Goal: Task Accomplishment & Management: Manage account settings

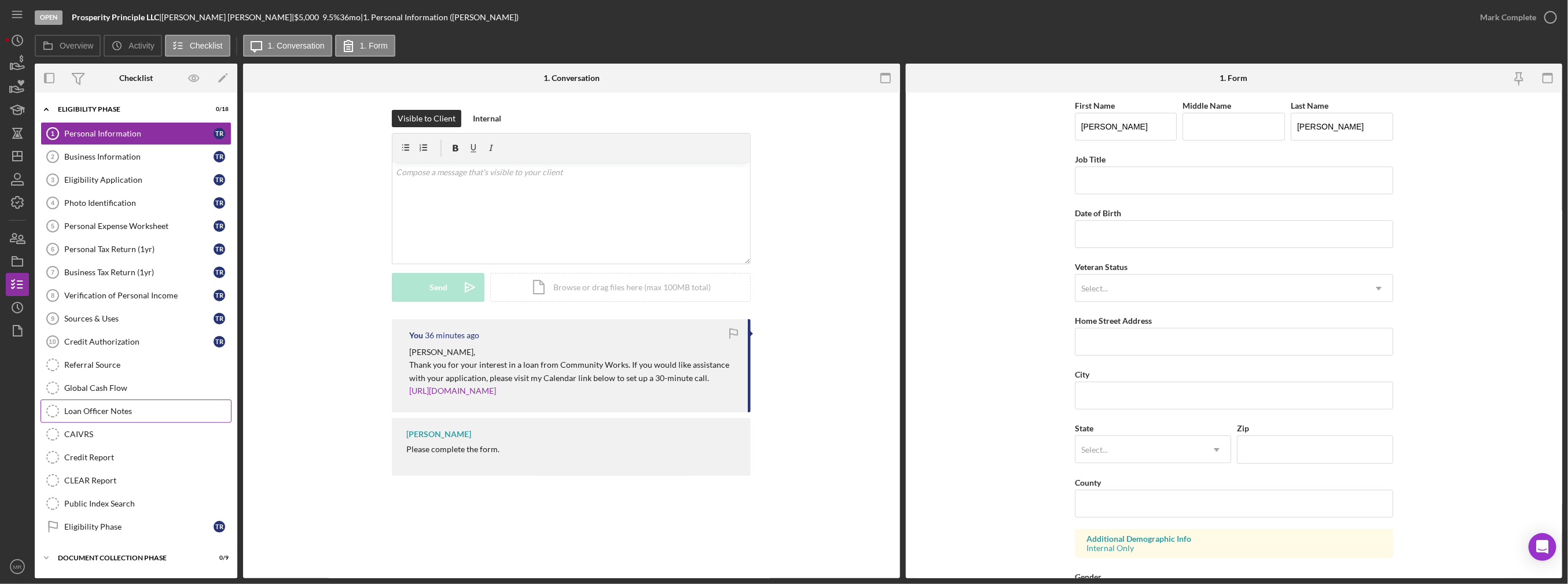
click at [117, 406] on div "Loan Officer Notes" at bounding box center [148, 411] width 167 height 9
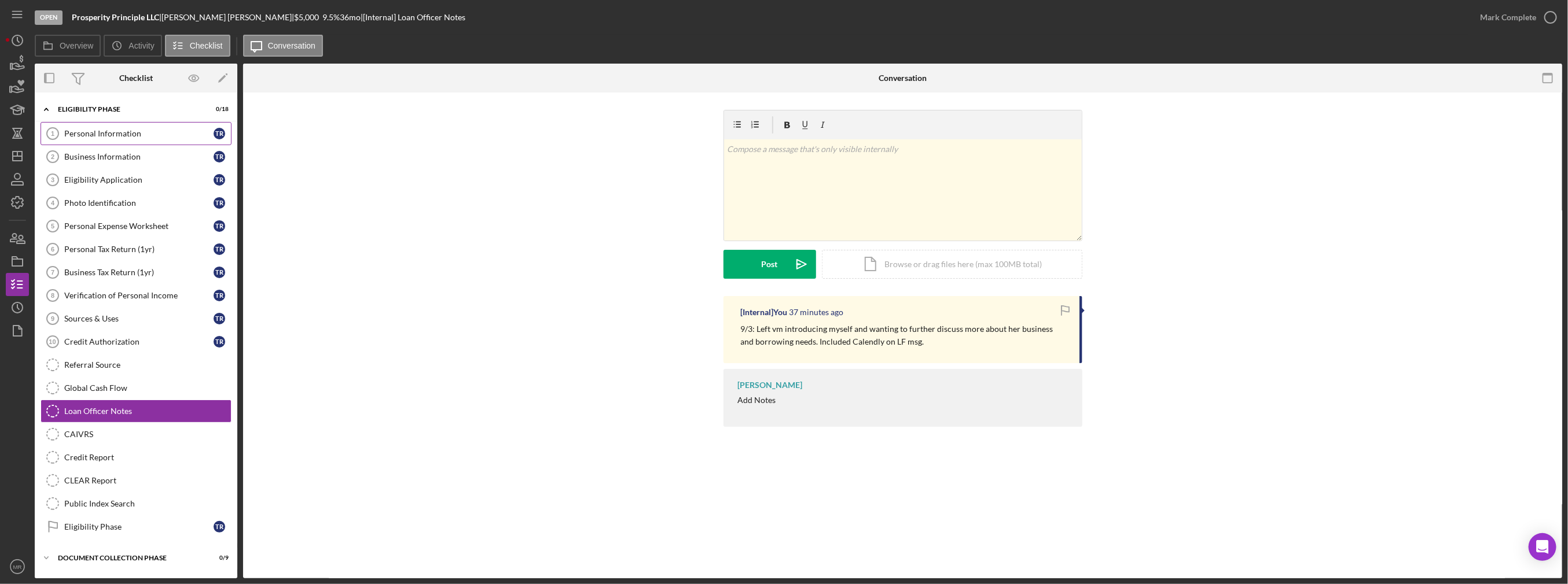
click at [128, 133] on div "Personal Information" at bounding box center [139, 133] width 149 height 9
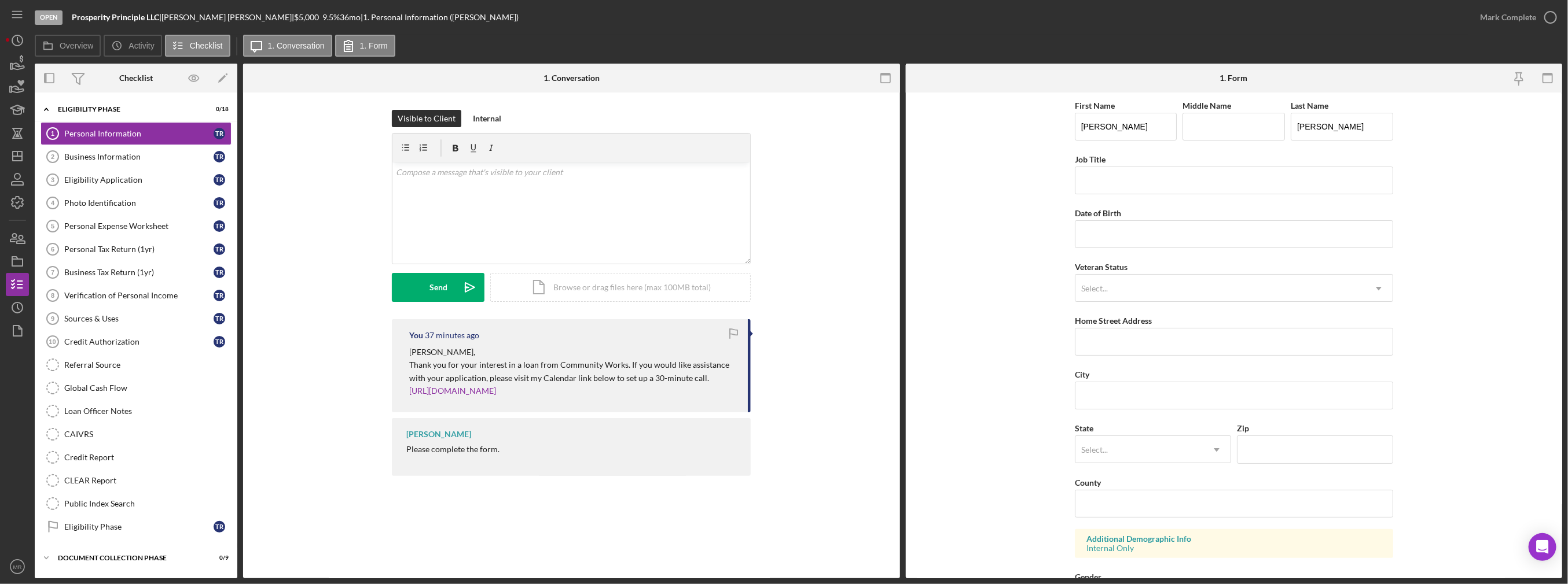
click at [29, 159] on nav "Icon/Menu Icon/Dashboard Dashboard Navigation Divider Mobile Checklist Navigati…" at bounding box center [21, 289] width 29 height 579
click at [18, 155] on icon "Icon/Dashboard" at bounding box center [18, 156] width 29 height 29
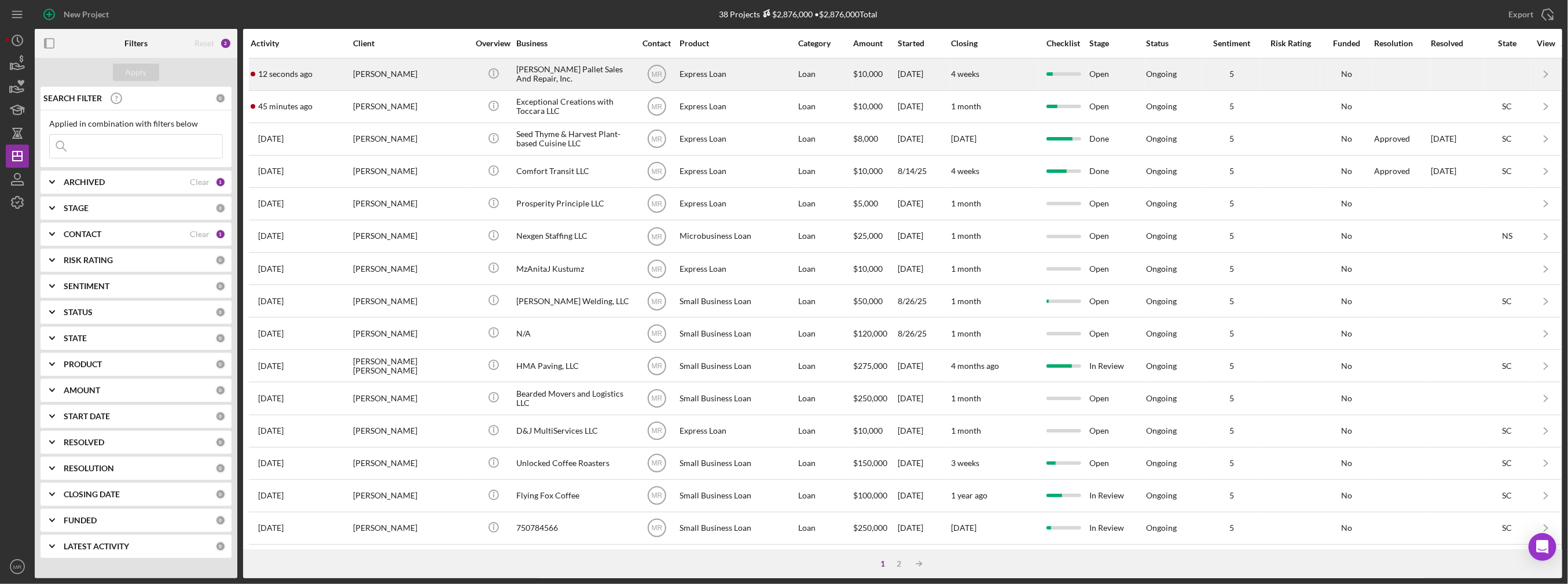
click at [382, 74] on div "[PERSON_NAME]" at bounding box center [411, 74] width 116 height 30
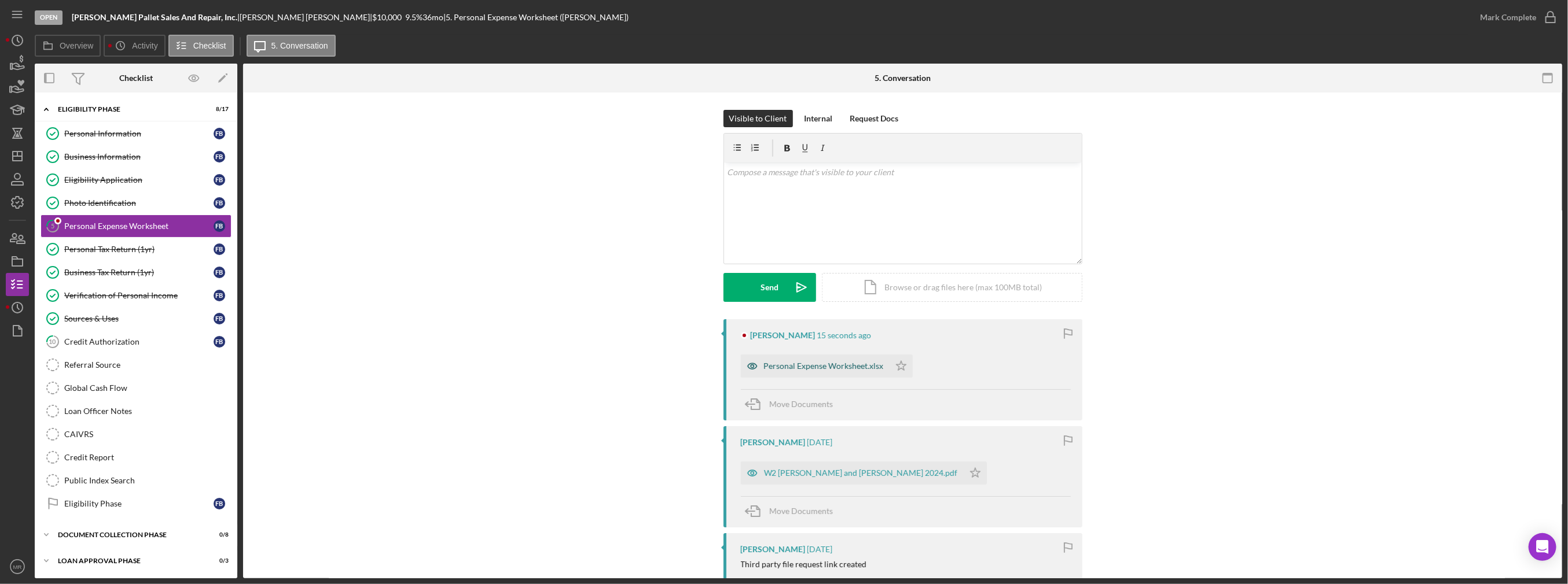
click at [830, 361] on div "Personal Expense Worksheet.xlsx" at bounding box center [824, 366] width 120 height 9
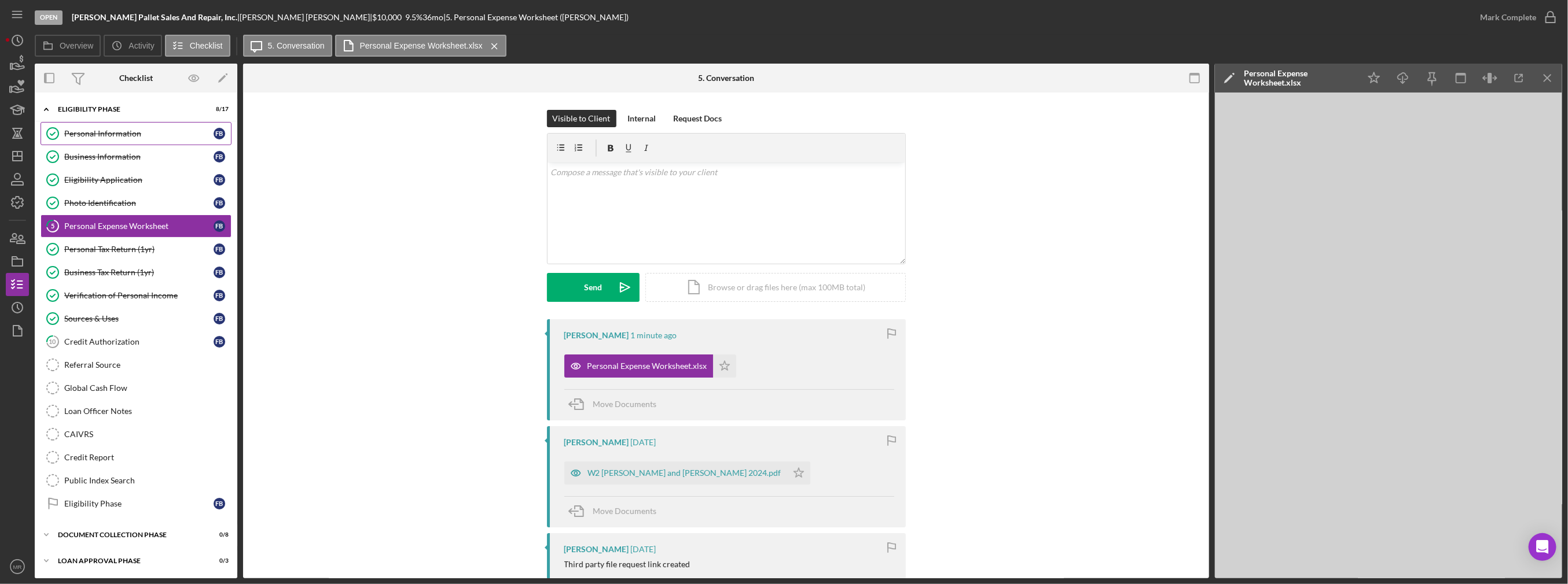
click at [97, 136] on div "Personal Information" at bounding box center [139, 133] width 149 height 9
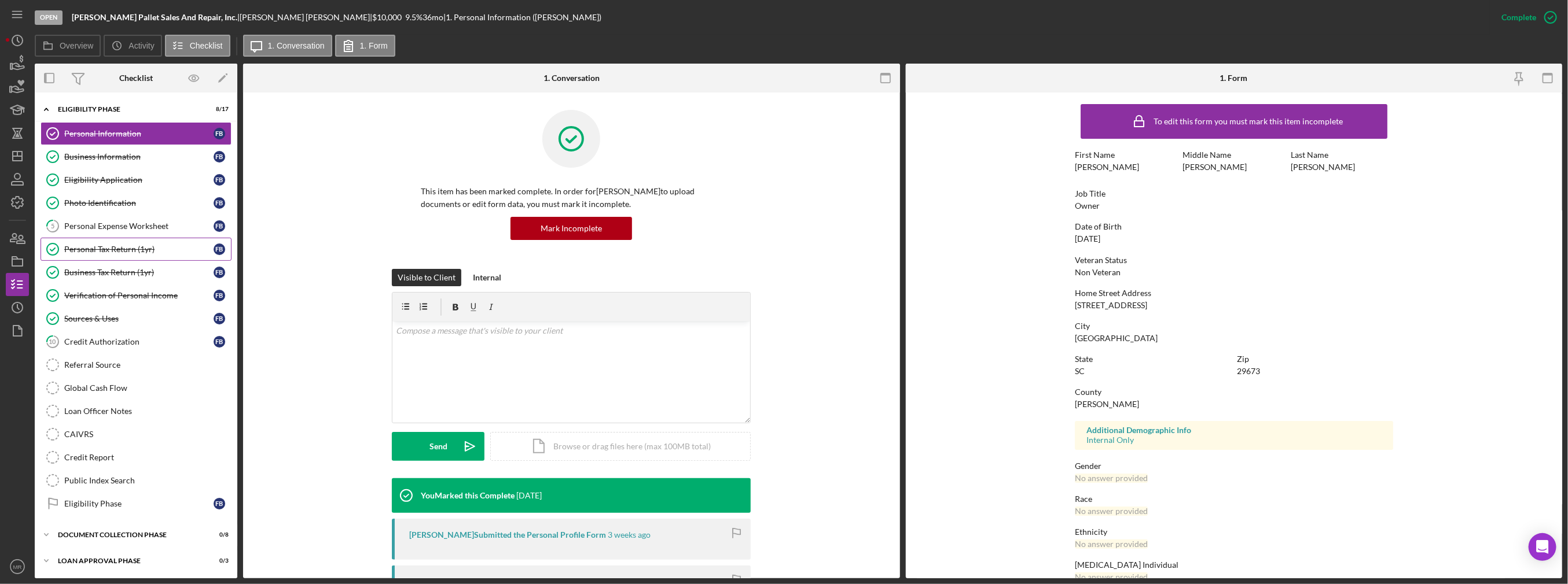
click at [117, 248] on div "Personal Tax Return (1yr)" at bounding box center [139, 249] width 149 height 9
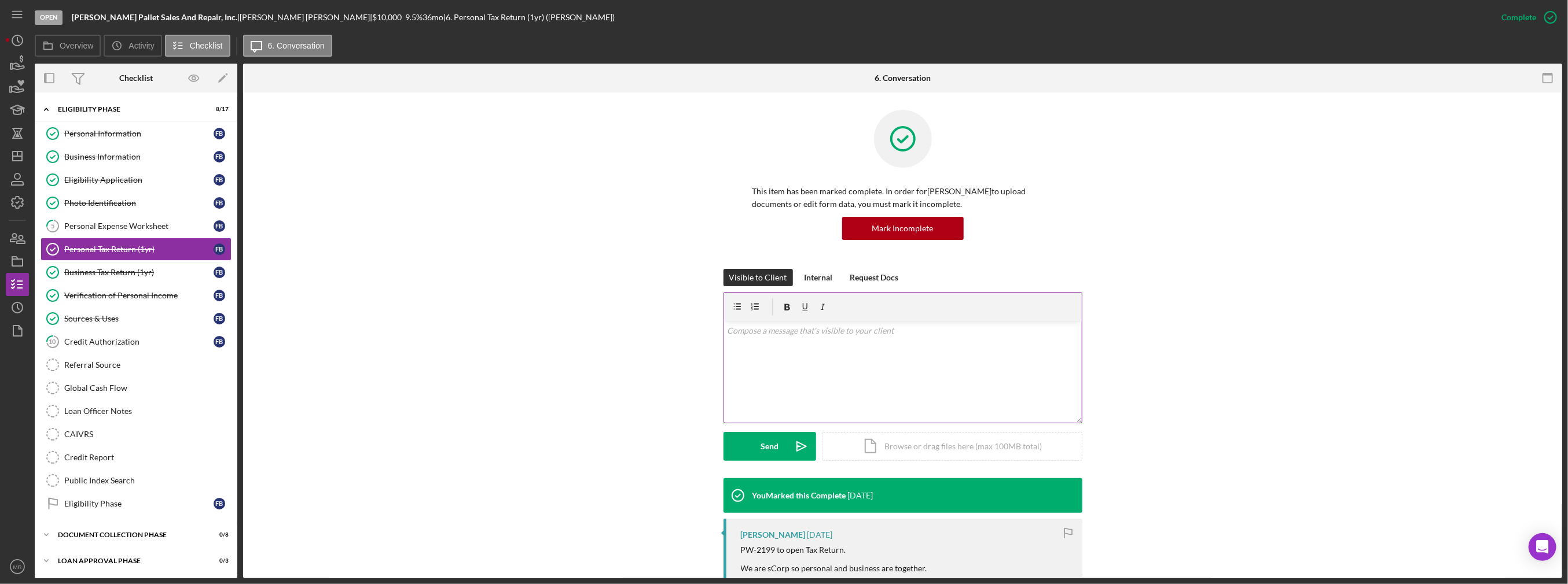
scroll to position [116, 0]
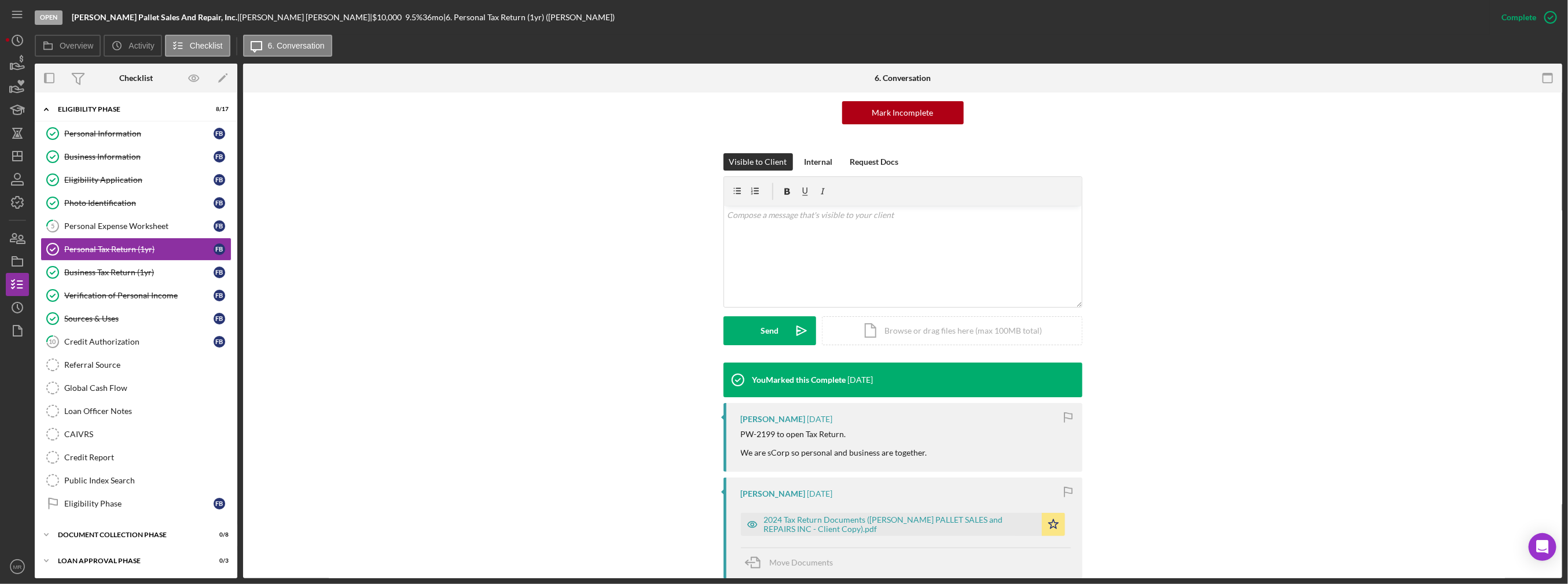
click at [759, 433] on div "PW-2199 to open Tax Return. We are sCorp so personal and business are together." at bounding box center [834, 444] width 186 height 28
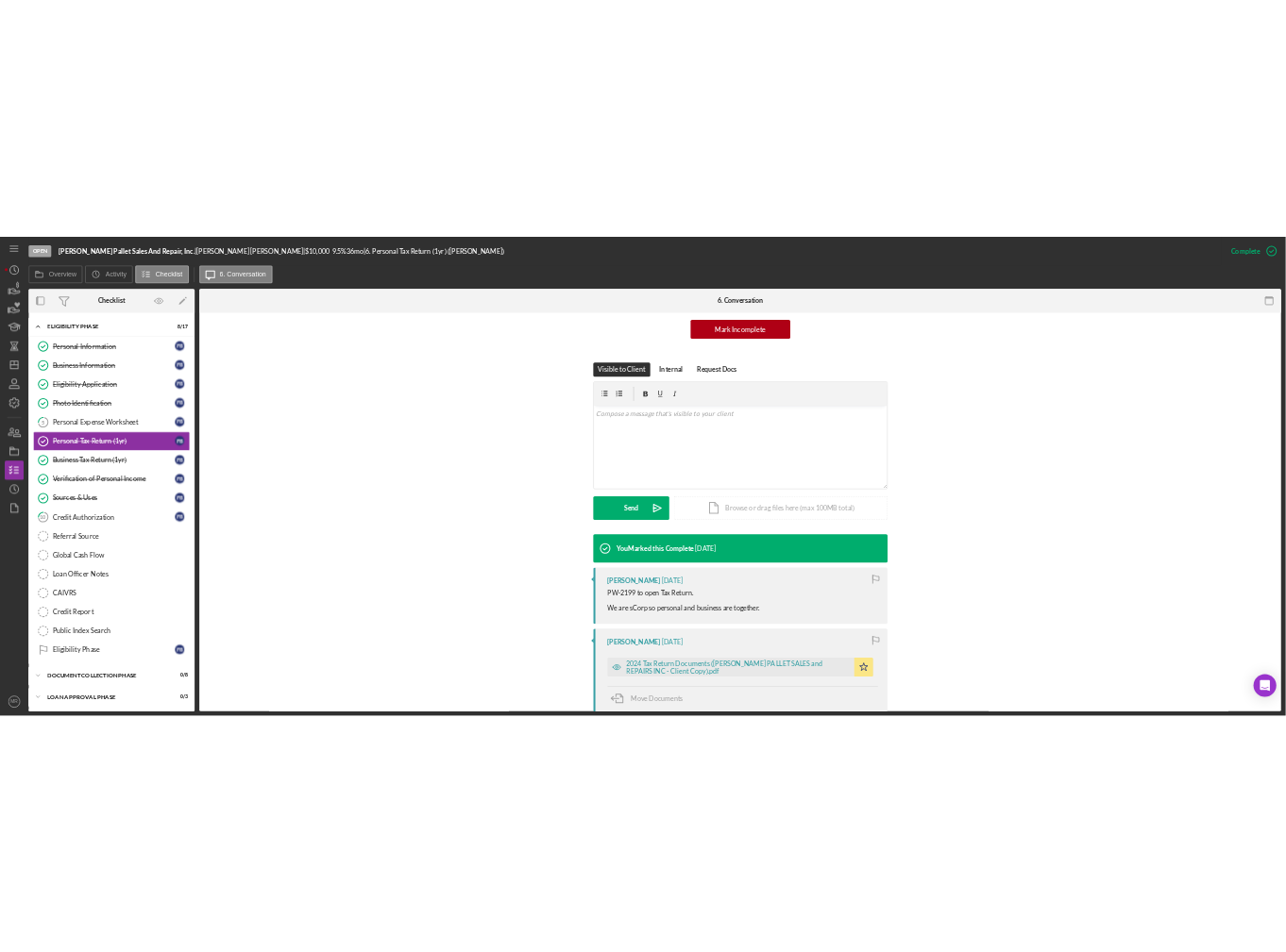
scroll to position [283, 0]
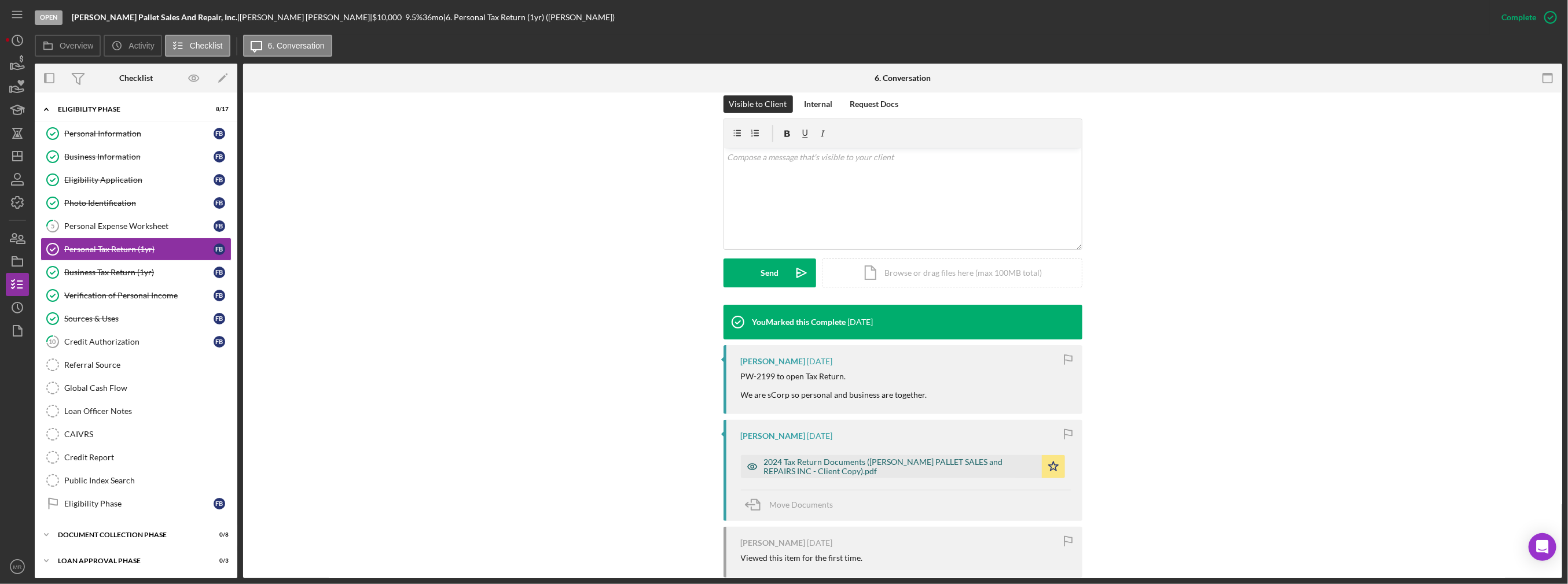
click at [851, 470] on div "2024 Tax Return Documents ([PERSON_NAME] PALLET SALES and REPAIRS INC - Client …" at bounding box center [900, 467] width 272 height 18
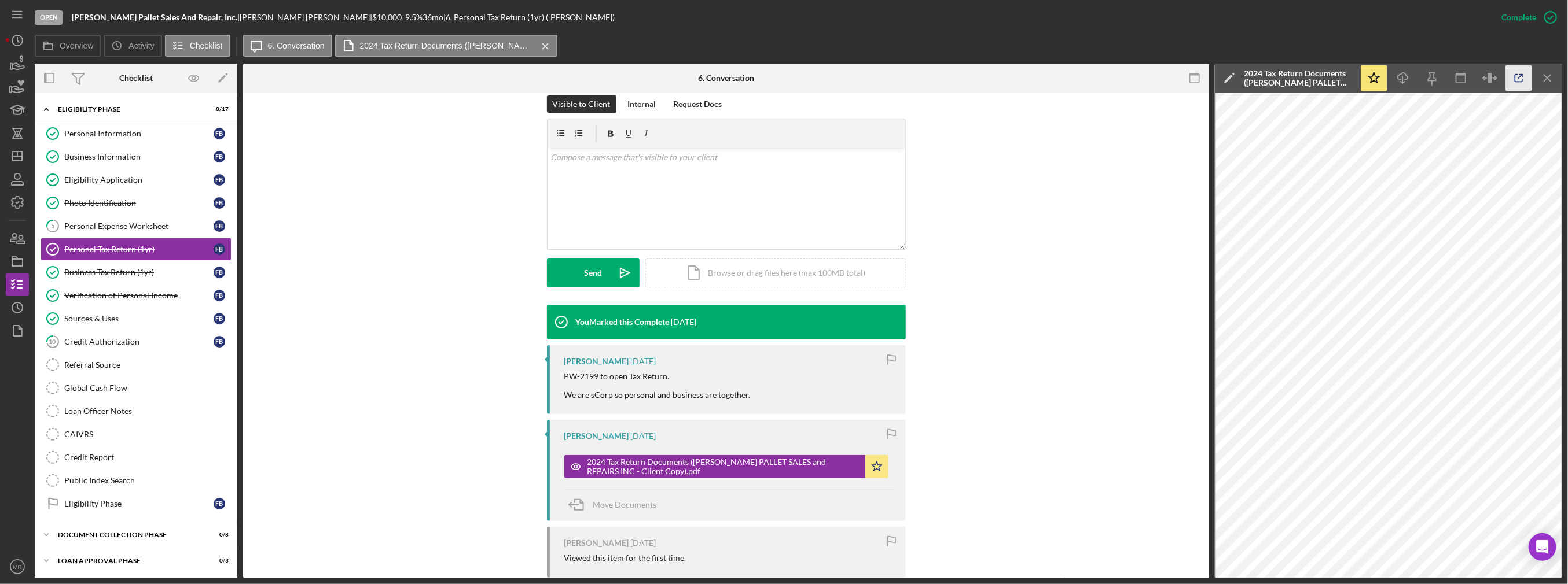
click at [564, 455] on button "2024 Tax Return Documents ([PERSON_NAME] PALLET SALES and REPAIRS INC - Client …" at bounding box center [726, 467] width 324 height 23
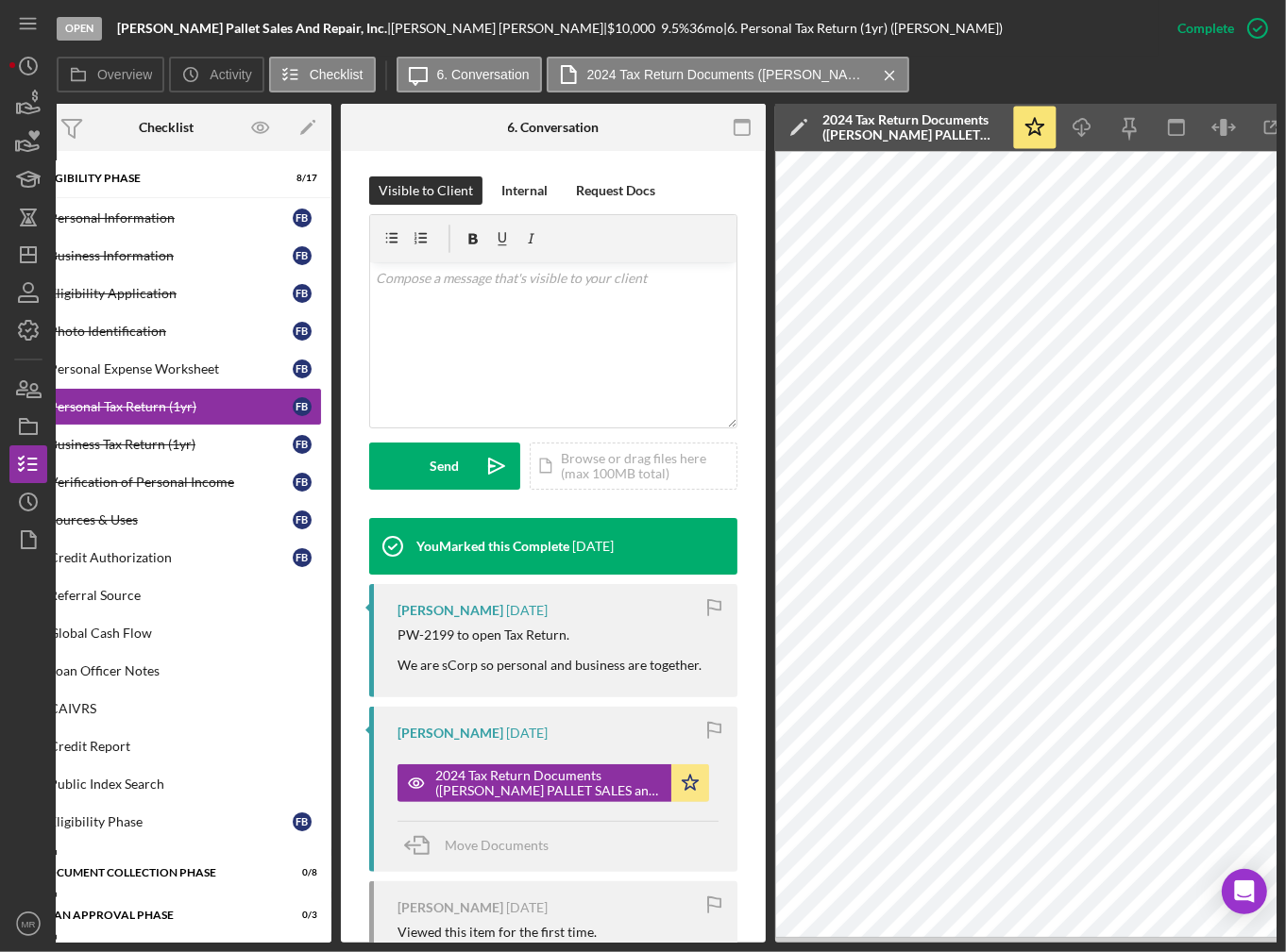
scroll to position [0, 120]
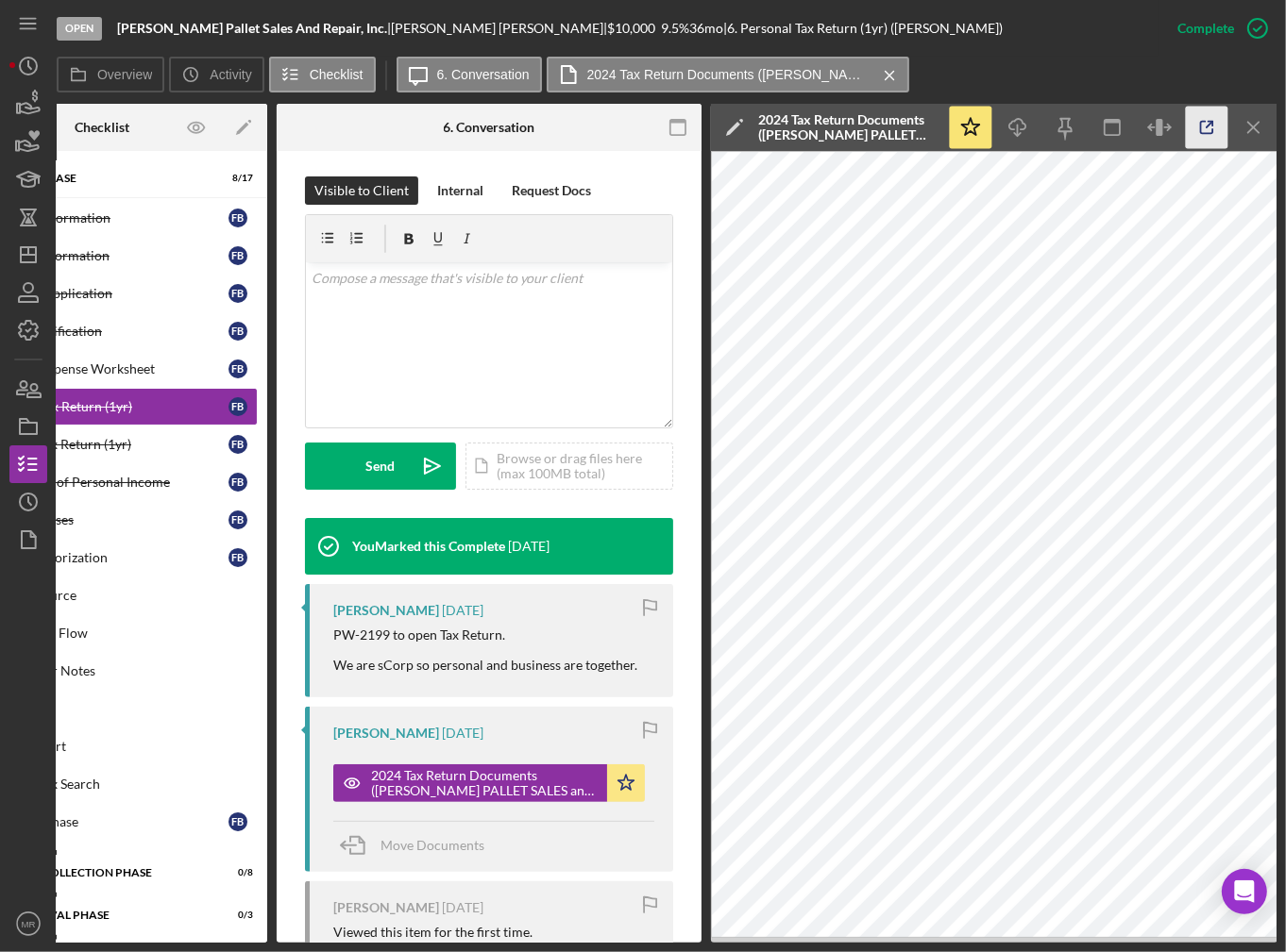
click at [1196, 120] on icon "button" at bounding box center [1207, 127] width 43 height 43
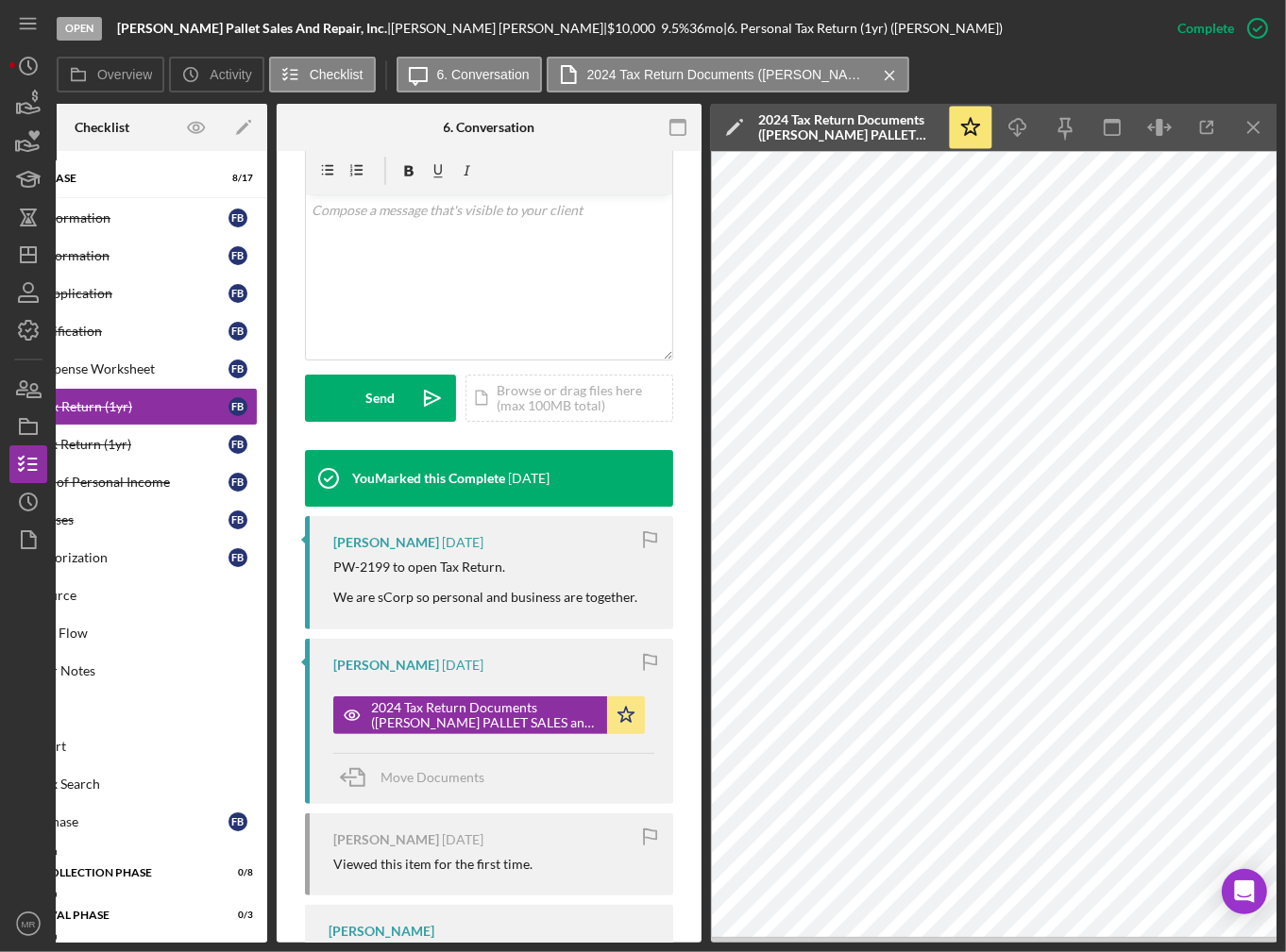
scroll to position [468, 0]
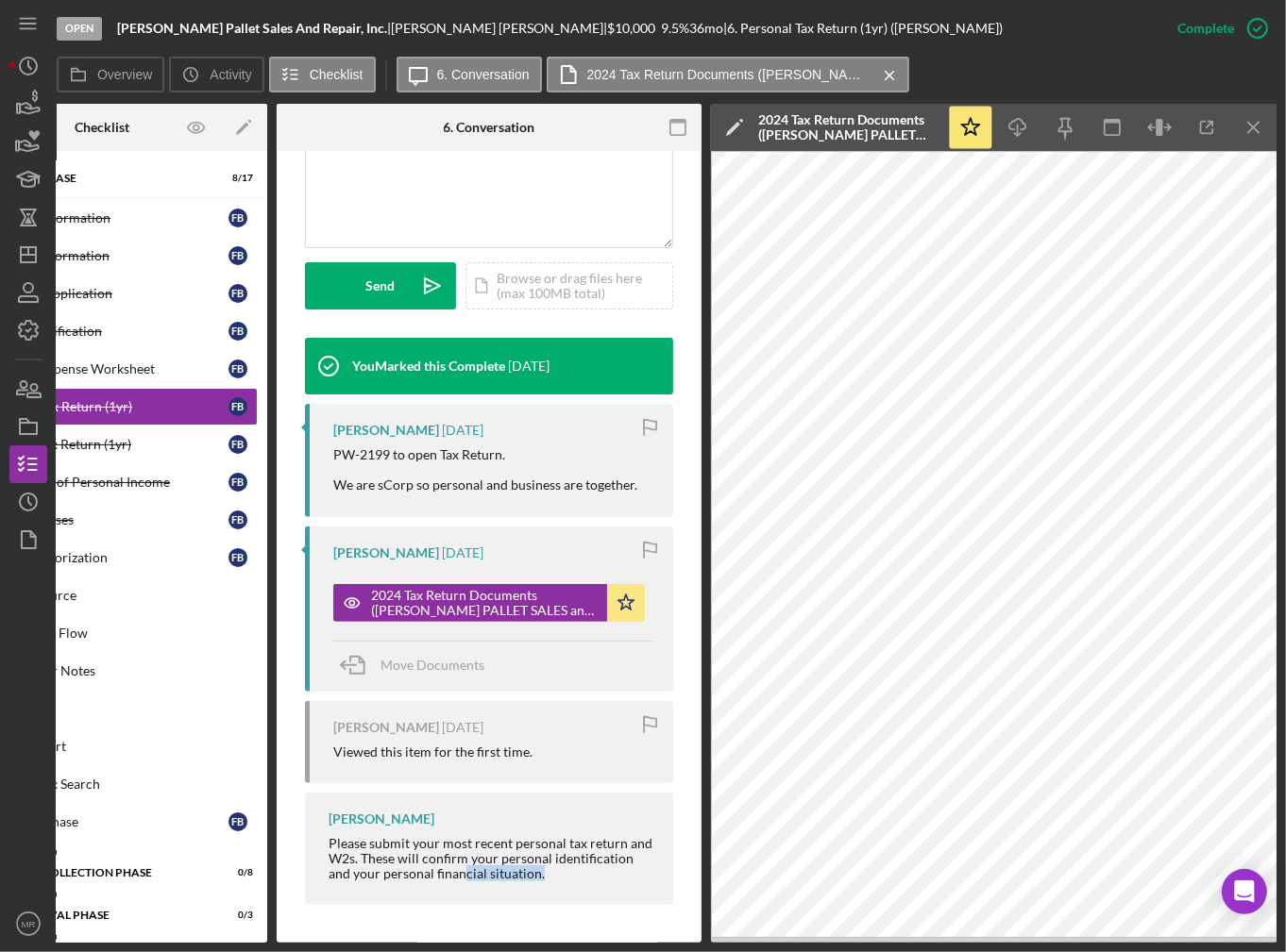
drag, startPoint x: 606, startPoint y: 934, endPoint x: 459, endPoint y: 930, distance: 147.1
click at [463, 931] on div "This item has been marked complete. In order for [PERSON_NAME] to upload docume…" at bounding box center [490, 315] width 425 height 1256
drag, startPoint x: 447, startPoint y: 933, endPoint x: 422, endPoint y: 933, distance: 25.0
click at [425, 933] on div "This item has been marked complete. In order for [PERSON_NAME] to upload docume…" at bounding box center [490, 315] width 425 height 1256
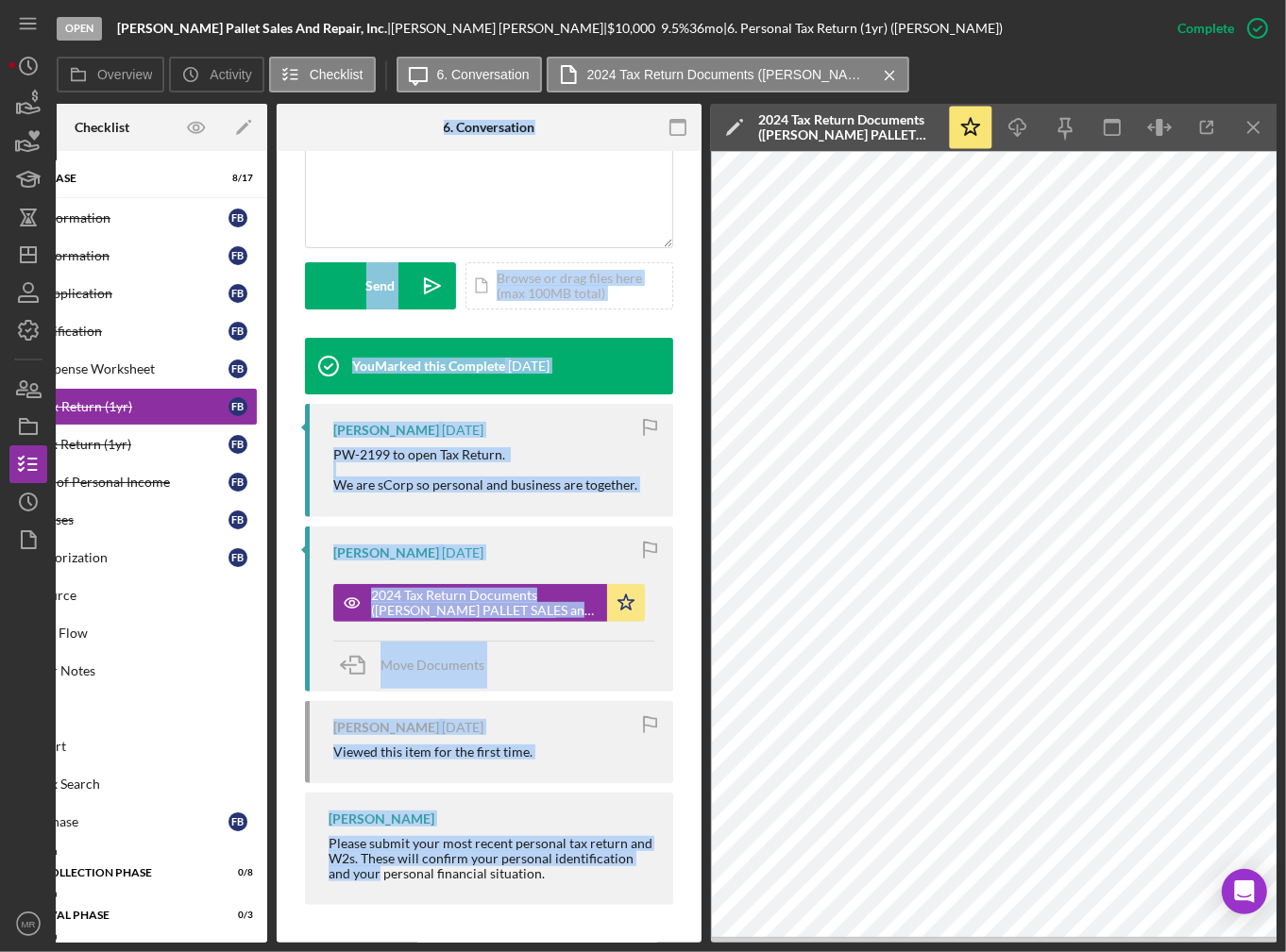
drag, startPoint x: 376, startPoint y: 935, endPoint x: 255, endPoint y: 960, distance: 123.6
click at [255, 952] on html "Open [PERSON_NAME] Pallet Sales And Repair, Inc. | [PERSON_NAME] | $10,000 $10,…" at bounding box center [643, 476] width 1286 height 952
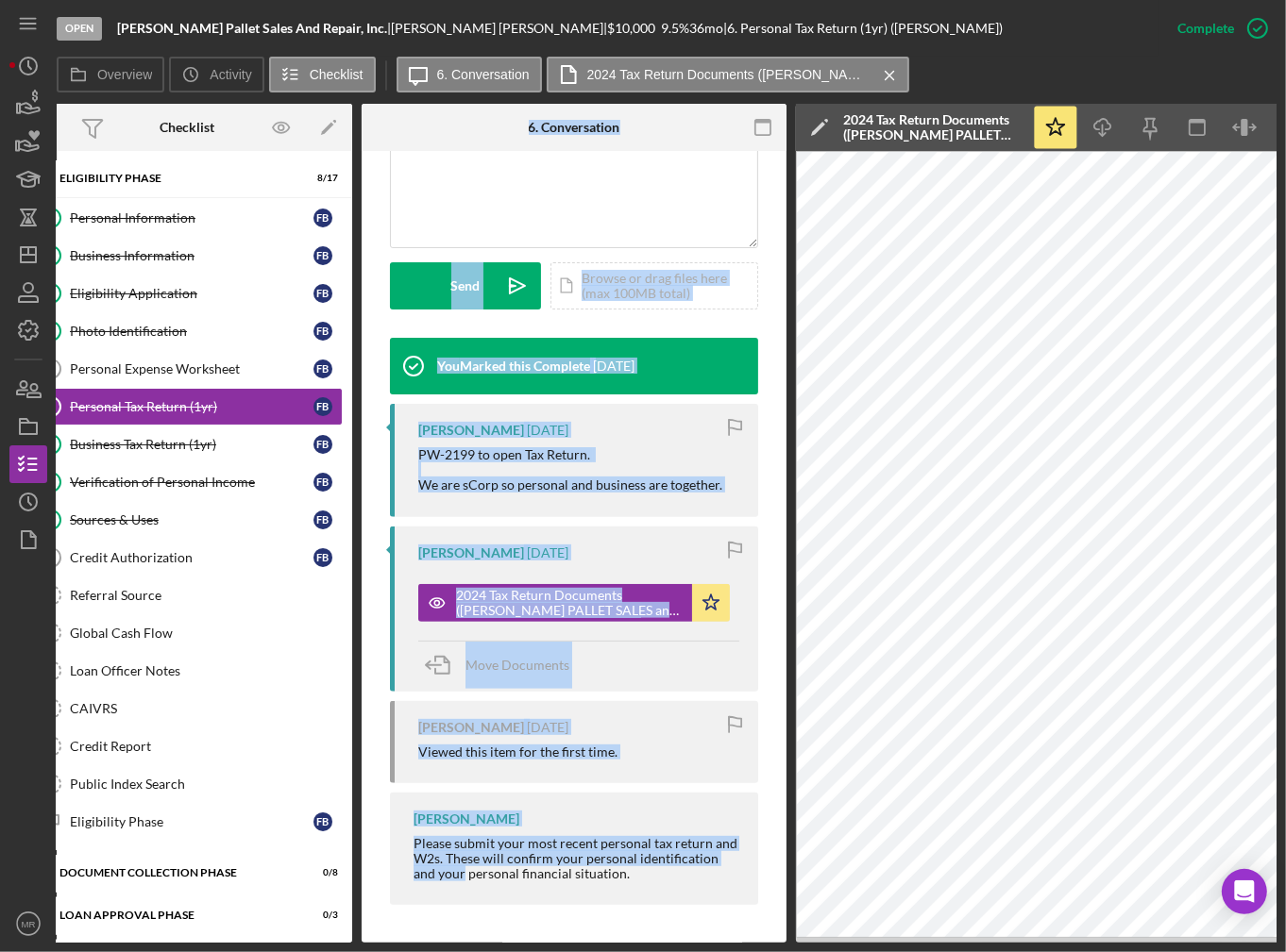
scroll to position [0, 0]
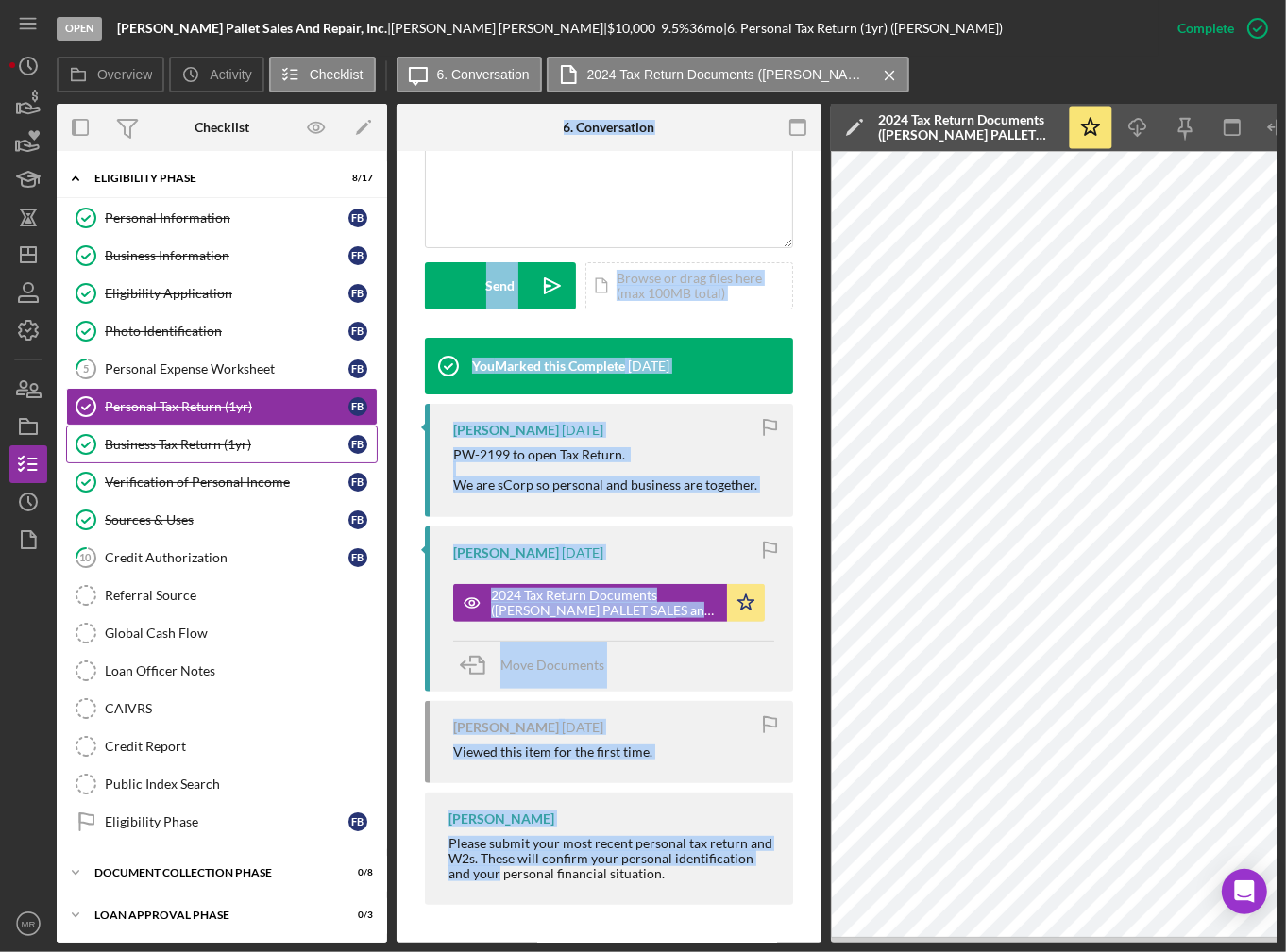
click at [262, 446] on div "Business Tax Return (1yr)" at bounding box center [226, 444] width 243 height 15
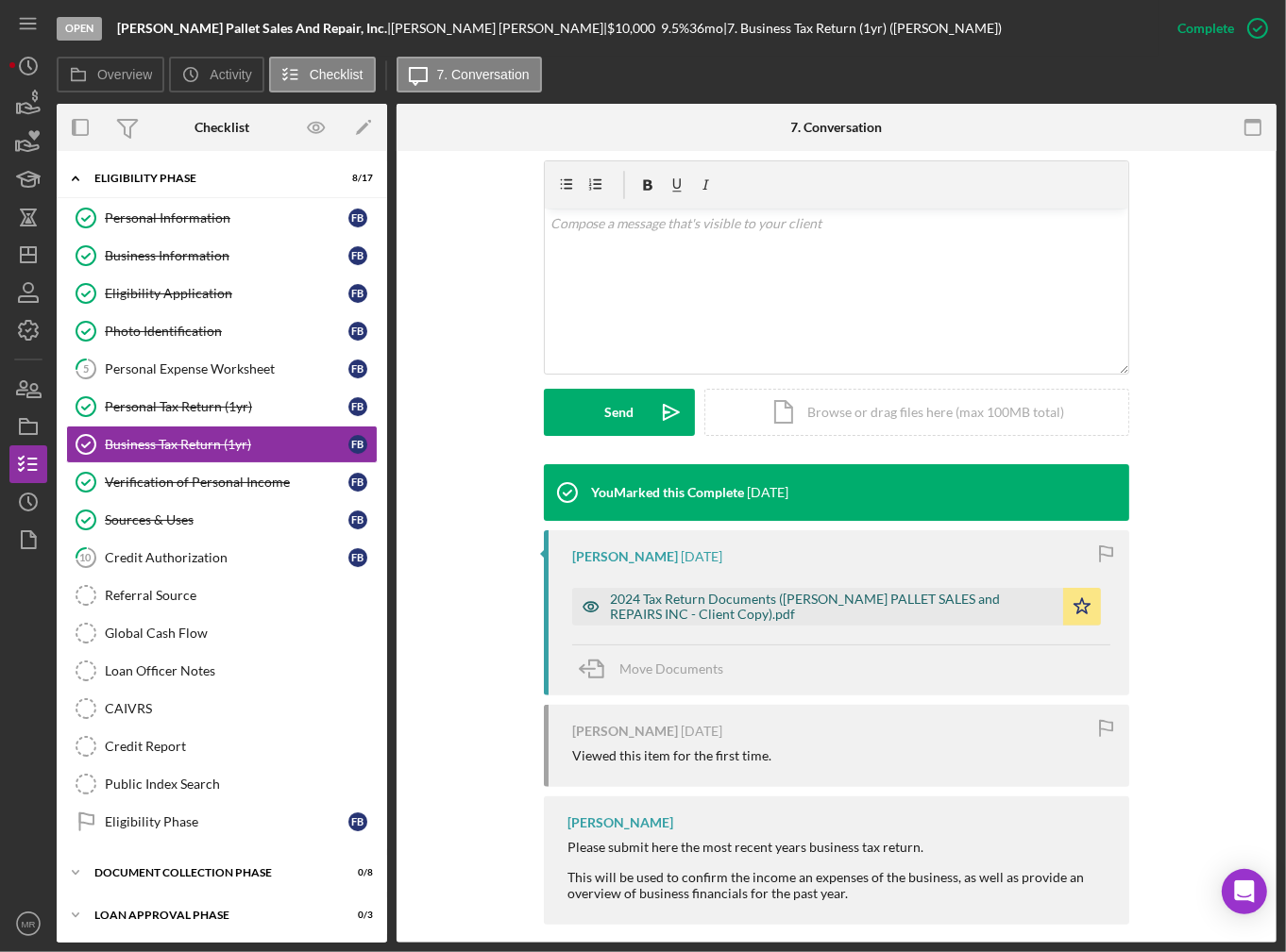
scroll to position [335, 0]
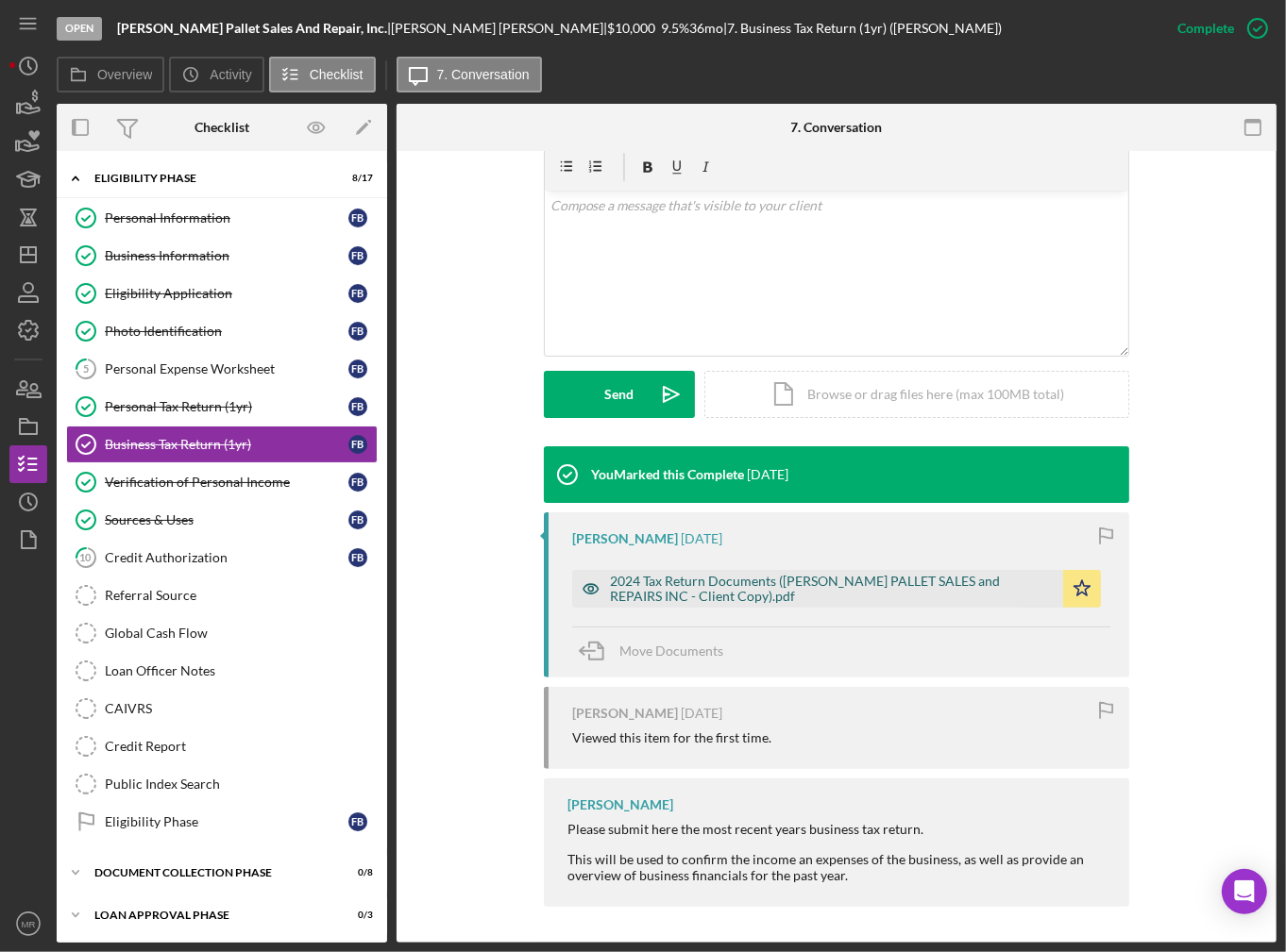
click at [772, 587] on div "2024 Tax Return Documents ([PERSON_NAME] PALLET SALES and REPAIRS INC - Client …" at bounding box center [831, 589] width 444 height 30
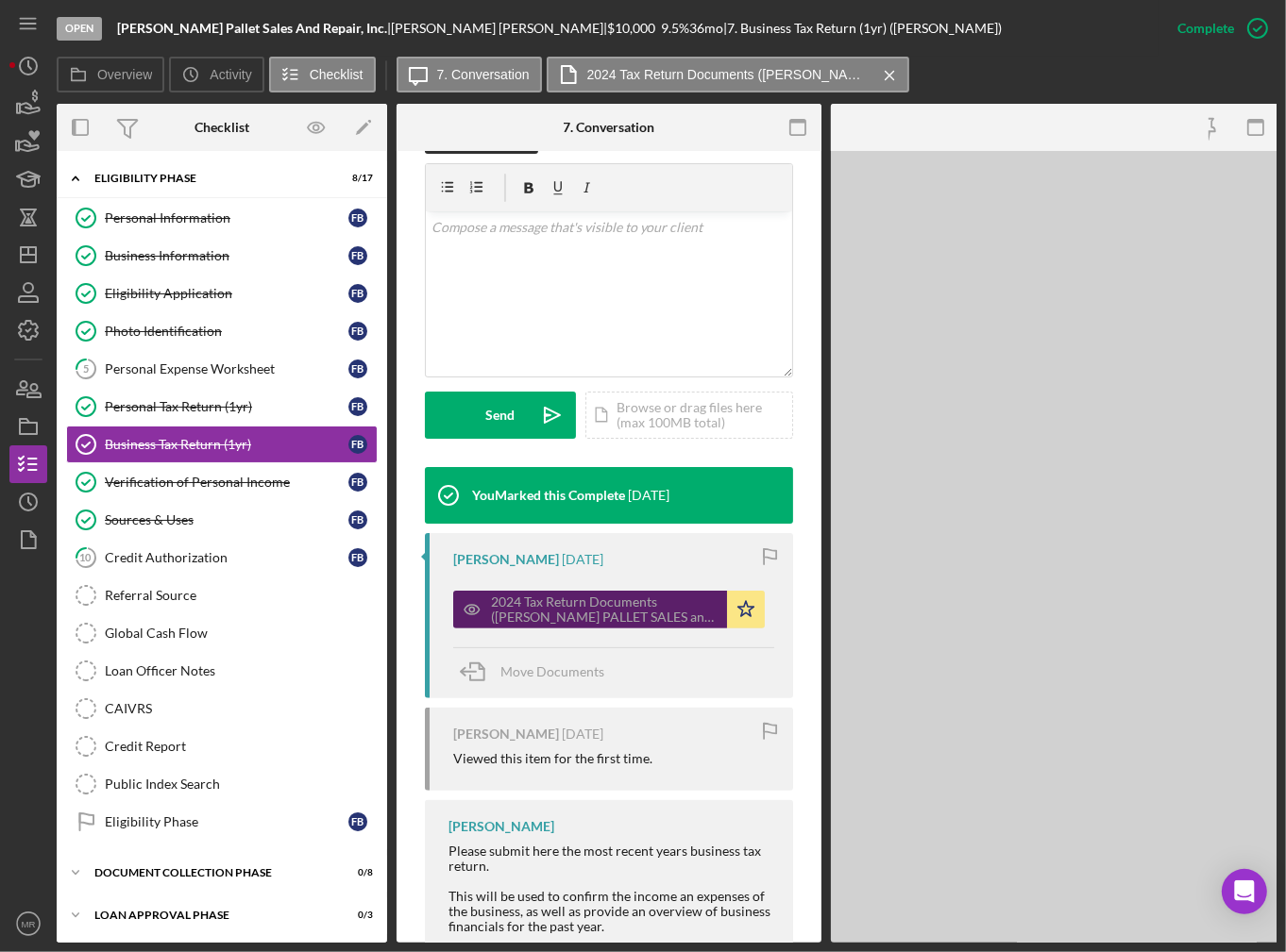
scroll to position [355, 0]
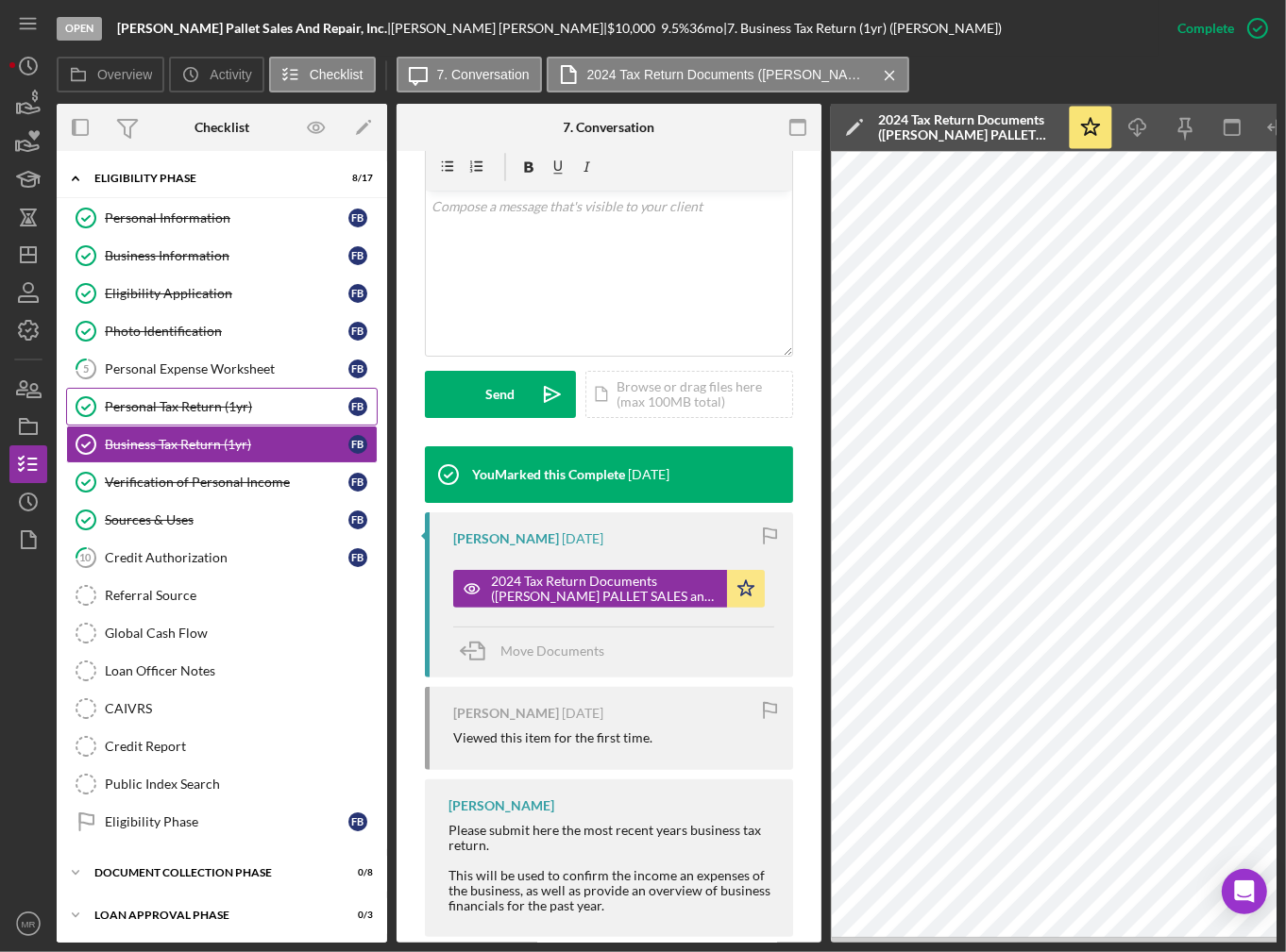
click at [176, 393] on link "Personal Tax Return (1yr) Personal Tax Return (1yr) F B" at bounding box center [222, 407] width 312 height 38
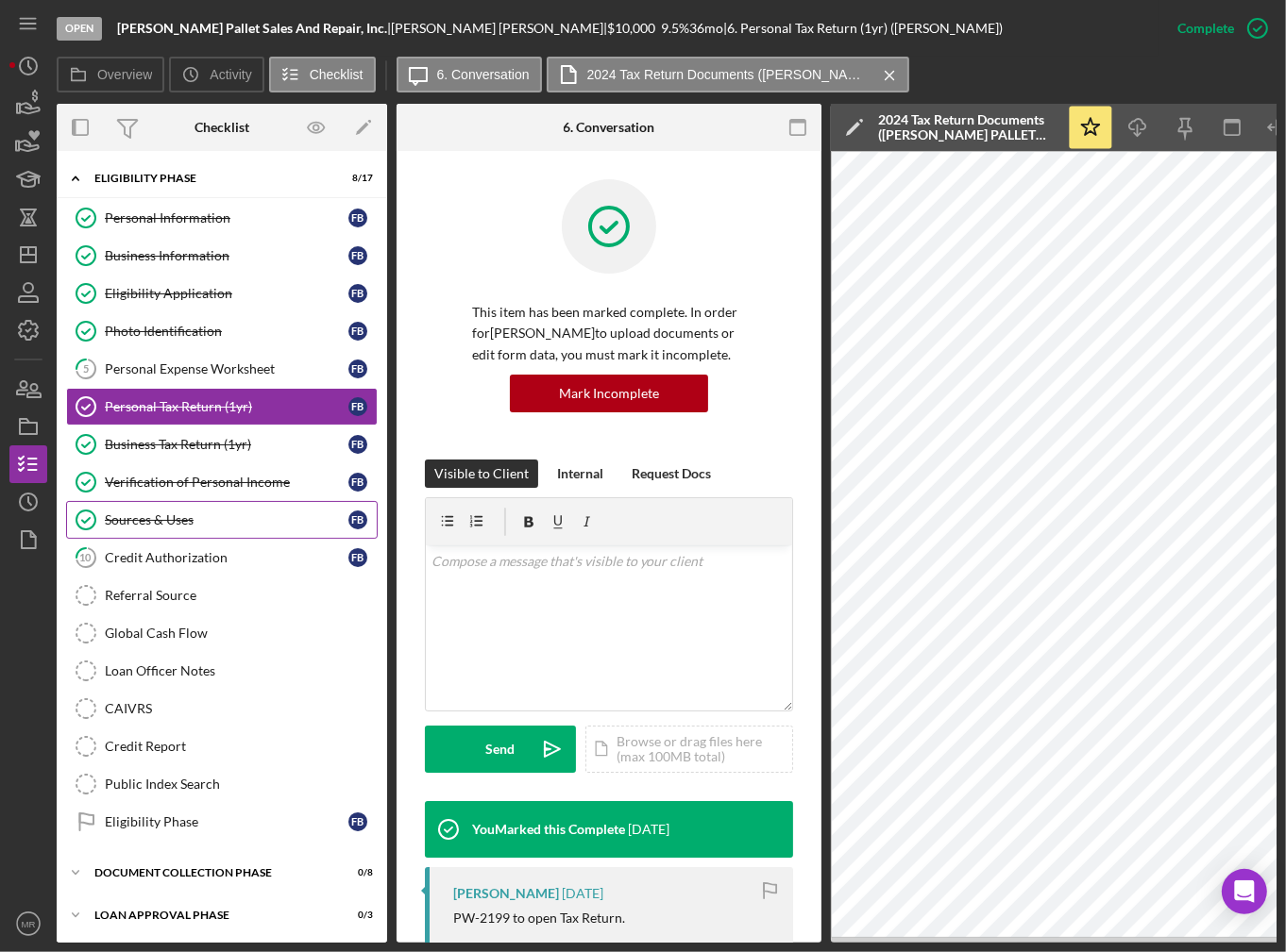
click at [192, 518] on div "Sources & Uses" at bounding box center [226, 519] width 243 height 15
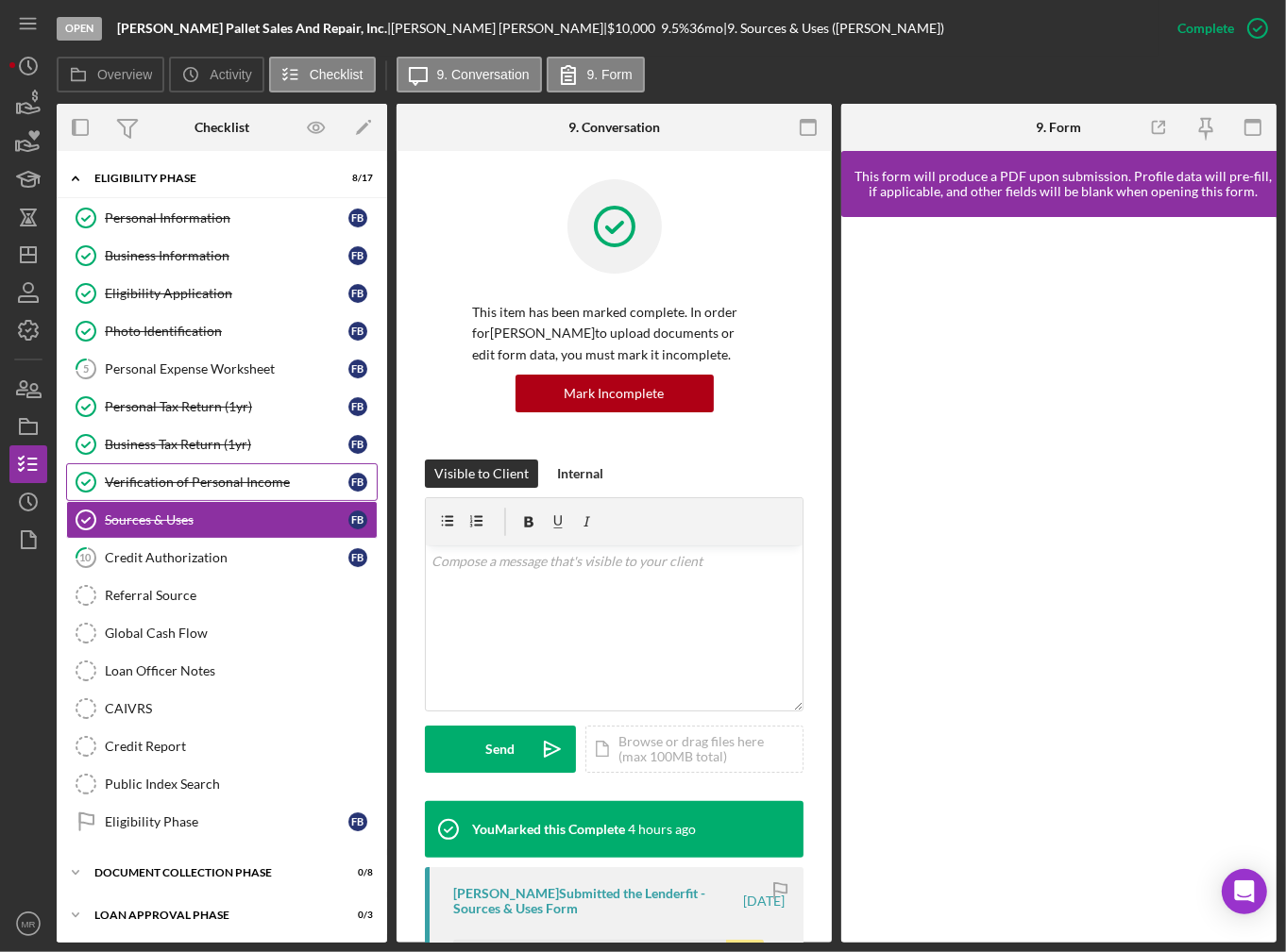
click at [216, 476] on div "Verification of Personal Income" at bounding box center [226, 481] width 243 height 15
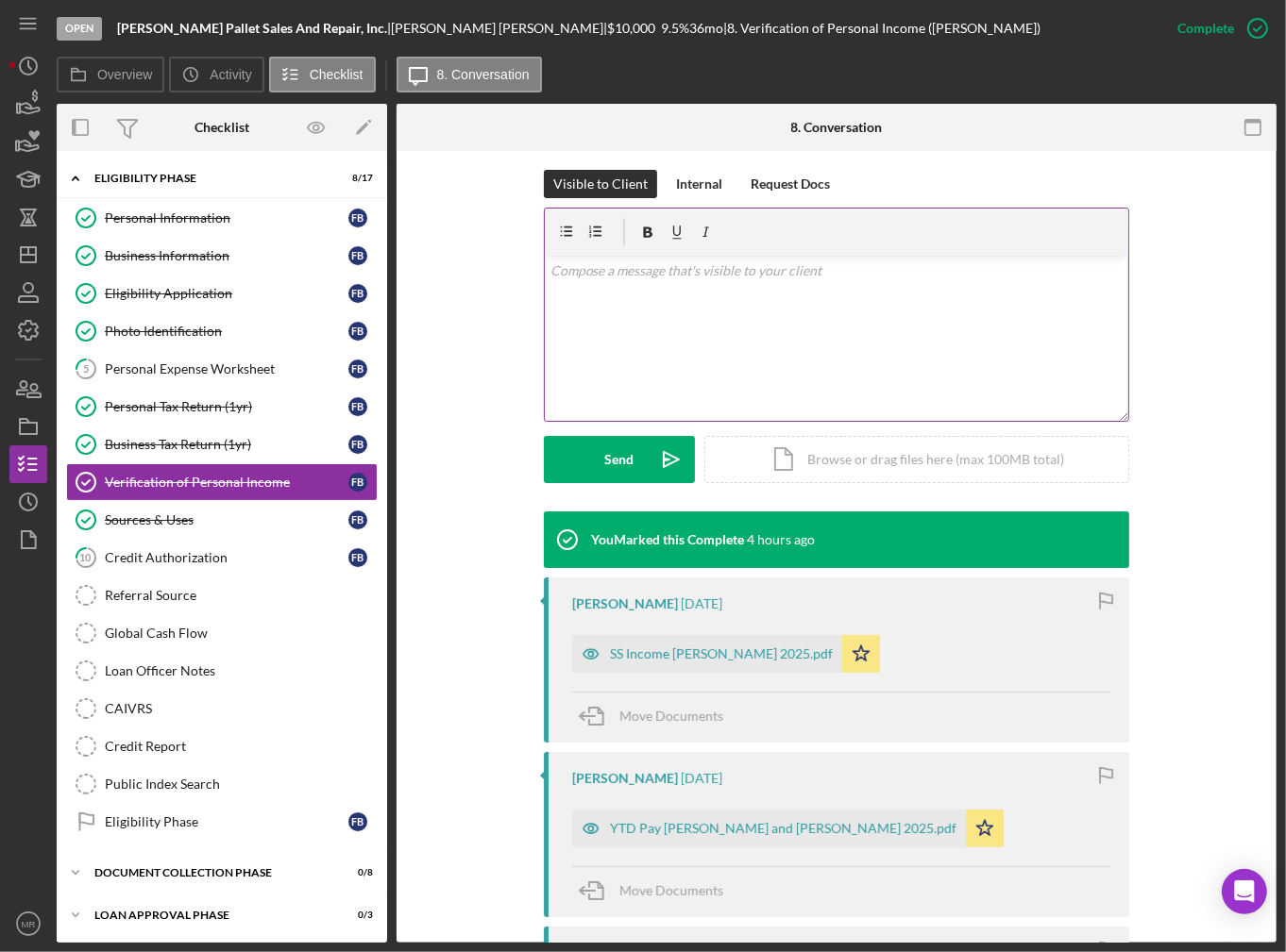
scroll to position [283, 0]
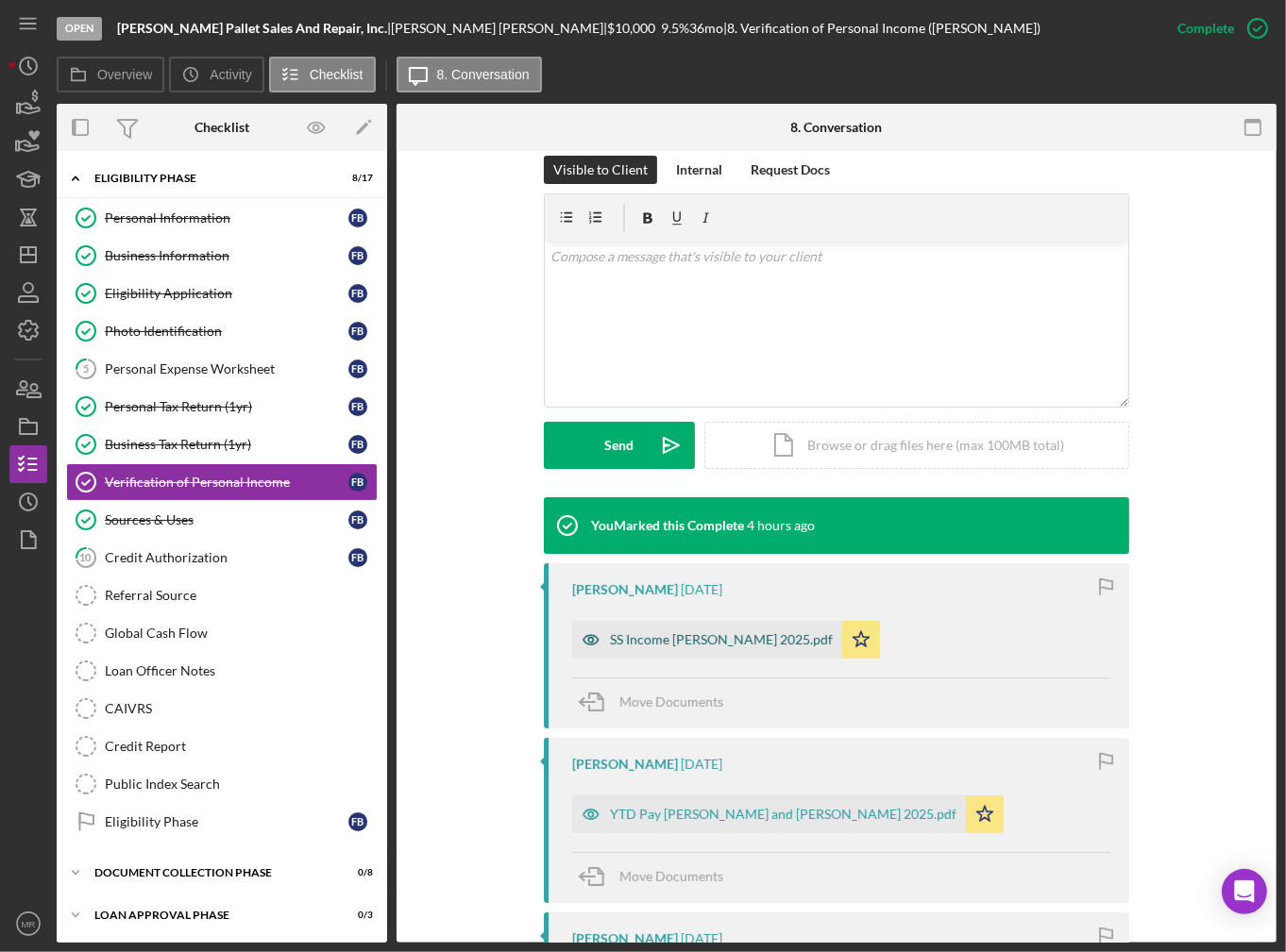
click at [709, 638] on div "SS Income [PERSON_NAME] 2025.pdf" at bounding box center [721, 639] width 222 height 15
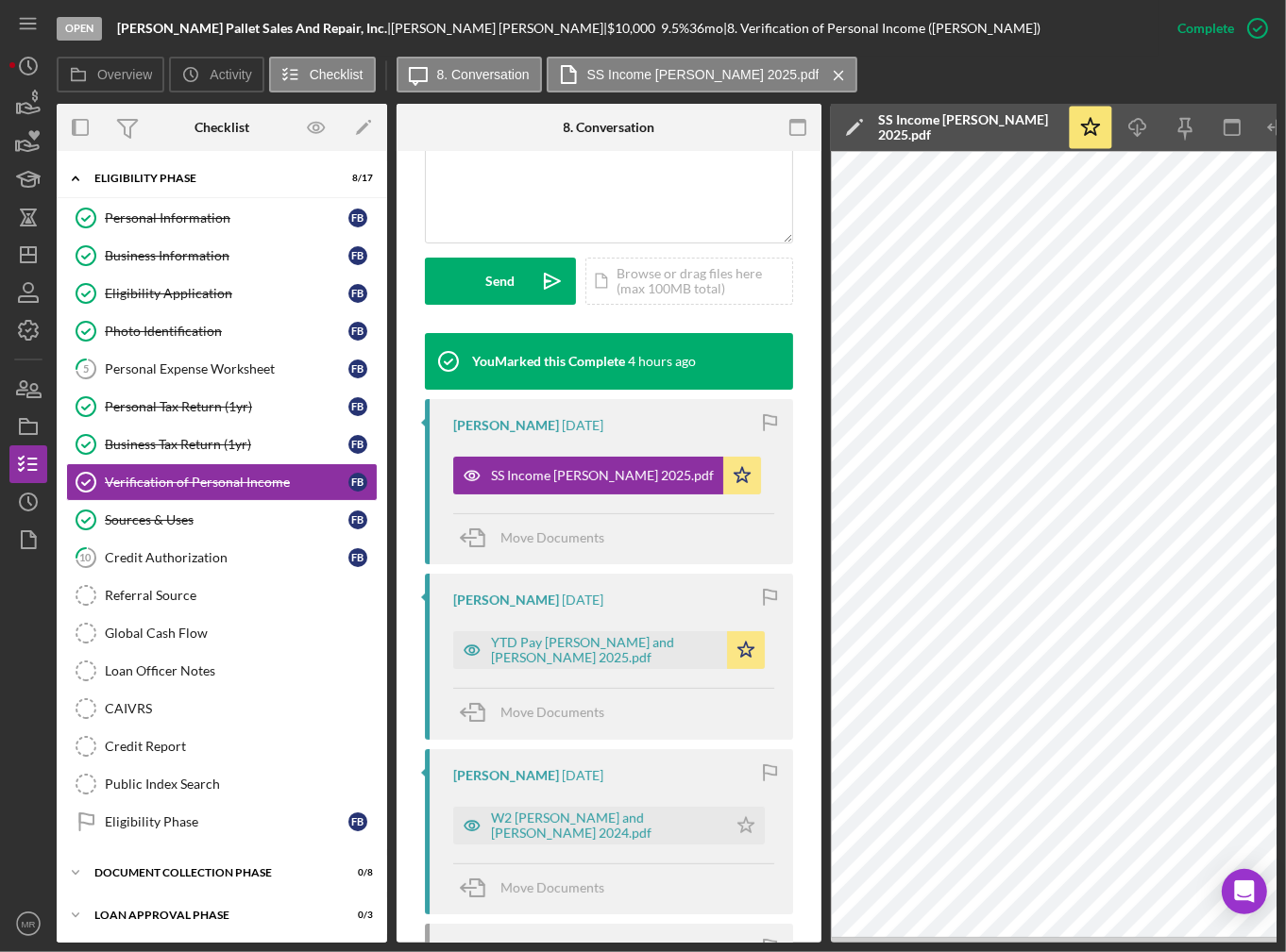
scroll to position [472, 0]
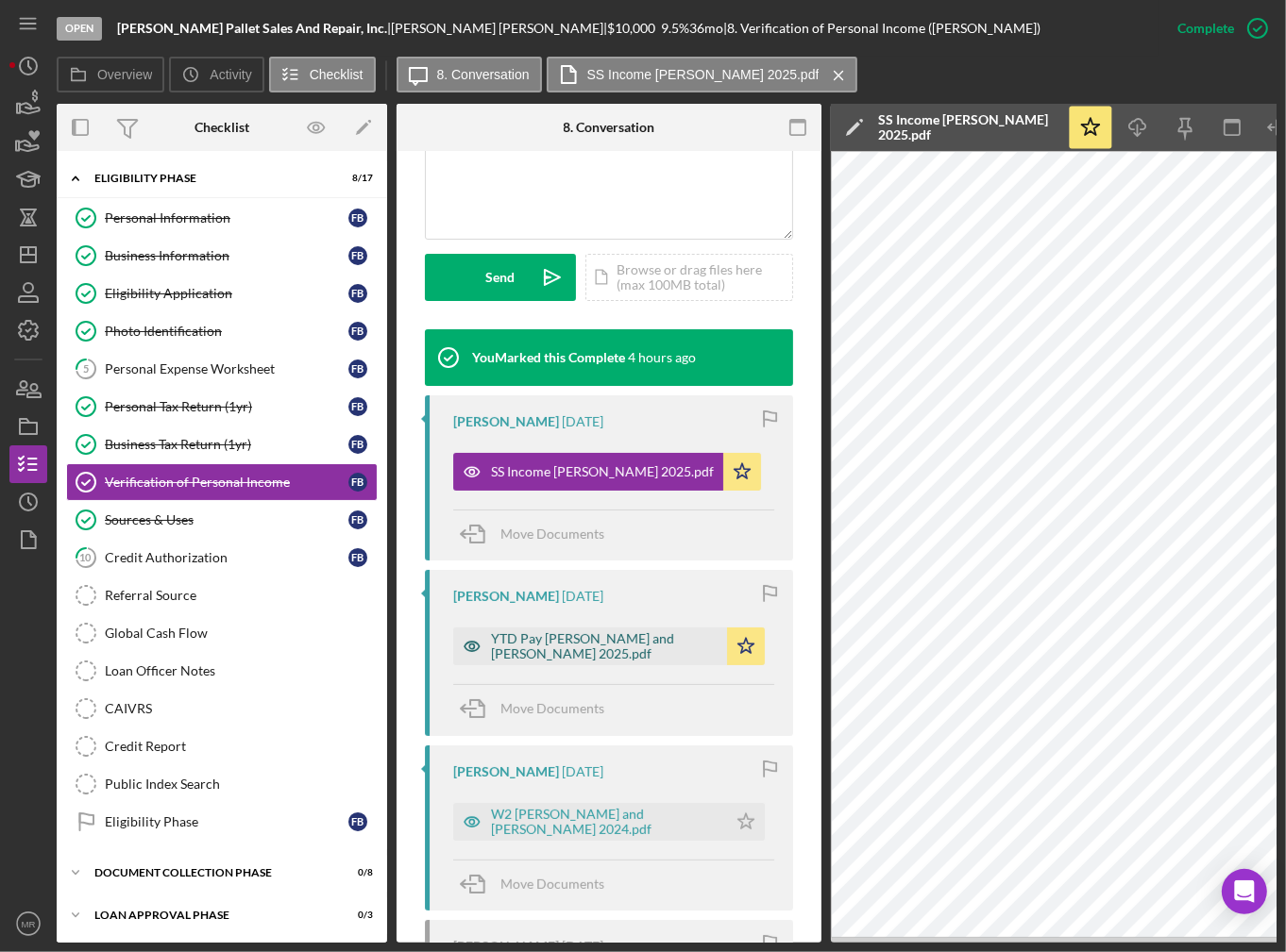
click at [617, 648] on div "YTD Pay [PERSON_NAME] and [PERSON_NAME] 2025.pdf" at bounding box center [604, 646] width 226 height 30
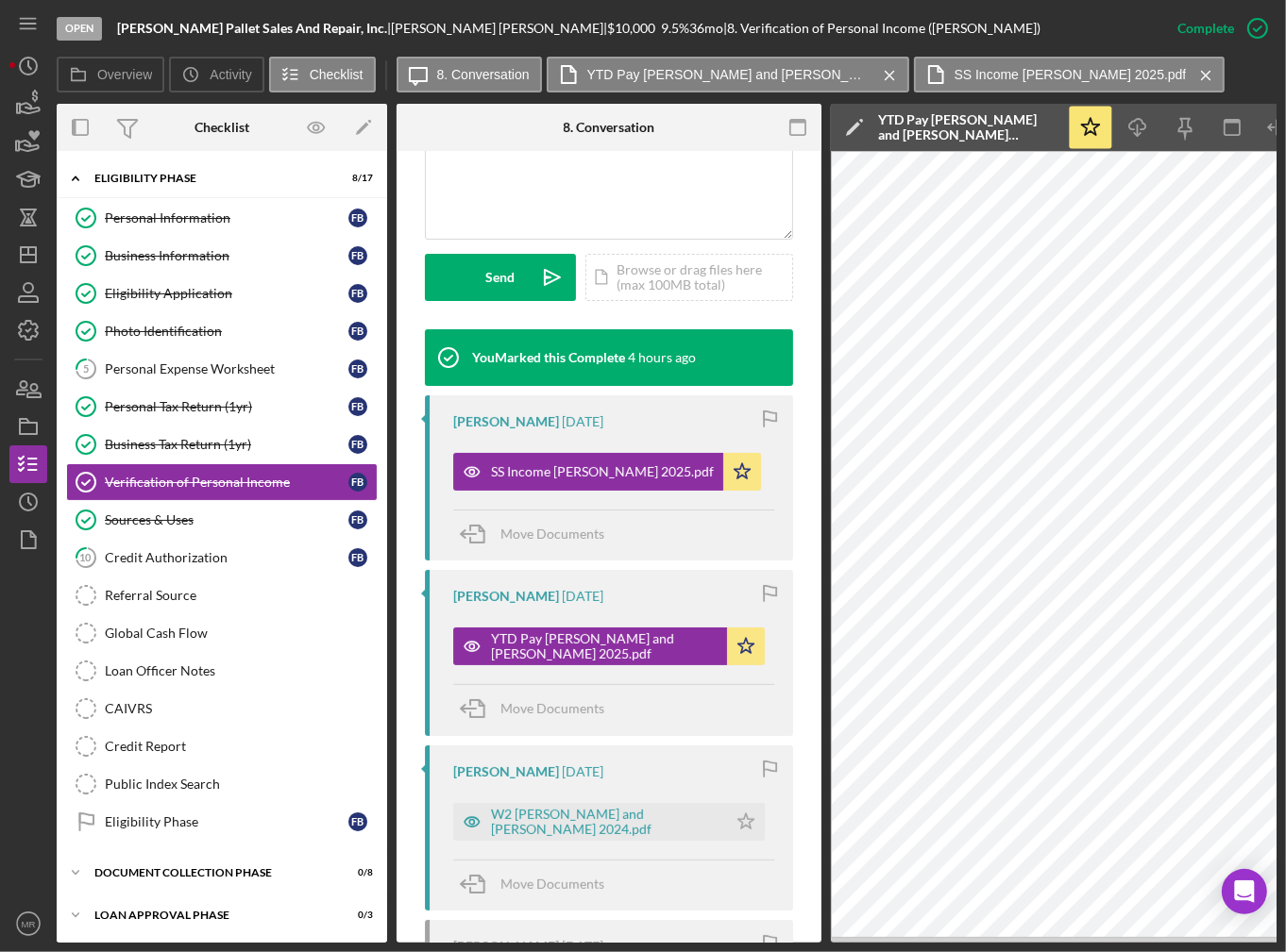
drag, startPoint x: 809, startPoint y: 936, endPoint x: 825, endPoint y: 933, distance: 16.3
click at [27, 726] on div "Open [PERSON_NAME] Pallet Sales And Repair, Inc. | [PERSON_NAME] | $10,000 $10,…" at bounding box center [643, 472] width 1267 height 943
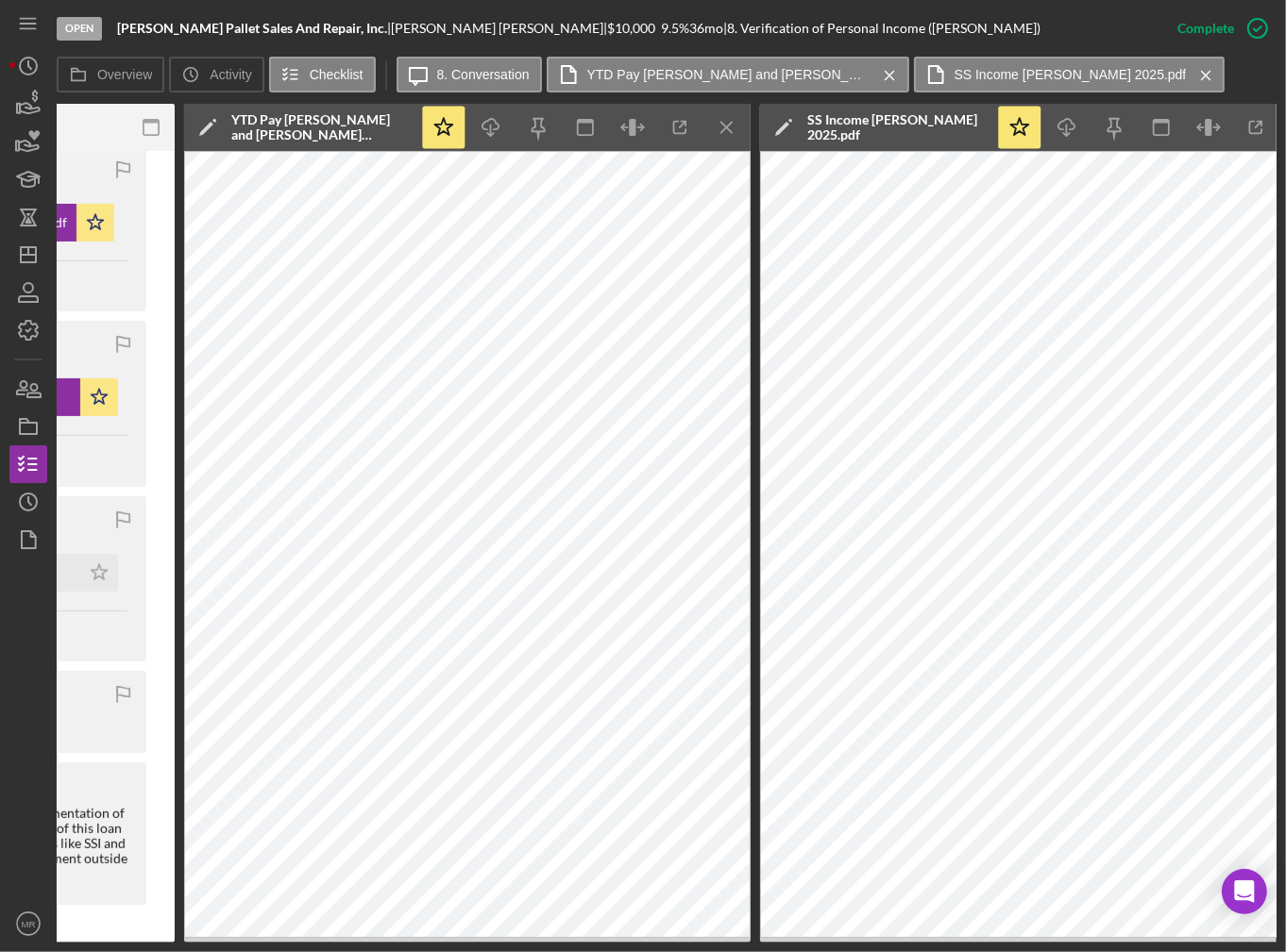
scroll to position [0, 696]
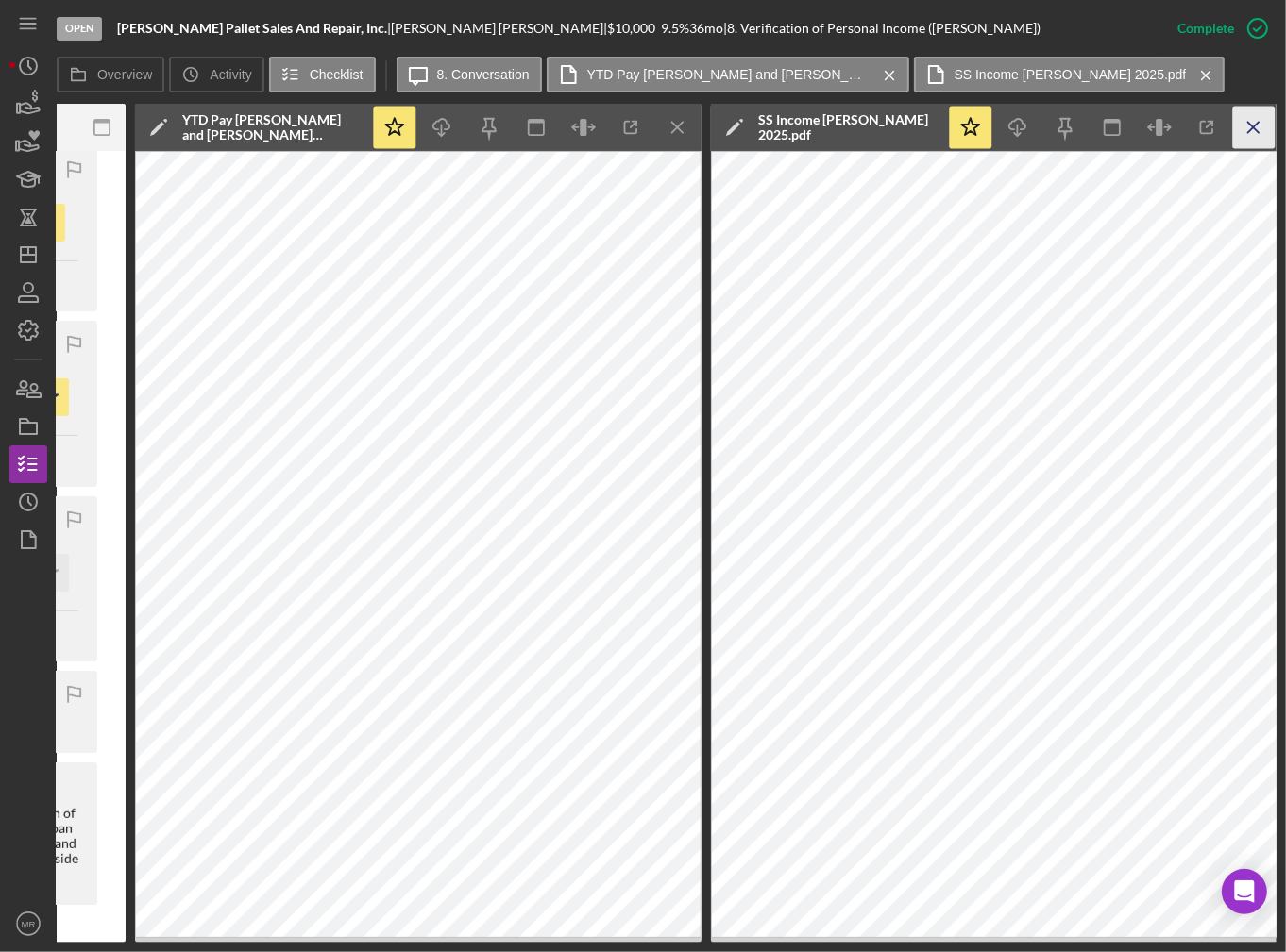
click at [1260, 130] on icon "Icon/Menu Close" at bounding box center [1254, 127] width 43 height 43
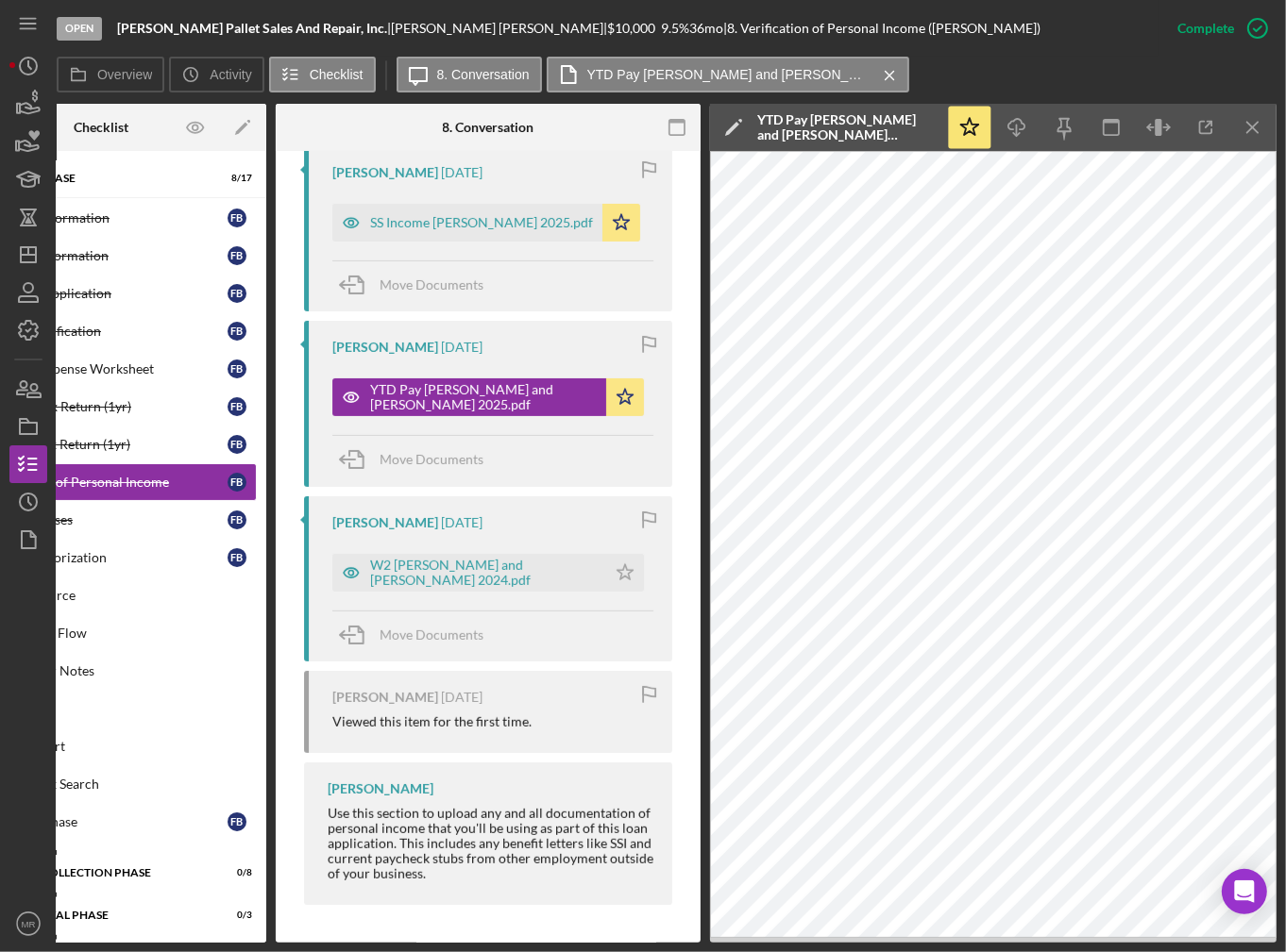
scroll to position [0, 120]
click at [607, 567] on icon "Icon/Star" at bounding box center [626, 573] width 38 height 38
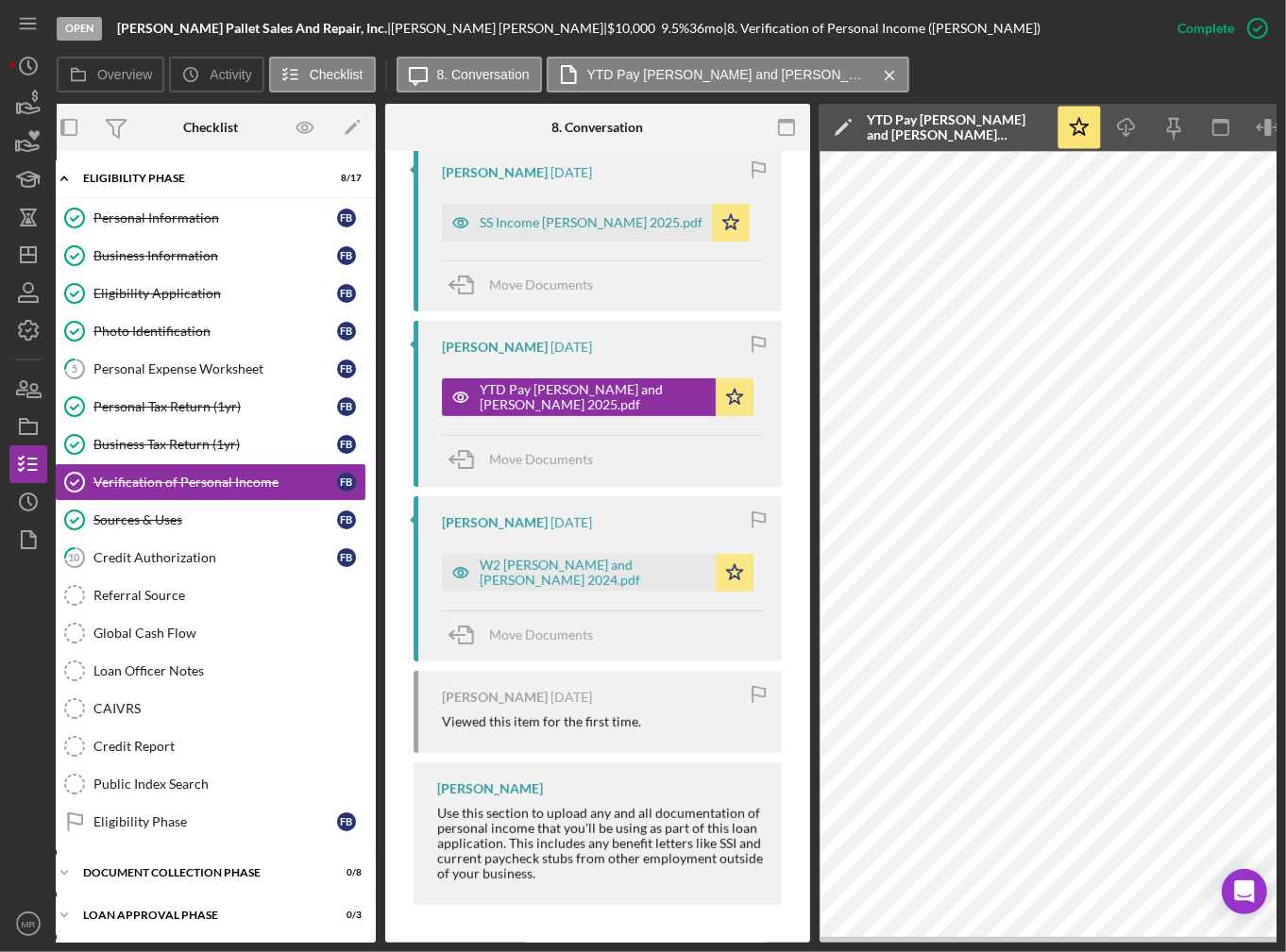
scroll to position [0, 0]
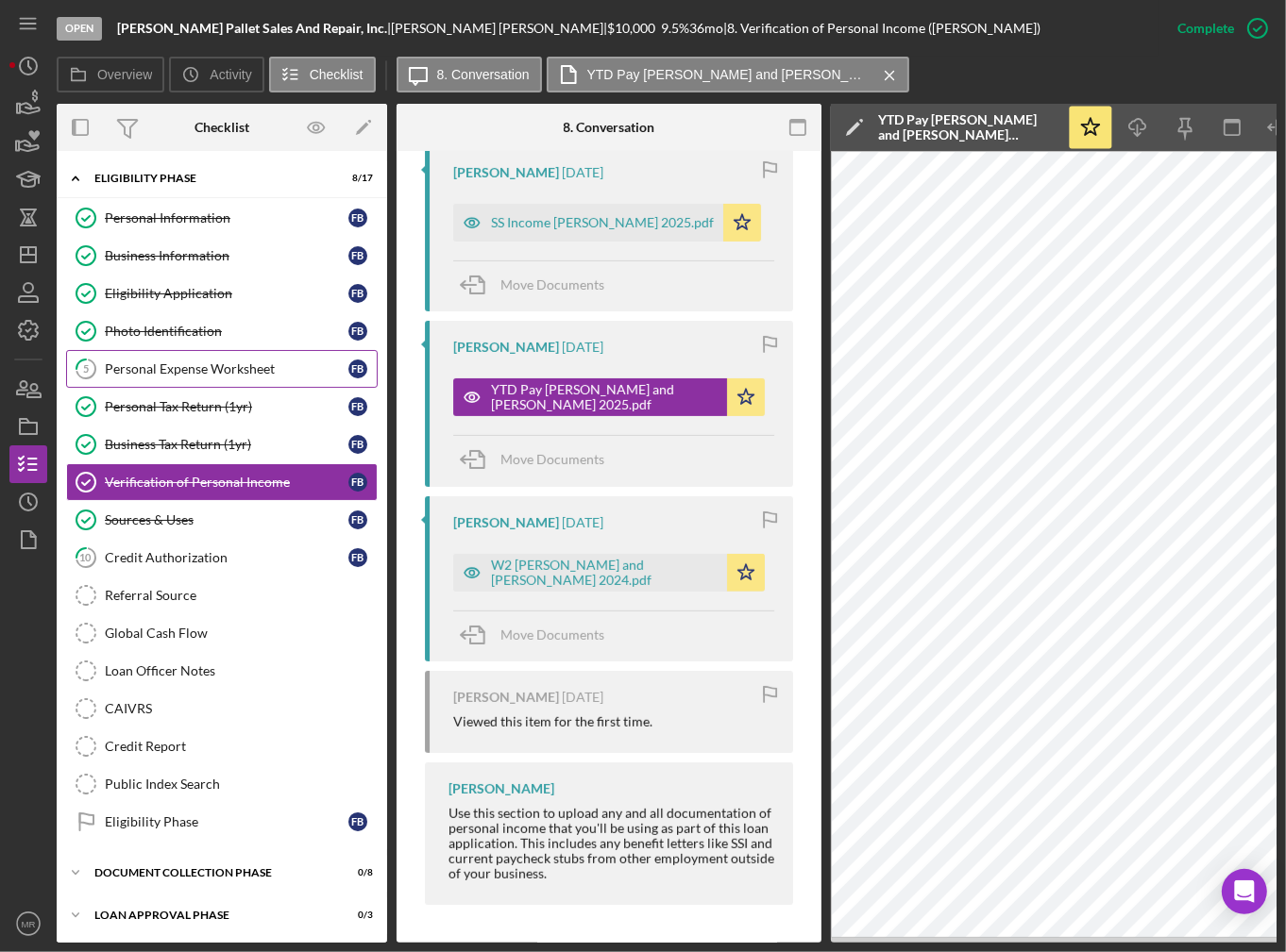
click at [251, 371] on div "Personal Expense Worksheet" at bounding box center [226, 368] width 243 height 15
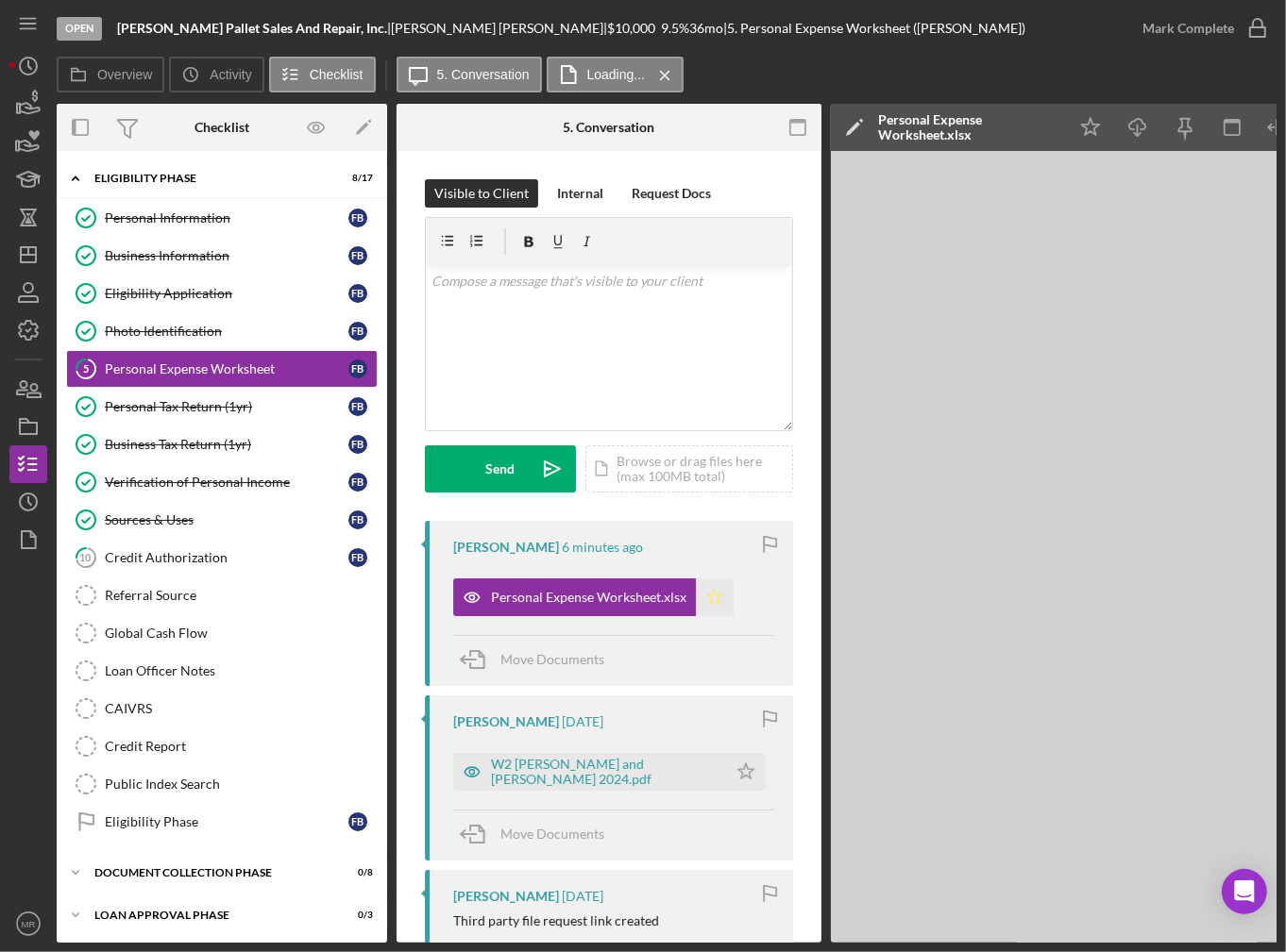
click at [713, 592] on icon "Icon/Star" at bounding box center [715, 598] width 38 height 38
click at [567, 601] on div "Personal Expense Worksheet.xlsx" at bounding box center [588, 597] width 196 height 15
click at [1146, 944] on div "Open [PERSON_NAME] Pallet Sales And Repair, Inc. | [PERSON_NAME] | $10,000 $10,…" at bounding box center [643, 476] width 1286 height 952
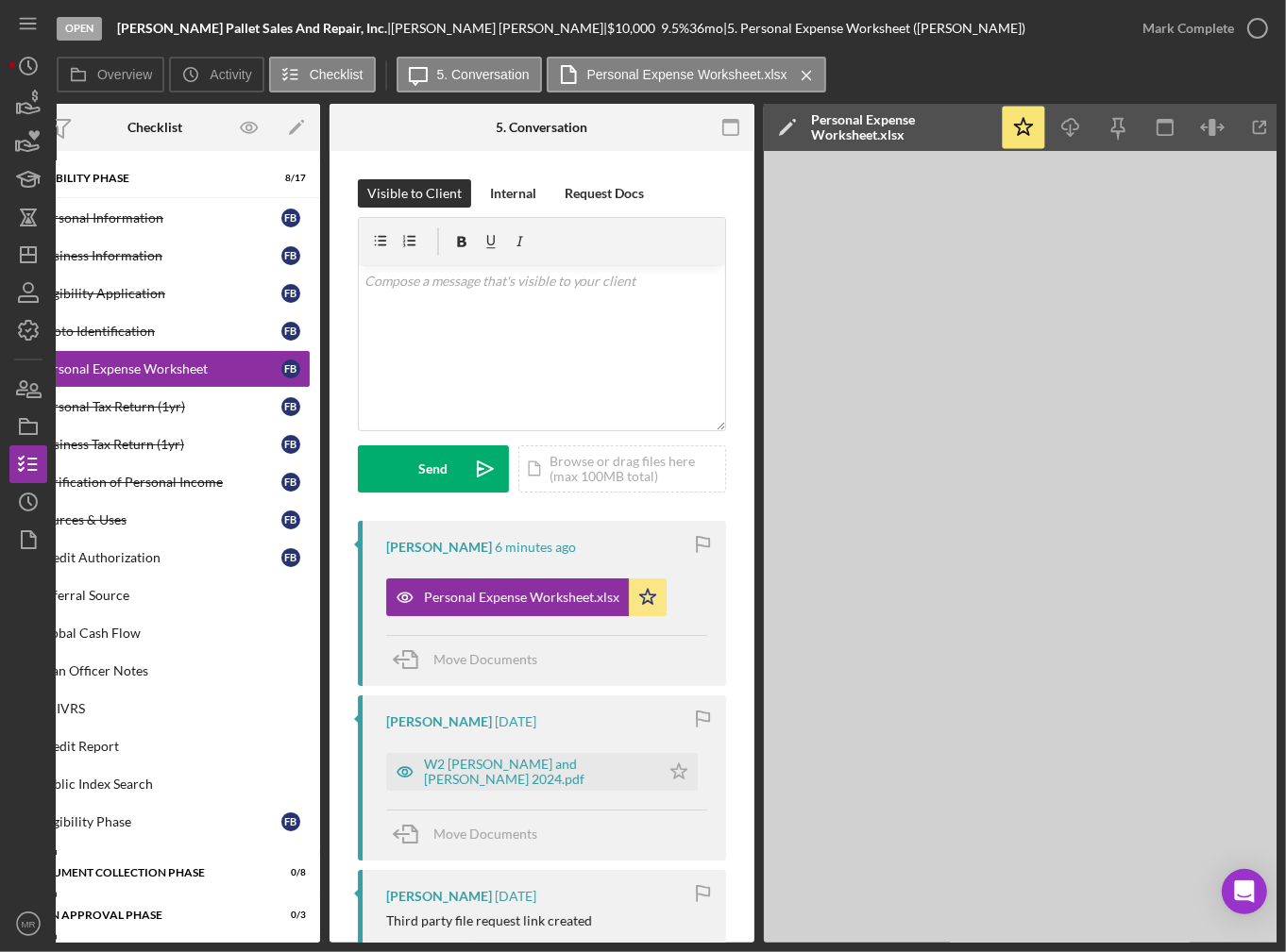
scroll to position [0, 120]
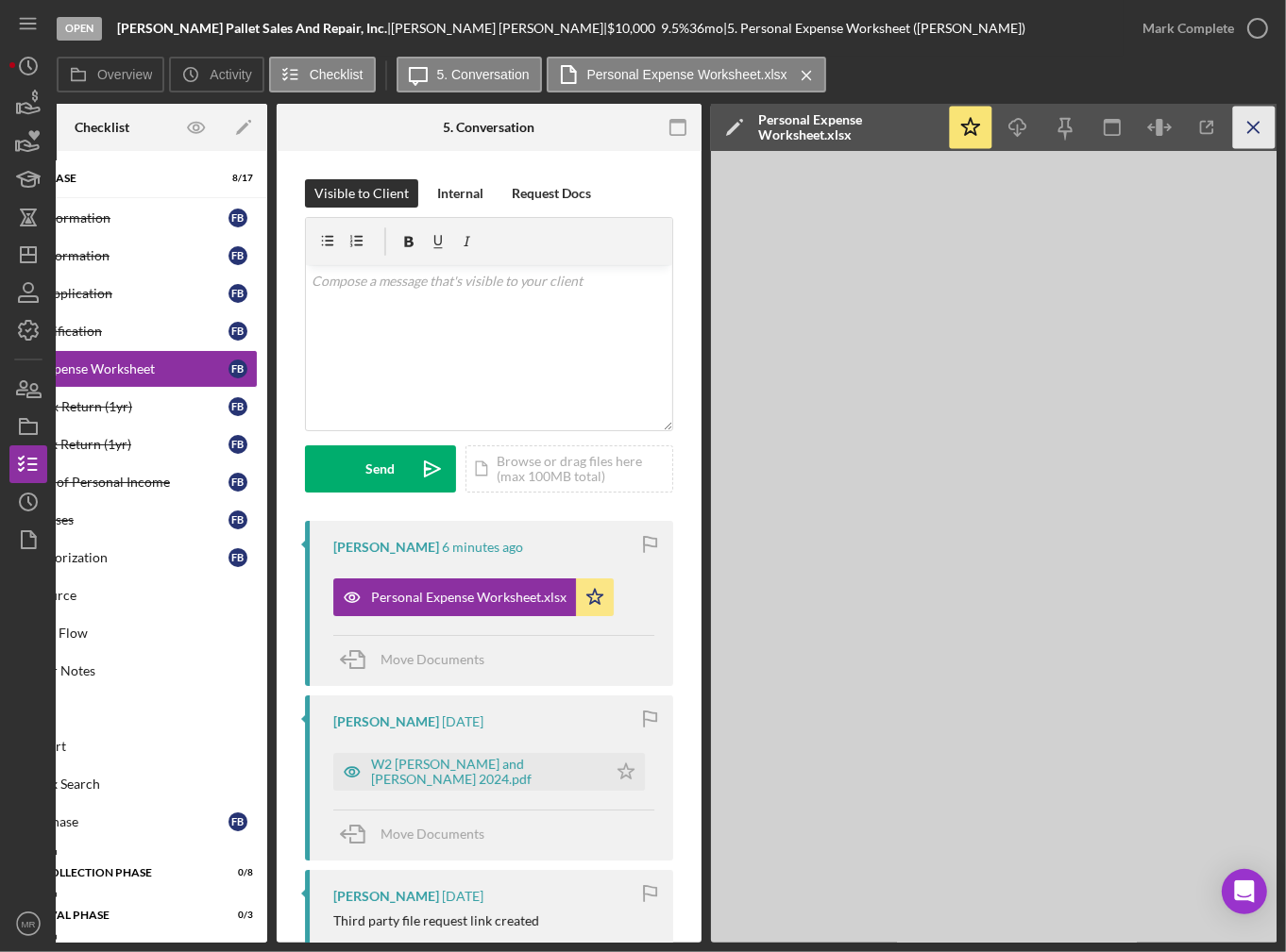
click at [1262, 127] on icon "Icon/Menu Close" at bounding box center [1254, 127] width 43 height 43
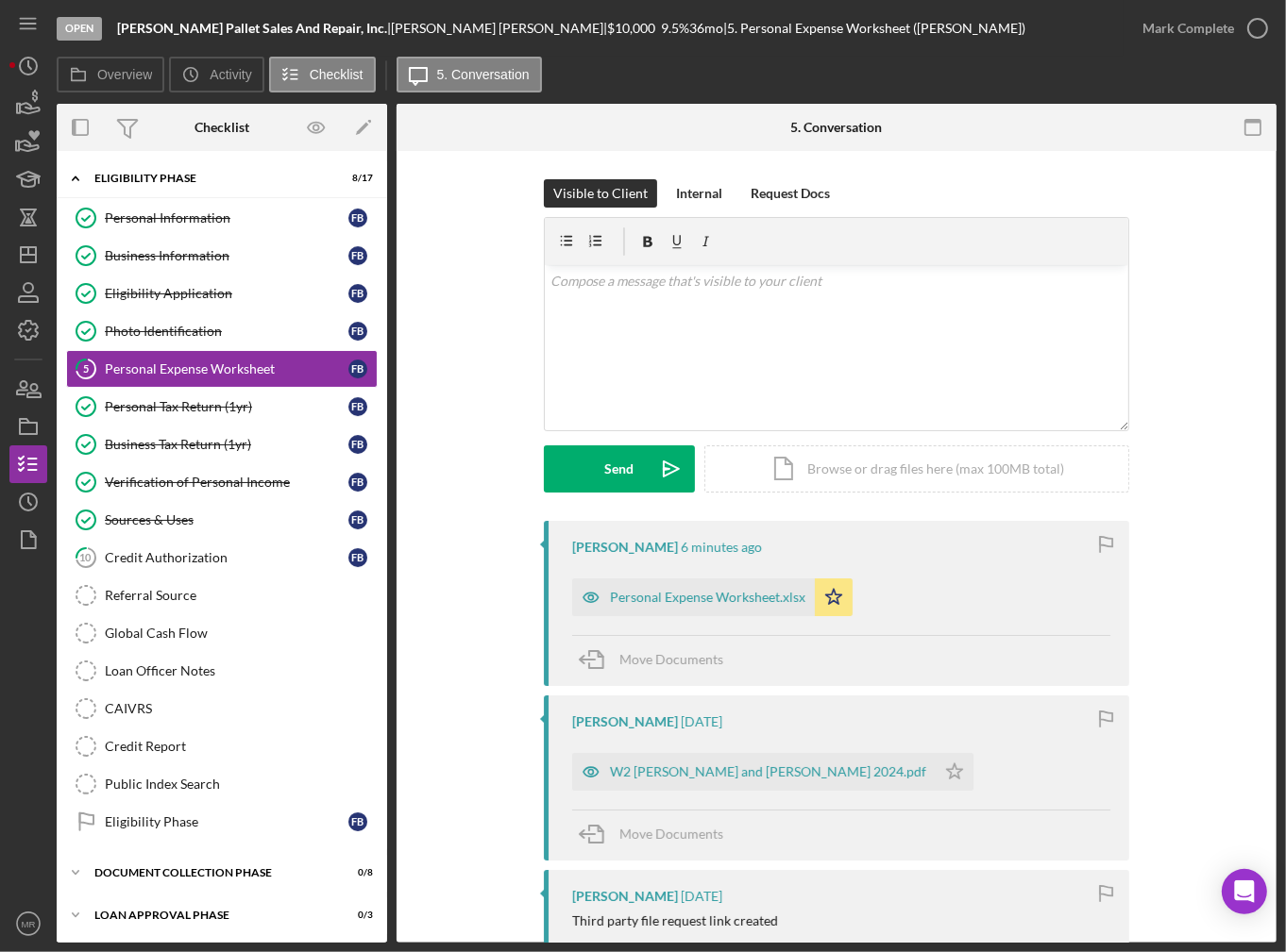
scroll to position [0, 0]
click at [734, 601] on div "Personal Expense Worksheet.xlsx" at bounding box center [707, 597] width 196 height 15
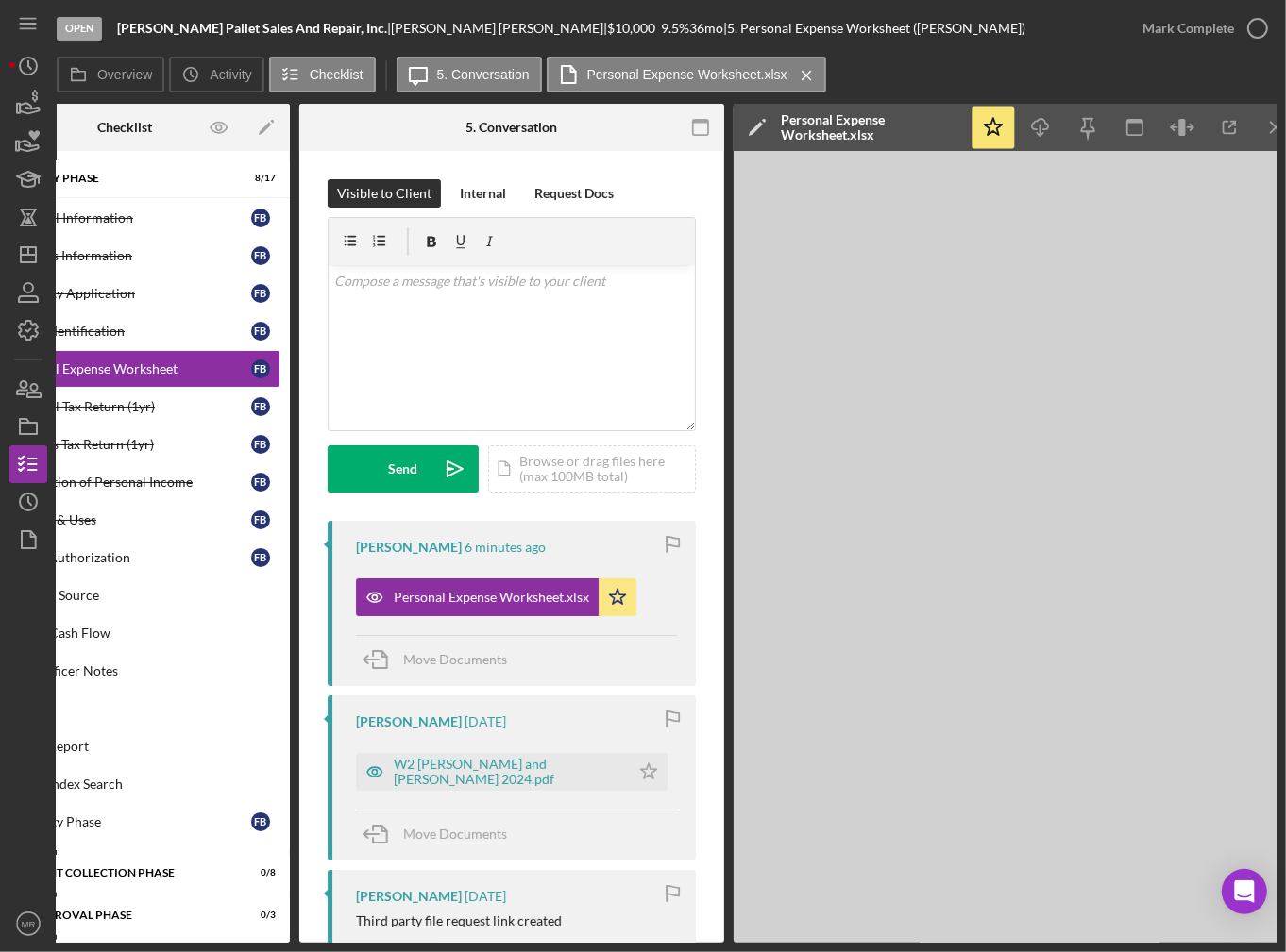
scroll to position [0, 120]
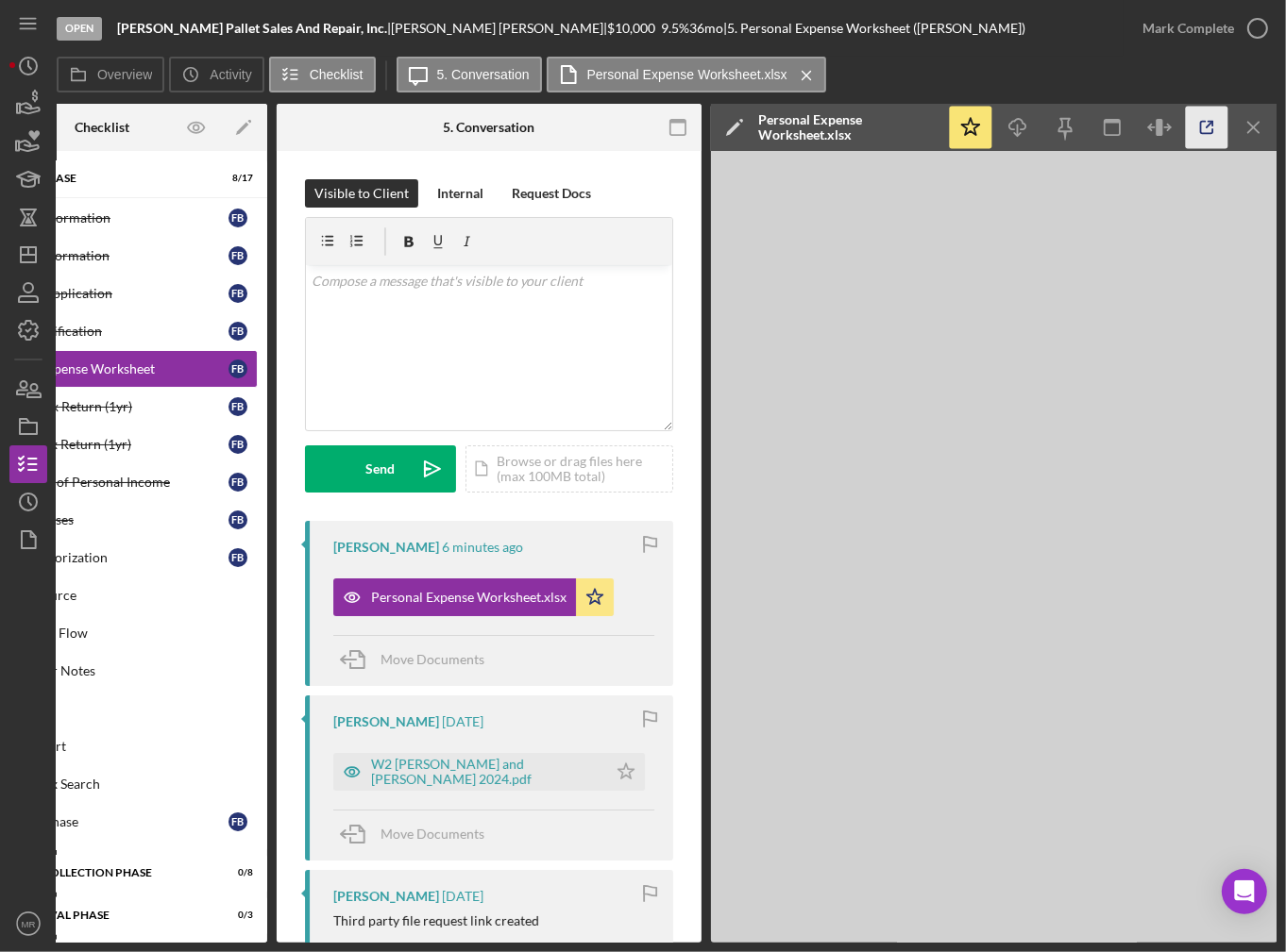
click at [1206, 132] on icon "button" at bounding box center [1207, 127] width 43 height 43
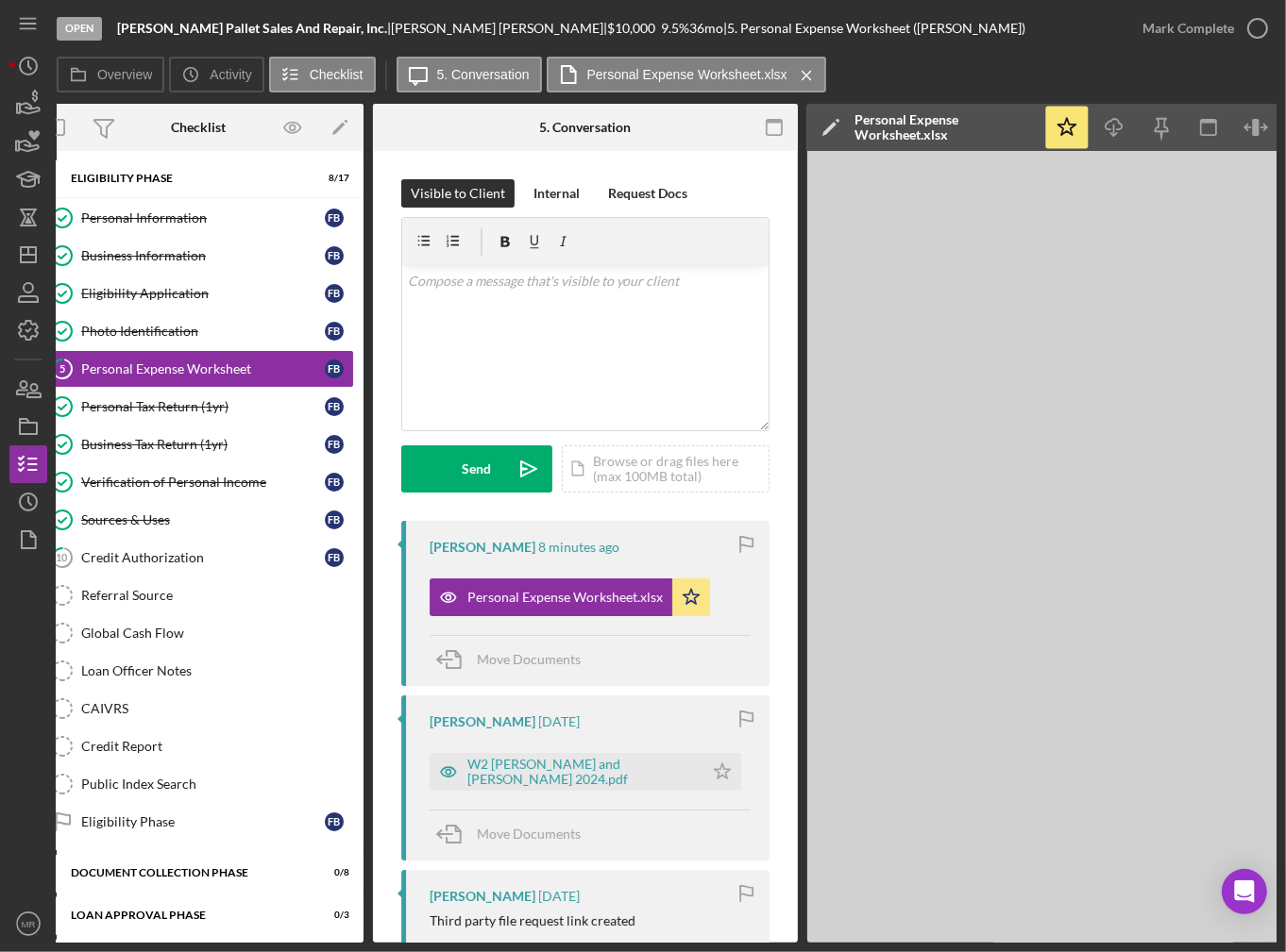
scroll to position [0, 0]
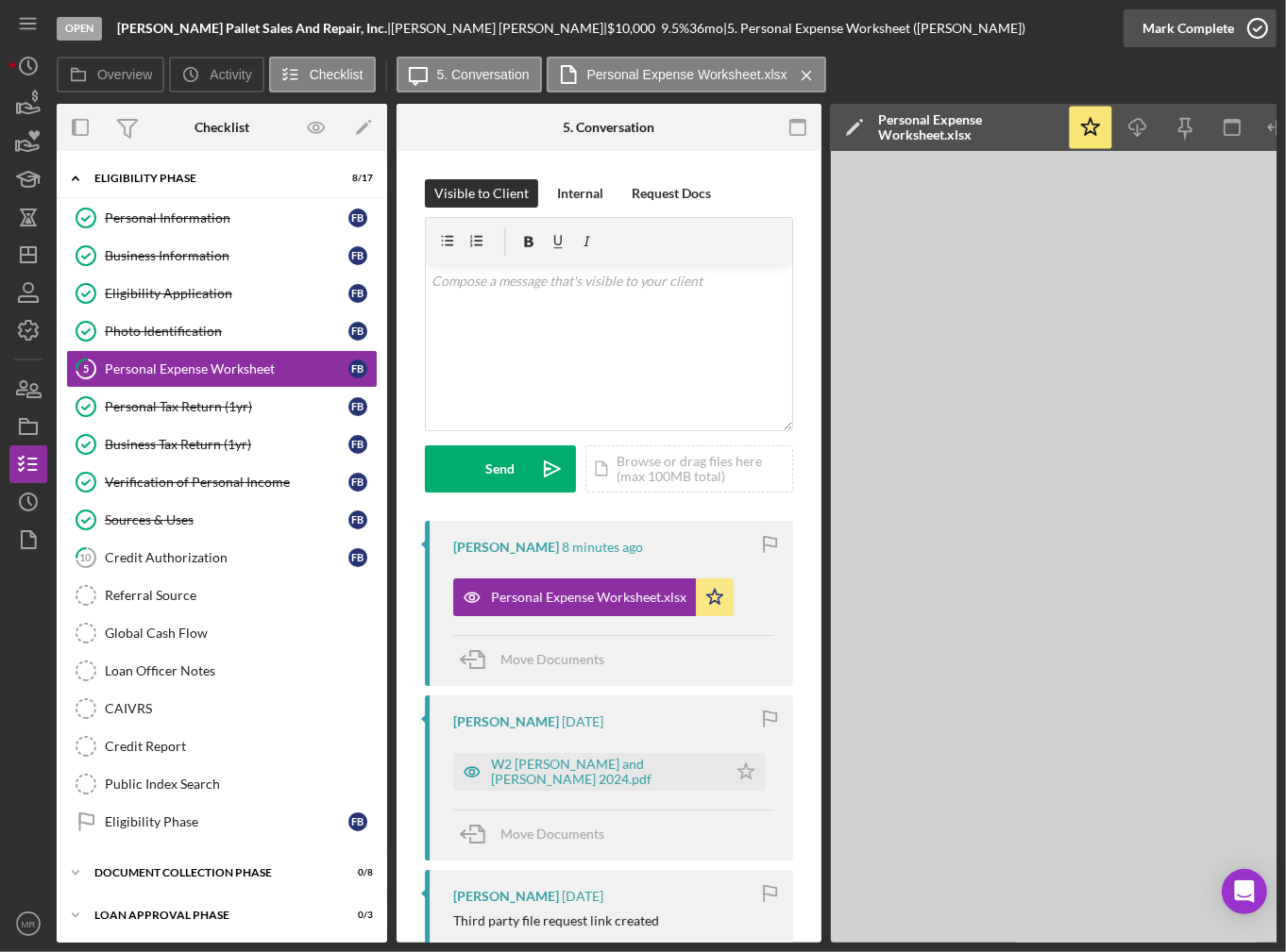
click at [1204, 34] on div "Mark Complete" at bounding box center [1189, 29] width 91 height 38
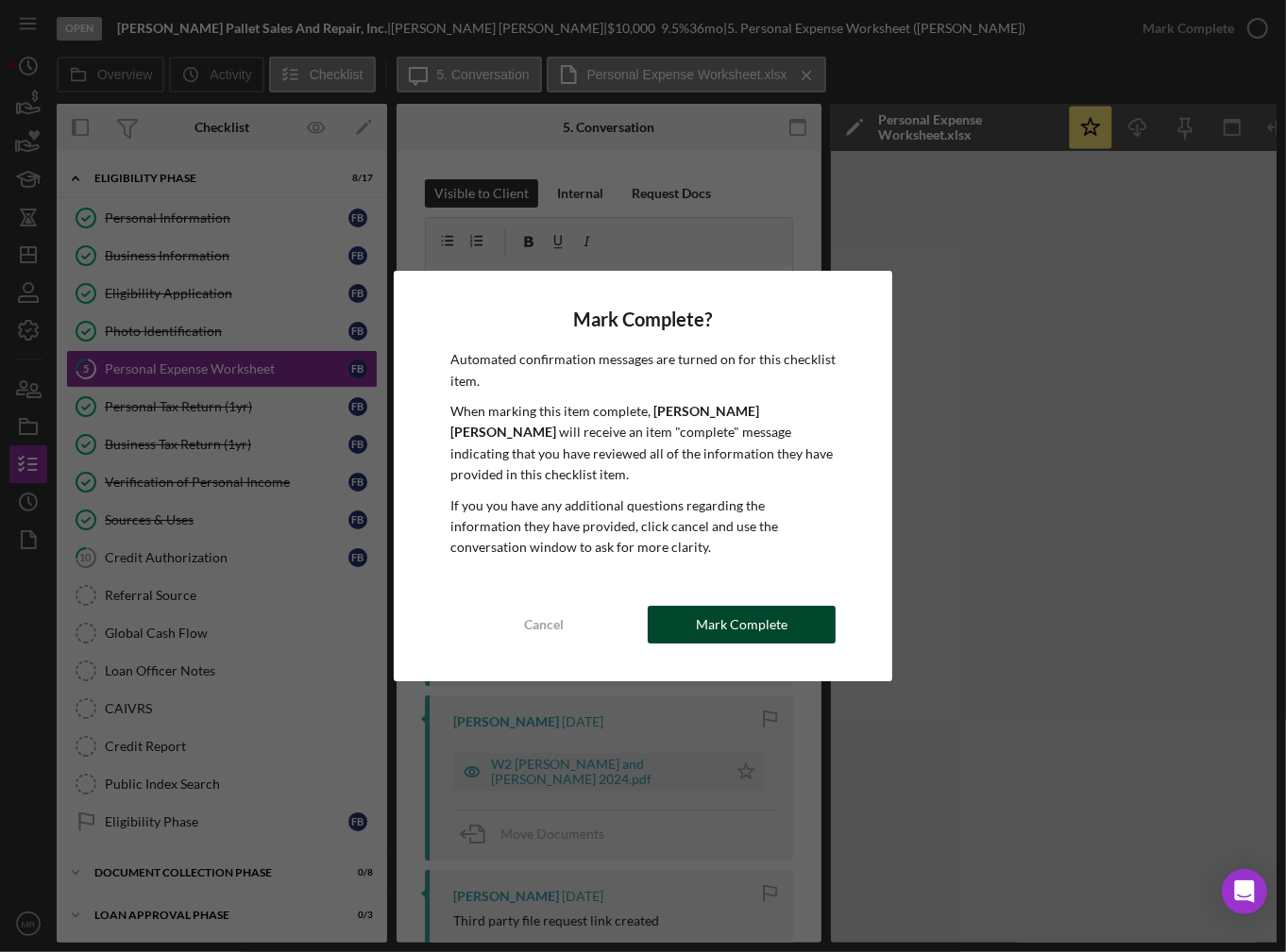
click at [798, 610] on button "Mark Complete" at bounding box center [741, 624] width 188 height 38
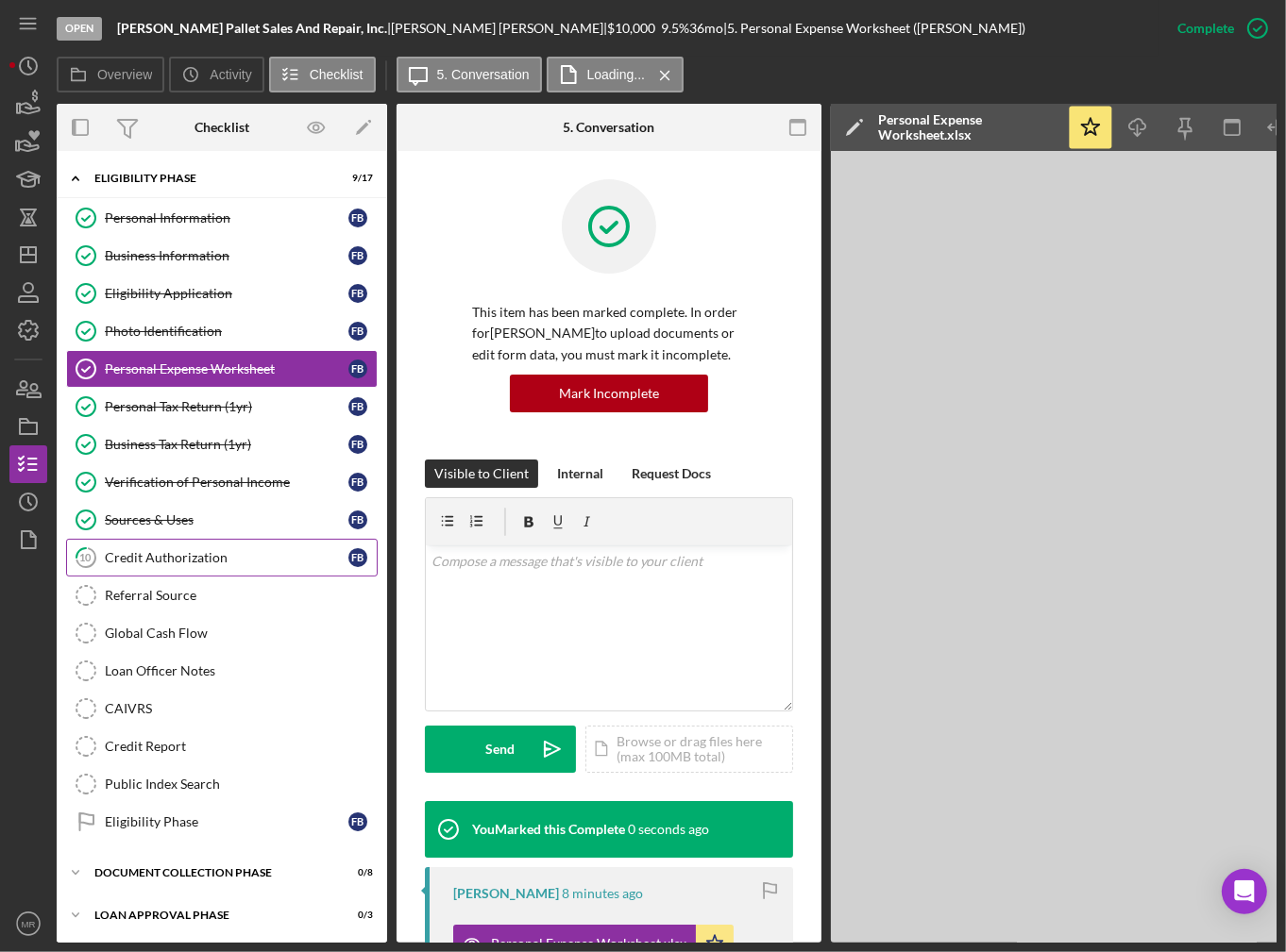
click at [180, 540] on link "10 Credit Authorization F B" at bounding box center [222, 558] width 312 height 38
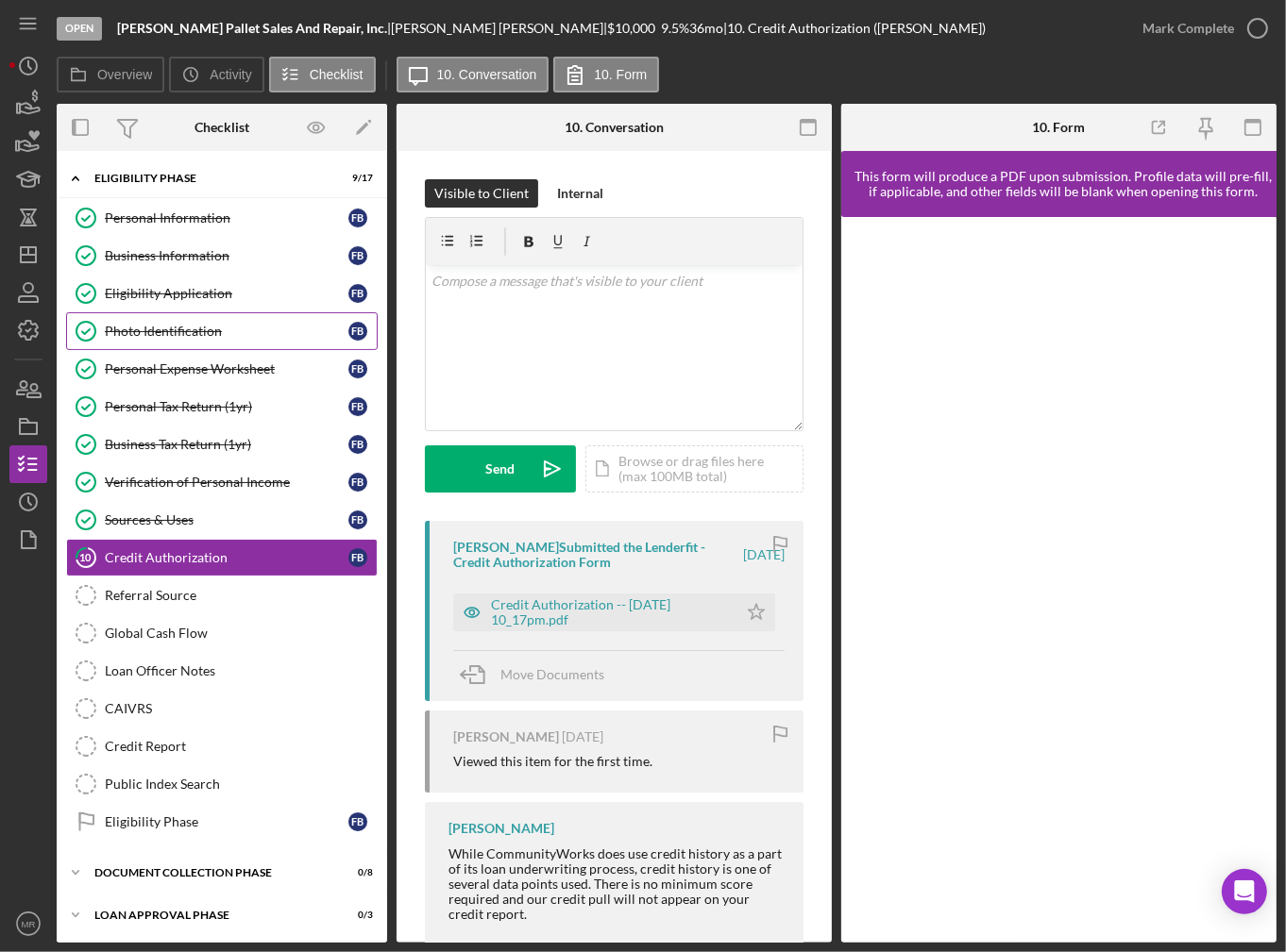
click at [227, 336] on div "Photo Identification" at bounding box center [226, 331] width 243 height 15
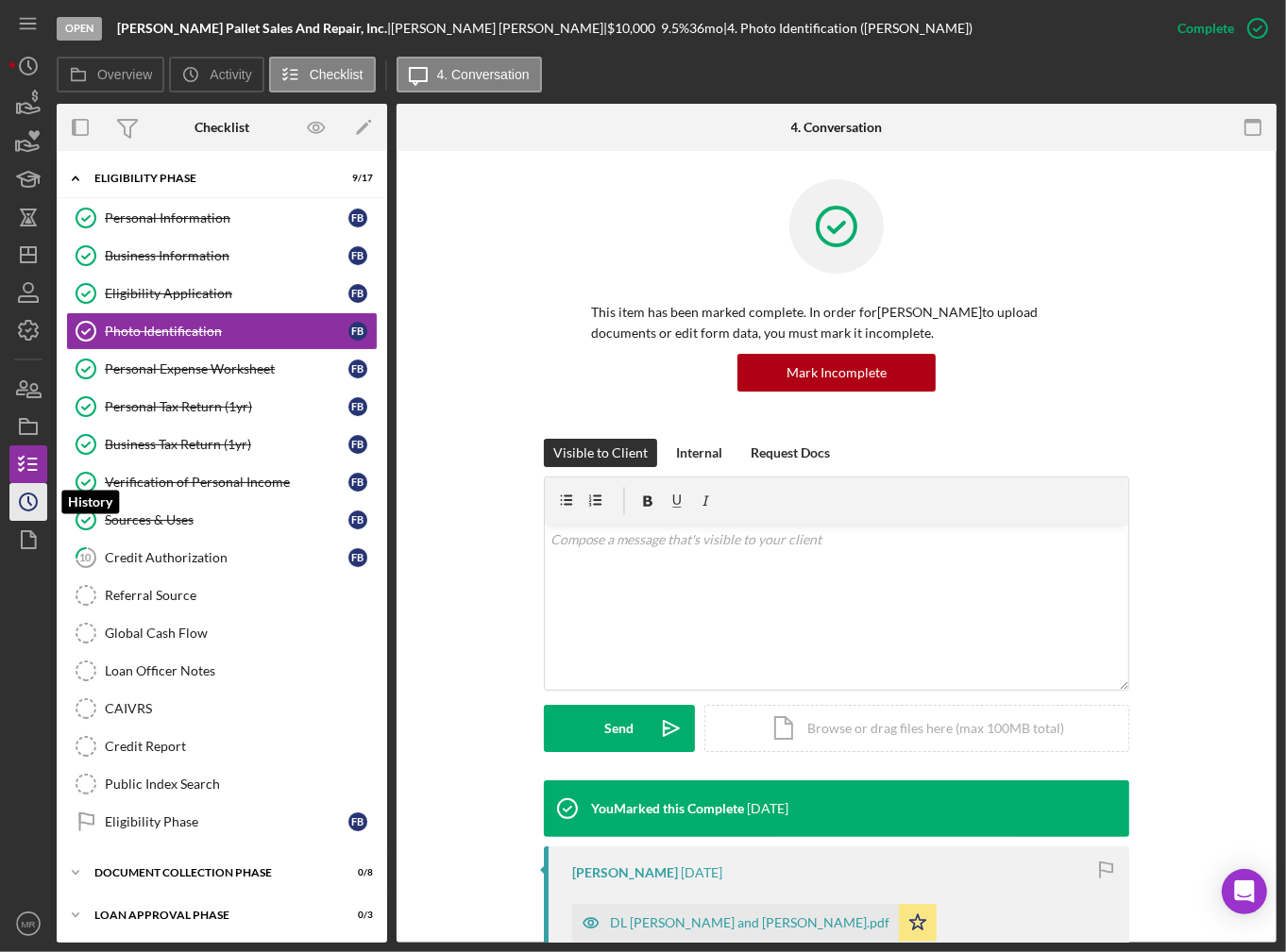
click at [43, 501] on icon "Icon/History" at bounding box center [29, 502] width 48 height 48
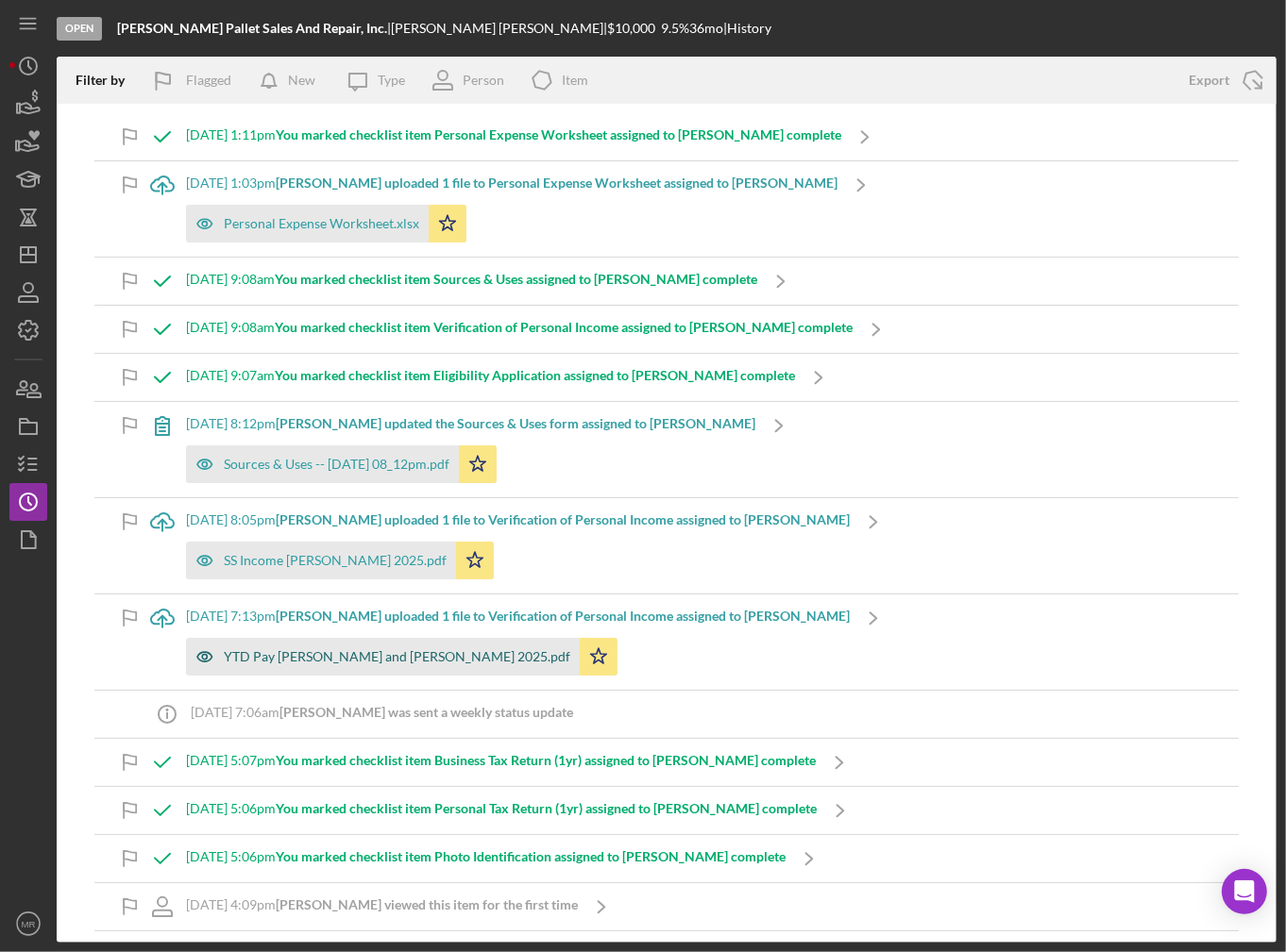
click at [360, 659] on div "YTD Pay [PERSON_NAME] and [PERSON_NAME] 2025.pdf" at bounding box center [396, 656] width 347 height 15
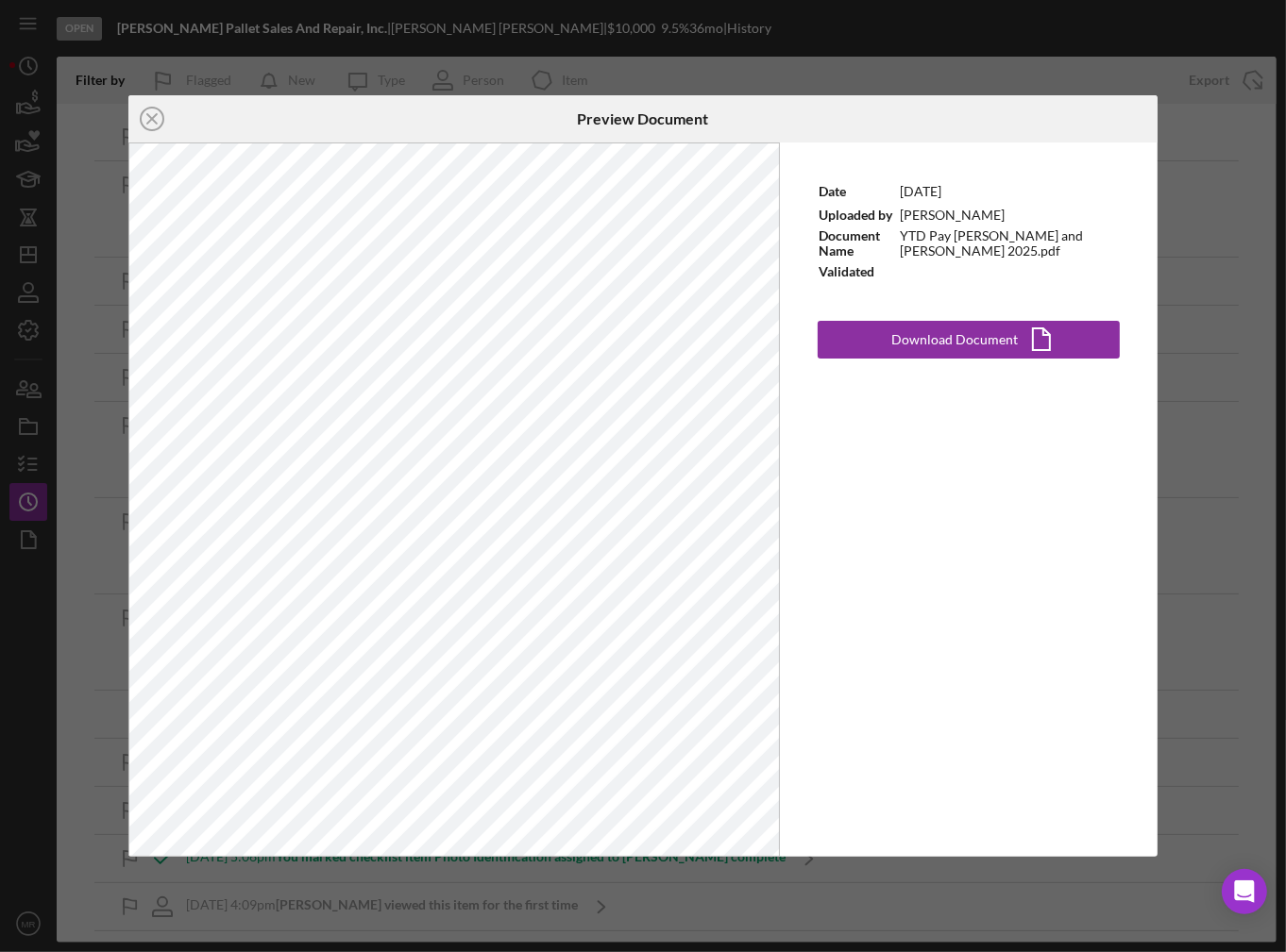
click at [1196, 253] on div "Icon/Close Preview Document Date [DATE] Uploaded by [PERSON_NAME] Document Name…" at bounding box center [643, 476] width 1286 height 952
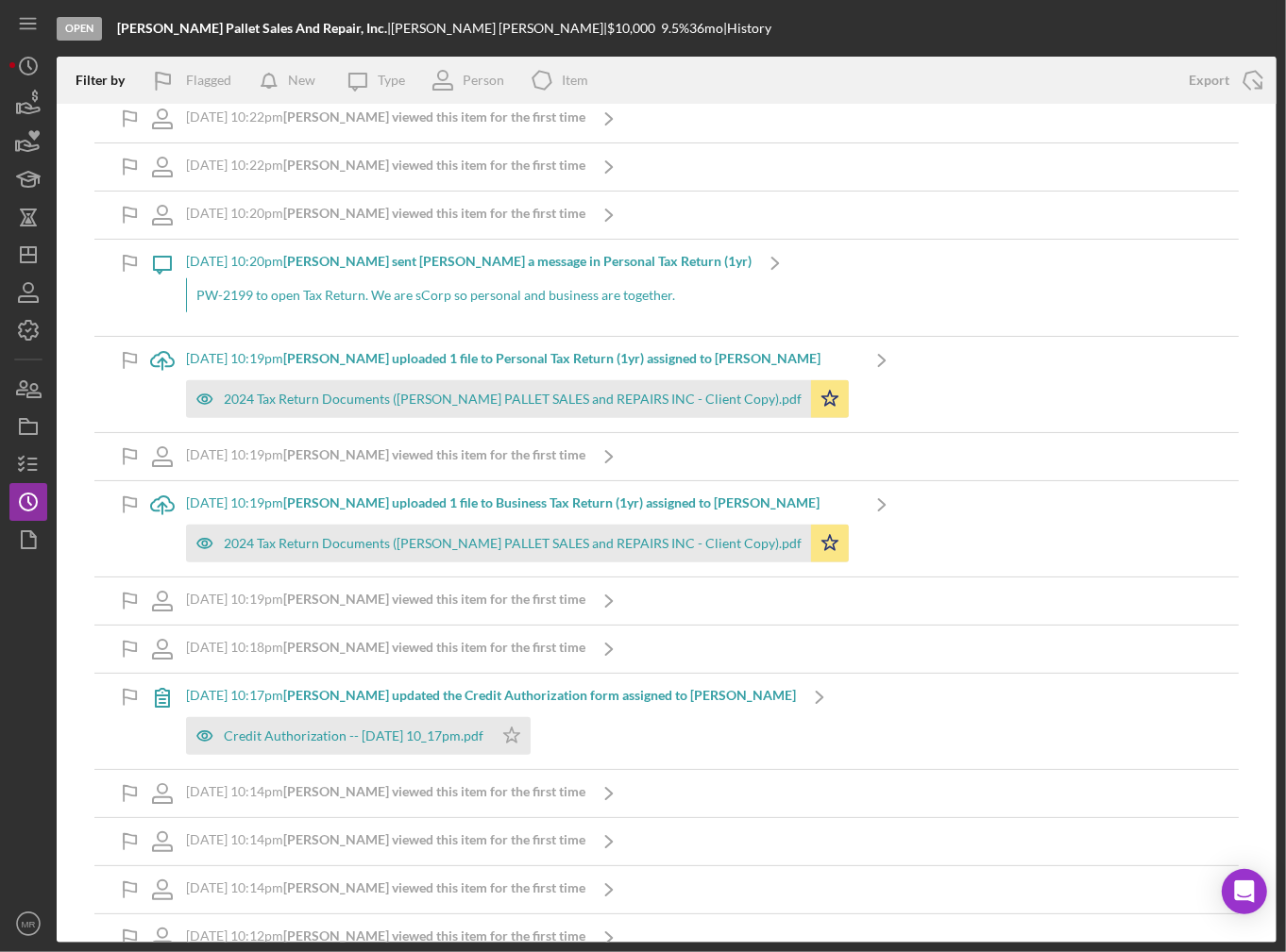
scroll to position [1510, 0]
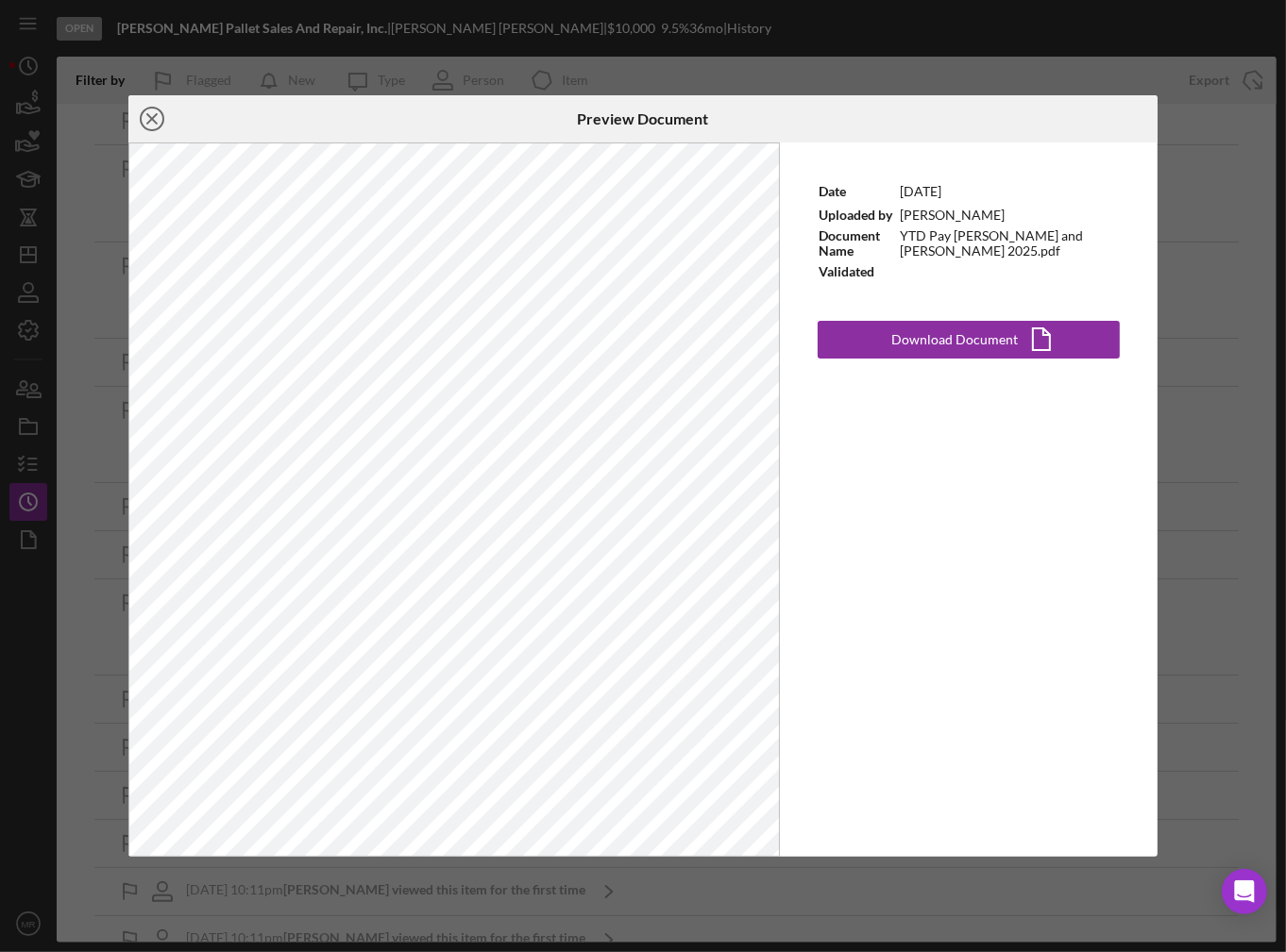
click at [146, 109] on icon "Icon/Close" at bounding box center [152, 119] width 48 height 48
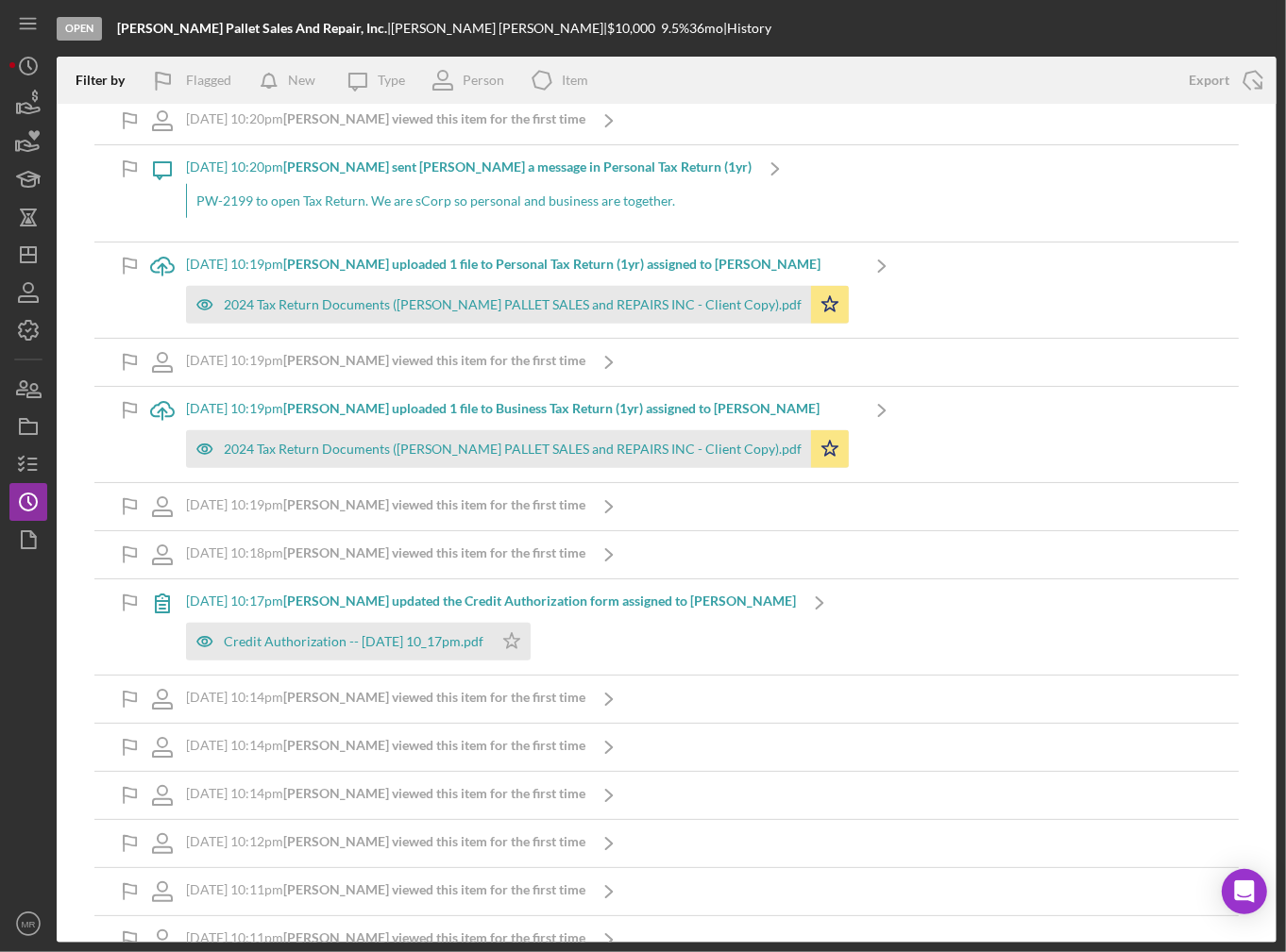
scroll to position [132, 0]
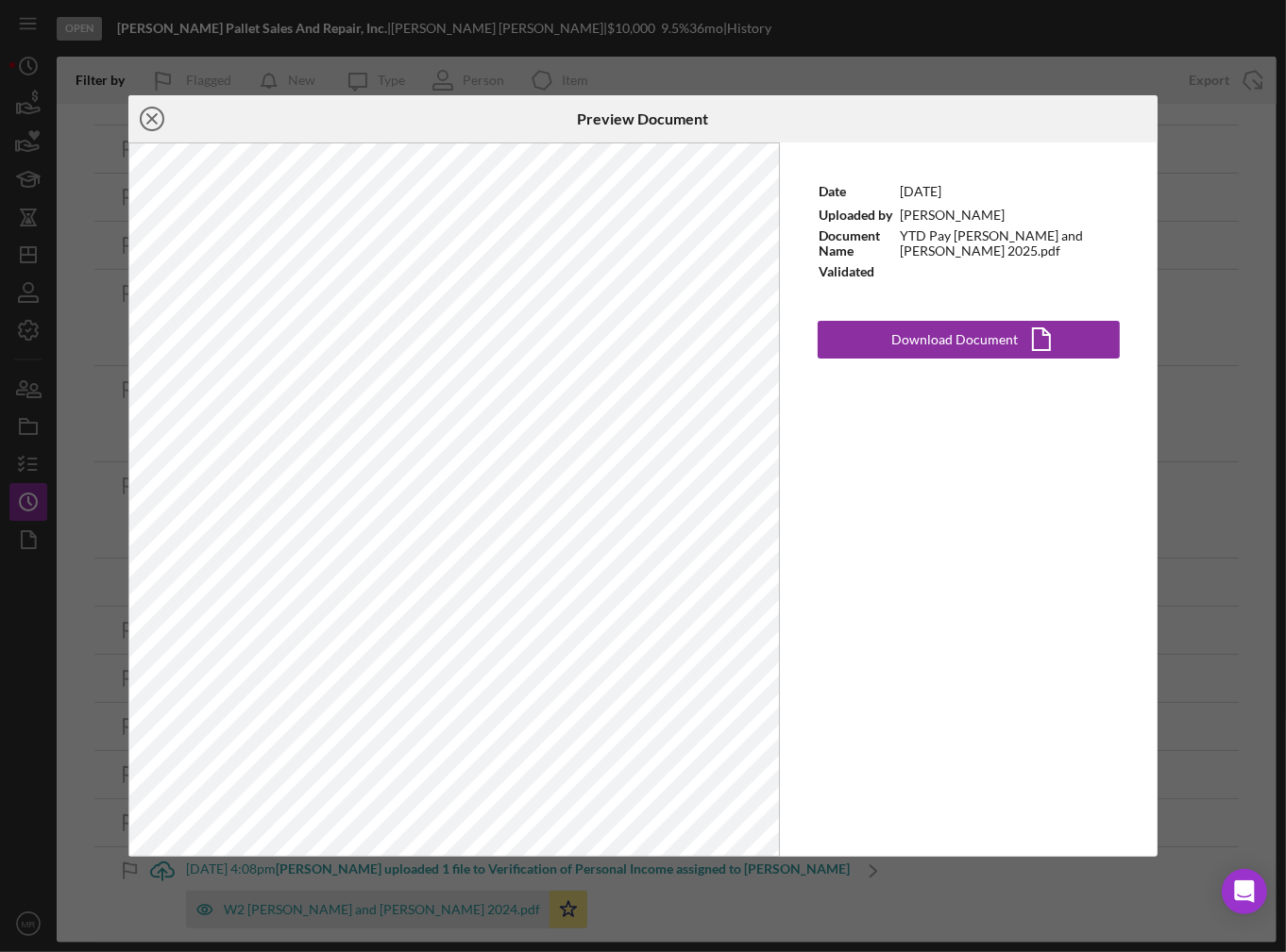
click at [156, 114] on line at bounding box center [152, 119] width 10 height 10
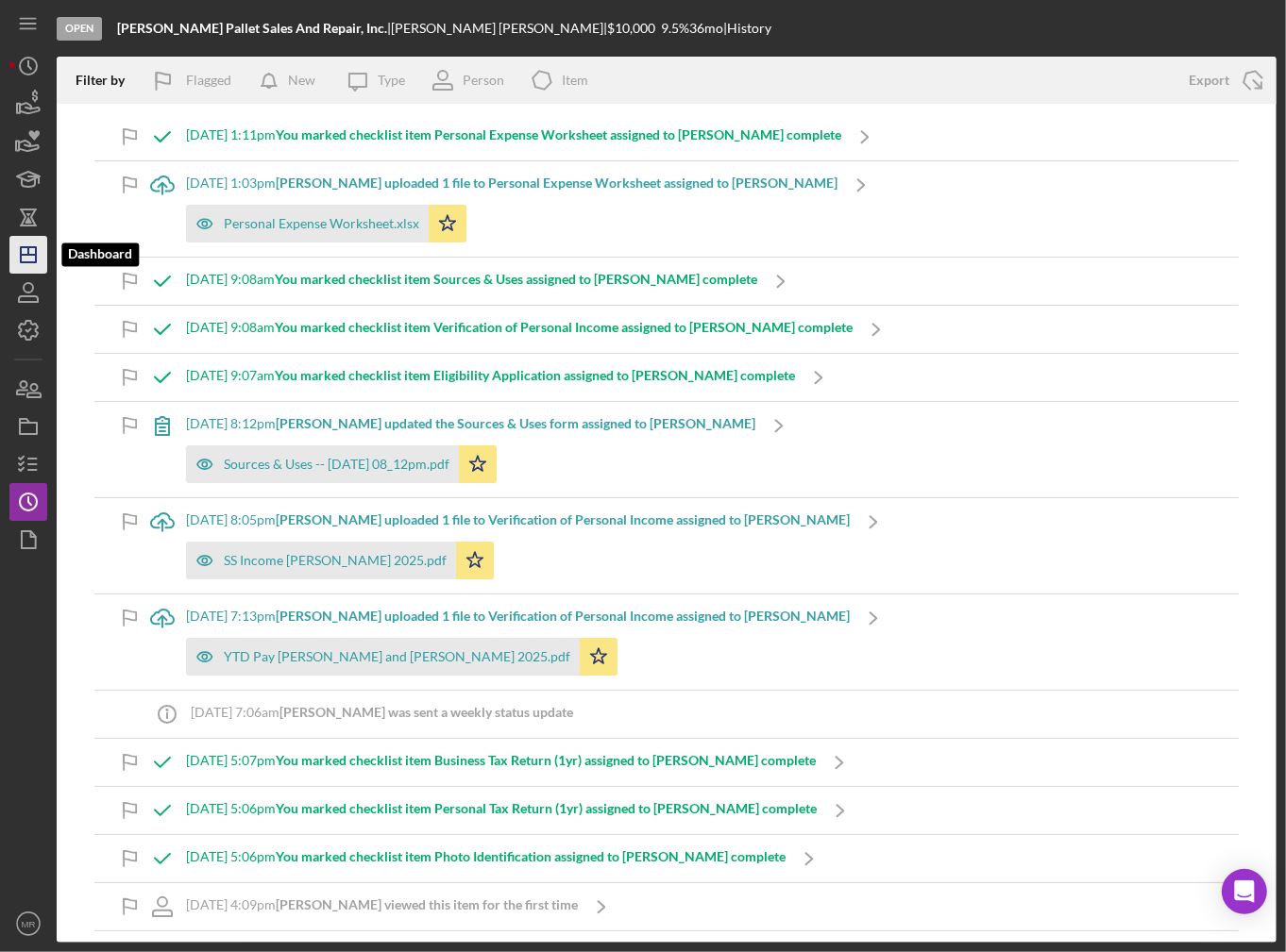
click at [30, 249] on icon "Icon/Dashboard" at bounding box center [29, 255] width 48 height 48
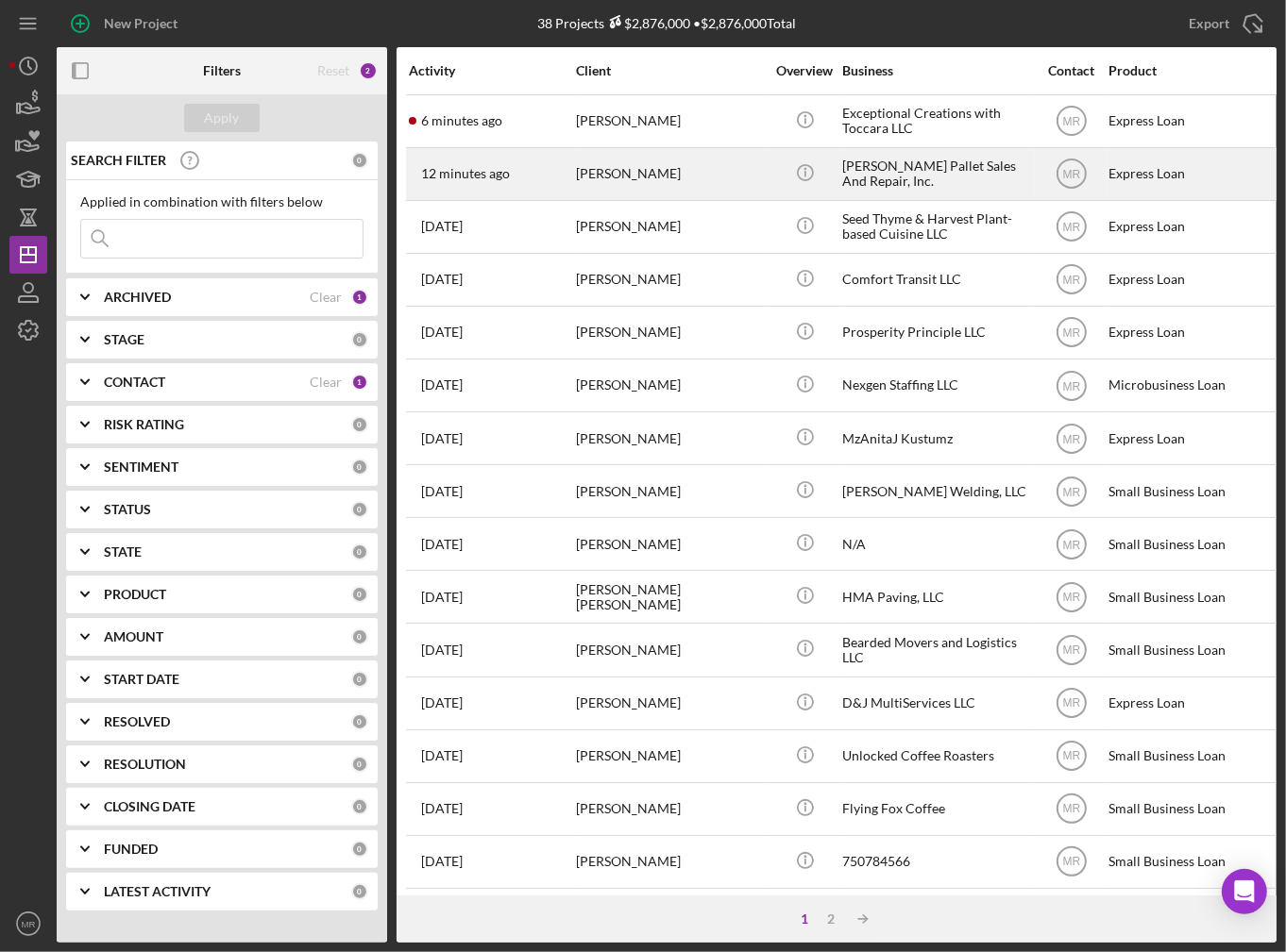
click at [537, 165] on div "12 minutes ago [PERSON_NAME]" at bounding box center [492, 174] width 165 height 50
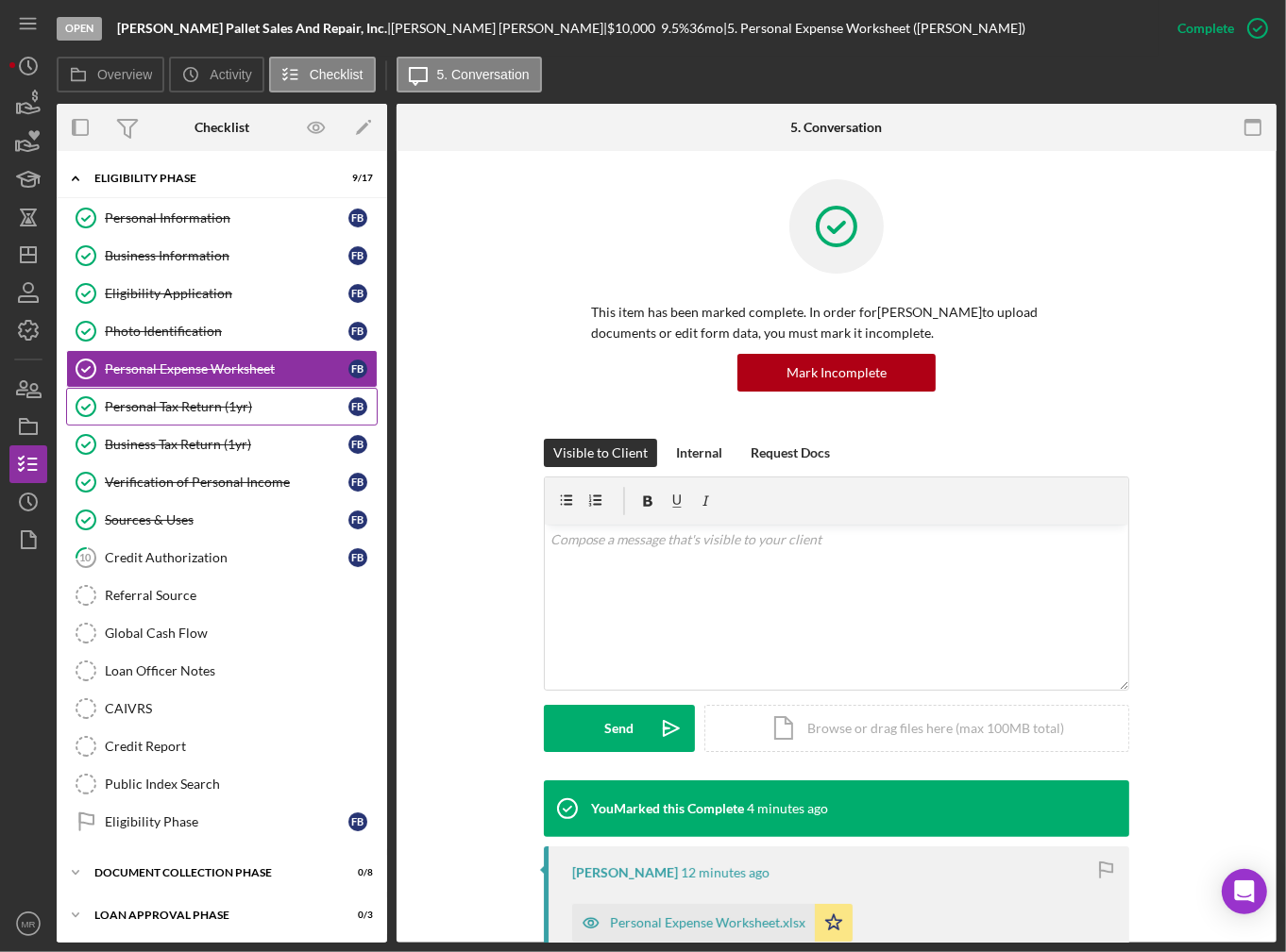
click at [202, 418] on link "Personal Tax Return (1yr) Personal Tax Return (1yr) F B" at bounding box center [222, 407] width 312 height 38
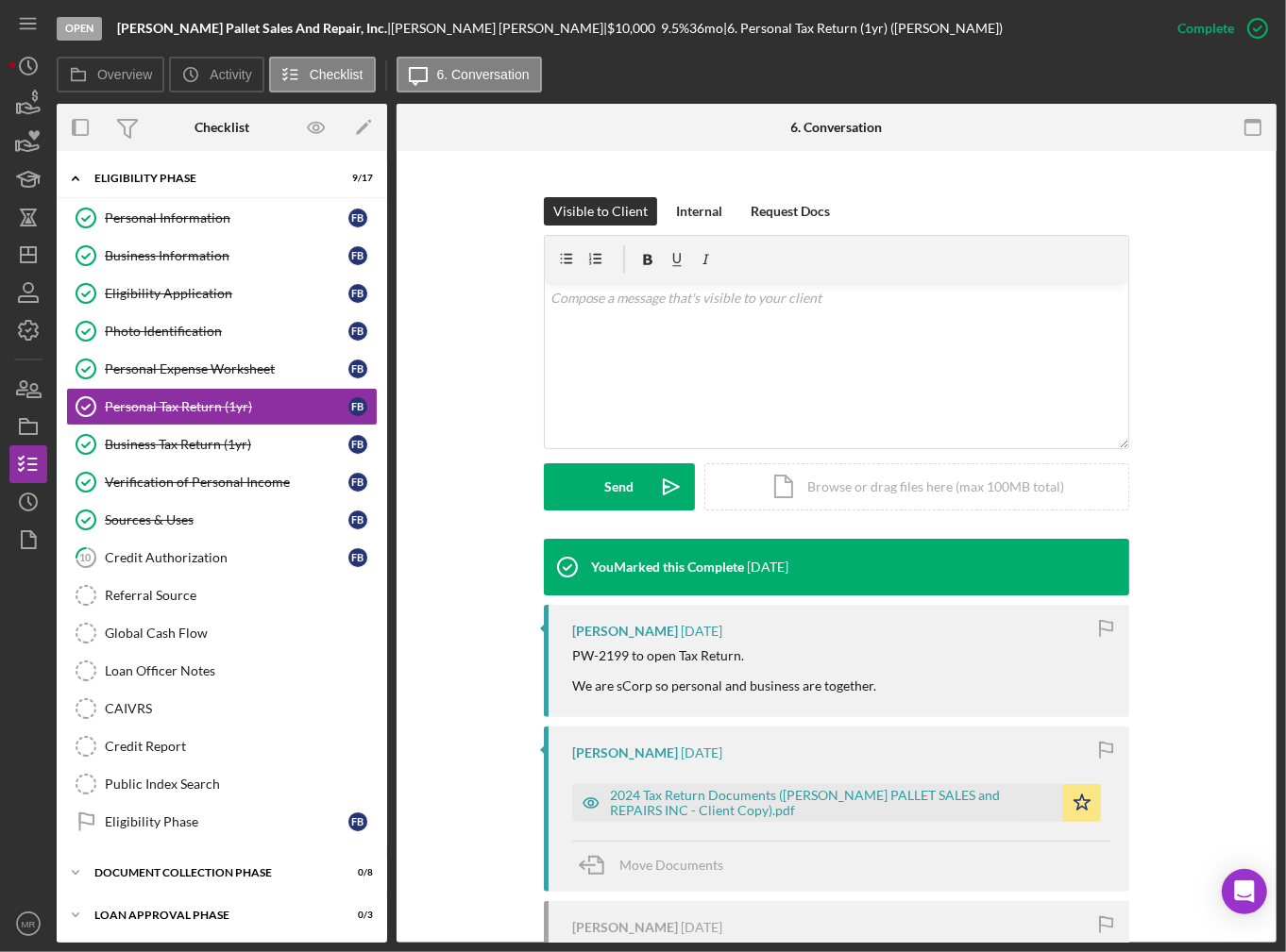
scroll to position [283, 0]
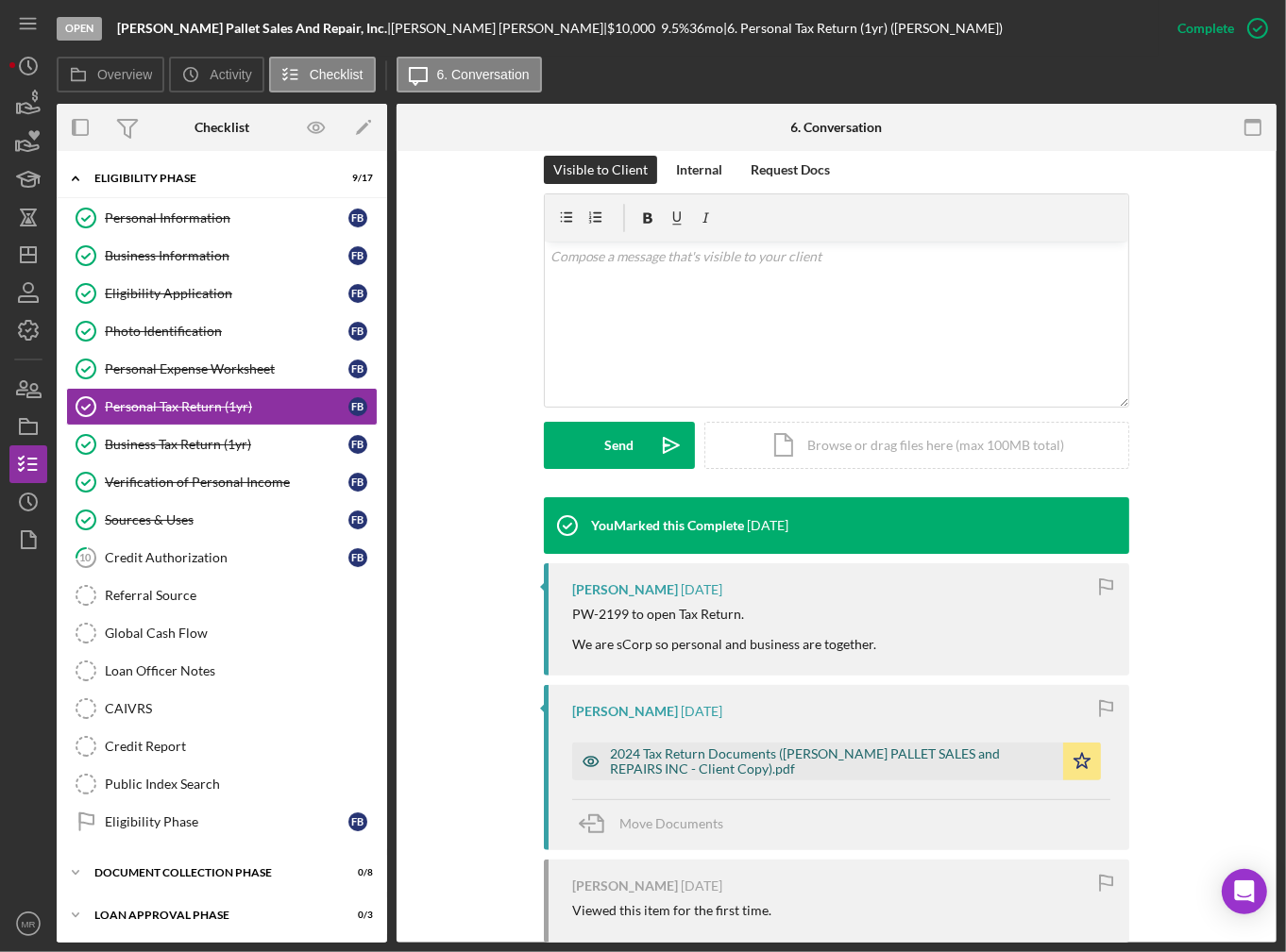
click at [715, 766] on div "2024 Tax Return Documents ([PERSON_NAME] PALLET SALES and REPAIRS INC - Client …" at bounding box center [831, 761] width 444 height 30
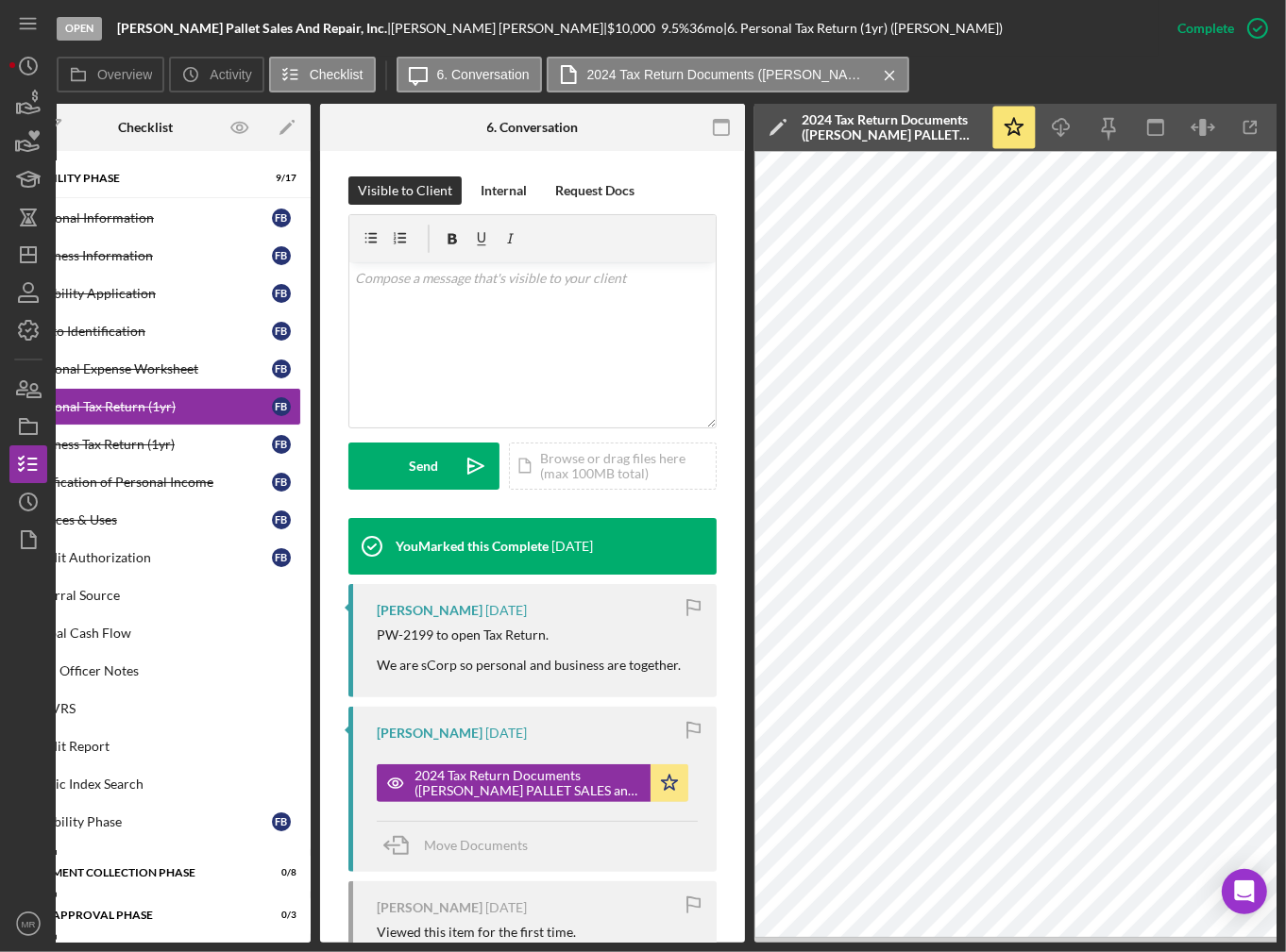
scroll to position [0, 85]
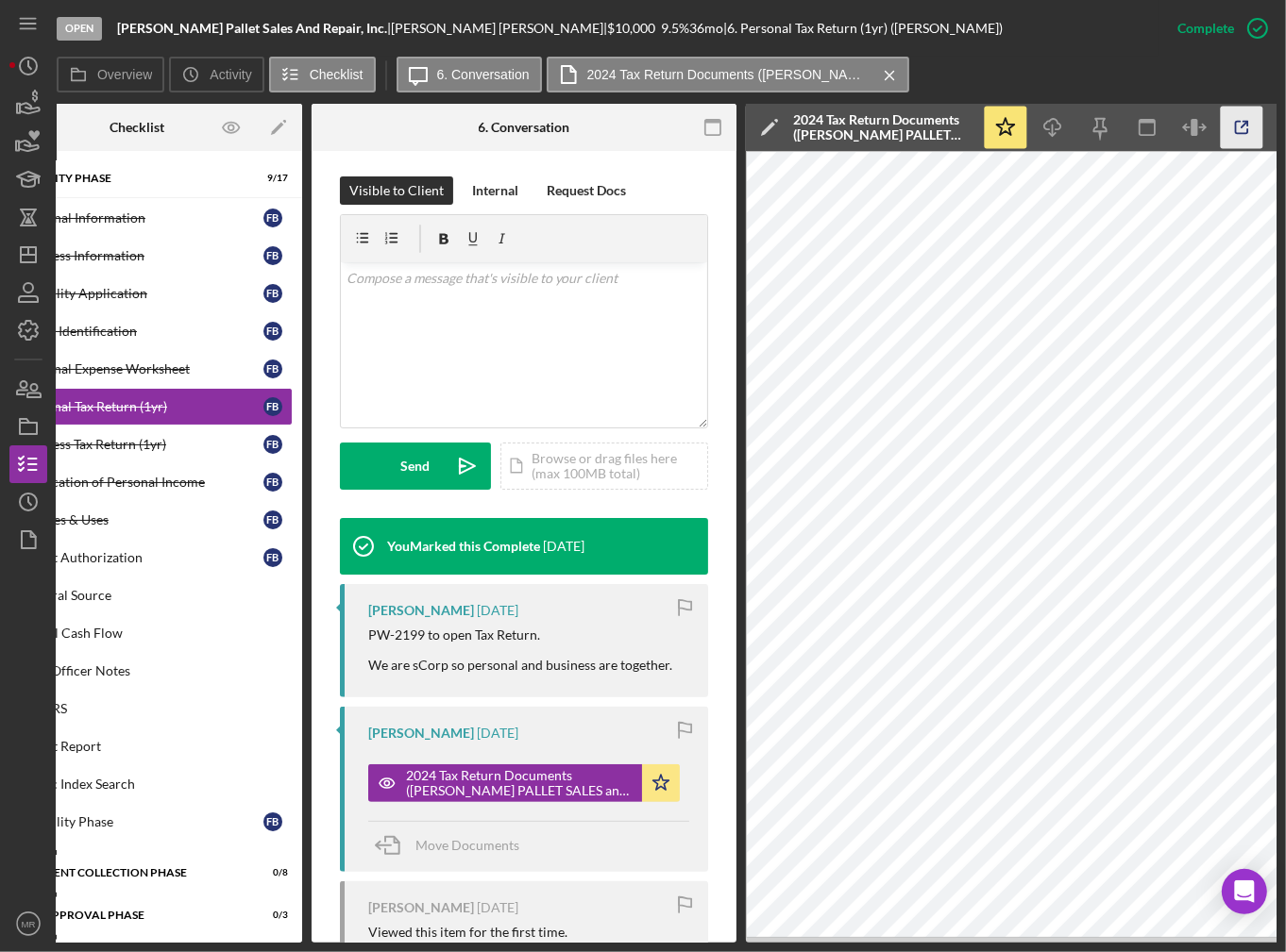
click at [1247, 112] on icon "button" at bounding box center [1242, 127] width 43 height 43
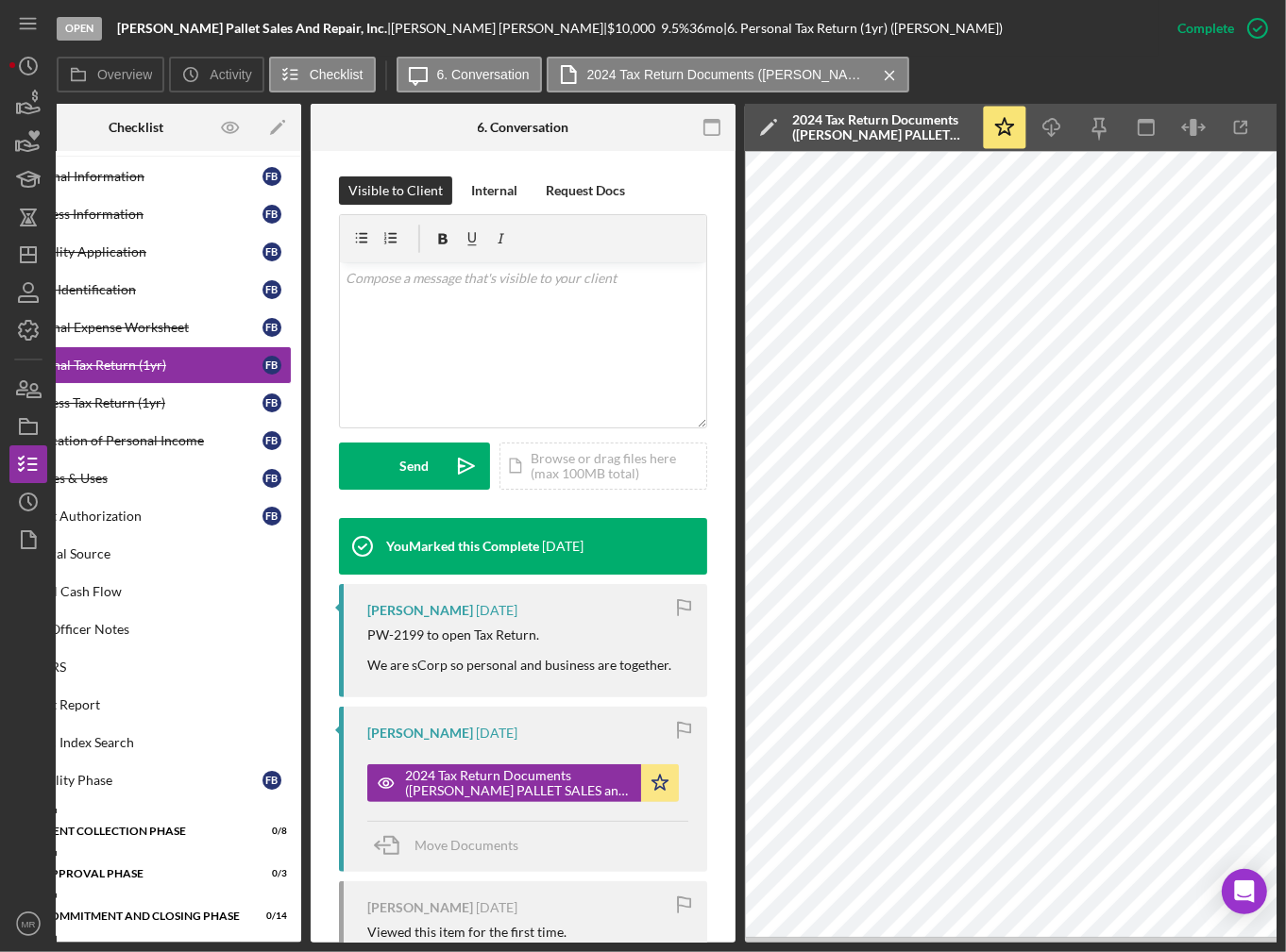
scroll to position [0, 91]
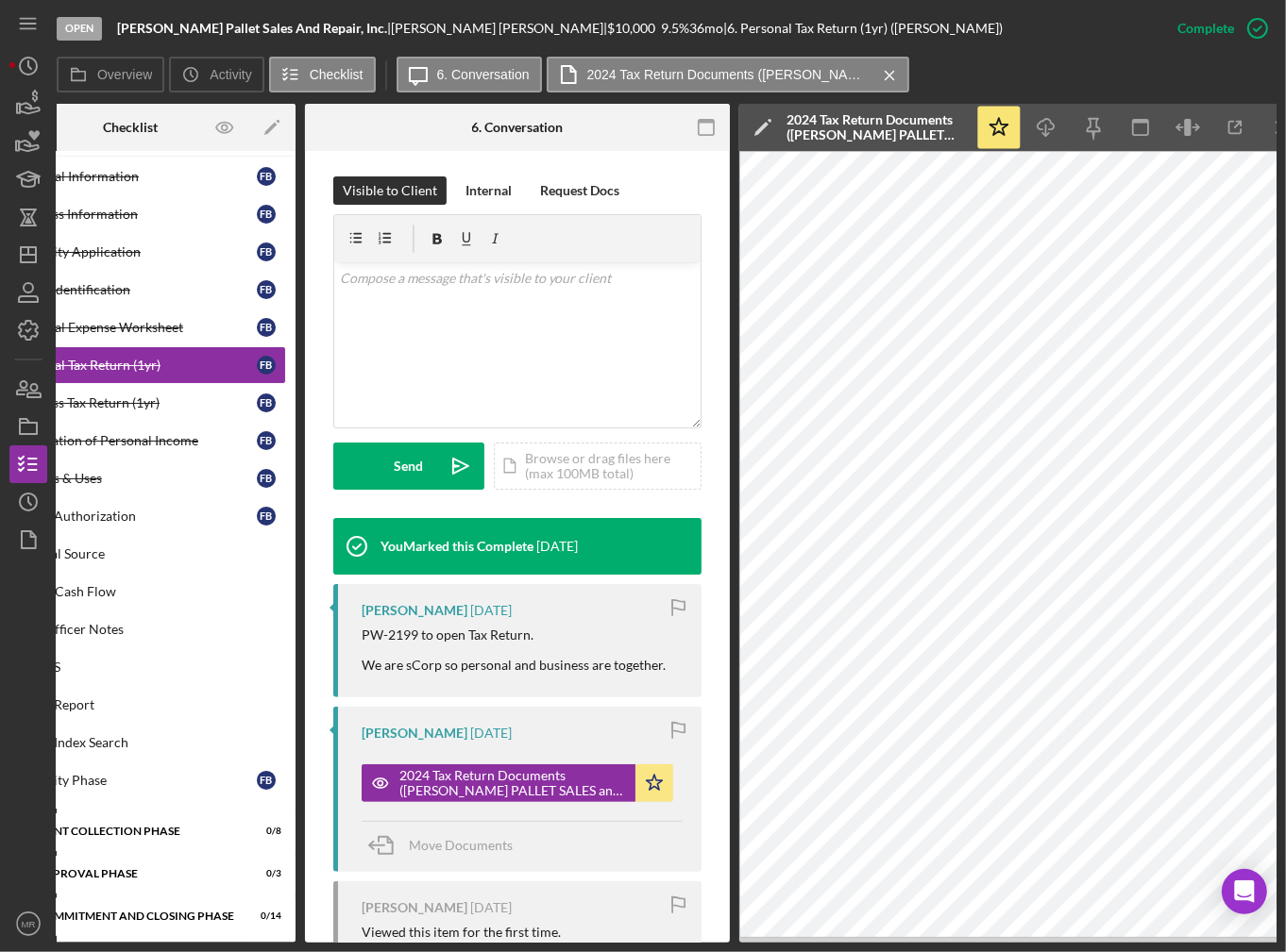
click at [830, 948] on div "Open [PERSON_NAME] Pallet Sales And Repair, Inc. | [PERSON_NAME] | $10,000 $10,…" at bounding box center [643, 476] width 1286 height 952
drag, startPoint x: 830, startPoint y: 945, endPoint x: 737, endPoint y: 960, distance: 94.2
click at [737, 952] on html "Open [PERSON_NAME] Pallet Sales And Repair, Inc. | [PERSON_NAME] | $10,000 $10,…" at bounding box center [643, 476] width 1286 height 952
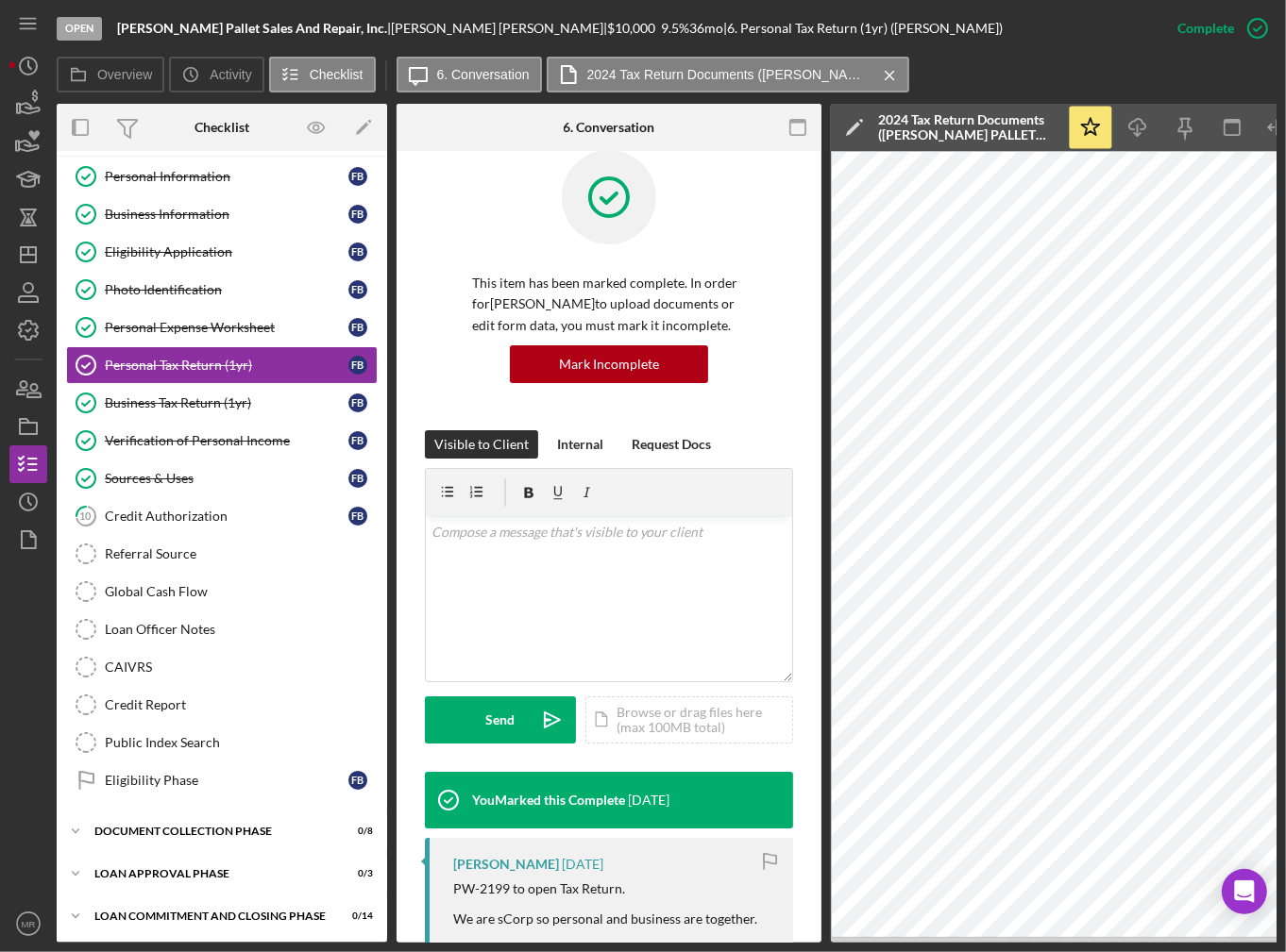
scroll to position [0, 0]
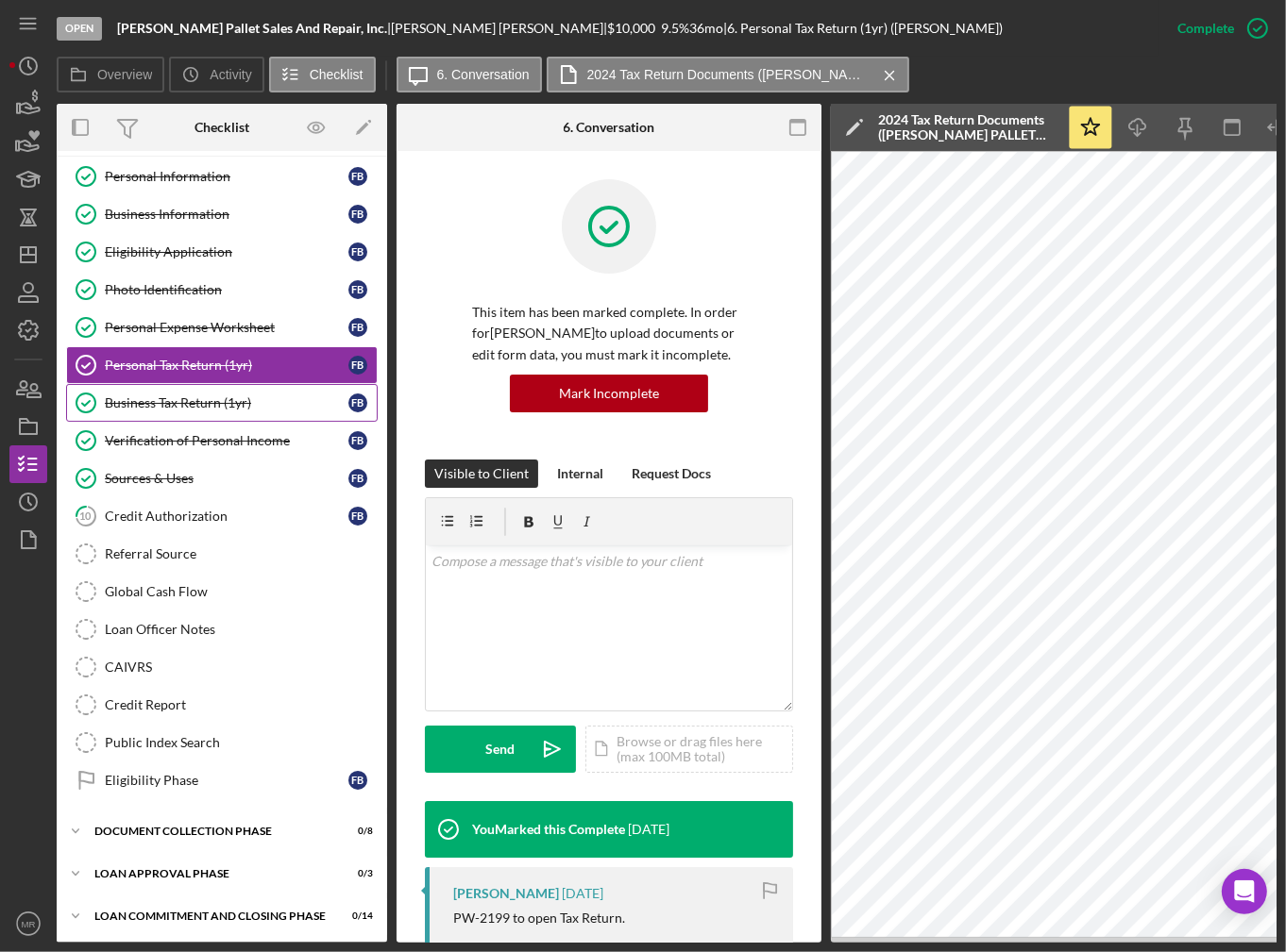
click at [247, 402] on div "Business Tax Return (1yr)" at bounding box center [226, 402] width 243 height 15
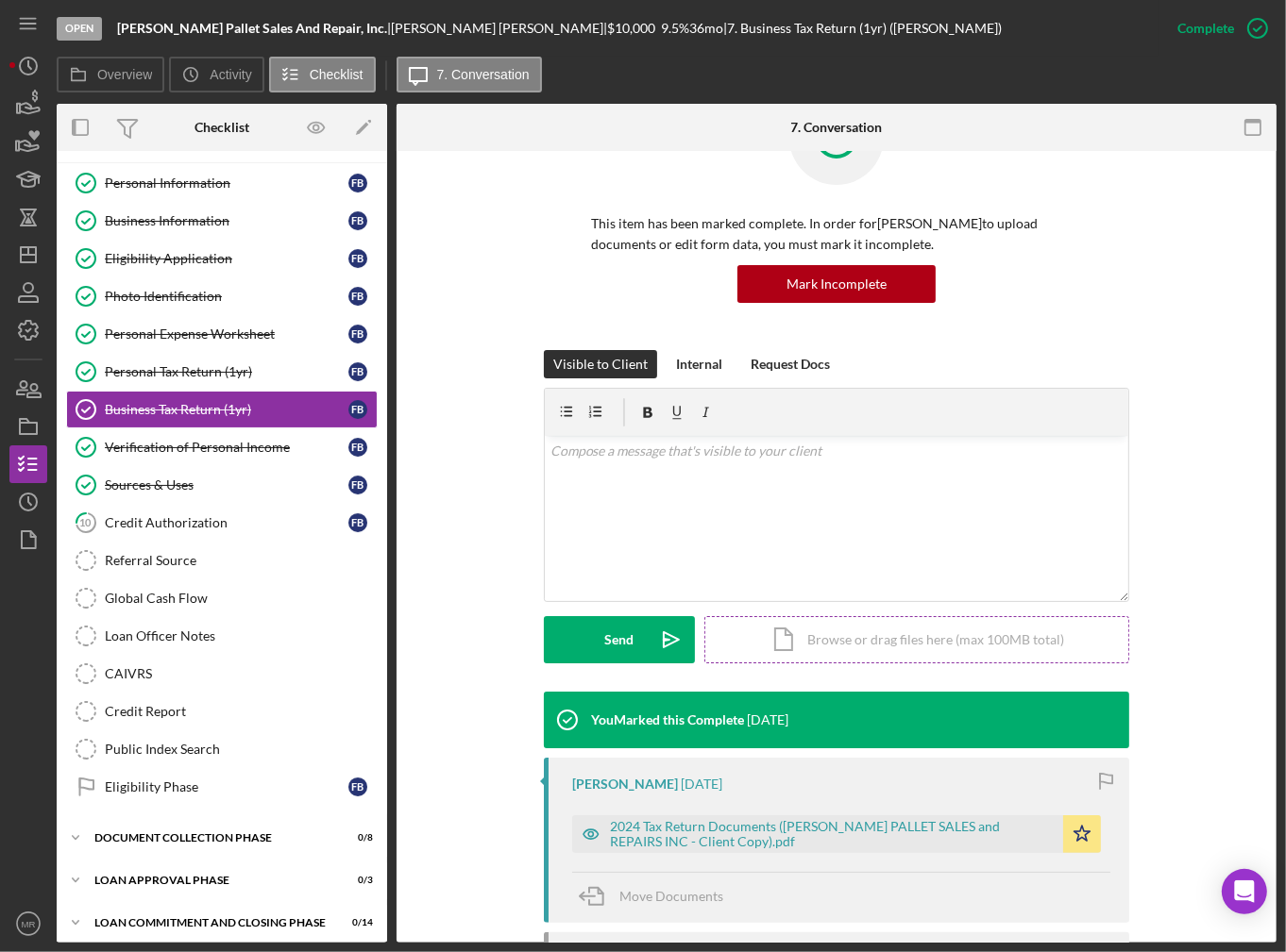
scroll to position [51, 0]
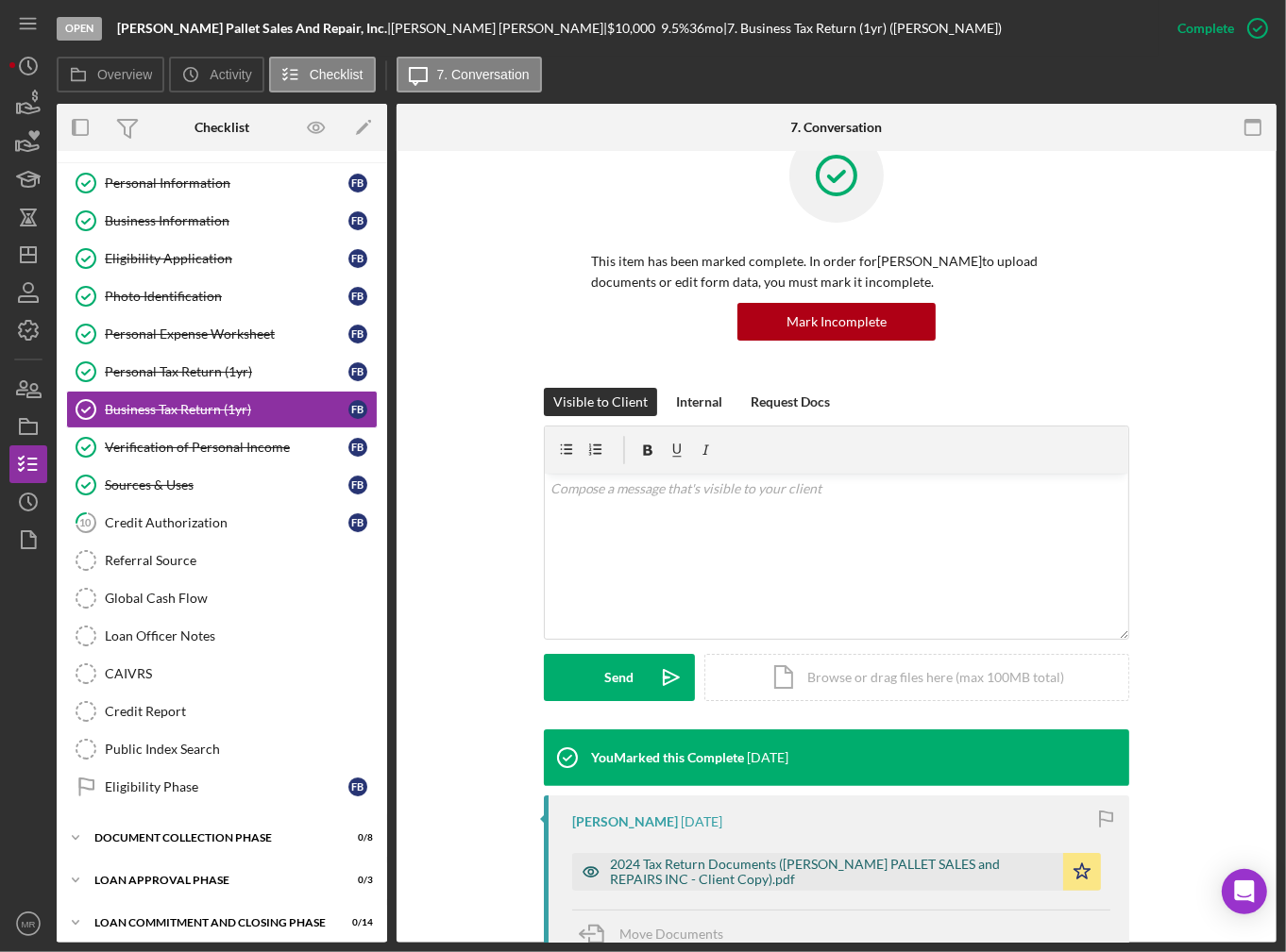
click at [784, 873] on div "2024 Tax Return Documents ([PERSON_NAME] PALLET SALES and REPAIRS INC - Client …" at bounding box center [831, 872] width 444 height 30
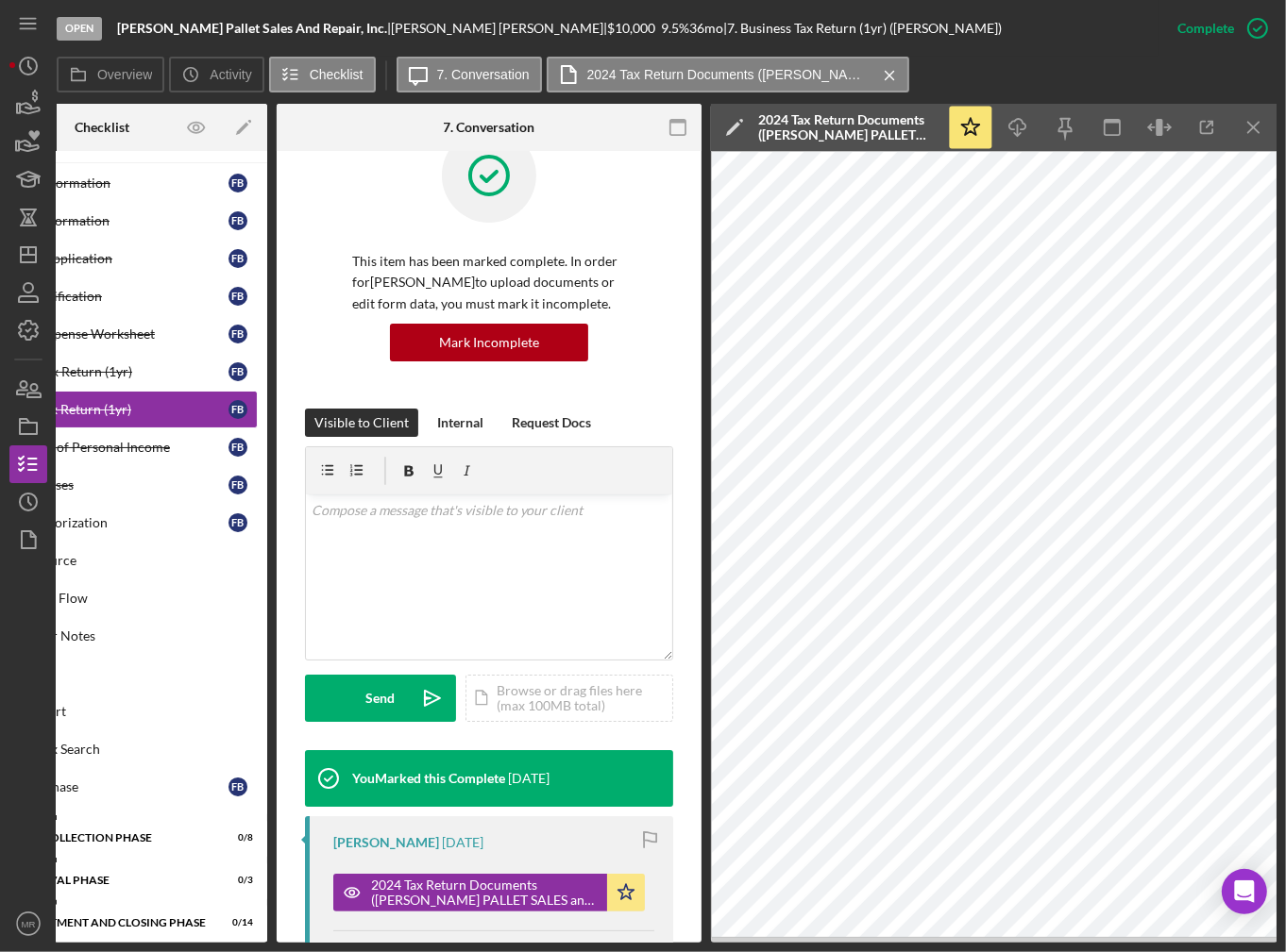
scroll to position [0, 0]
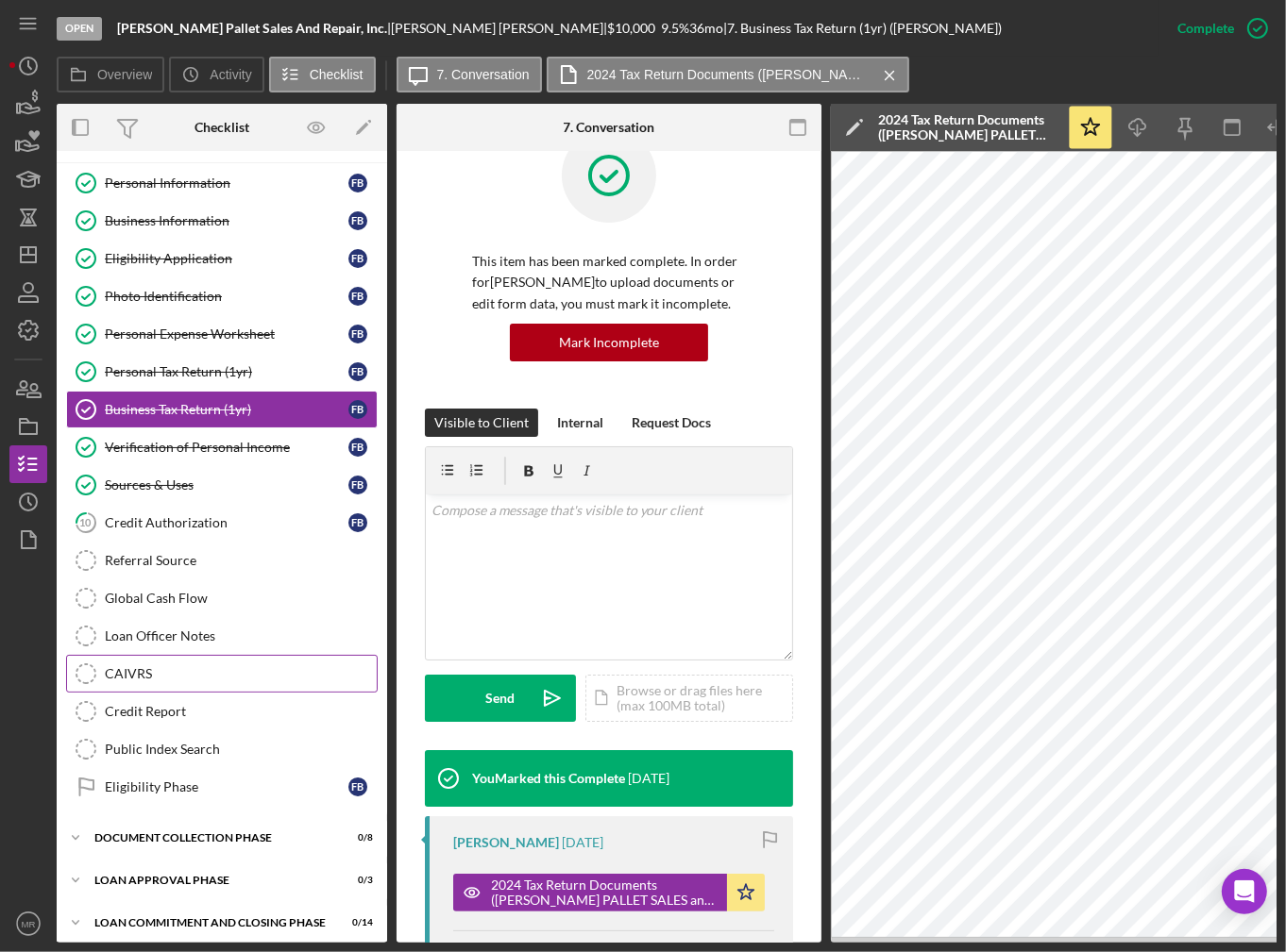
click at [121, 672] on div "CAIVRS" at bounding box center [241, 673] width 272 height 15
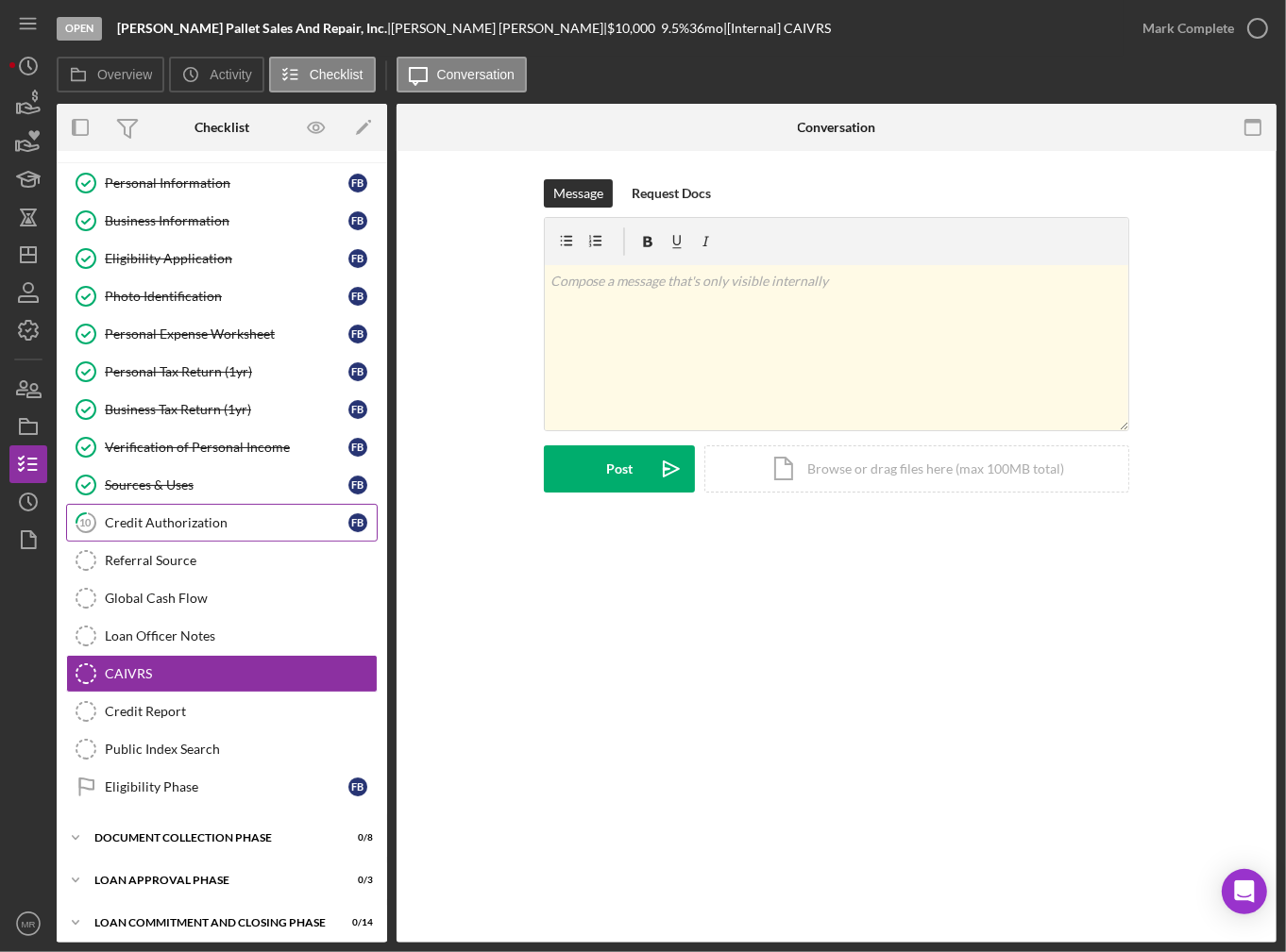
click at [148, 515] on div "Credit Authorization" at bounding box center [226, 522] width 243 height 15
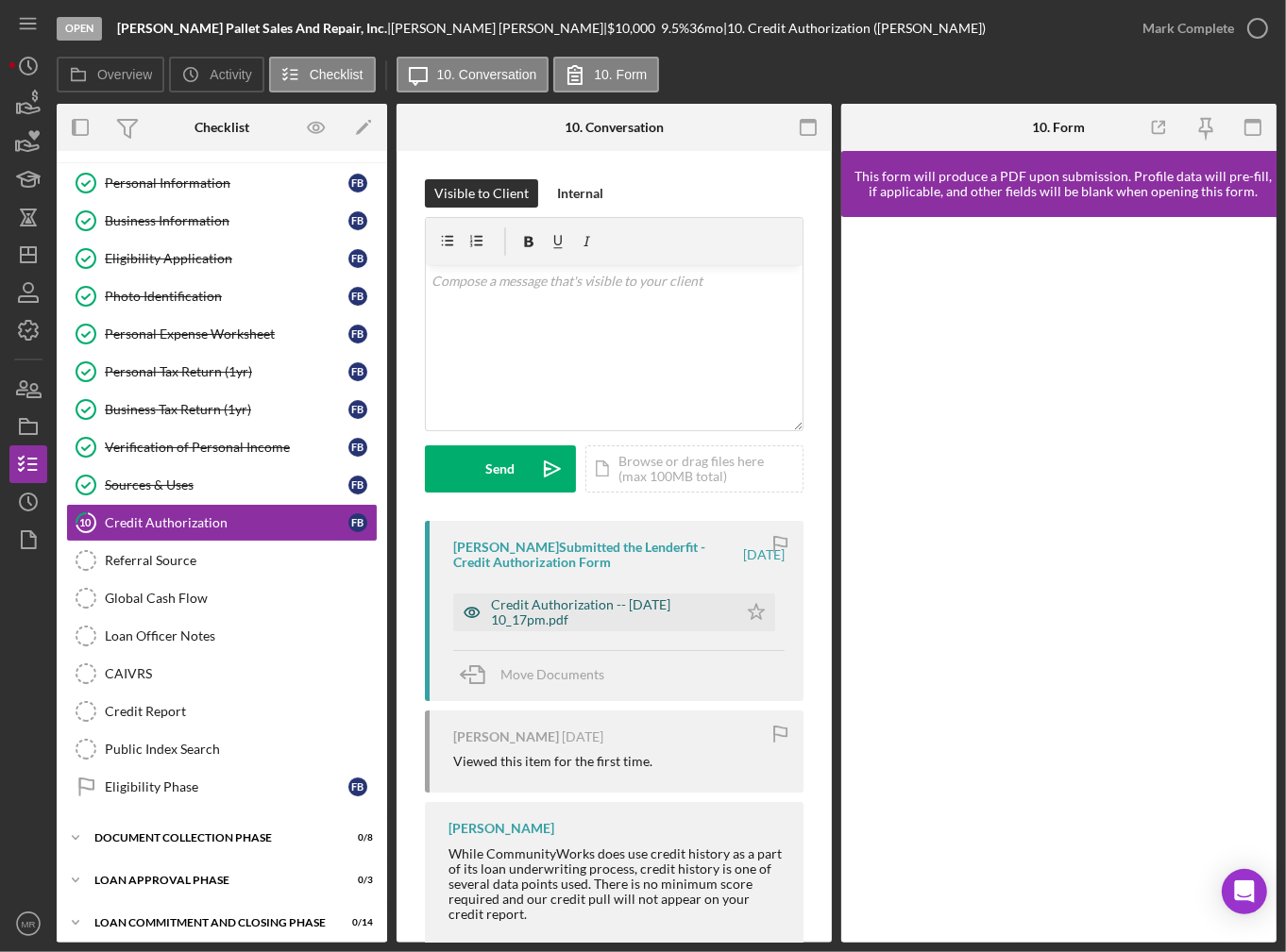
click at [547, 624] on div "Credit Authorization -- [DATE] 10_17pm.pdf" at bounding box center [609, 612] width 237 height 30
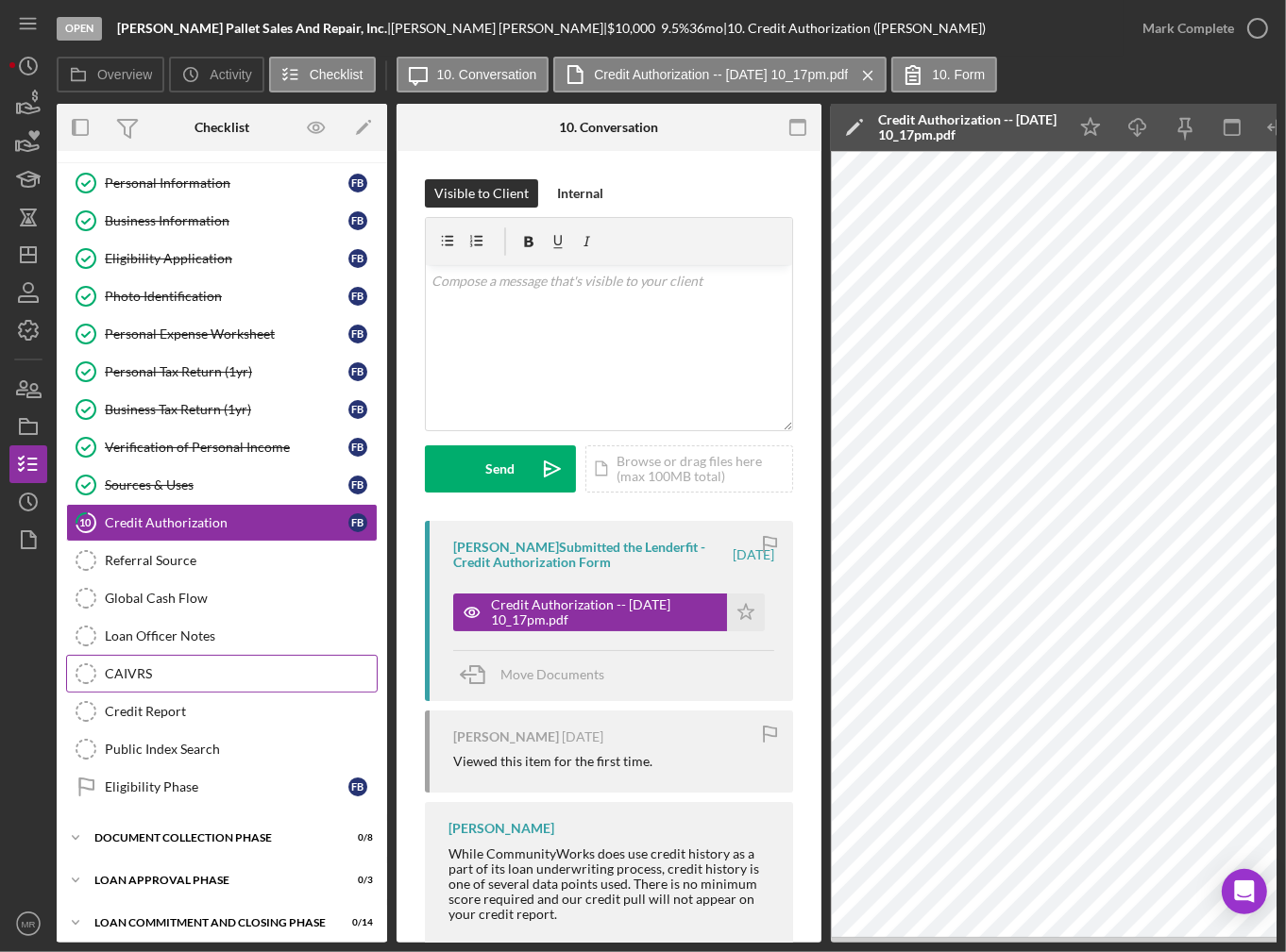
click at [196, 666] on div "CAIVRS" at bounding box center [241, 673] width 272 height 15
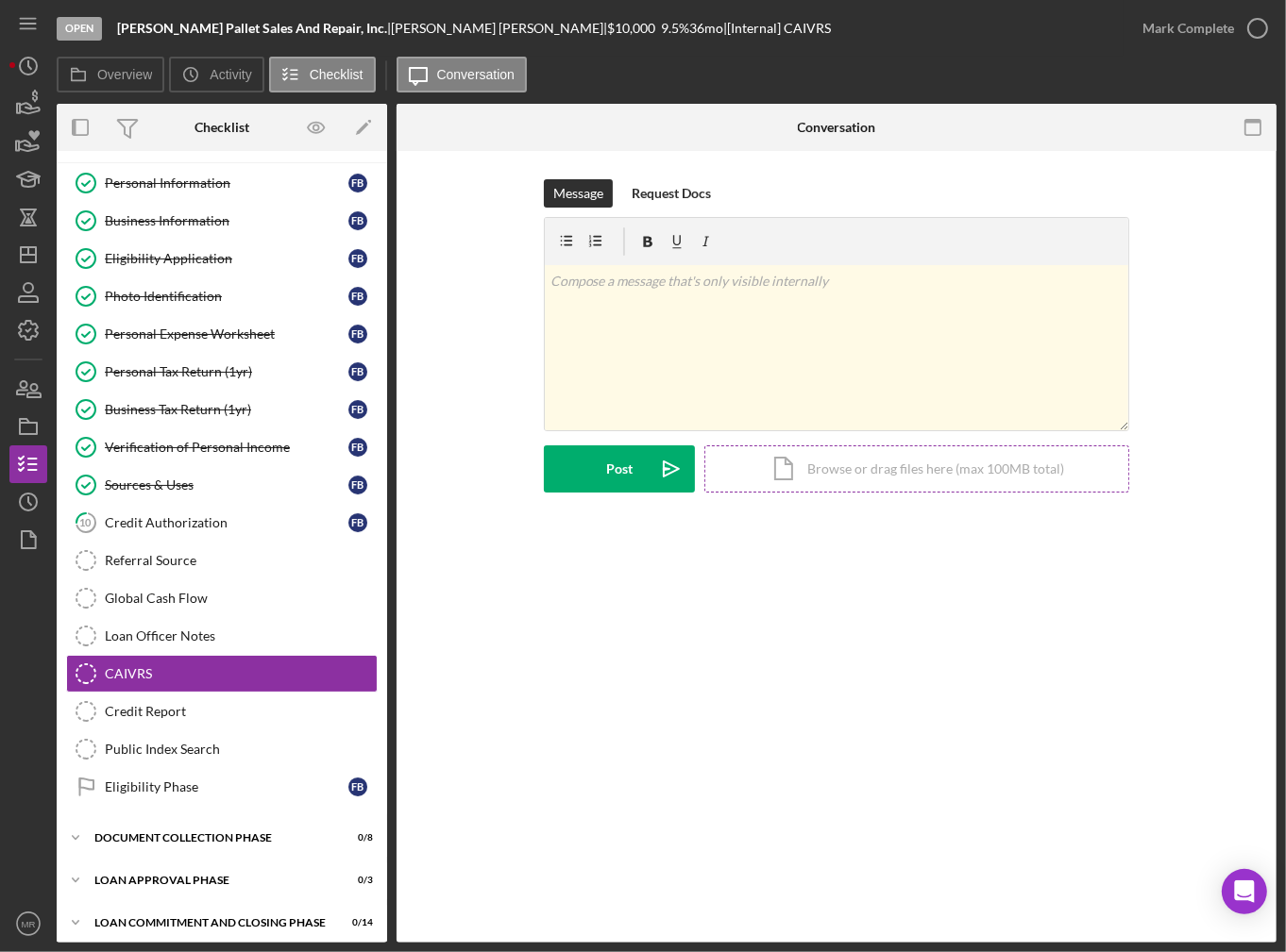
click at [895, 483] on div "Icon/Document Browse or drag files here (max 100MB total) Tap to choose files o…" at bounding box center [917, 470] width 425 height 48
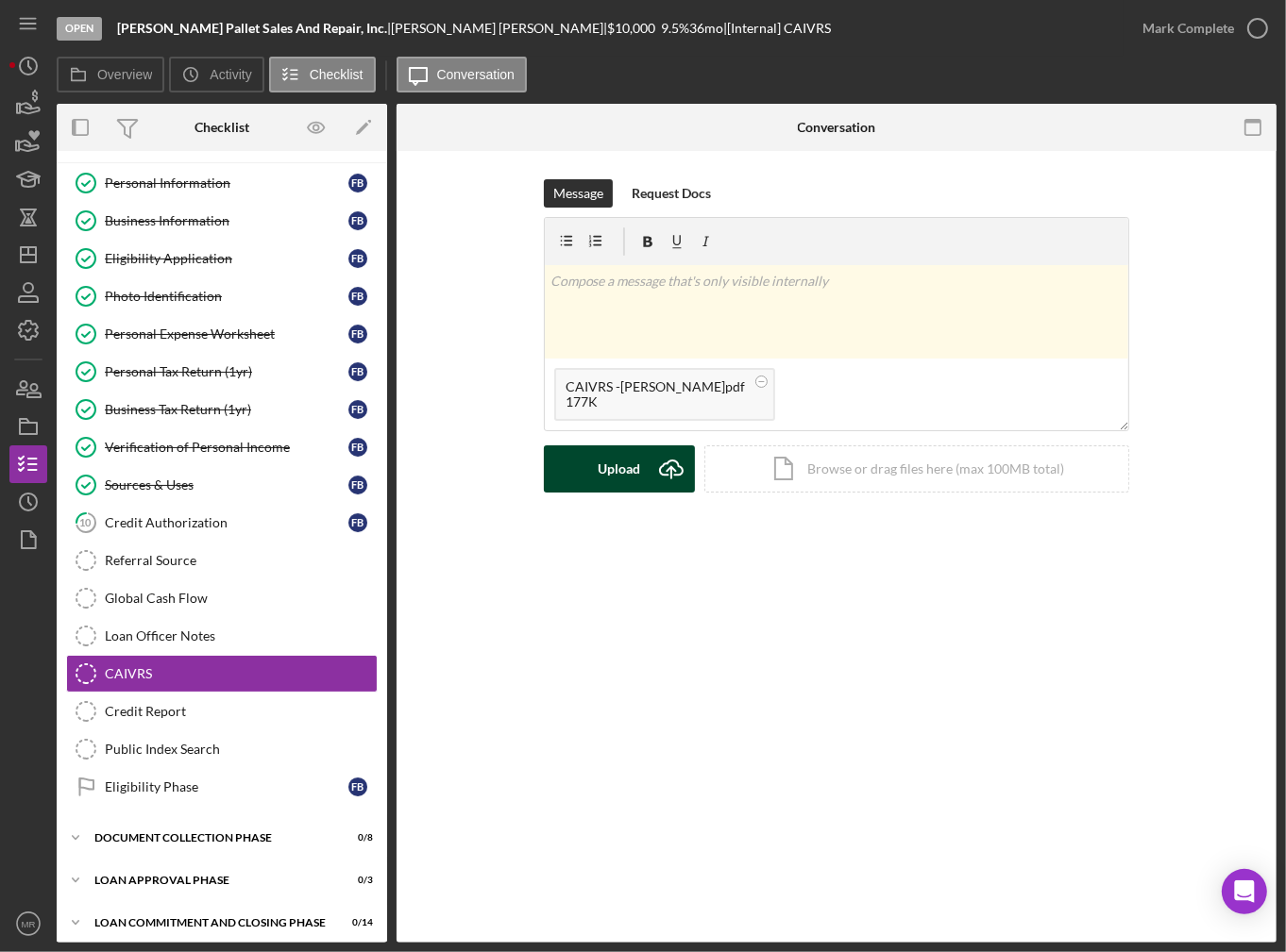
click at [627, 464] on div "Upload" at bounding box center [620, 470] width 43 height 48
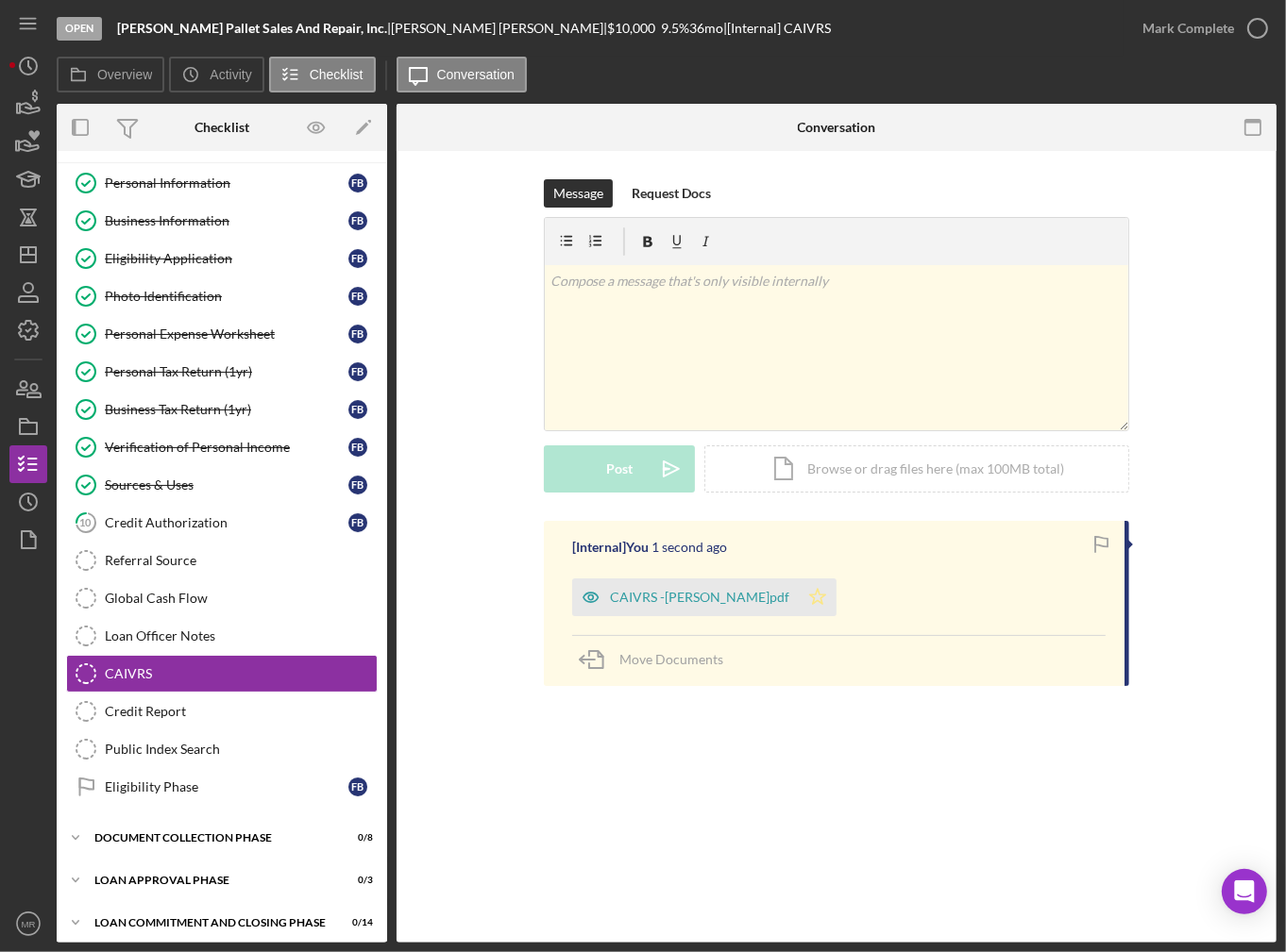
click at [806, 592] on icon "Icon/Star" at bounding box center [817, 598] width 38 height 38
click at [1207, 35] on div "Mark Complete" at bounding box center [1189, 29] width 91 height 38
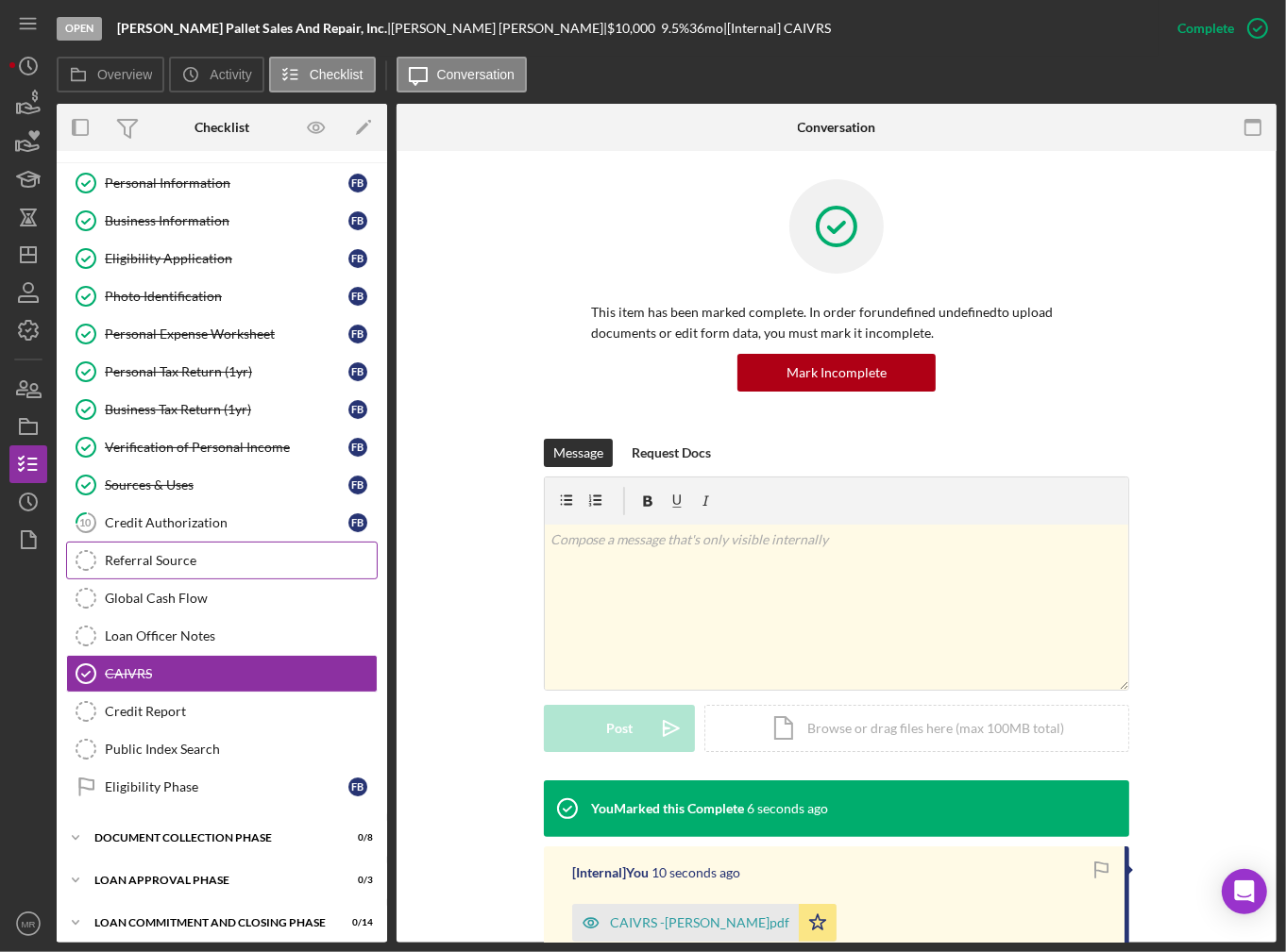
scroll to position [37, 0]
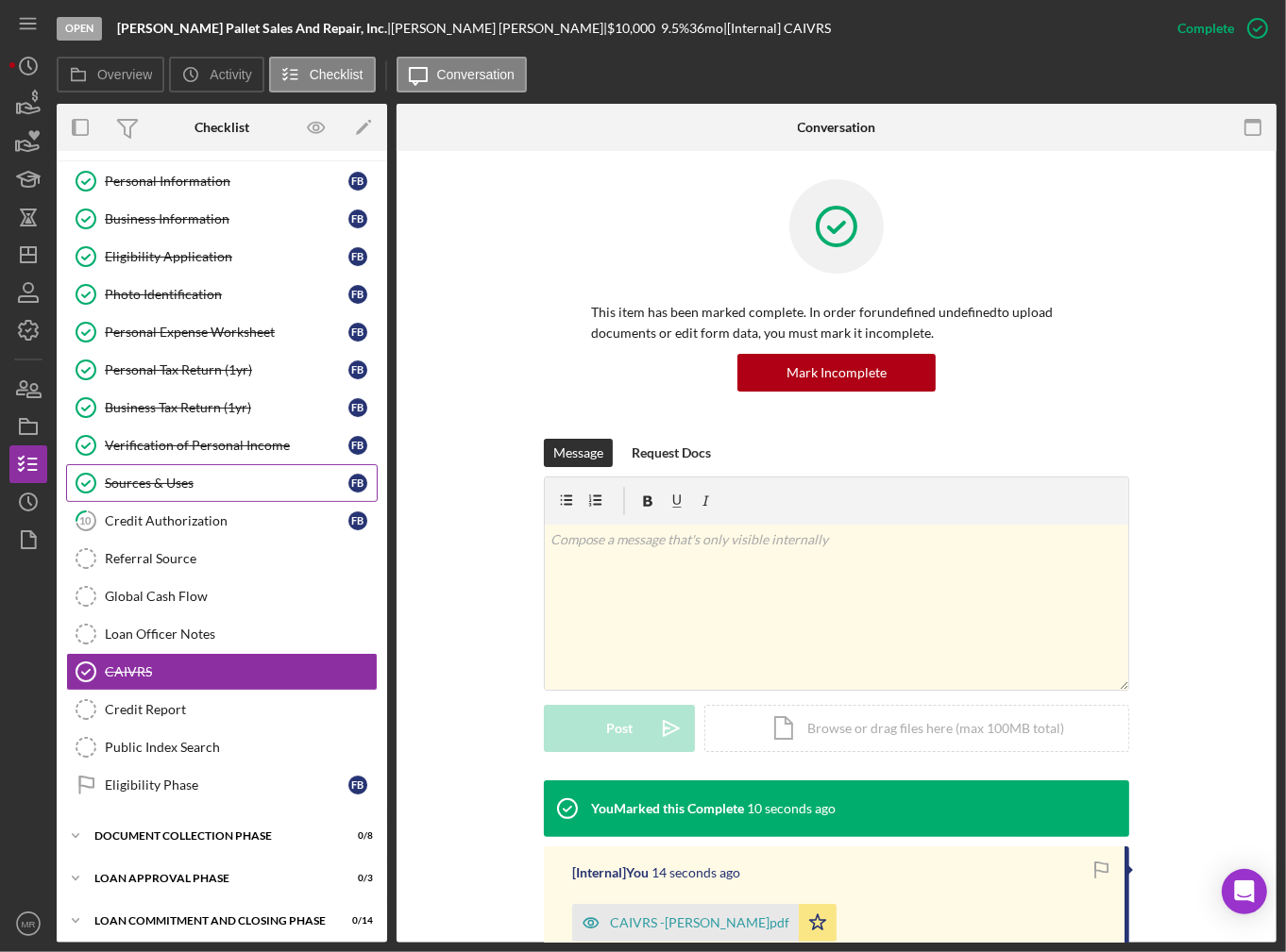
click at [163, 476] on div "Sources & Uses" at bounding box center [226, 482] width 243 height 15
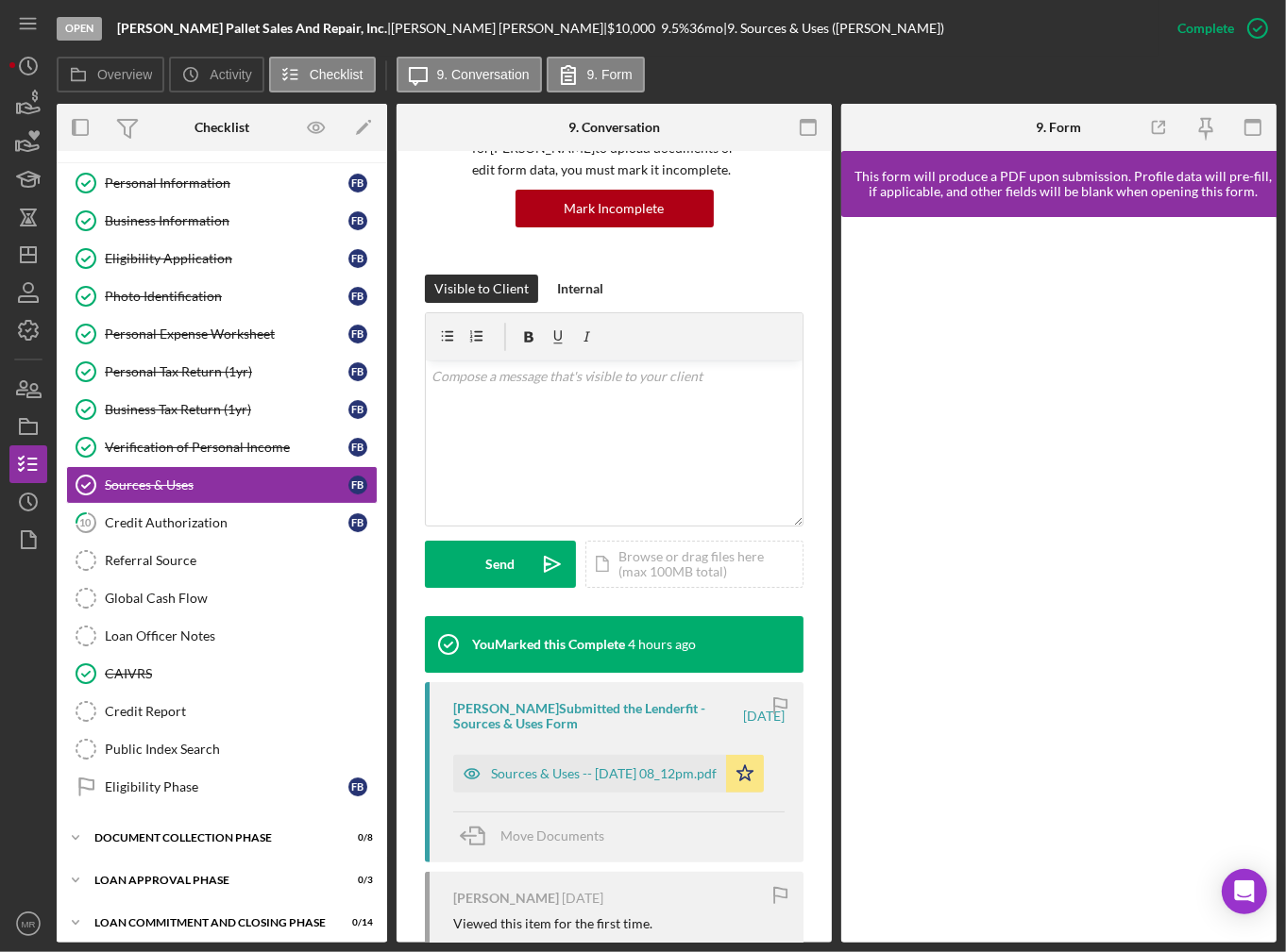
scroll to position [189, 0]
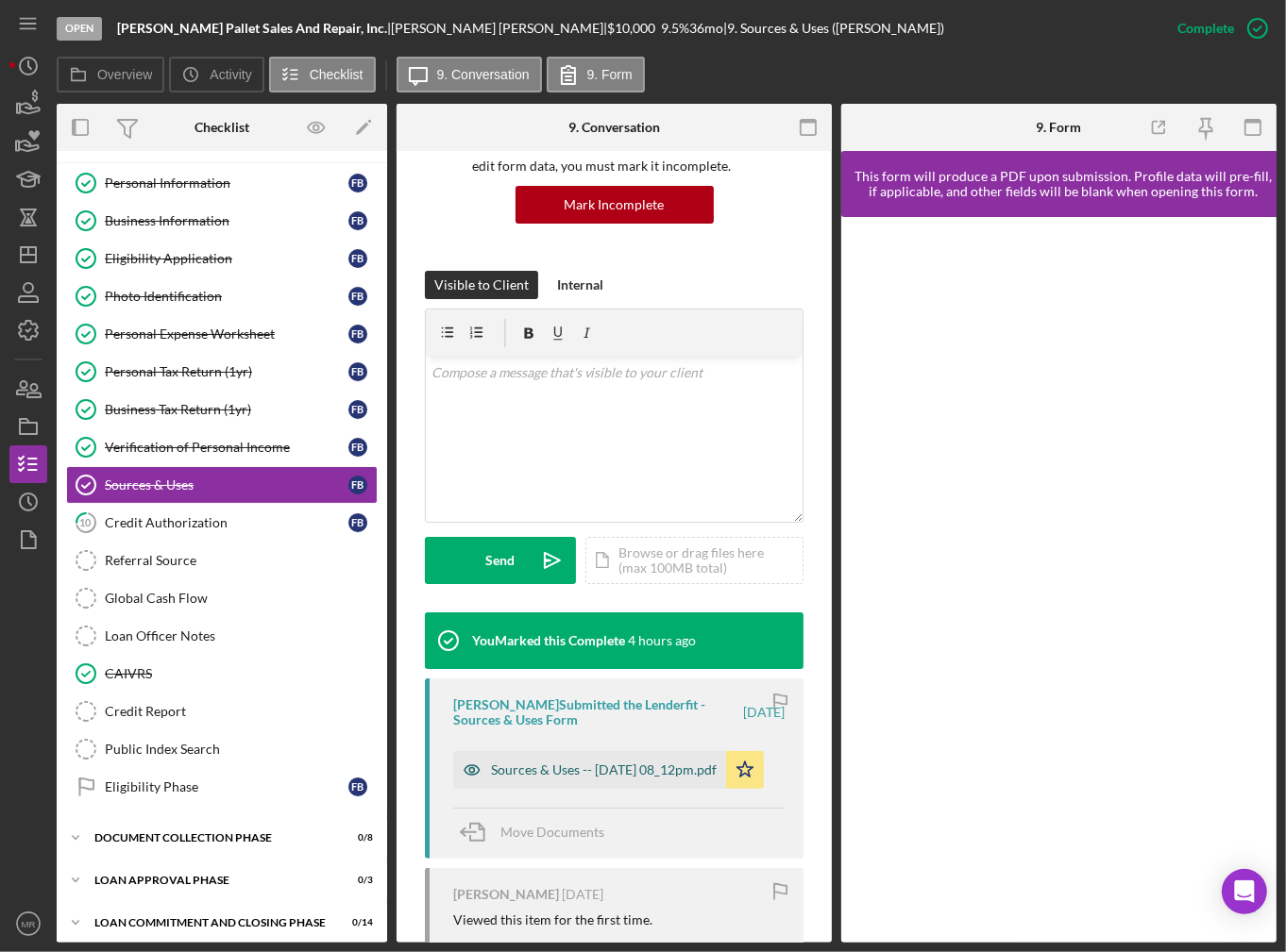
click at [560, 776] on div "Sources & Uses -- [DATE] 08_12pm.pdf" at bounding box center [603, 769] width 225 height 15
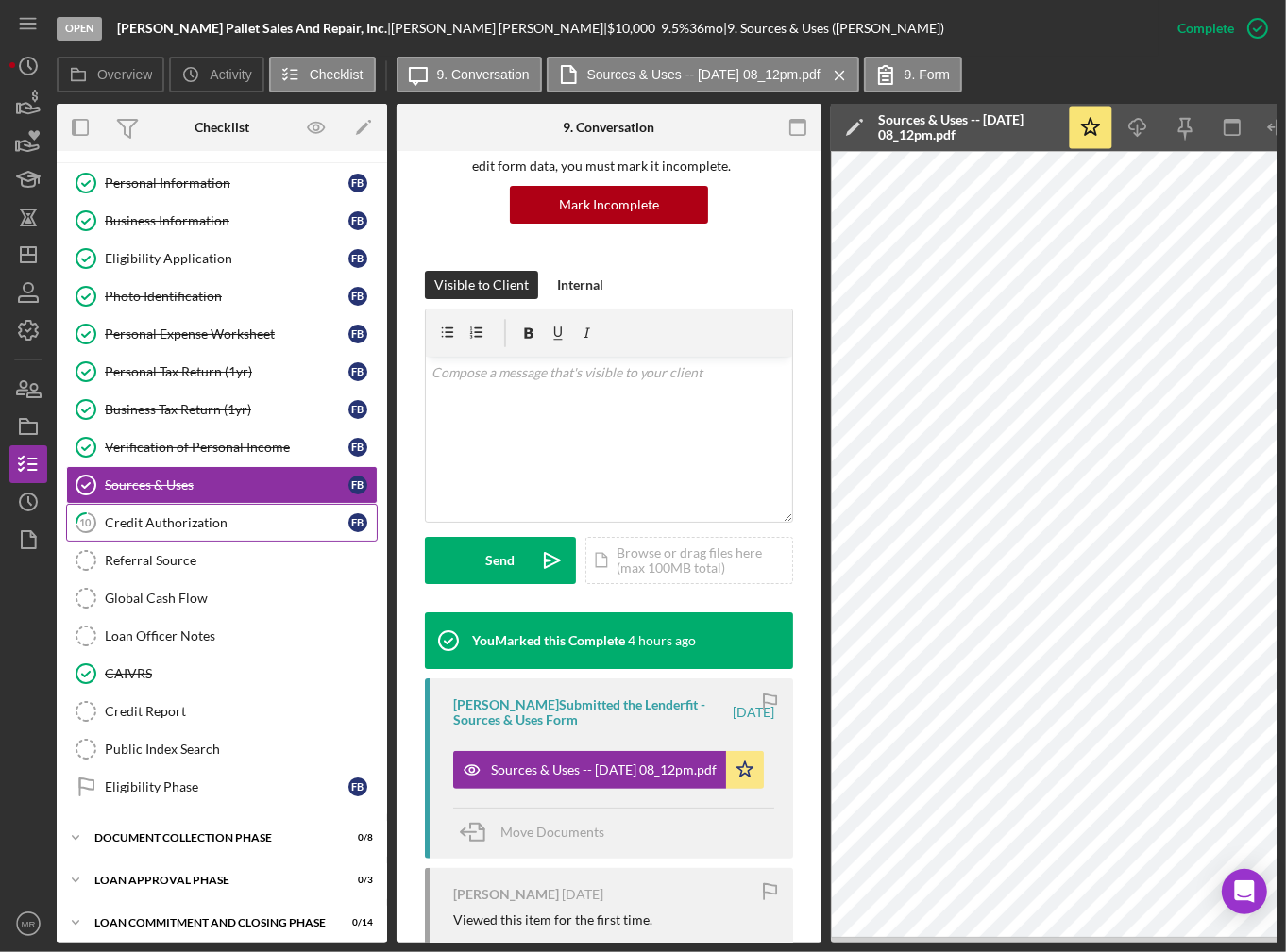
click at [193, 515] on div "Credit Authorization" at bounding box center [226, 522] width 243 height 15
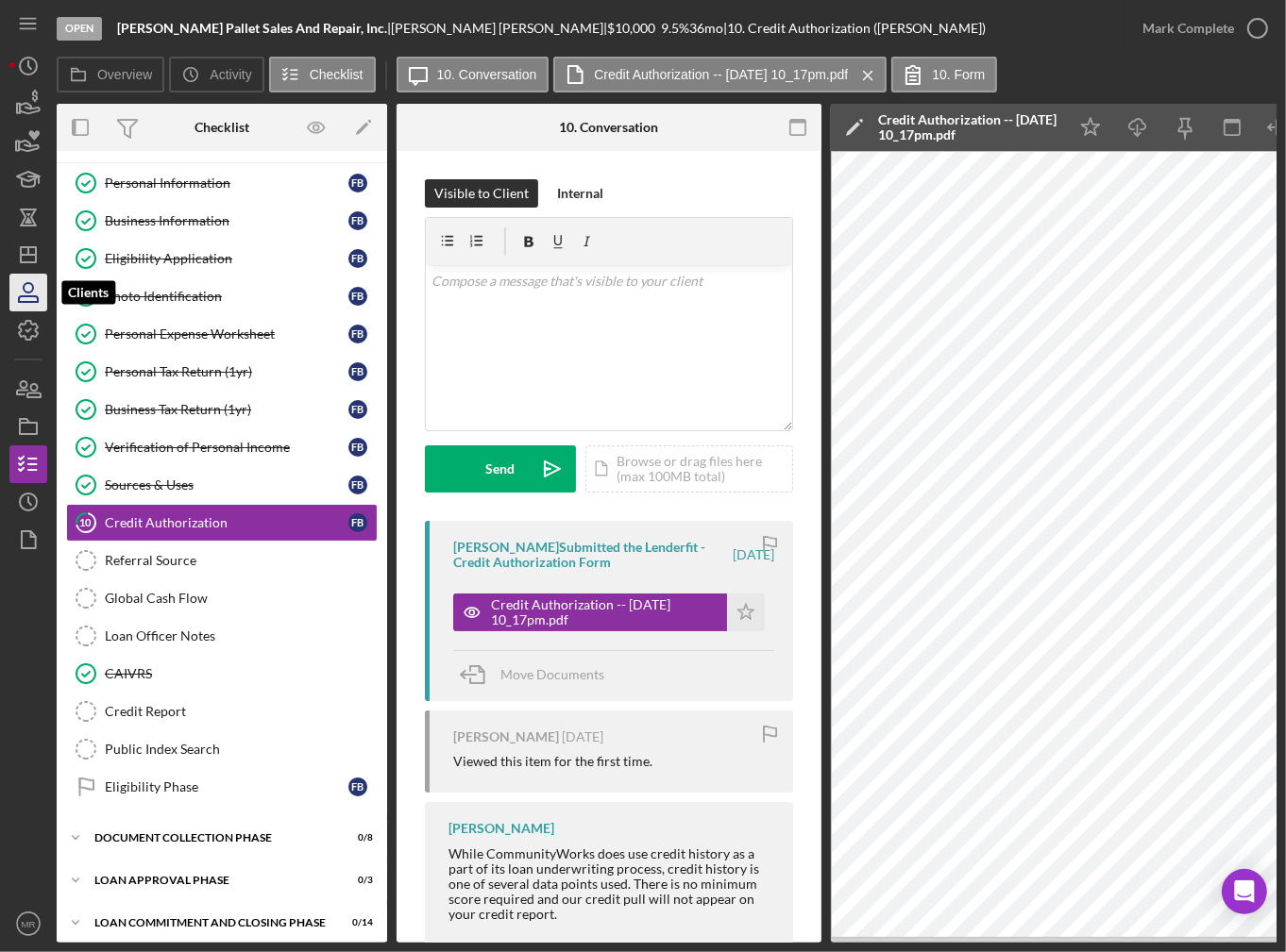
click at [26, 294] on icon "button" at bounding box center [29, 293] width 48 height 48
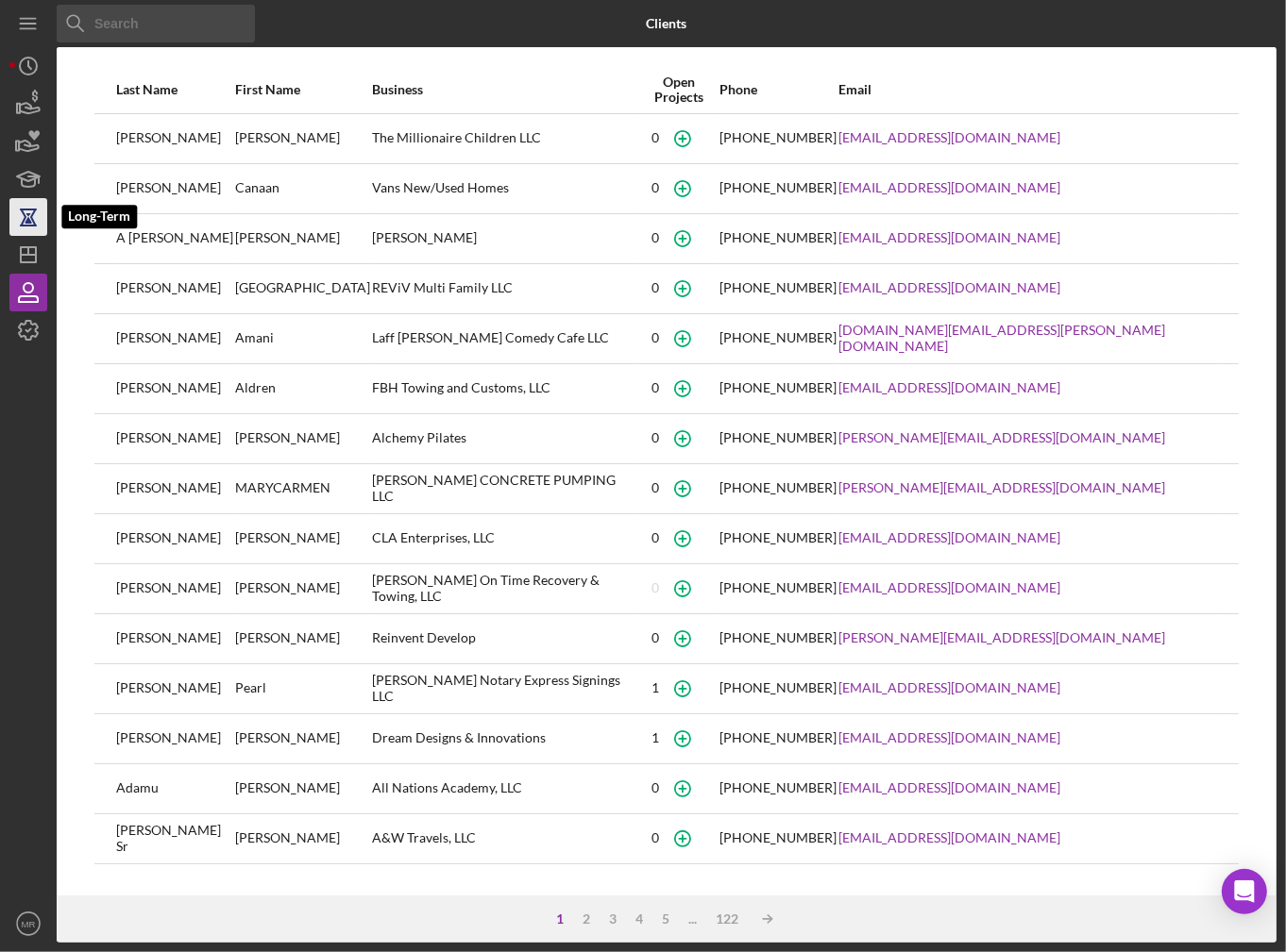
click at [24, 215] on icon "button" at bounding box center [28, 217] width 13 height 14
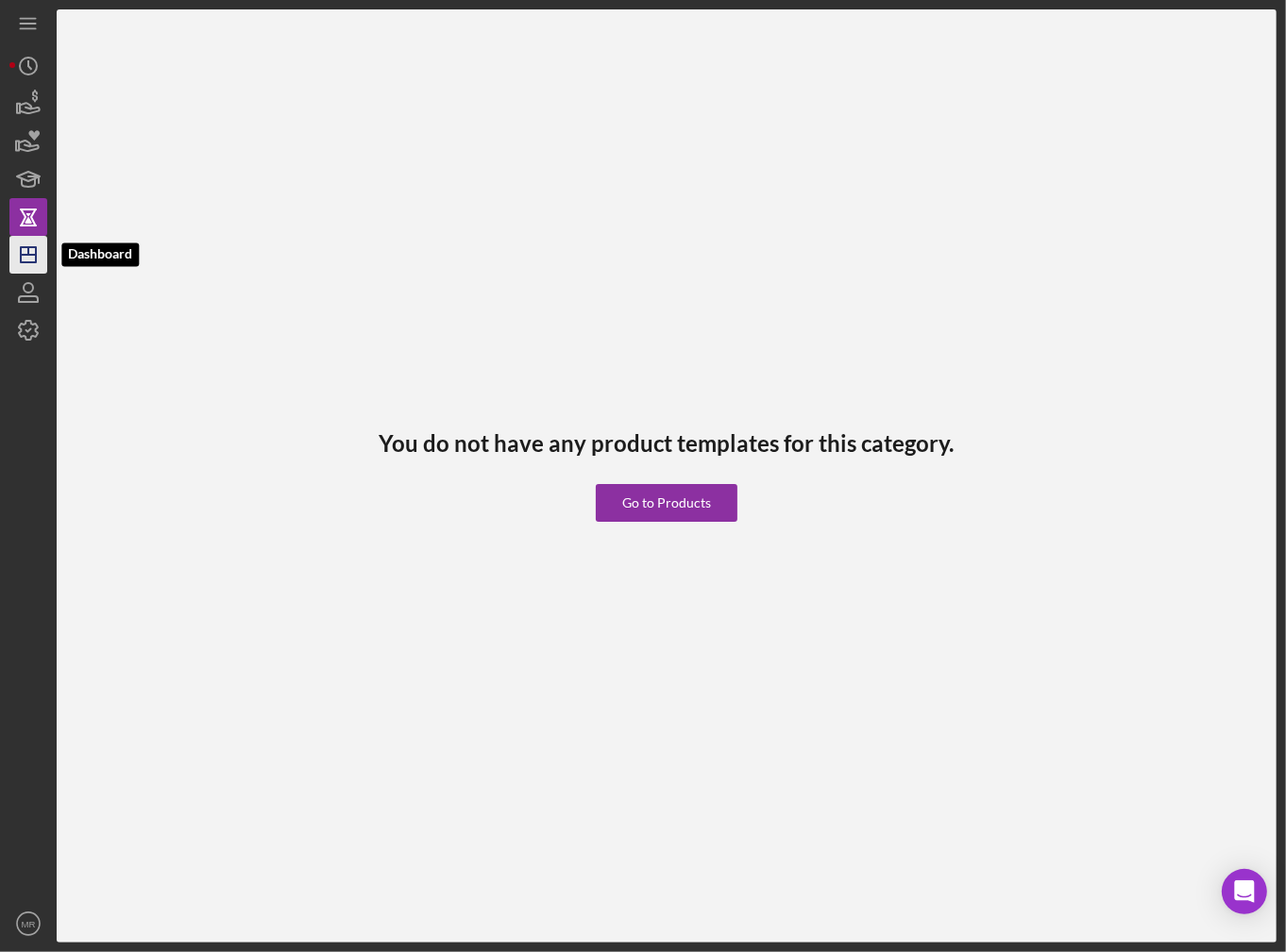
click at [15, 245] on icon "Icon/Dashboard" at bounding box center [29, 255] width 48 height 48
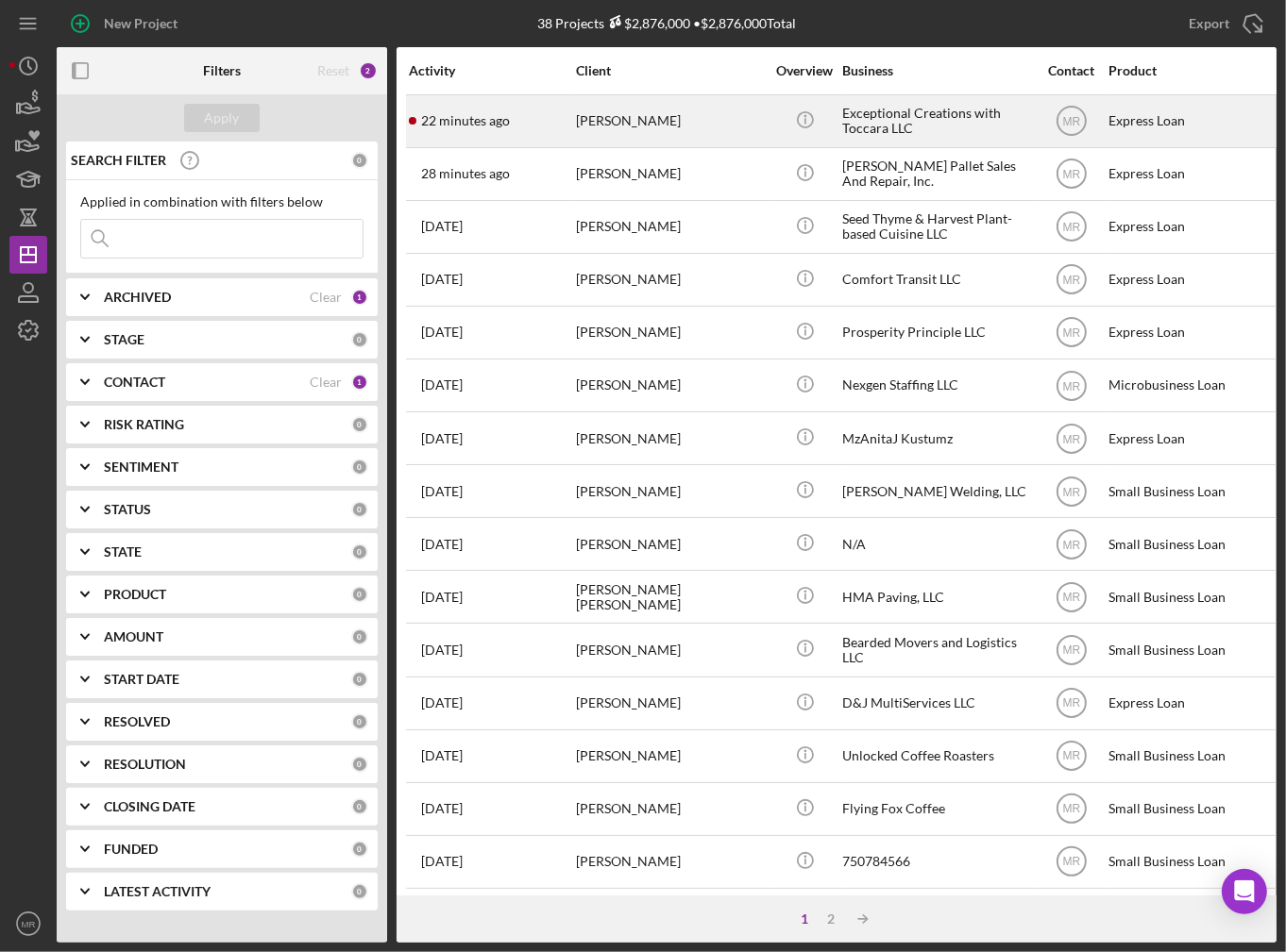
click at [514, 128] on div "22 minutes ago [PERSON_NAME]" at bounding box center [492, 121] width 165 height 50
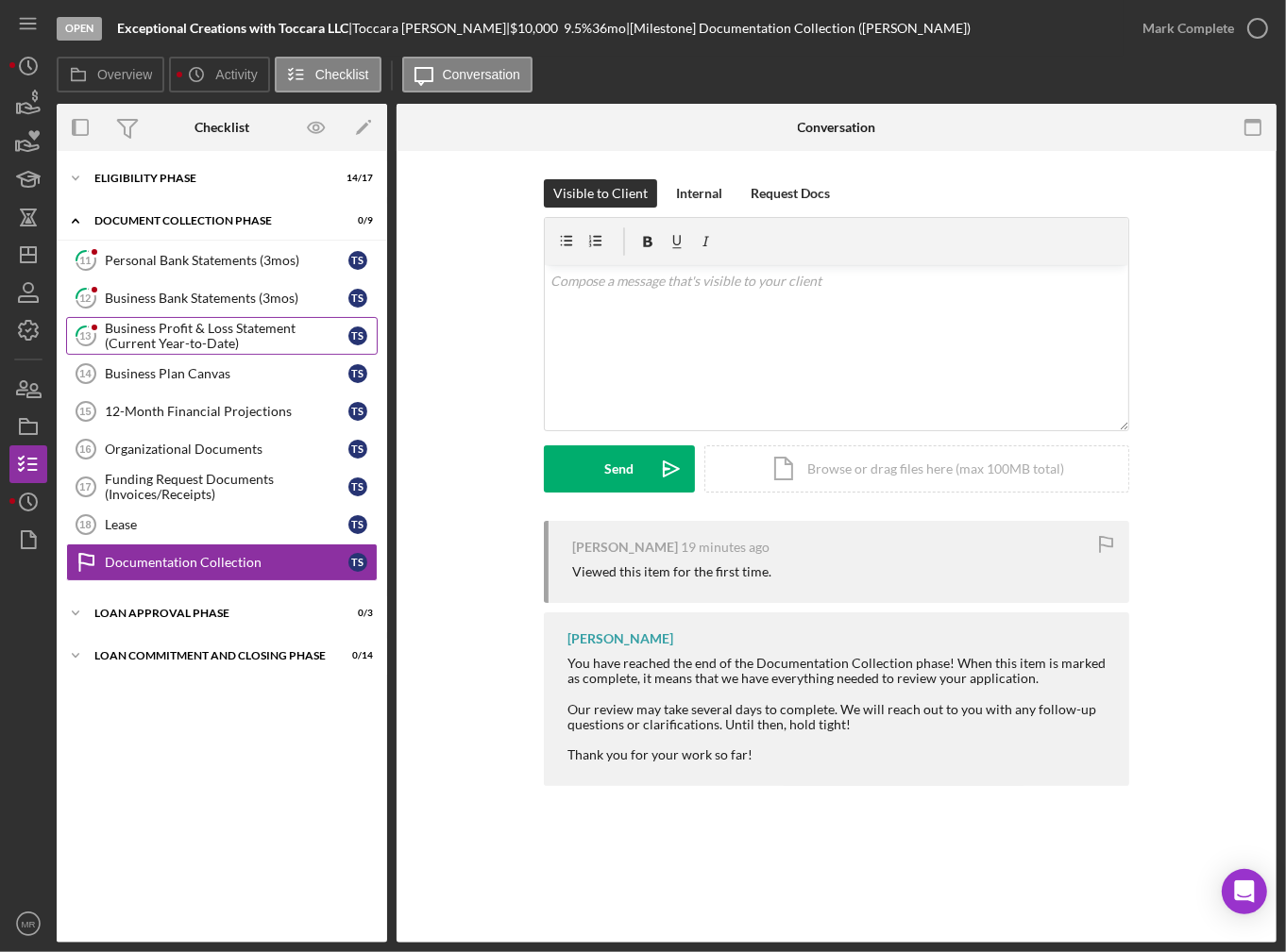
click at [191, 335] on div "Business Profit & Loss Statement (Current Year-to-Date)" at bounding box center [226, 336] width 243 height 30
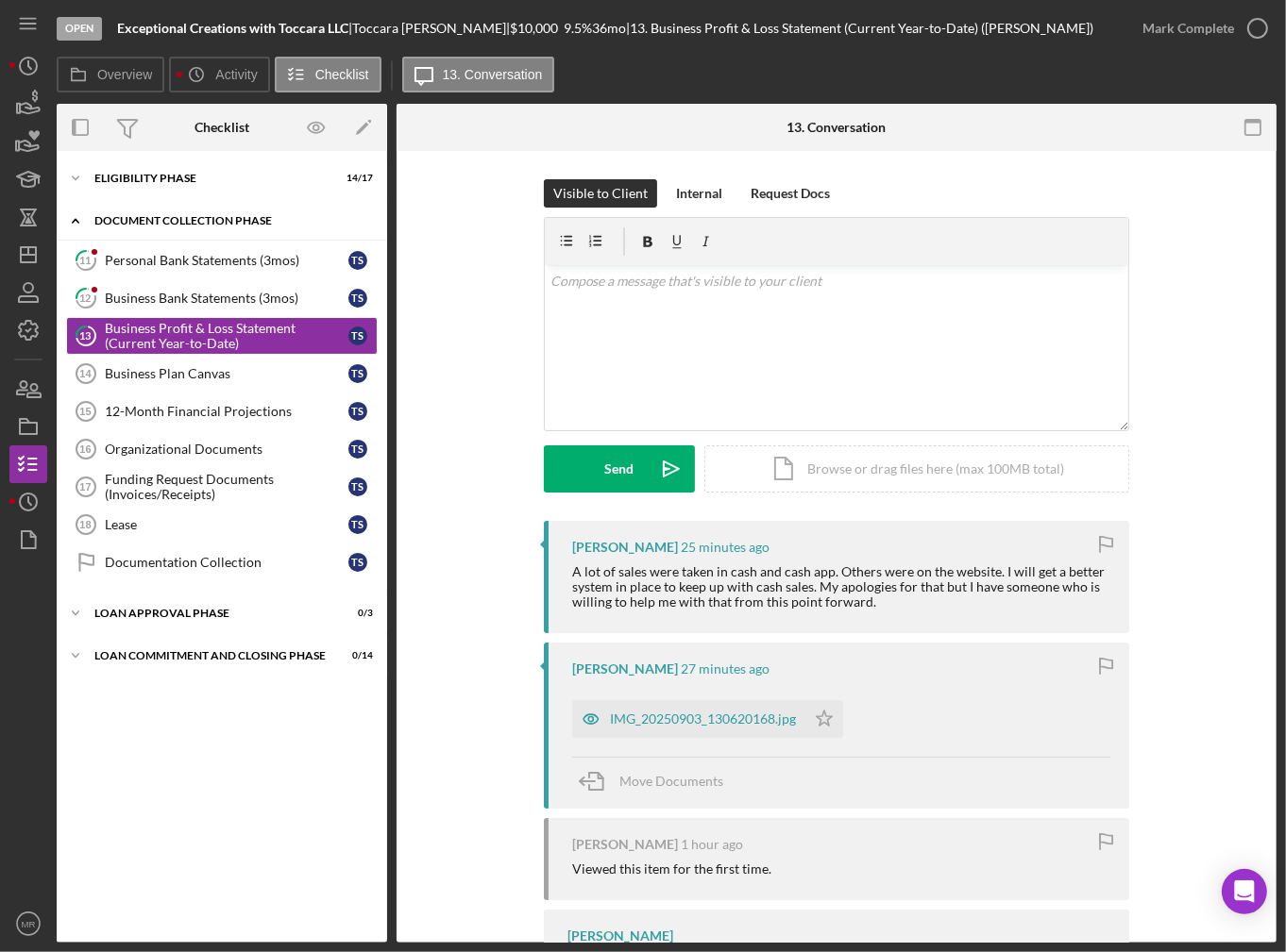
click at [104, 207] on div "Icon/Expander Document Collection Phase 0 / 9" at bounding box center [221, 220] width 331 height 39
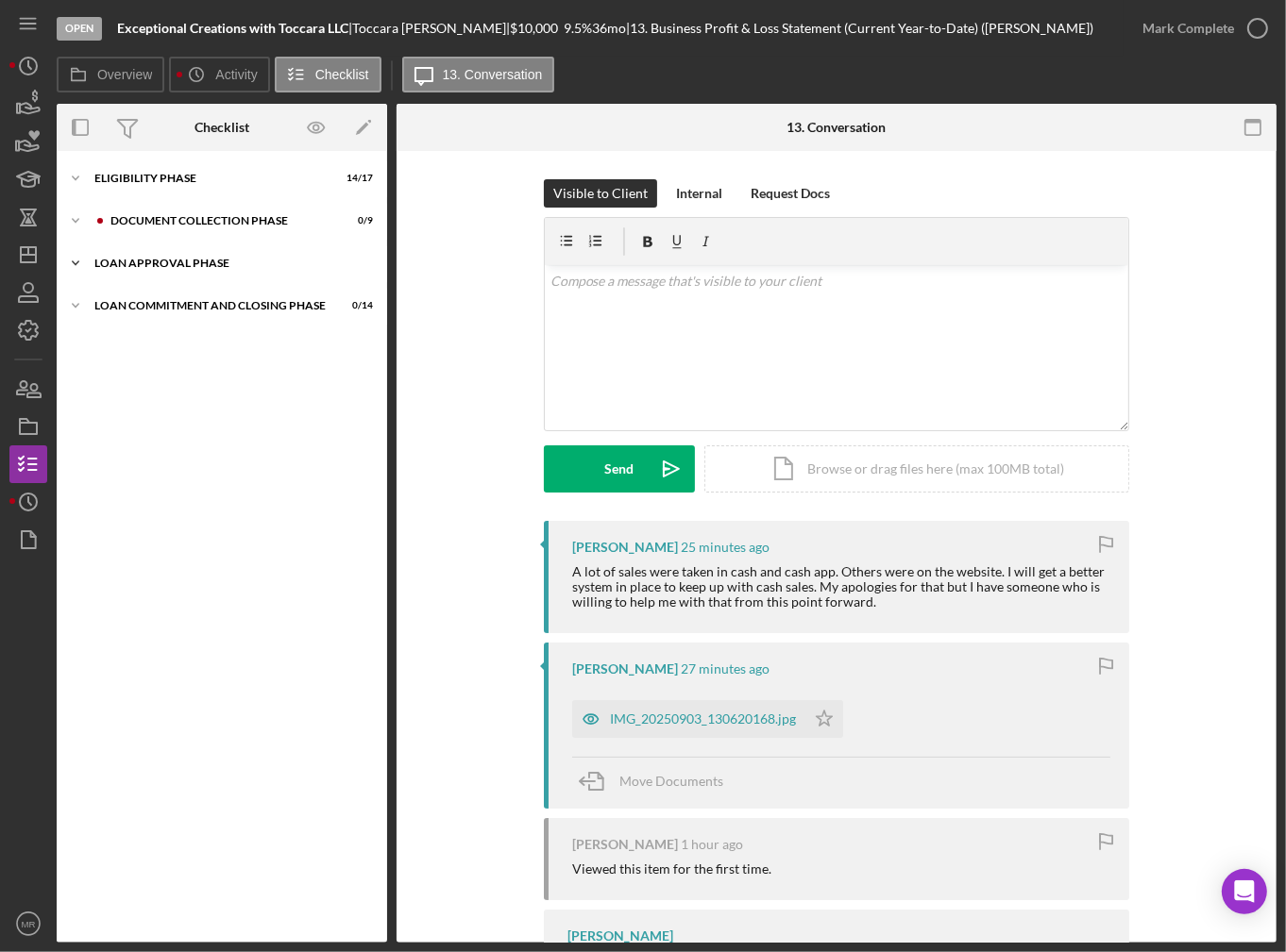
click at [125, 257] on div "Icon/Expander Loan Approval Phase 0 / 3" at bounding box center [221, 263] width 331 height 38
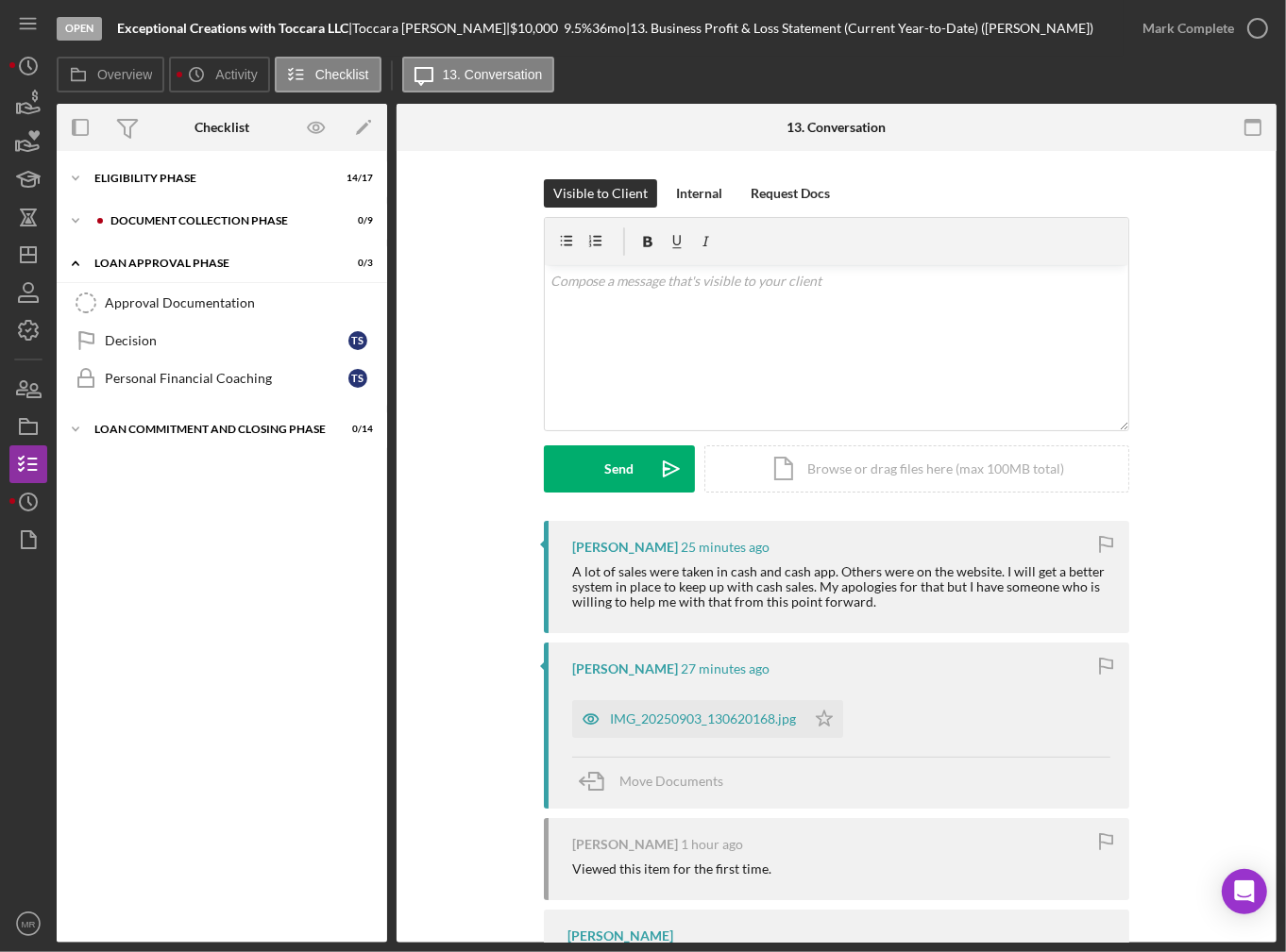
click at [173, 199] on div "Icon/Expander Eligibility Phase 14 / 17 Icon/Expander Document Collection Phase…" at bounding box center [221, 547] width 331 height 773
click at [172, 210] on div "Icon/Expander Document Collection Phase 0 / 9" at bounding box center [221, 220] width 331 height 38
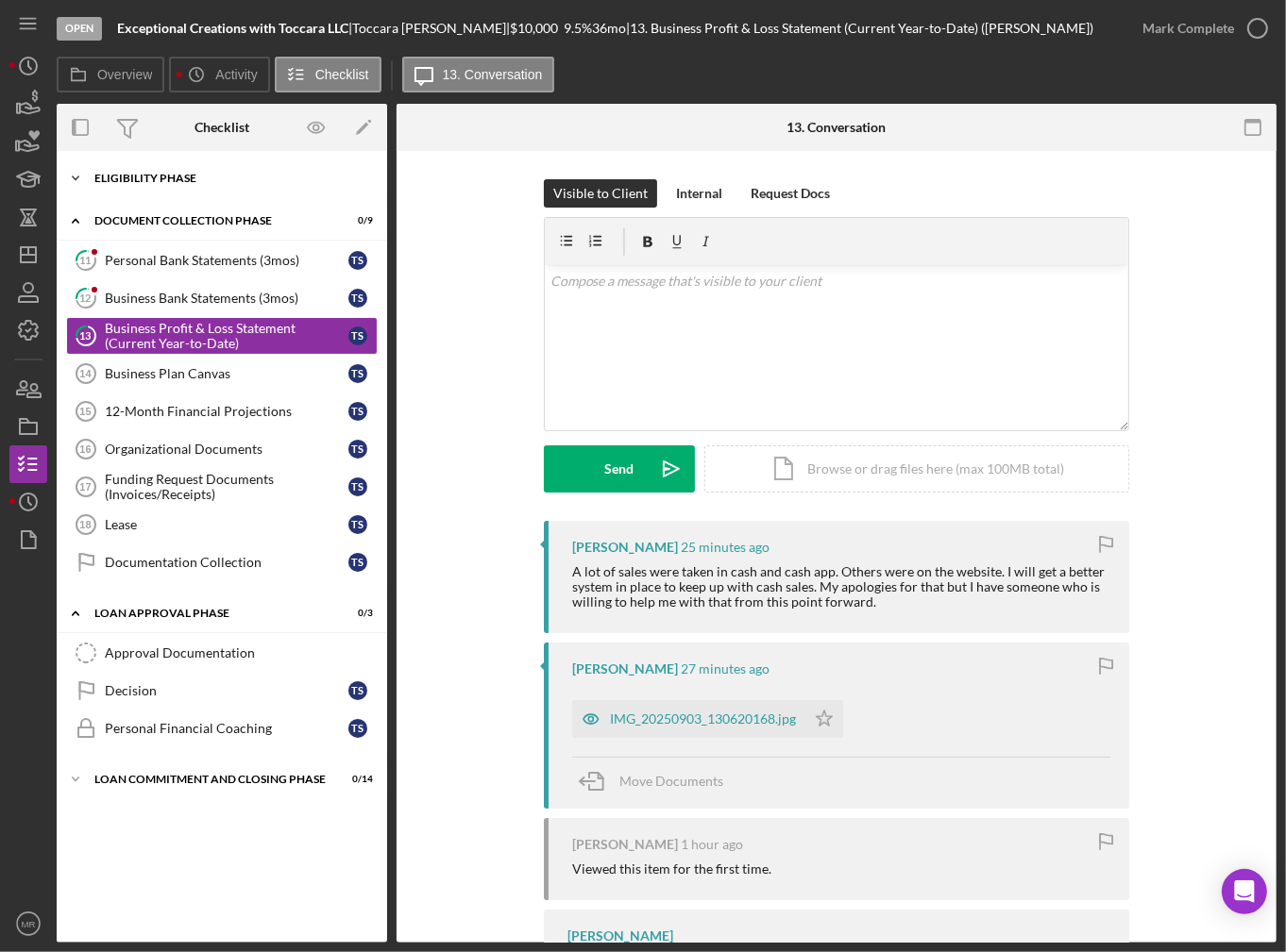
click at [178, 171] on div "Icon/Expander Eligibility Phase 14 / 17" at bounding box center [221, 179] width 331 height 38
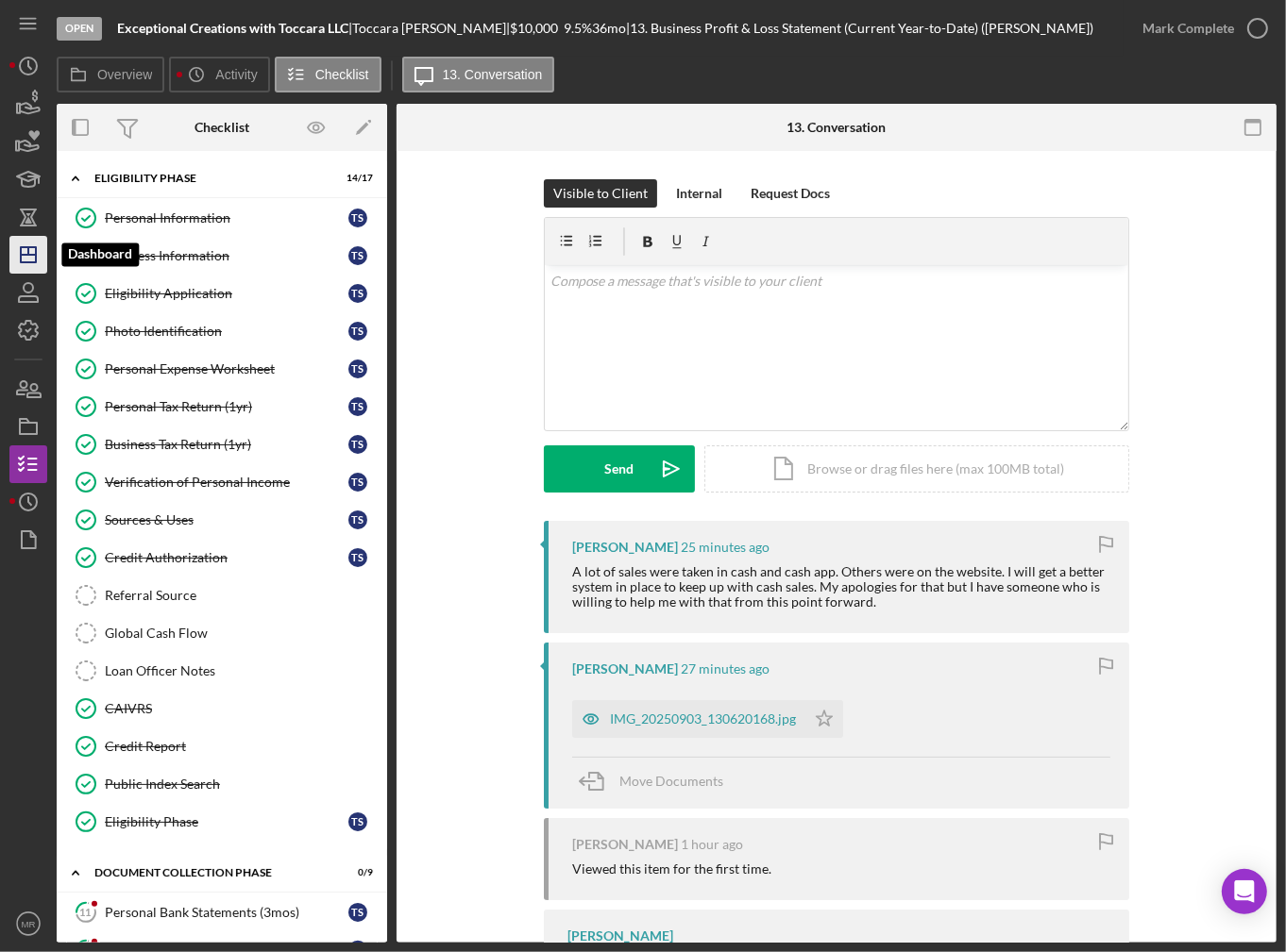
click at [39, 253] on icon "Icon/Dashboard" at bounding box center [29, 255] width 48 height 48
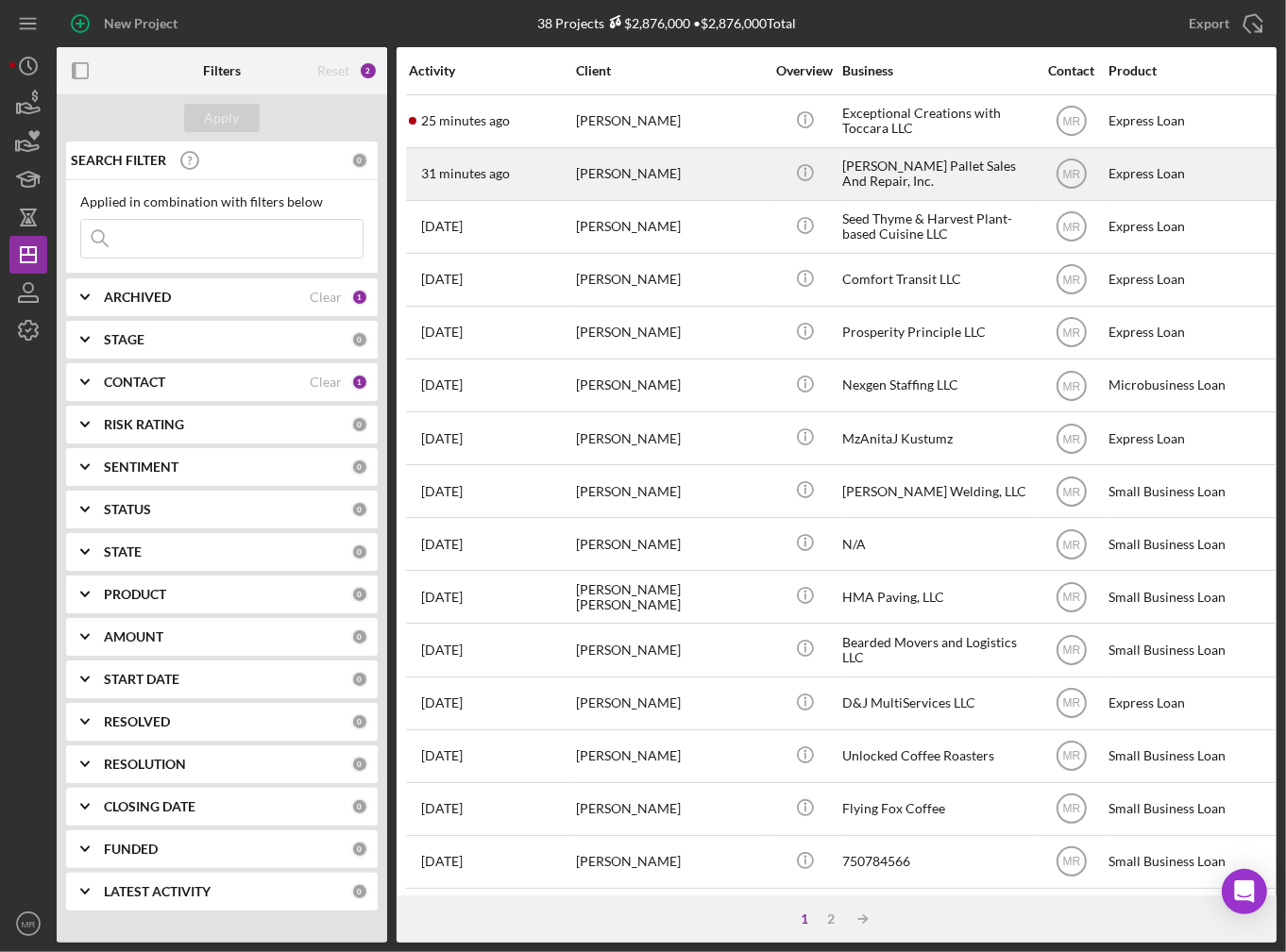
click at [694, 166] on div "[PERSON_NAME]" at bounding box center [670, 174] width 189 height 50
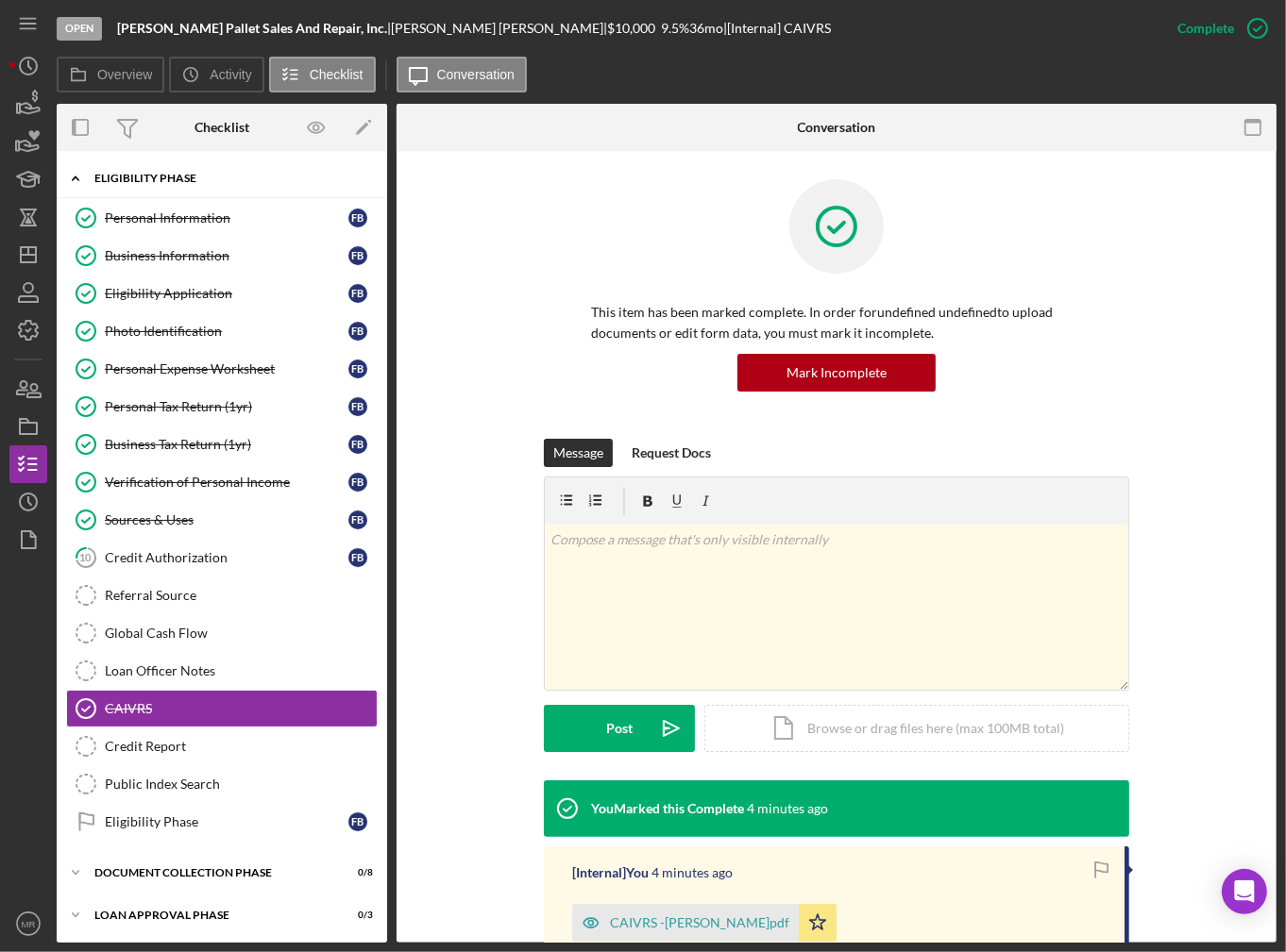
click at [86, 167] on icon "Icon/Expander" at bounding box center [75, 179] width 38 height 38
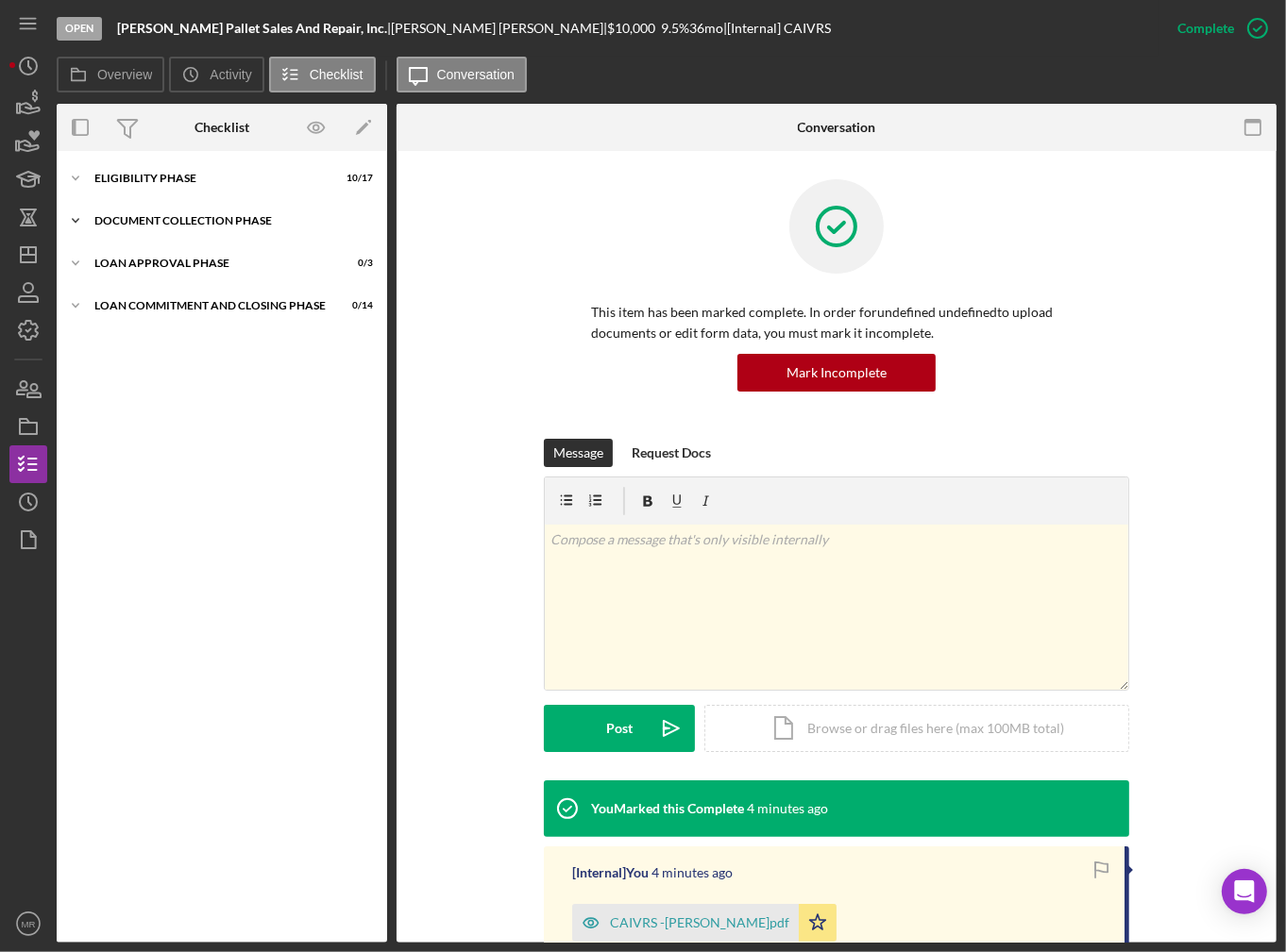
click at [190, 212] on div "Icon/Expander Document Collection Phase 0 / 8" at bounding box center [221, 220] width 331 height 38
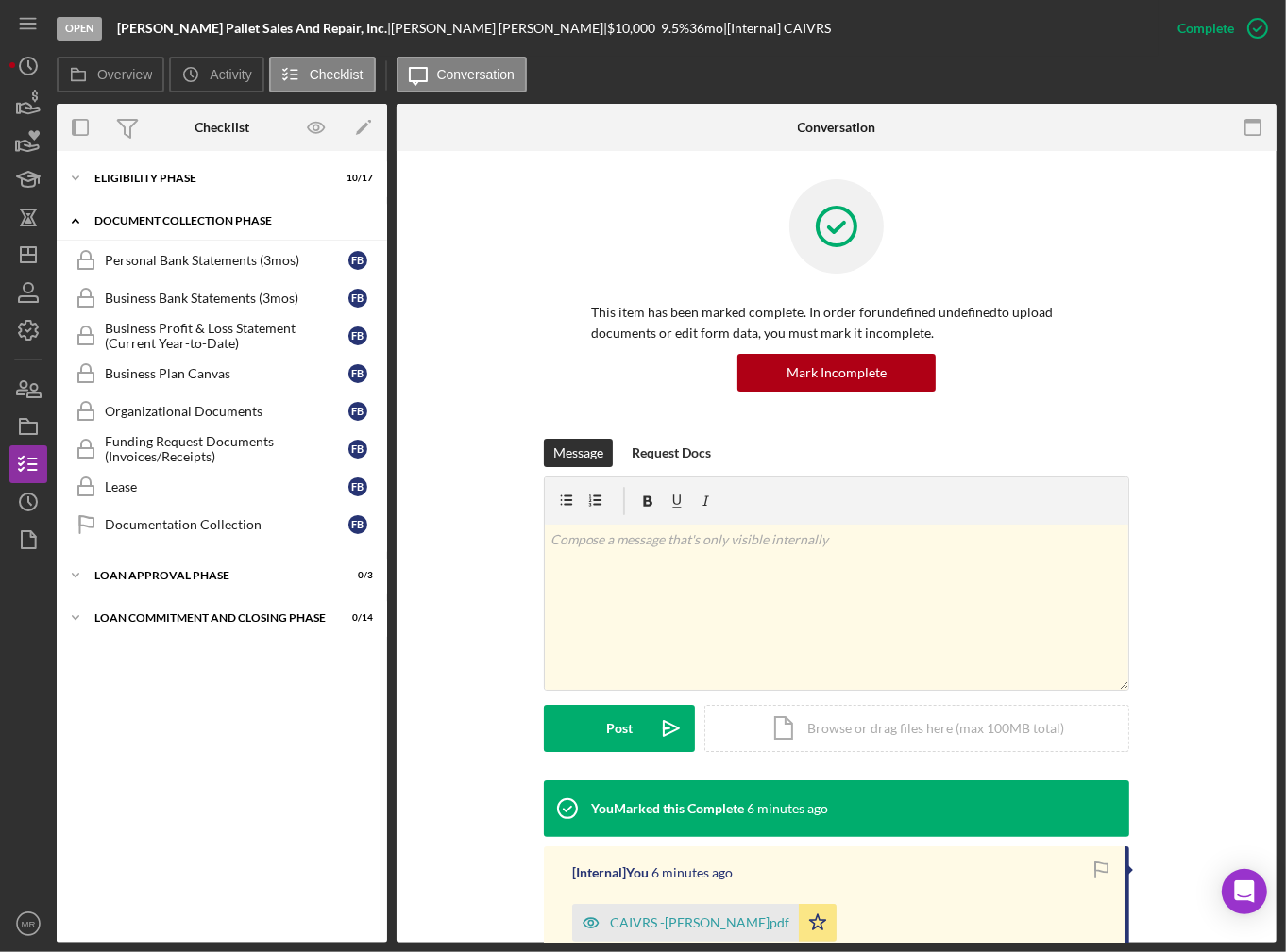
click at [213, 219] on div "Document Collection Phase" at bounding box center [228, 220] width 269 height 11
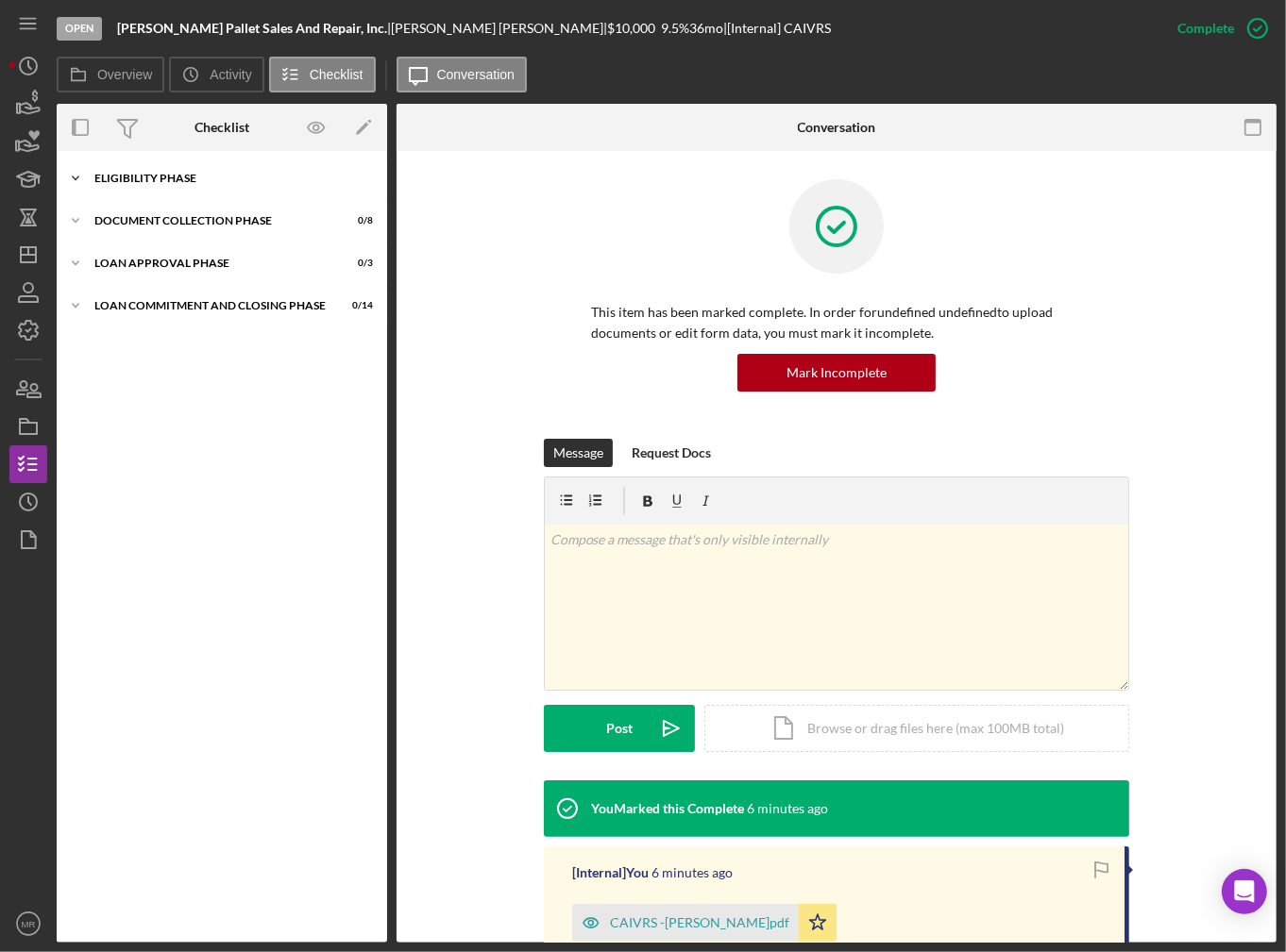
click at [214, 186] on div "Icon/Expander Eligibility Phase 10 / 17" at bounding box center [221, 179] width 331 height 38
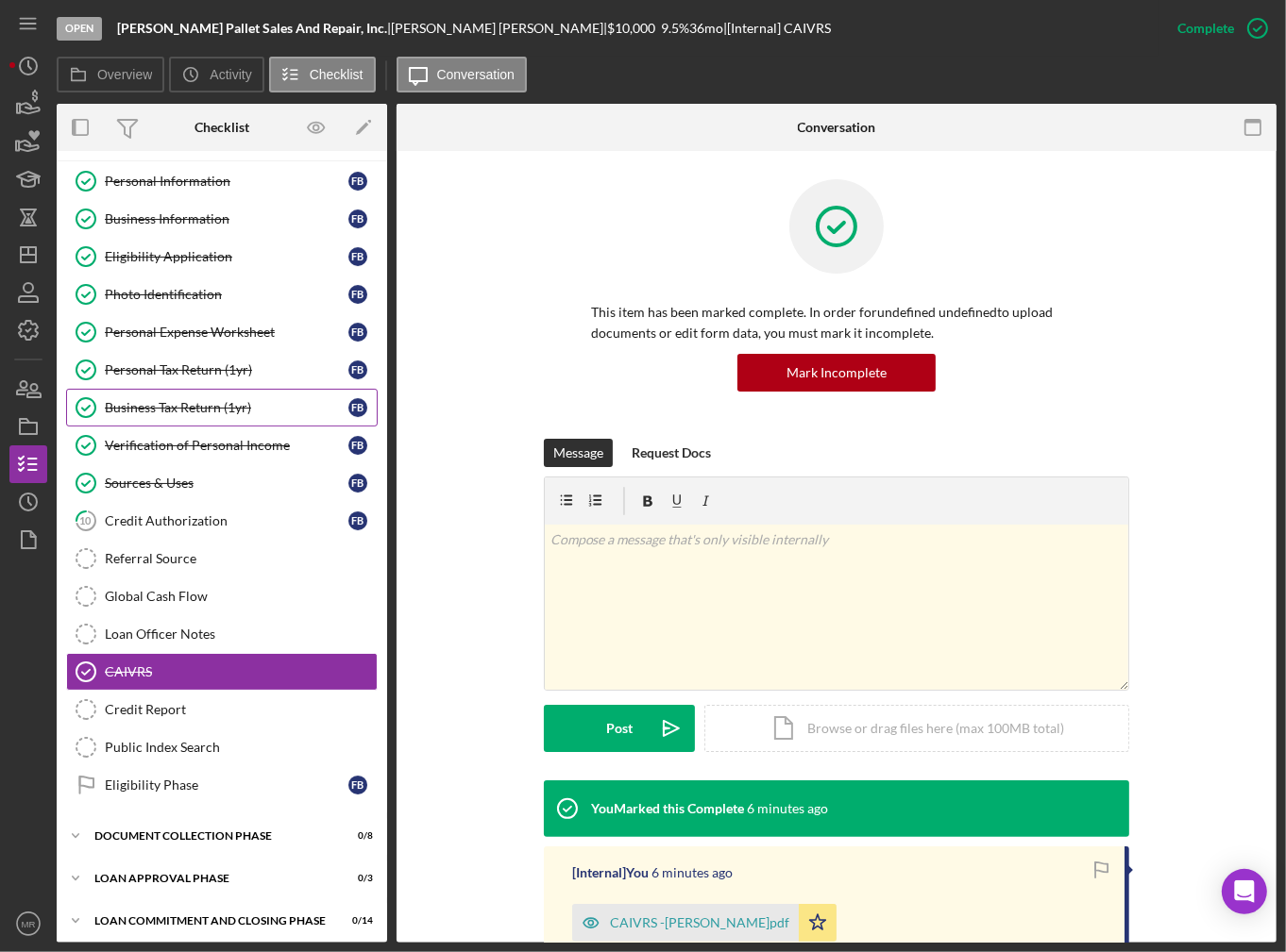
click at [240, 406] on div "Business Tax Return (1yr)" at bounding box center [226, 407] width 243 height 15
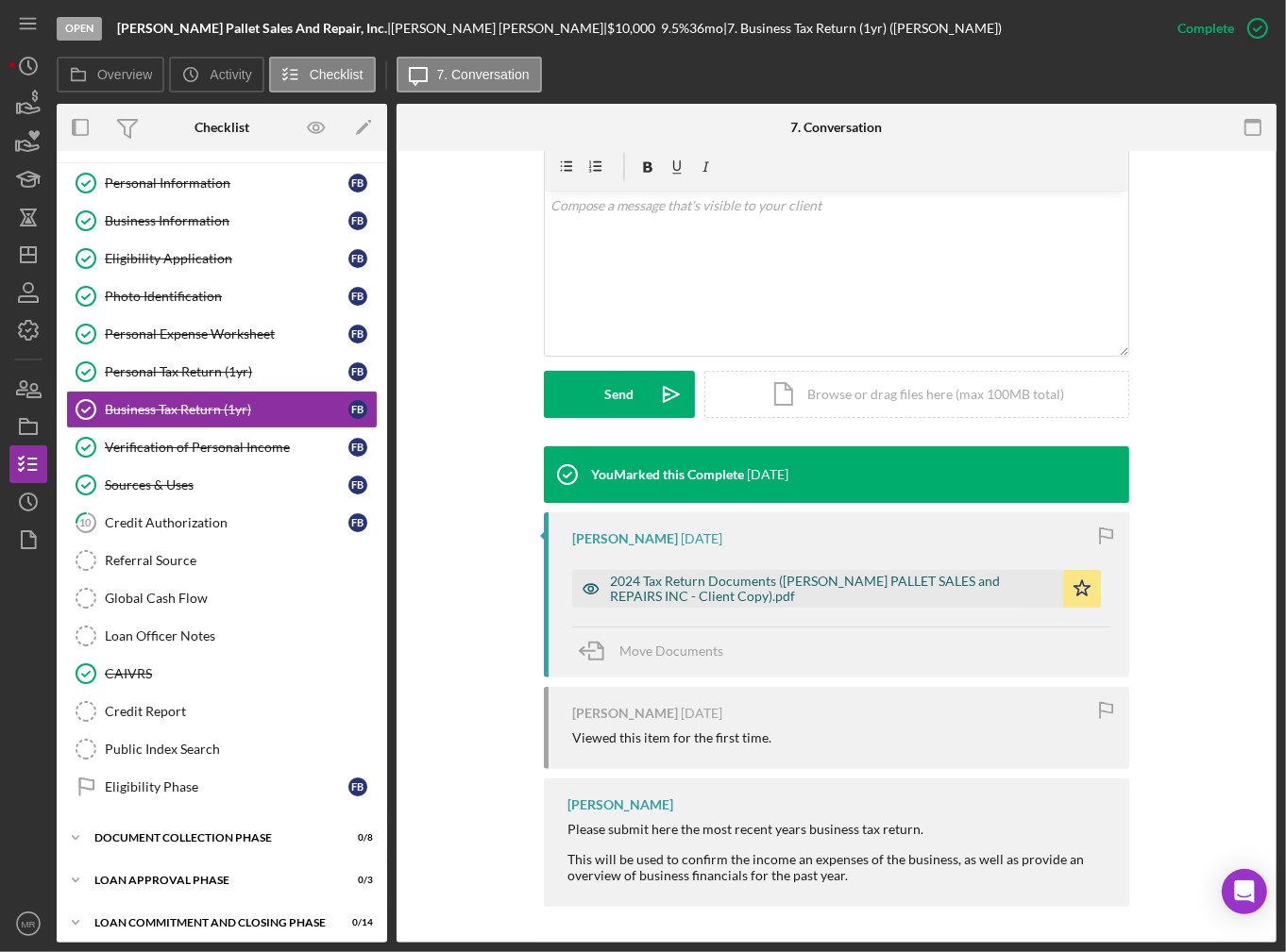
click at [746, 593] on div "2024 Tax Return Documents ([PERSON_NAME] PALLET SALES and REPAIRS INC - Client …" at bounding box center [831, 589] width 444 height 30
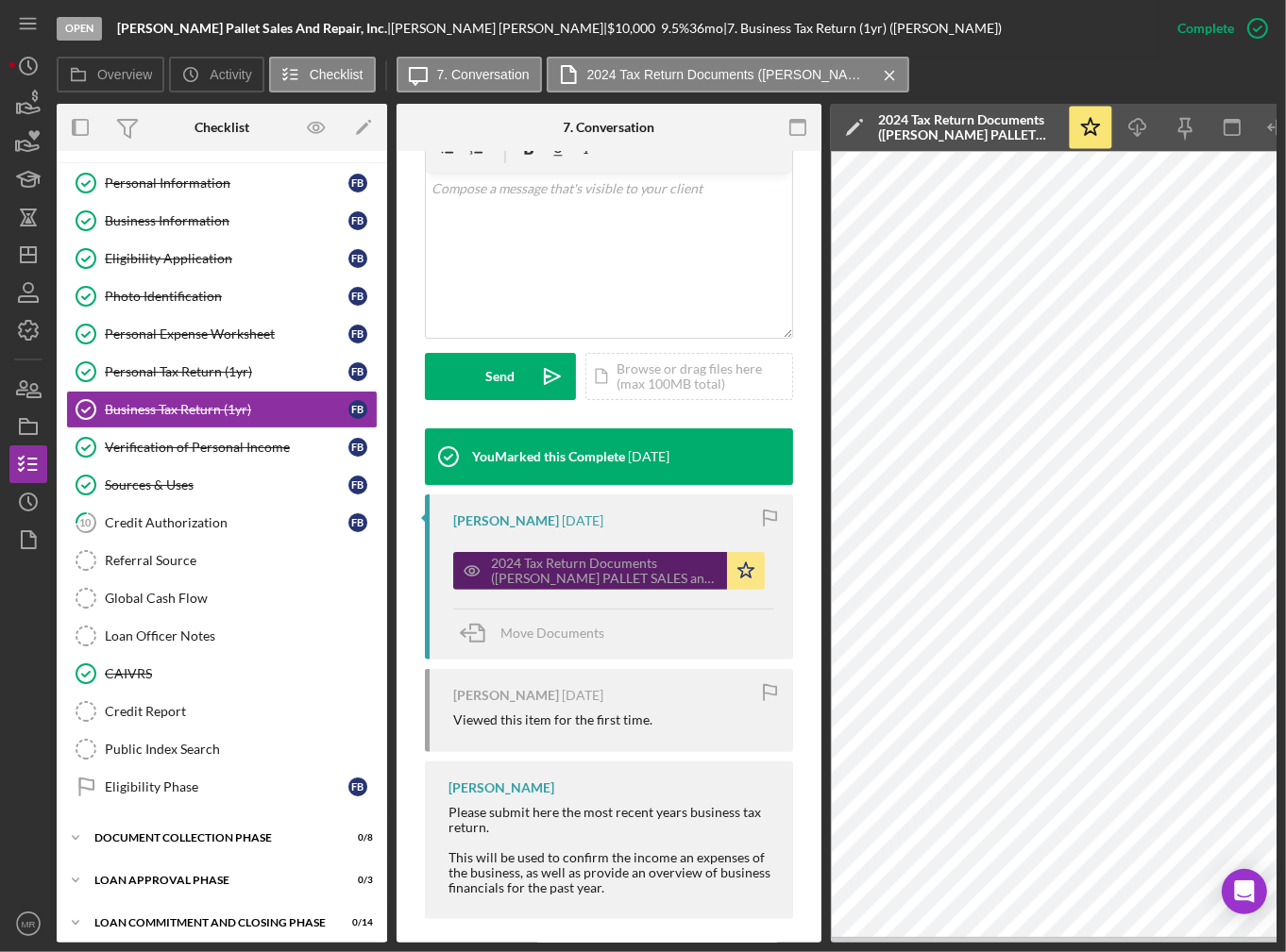
scroll to position [391, 0]
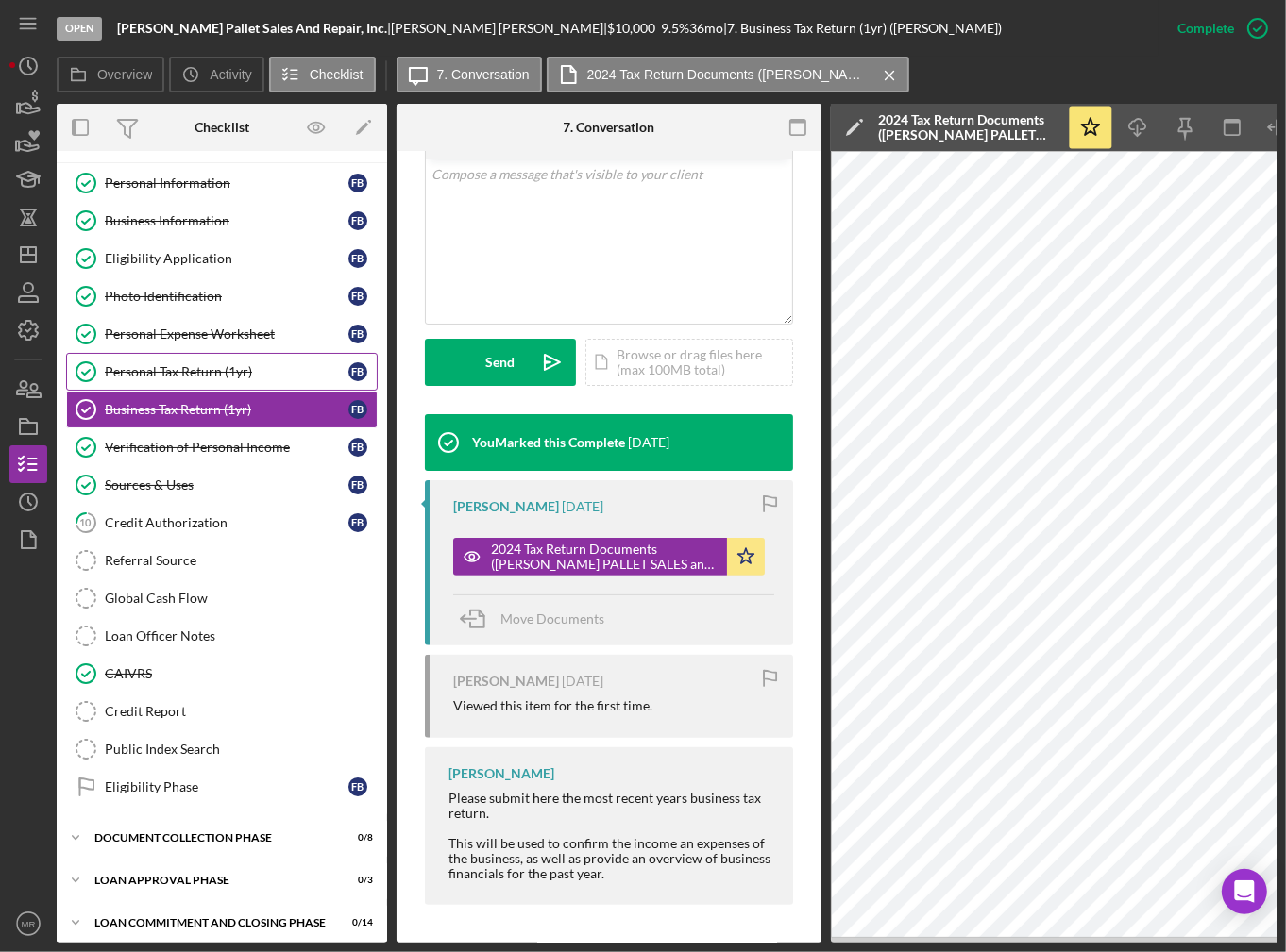
click at [216, 359] on link "Personal Tax Return (1yr) Personal Tax Return (1yr) F B" at bounding box center [222, 372] width 312 height 38
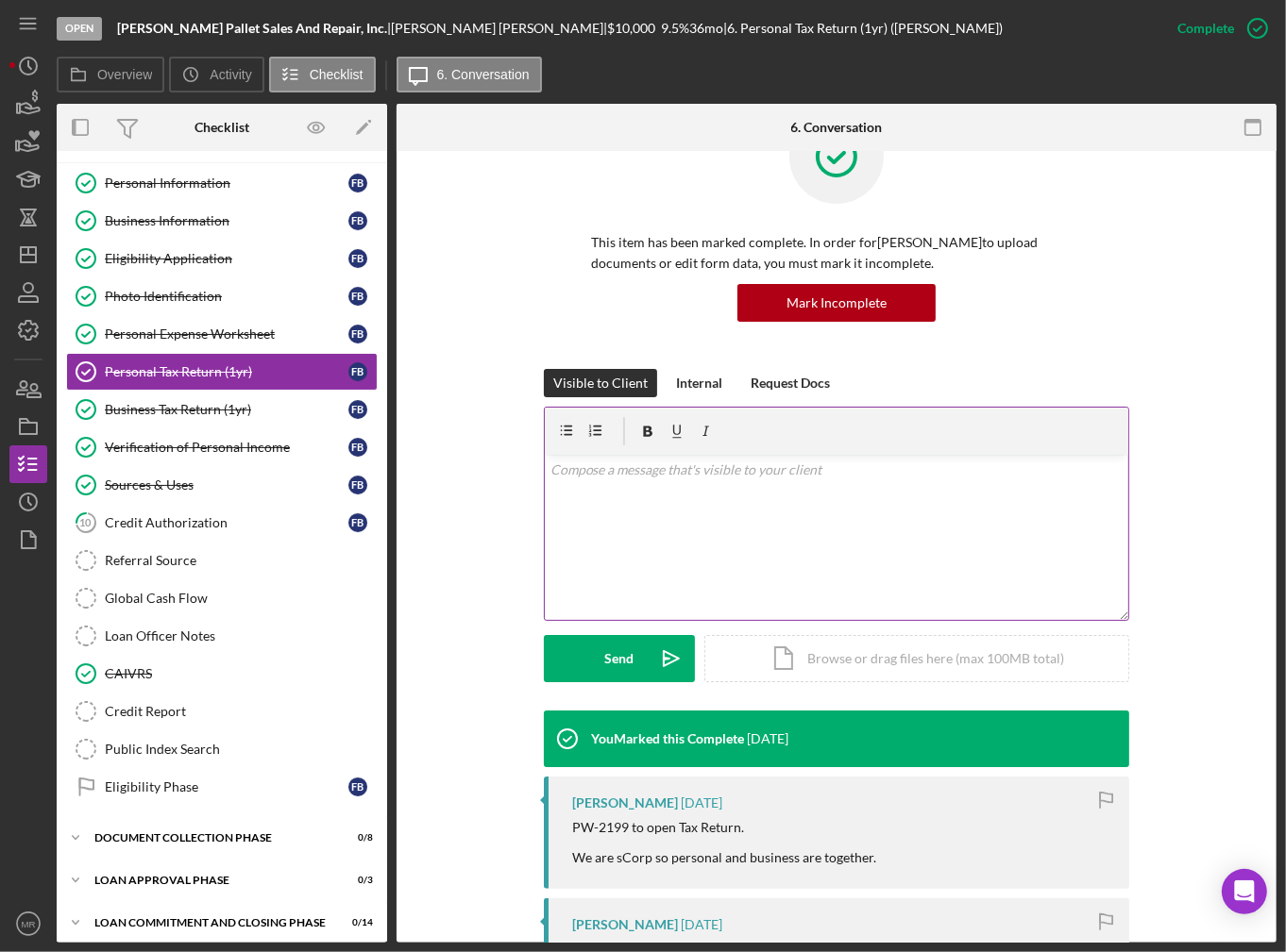
scroll to position [377, 0]
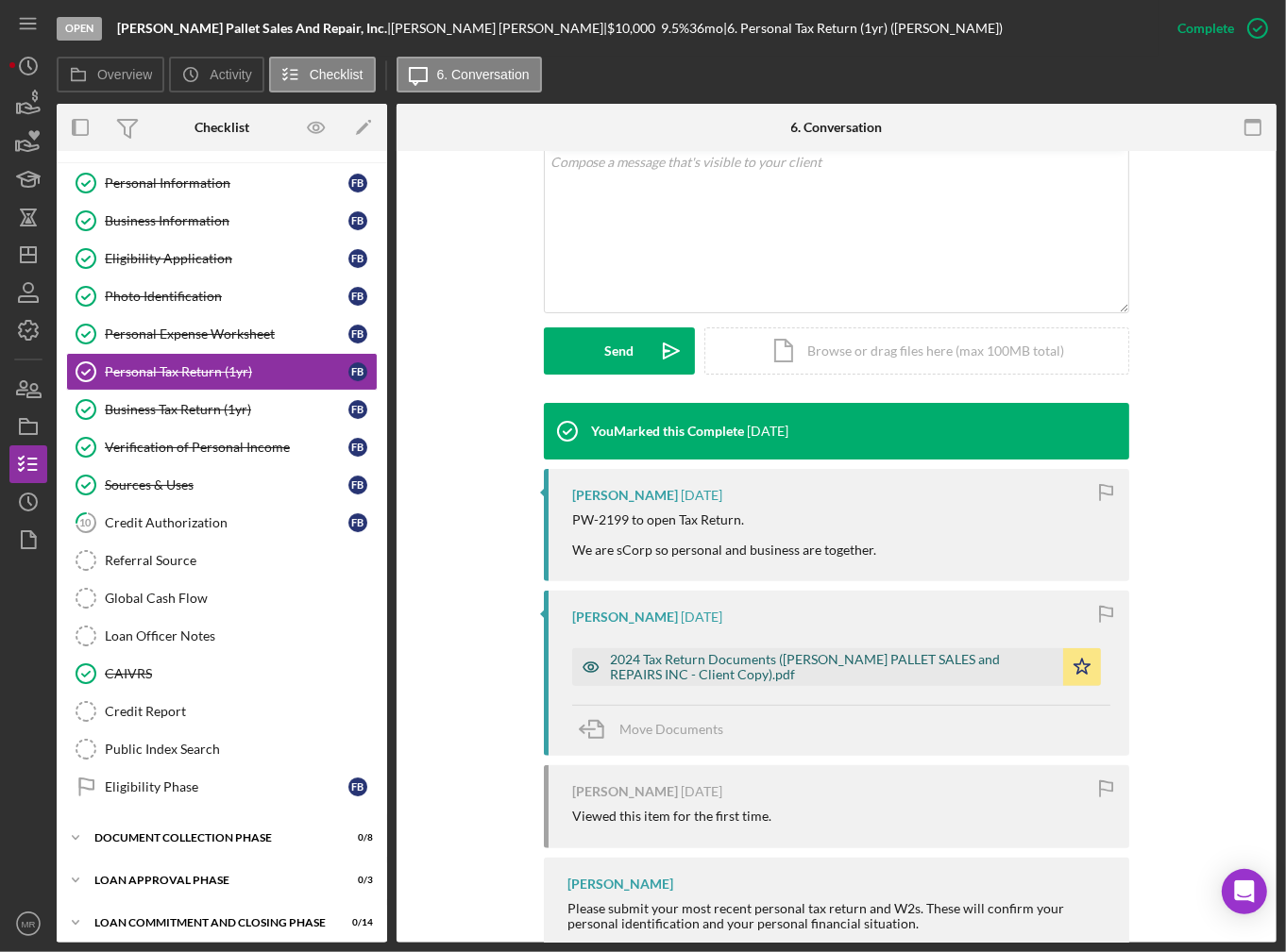
click at [684, 673] on div "2024 Tax Return Documents ([PERSON_NAME] PALLET SALES and REPAIRS INC - Client …" at bounding box center [831, 667] width 444 height 30
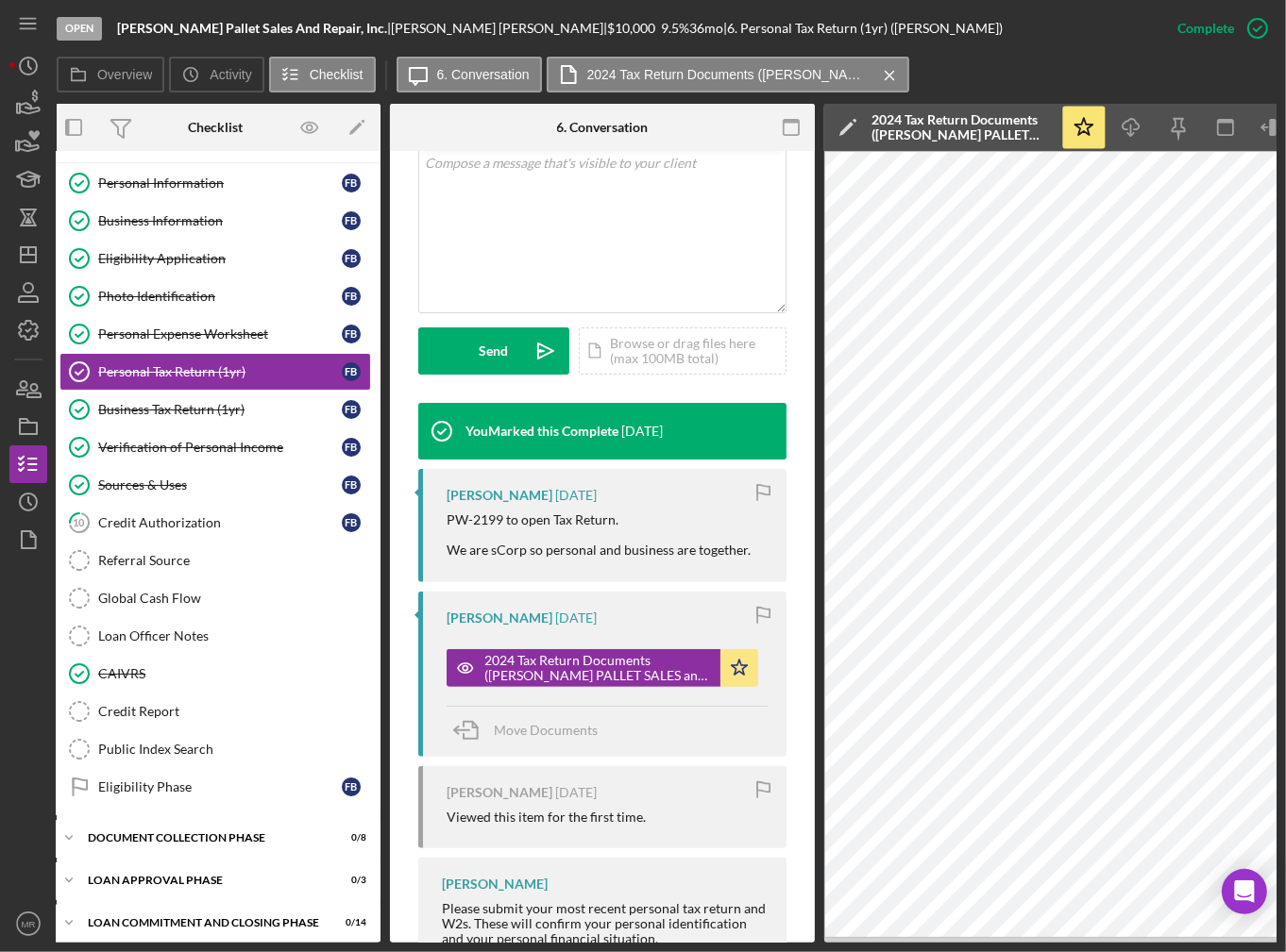
scroll to position [0, 0]
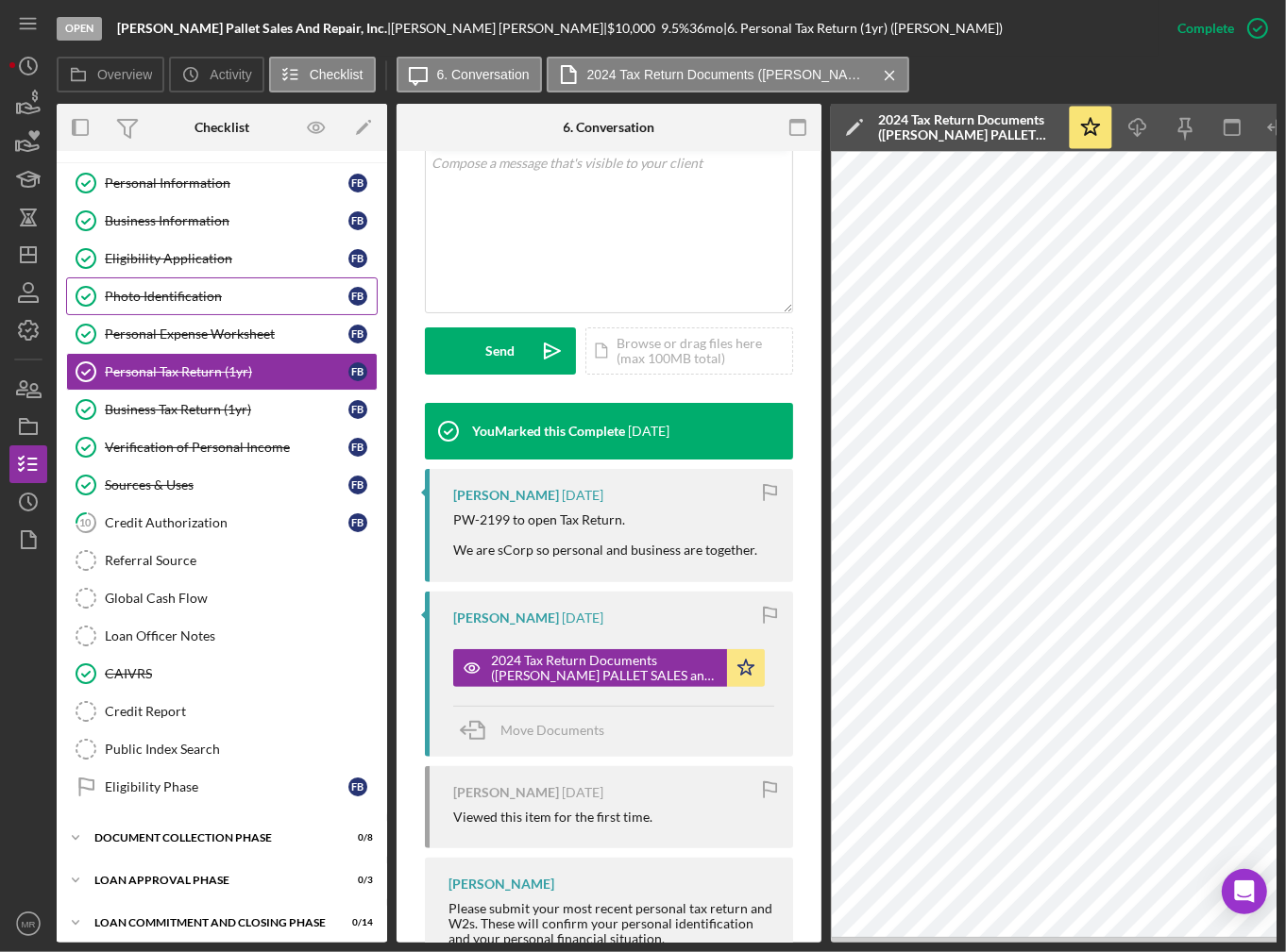
click at [208, 289] on div "Photo Identification" at bounding box center [226, 296] width 243 height 15
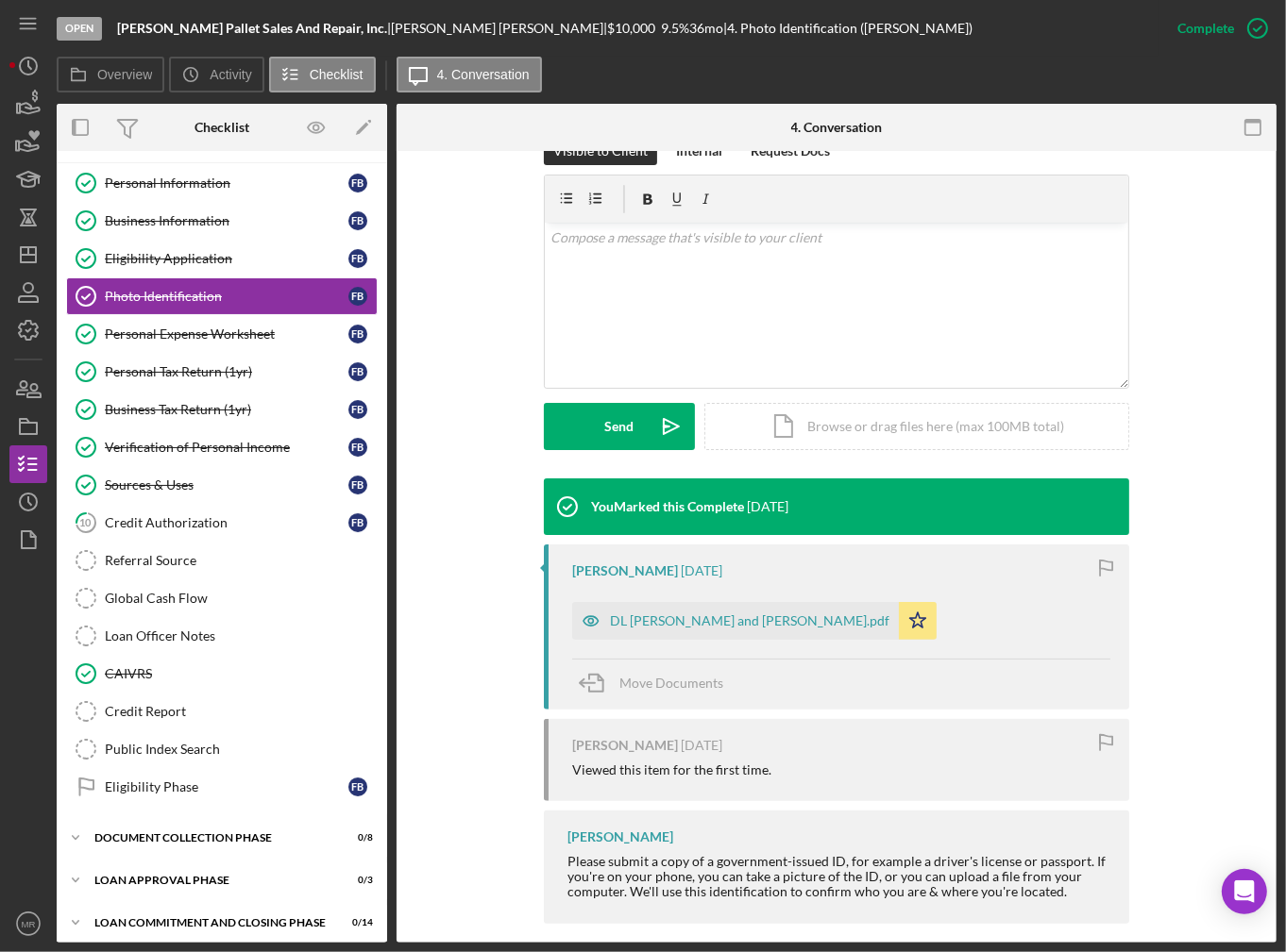
scroll to position [318, 0]
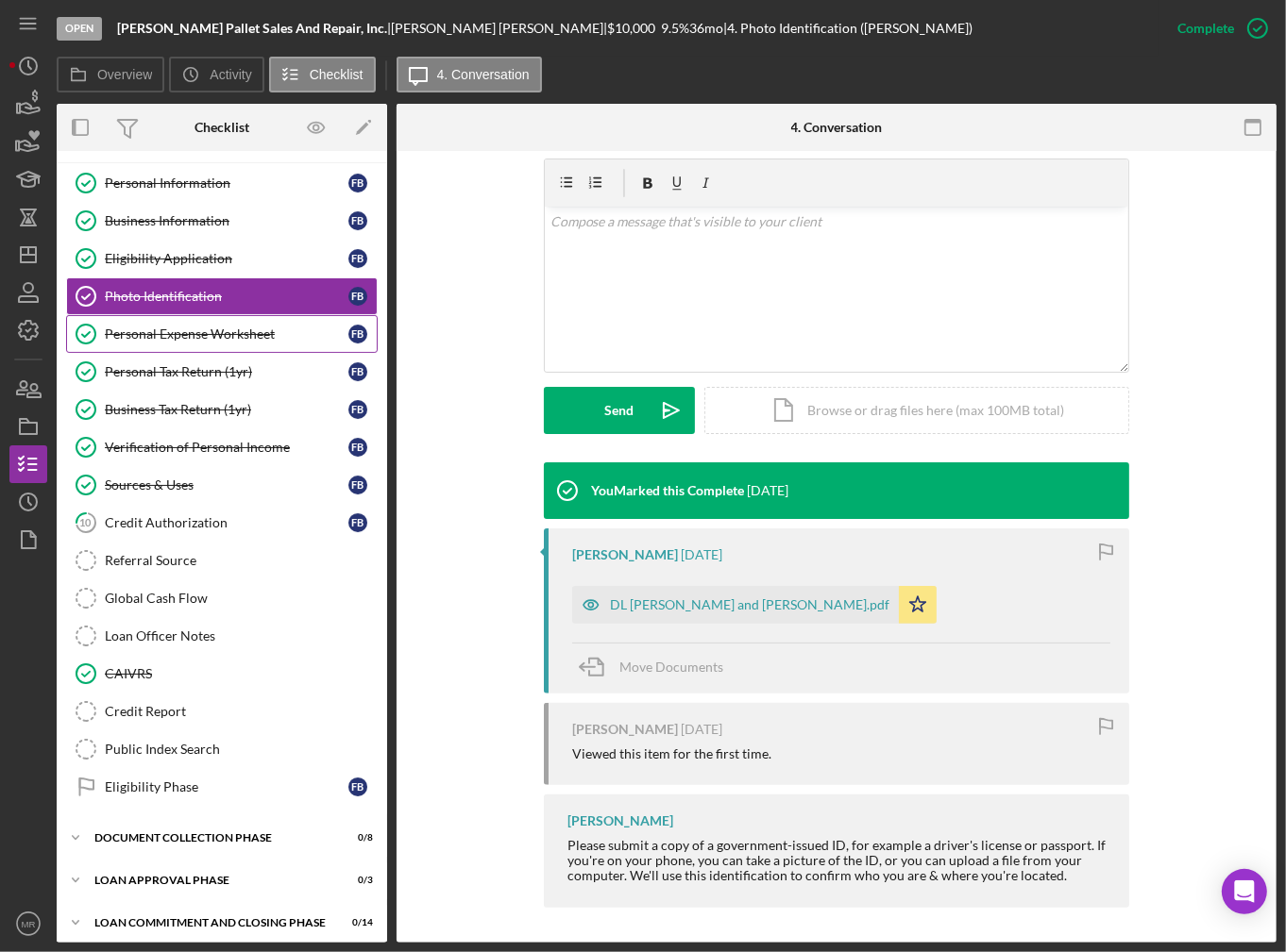
click at [231, 327] on div "Personal Expense Worksheet" at bounding box center [226, 334] width 243 height 15
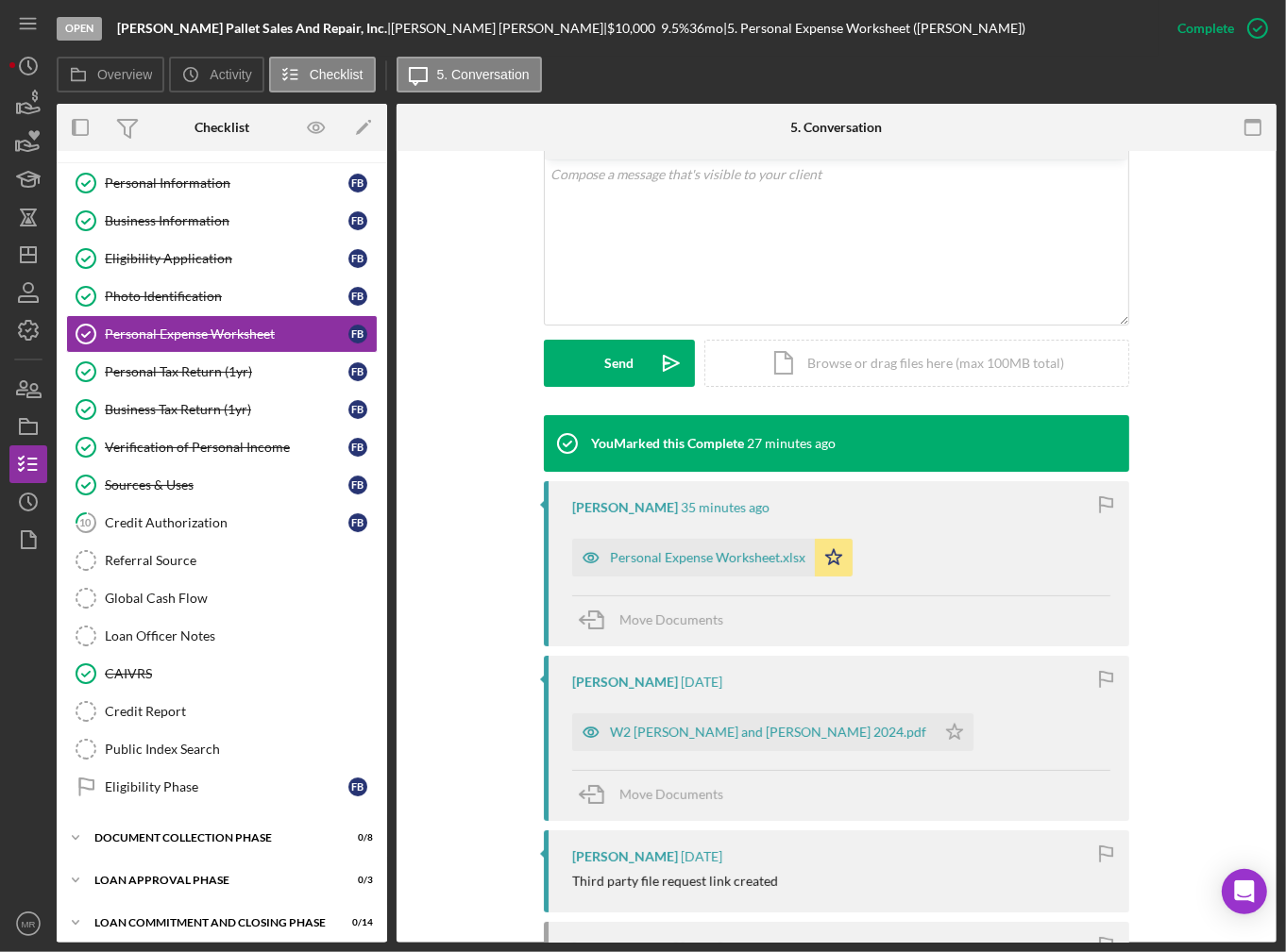
scroll to position [377, 0]
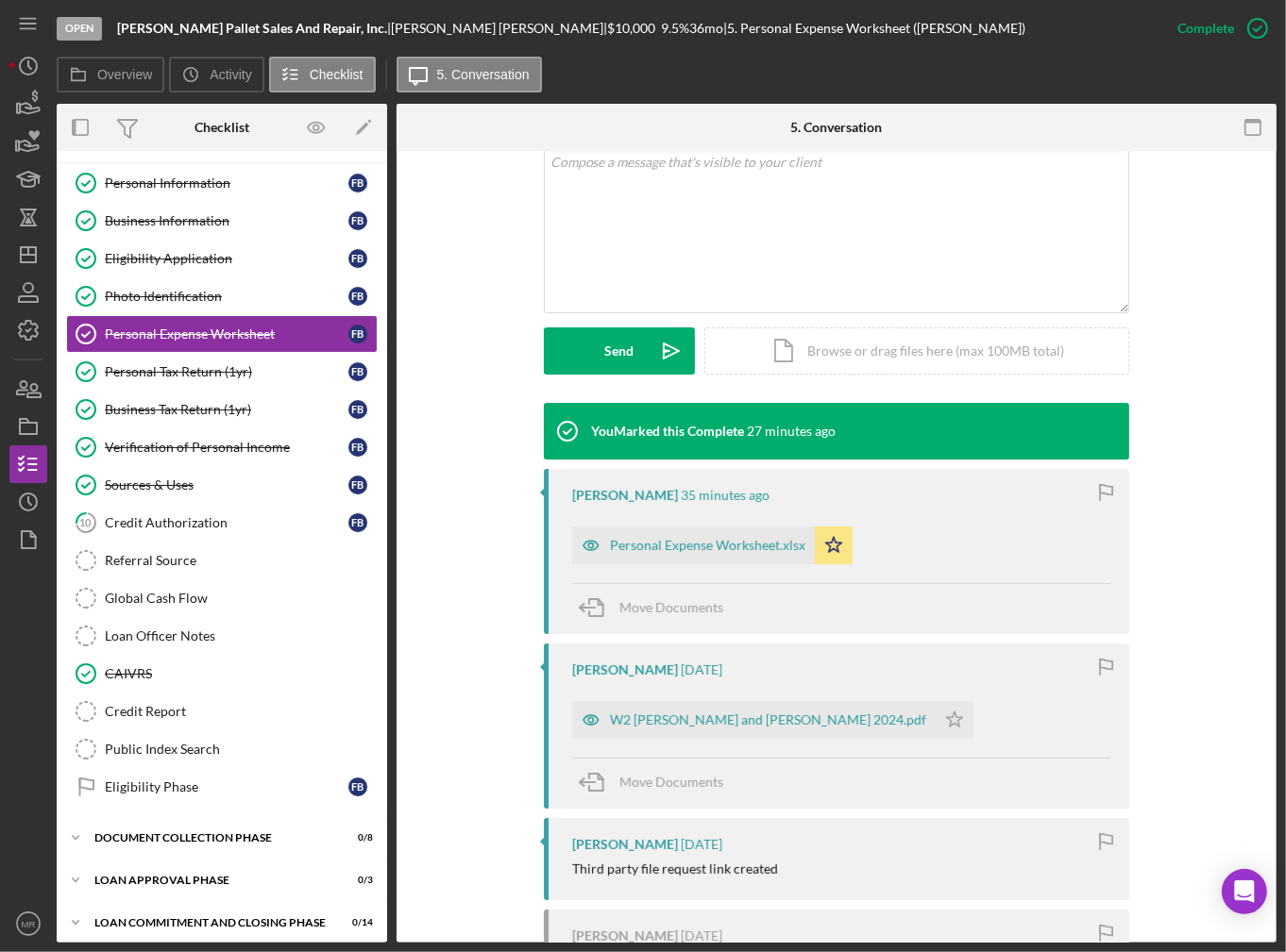
click at [811, 635] on div "You Marked this Complete 27 minutes ago [PERSON_NAME] 35 minutes ago Personal E…" at bounding box center [837, 779] width 586 height 753
click at [682, 721] on div "W2 [PERSON_NAME] and [PERSON_NAME] 2024.pdf" at bounding box center [768, 720] width 317 height 15
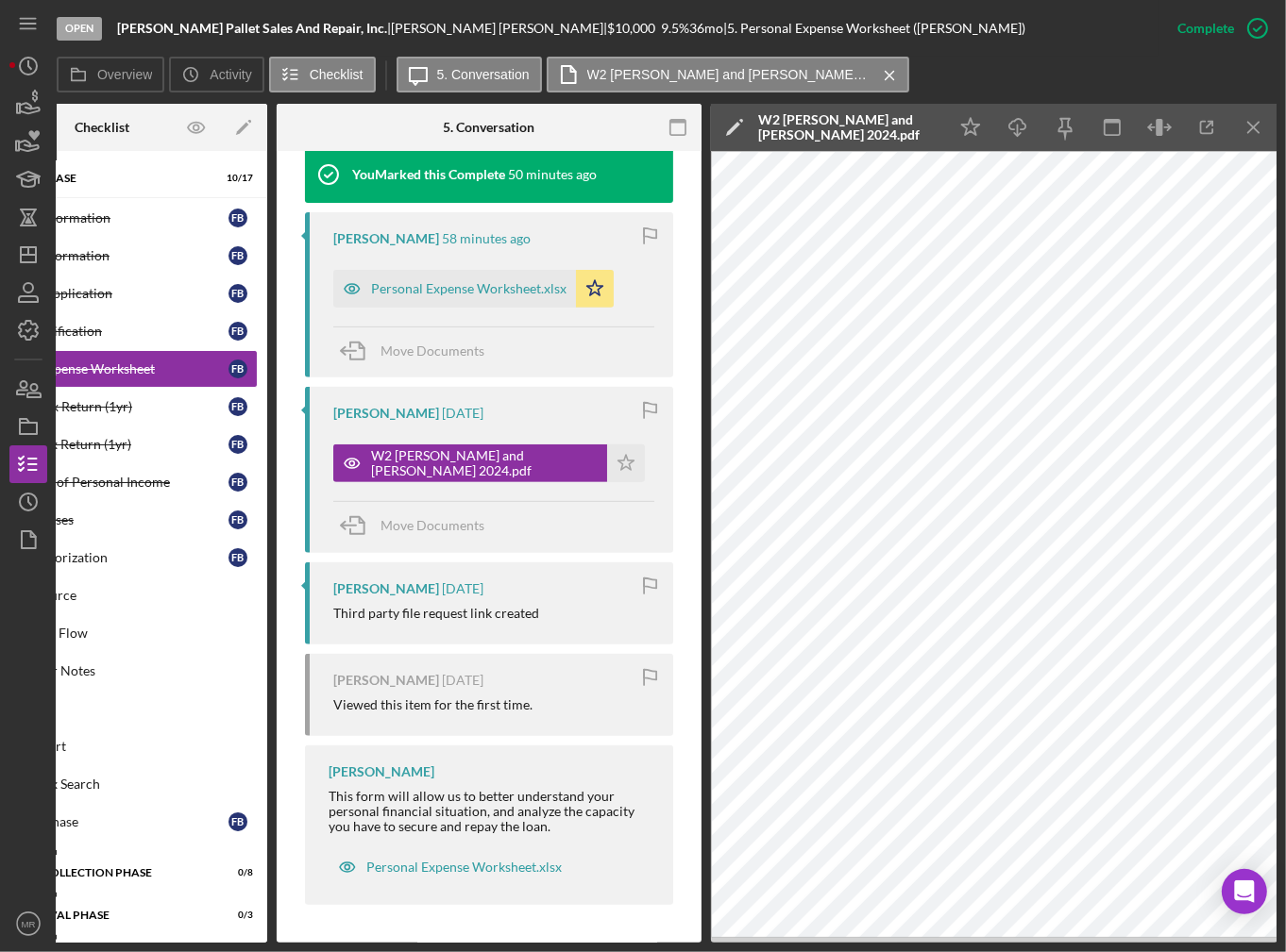
scroll to position [0, 0]
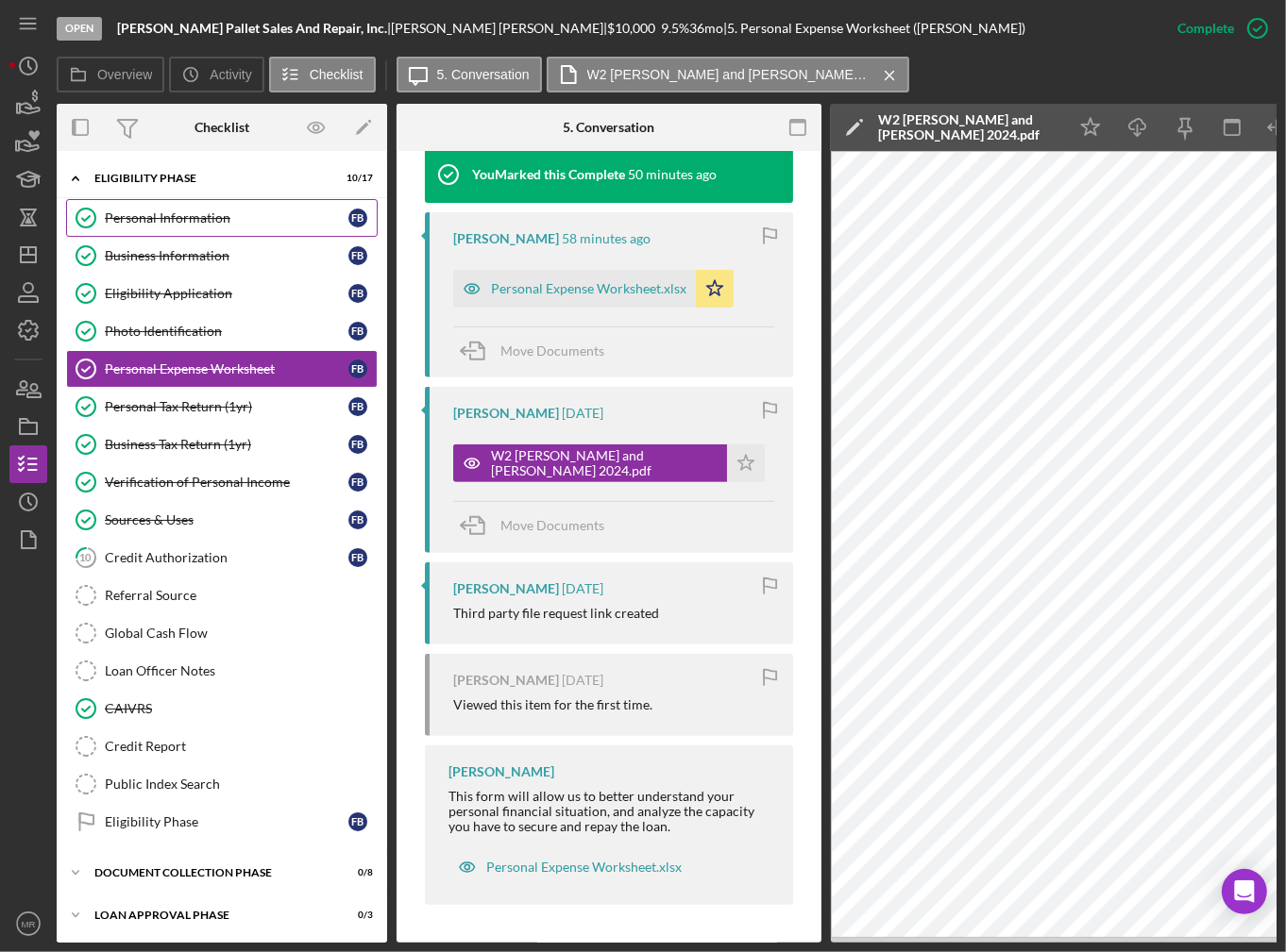
click at [298, 216] on div "Personal Information" at bounding box center [226, 217] width 243 height 15
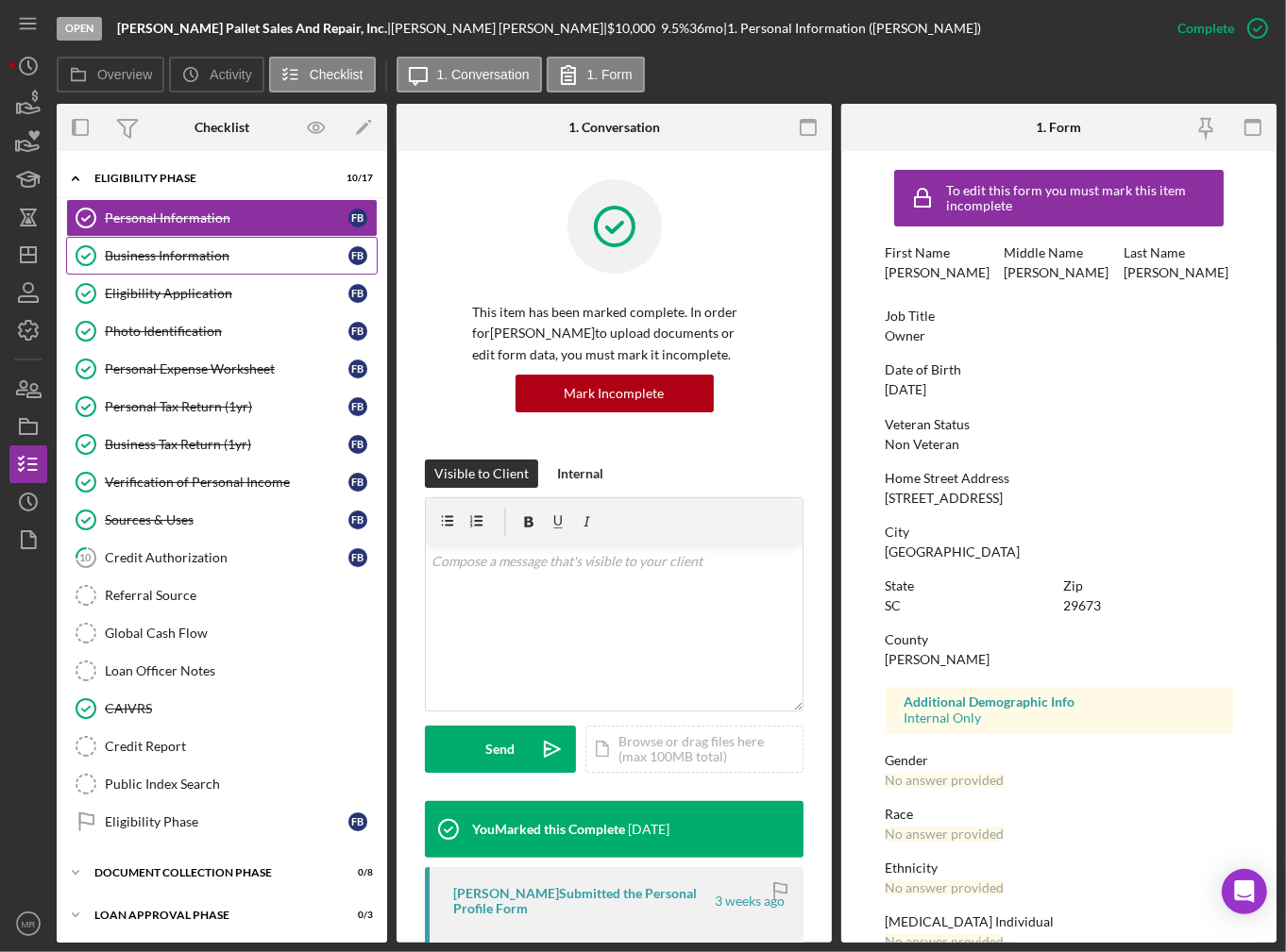
click at [281, 256] on div "Business Information" at bounding box center [226, 255] width 243 height 15
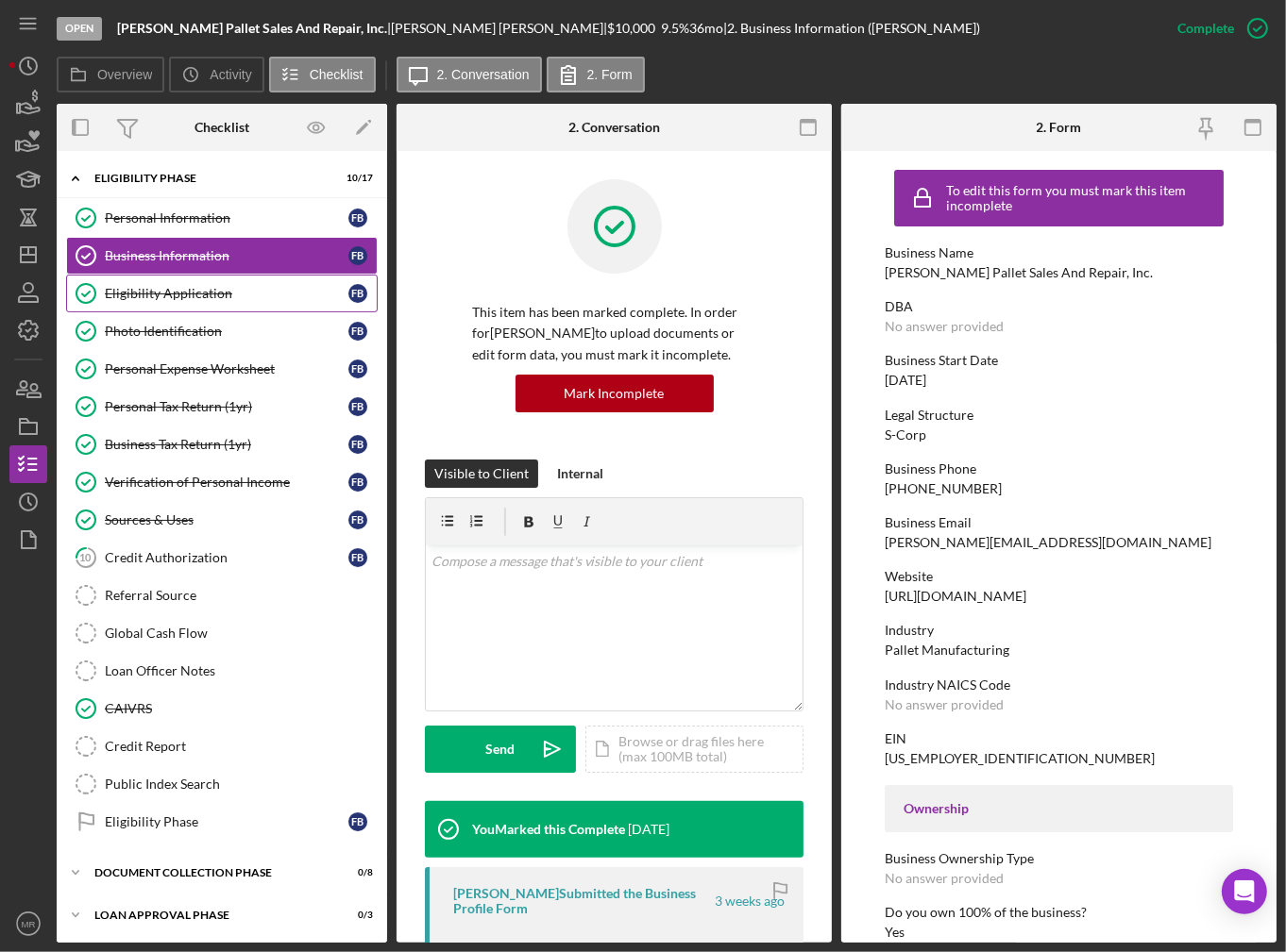
click at [272, 299] on link "Eligibility Application Eligibility Application F B" at bounding box center [222, 294] width 312 height 38
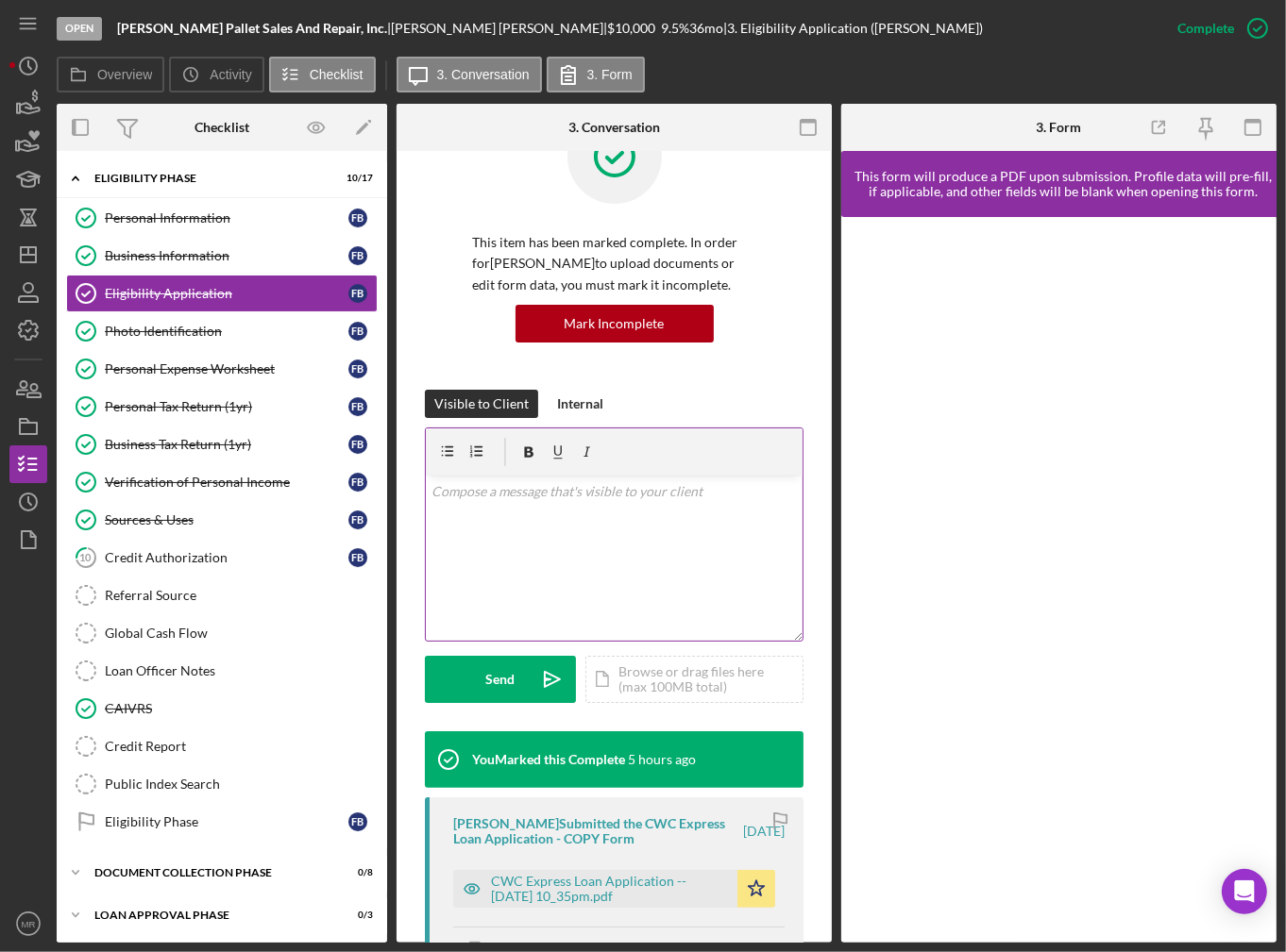
scroll to position [189, 0]
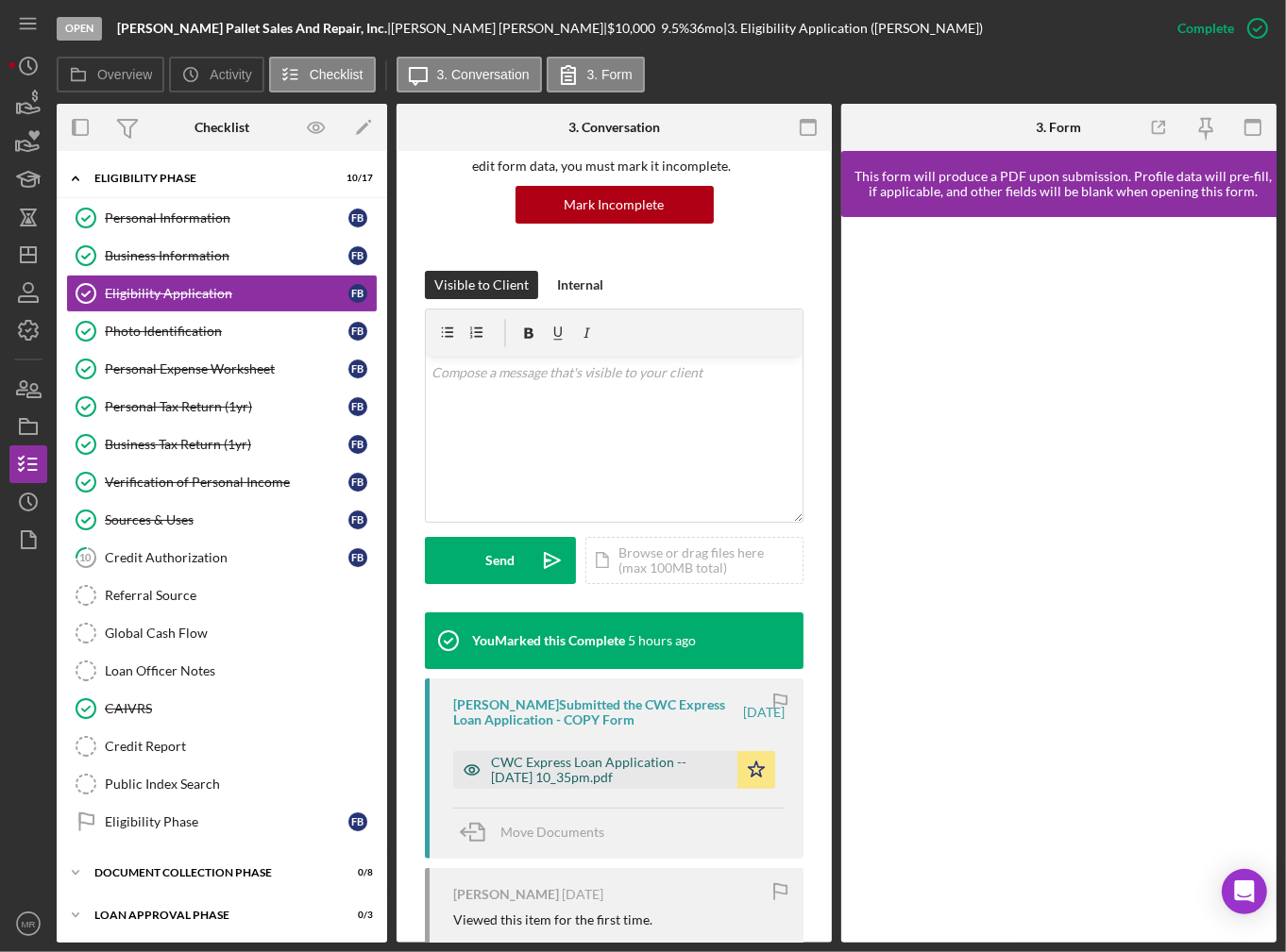
click at [678, 766] on div "CWC Express Loan Application -- [DATE] 10_35pm.pdf" at bounding box center [609, 770] width 237 height 30
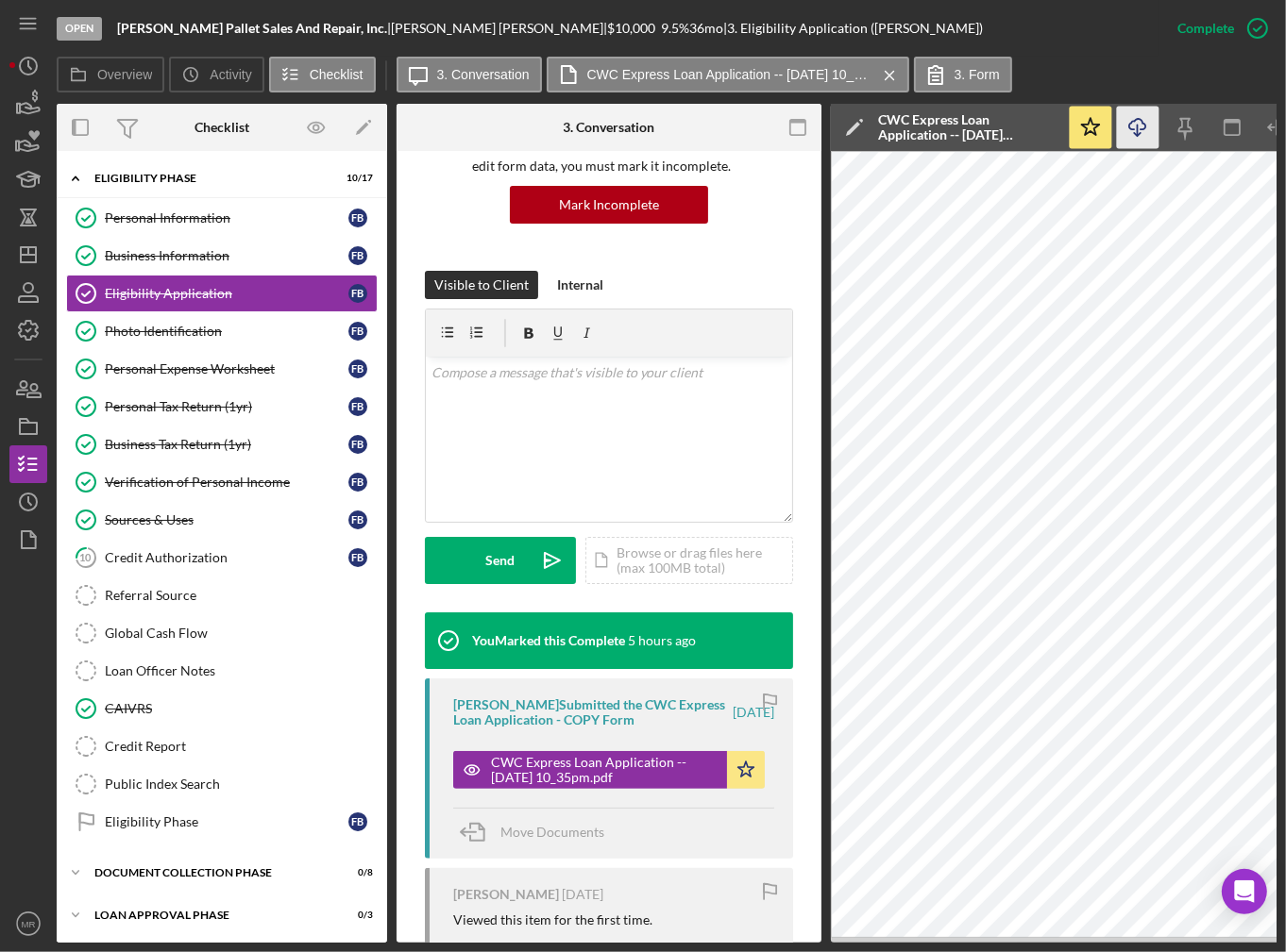
click at [1136, 121] on icon "Icon/Download" at bounding box center [1138, 127] width 43 height 43
click at [244, 334] on div "Photo Identification" at bounding box center [226, 331] width 243 height 15
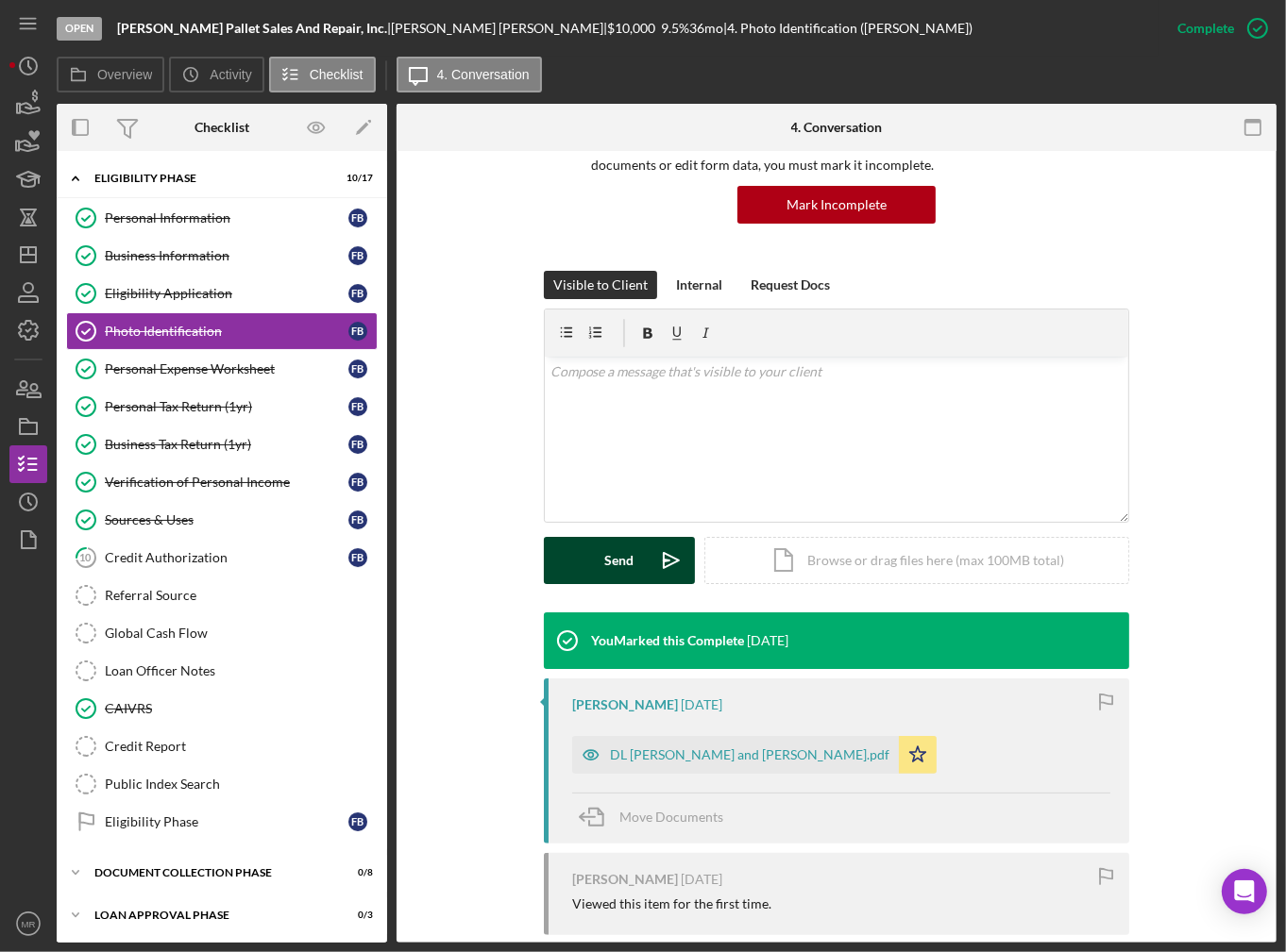
scroll to position [189, 0]
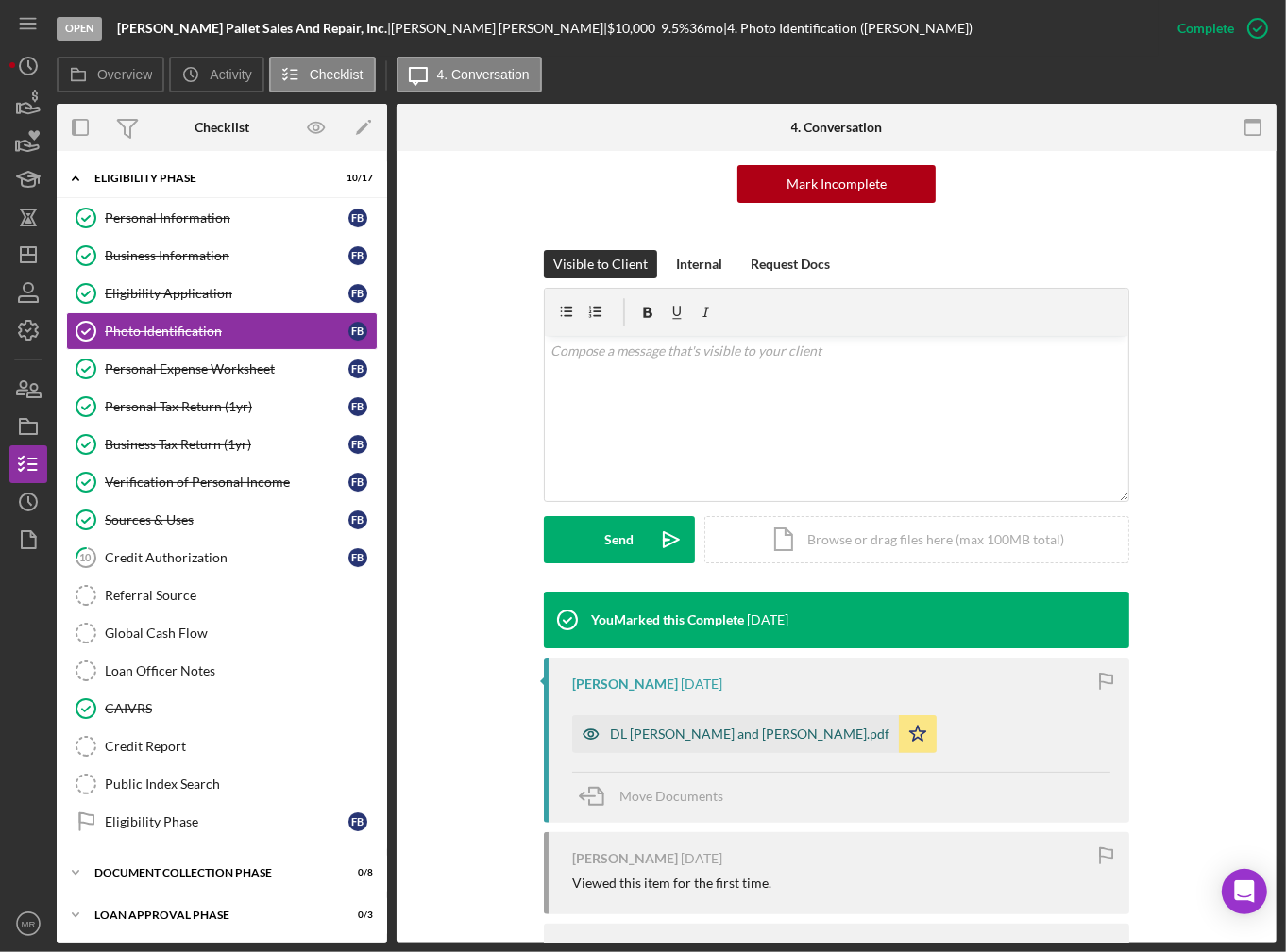
click at [673, 727] on div "DL [PERSON_NAME] and [PERSON_NAME].pdf" at bounding box center [749, 734] width 279 height 15
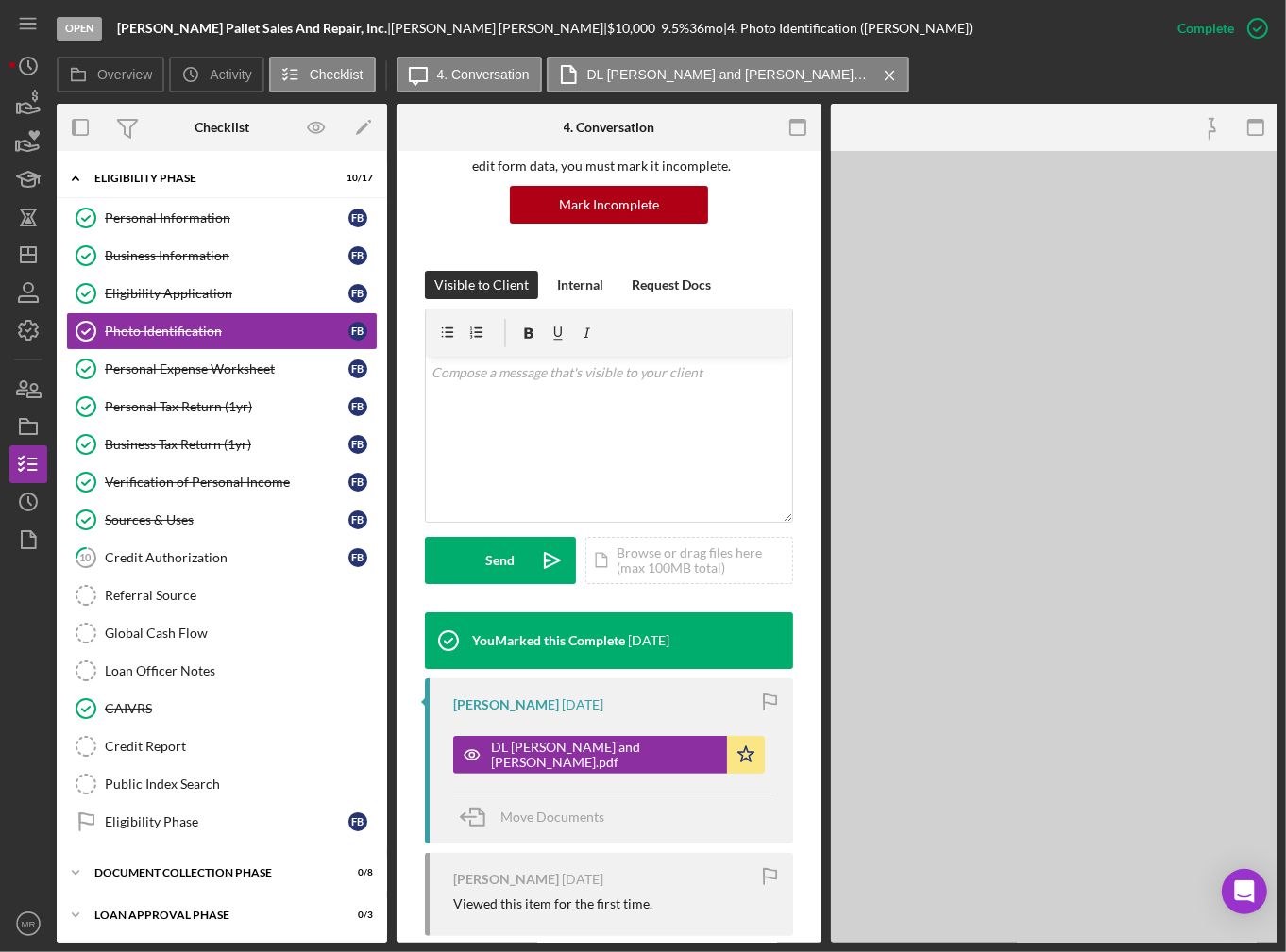
scroll to position [209, 0]
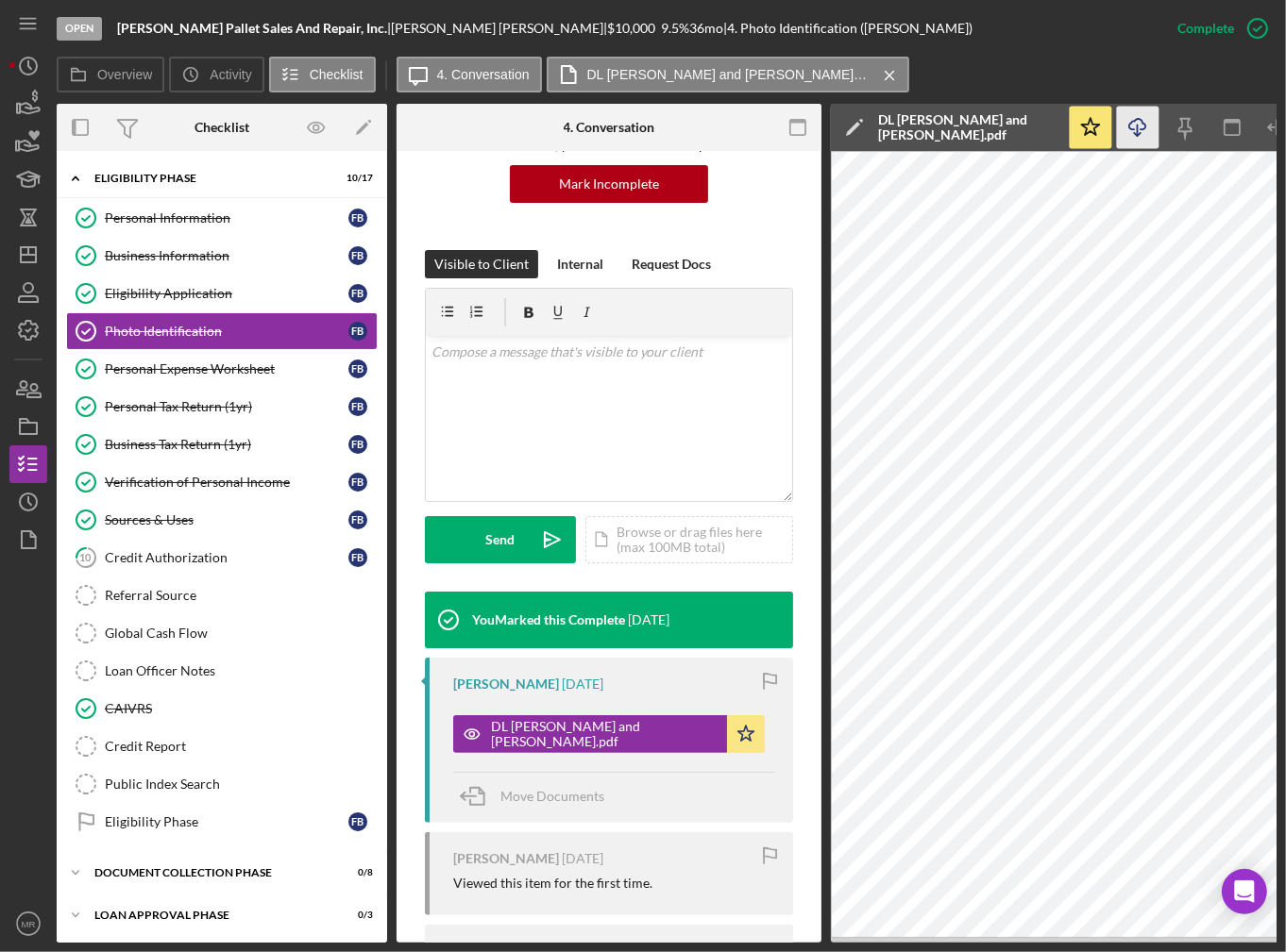
click at [1136, 127] on icon "Icon/Download" at bounding box center [1138, 127] width 43 height 43
click at [160, 361] on div "Personal Expense Worksheet" at bounding box center [226, 368] width 243 height 15
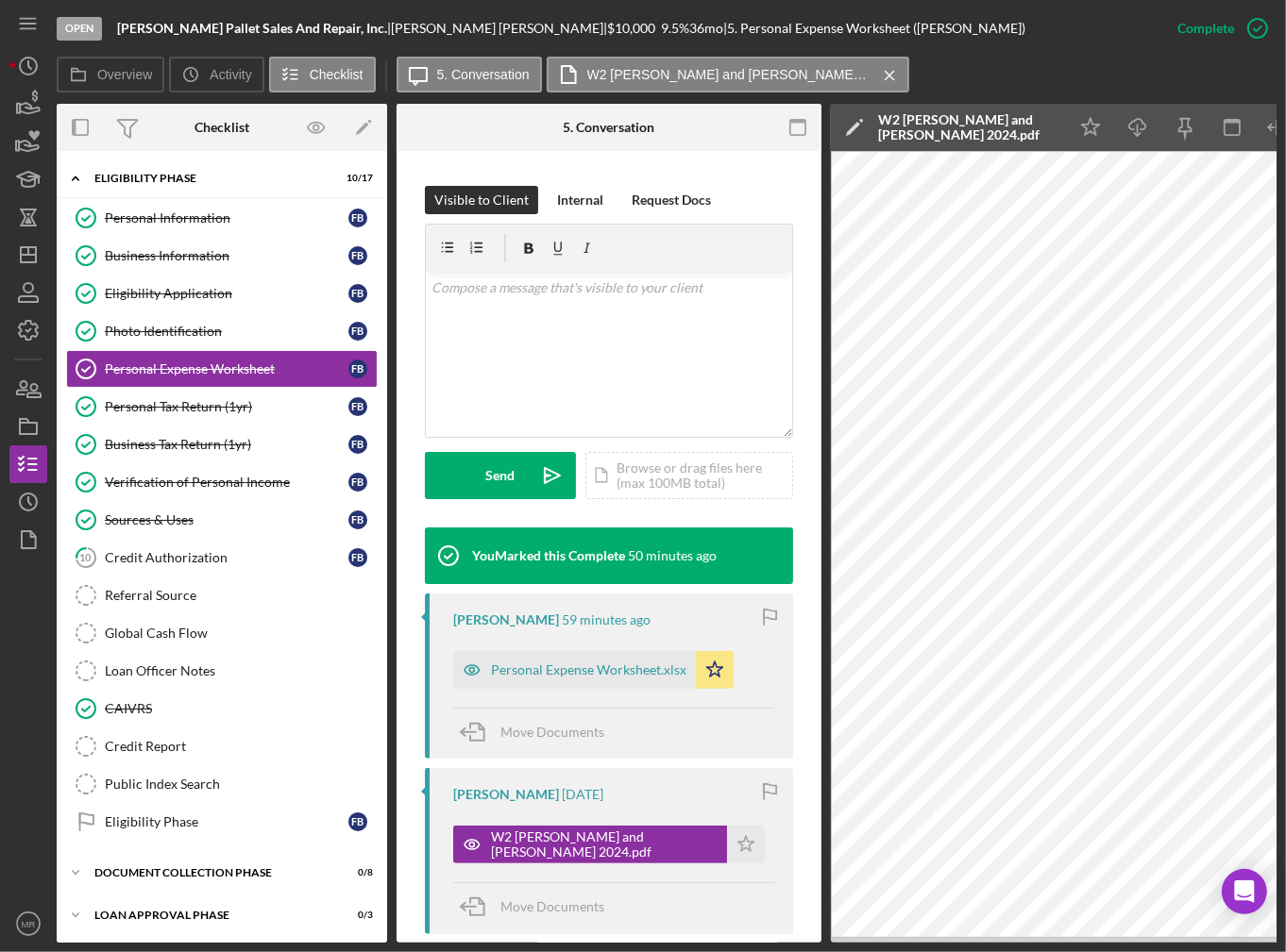
scroll to position [283, 0]
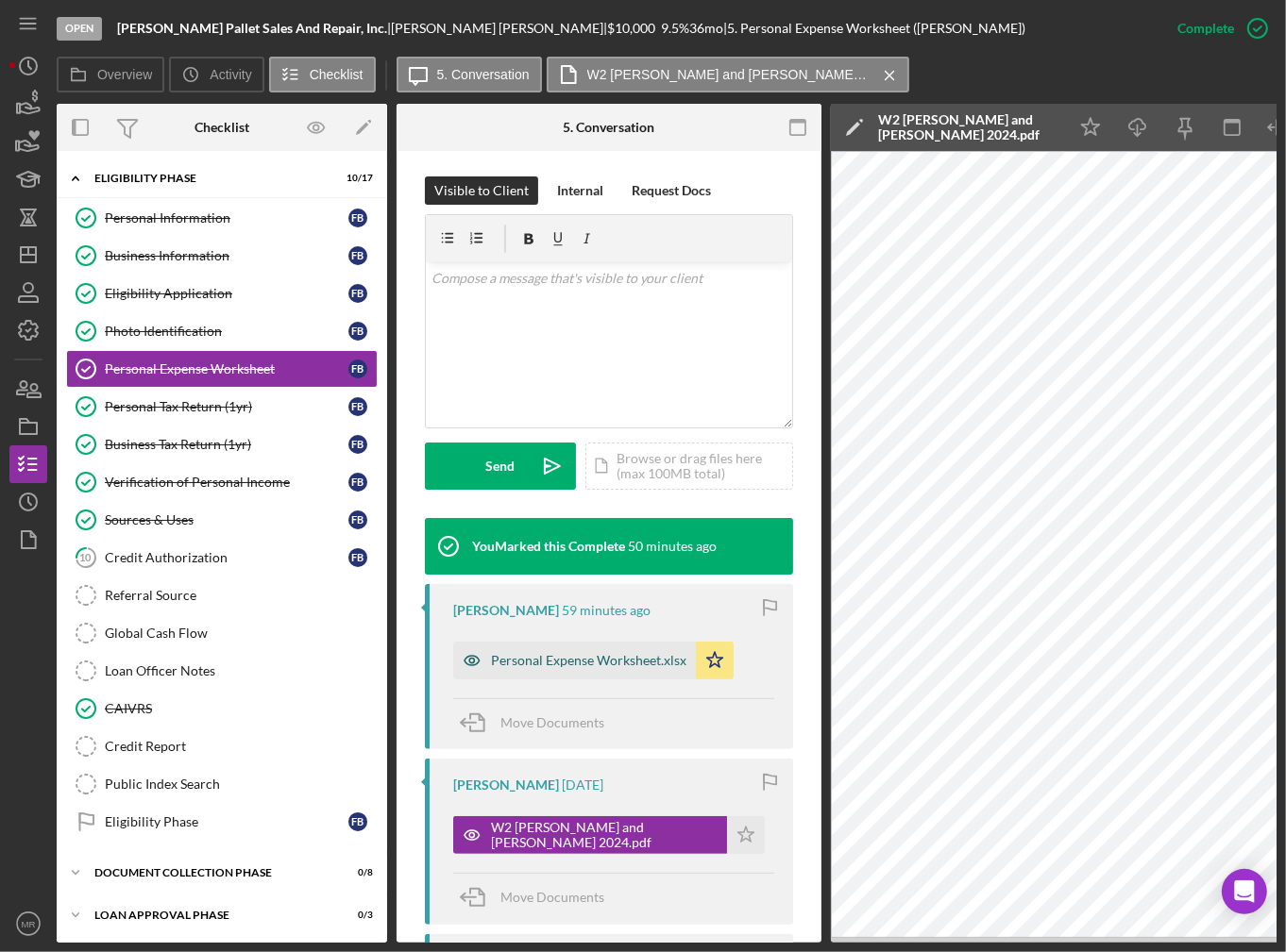
click at [606, 663] on div "Personal Expense Worksheet.xlsx" at bounding box center [588, 660] width 196 height 15
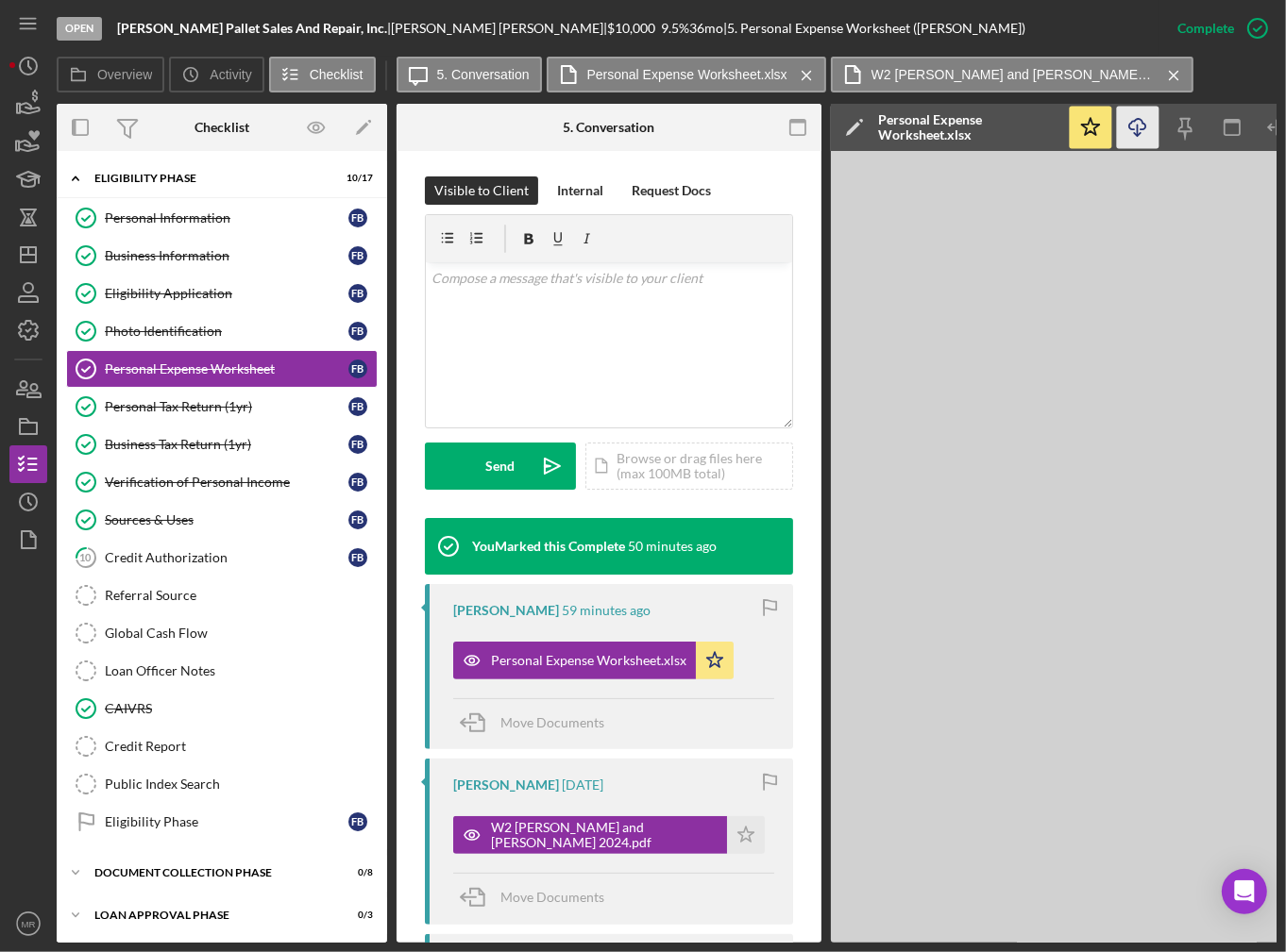
click at [1144, 130] on icon "Icon/Download" at bounding box center [1138, 127] width 43 height 43
click at [174, 409] on div "Personal Tax Return (1yr)" at bounding box center [226, 406] width 243 height 15
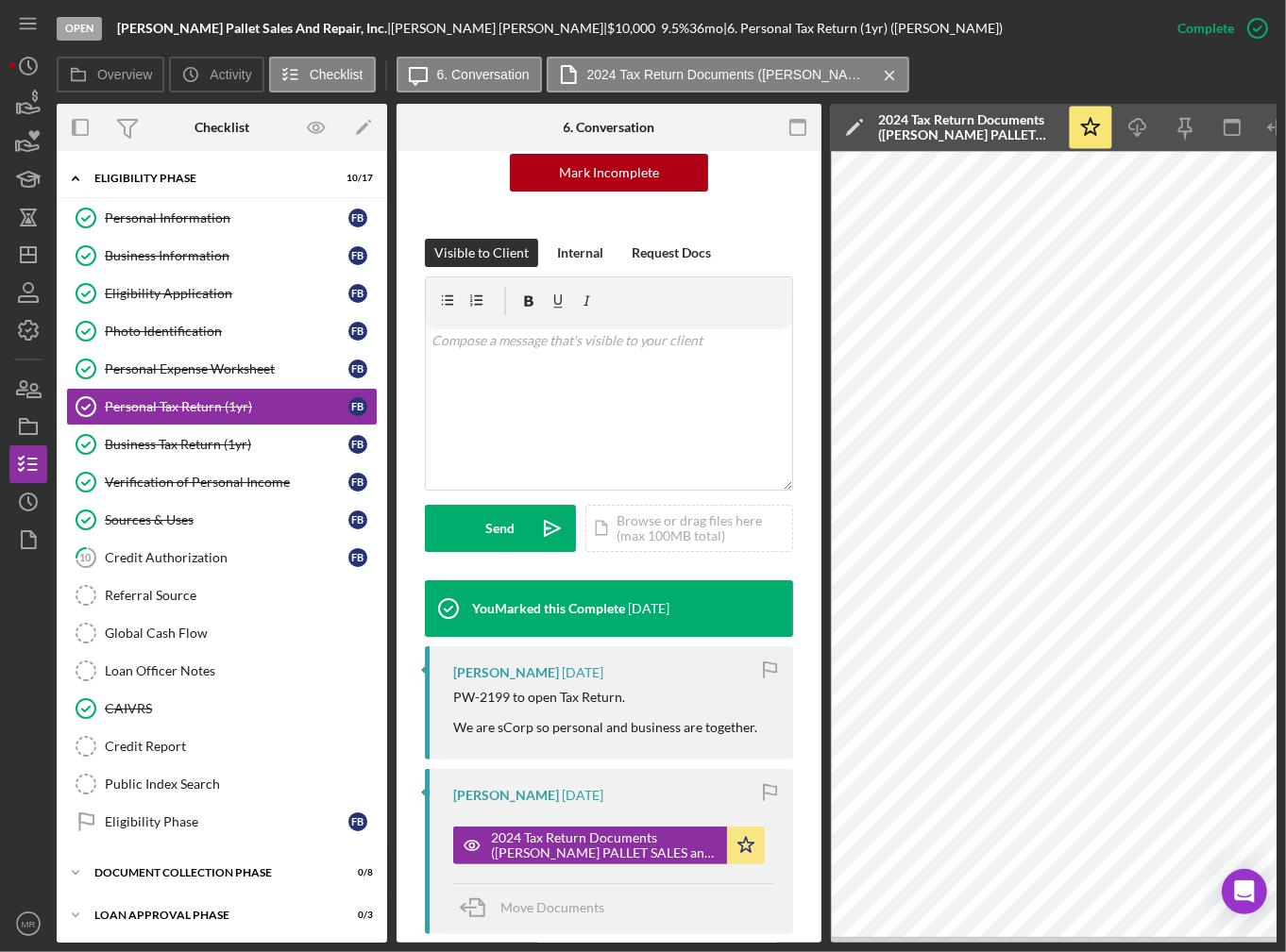
scroll to position [283, 0]
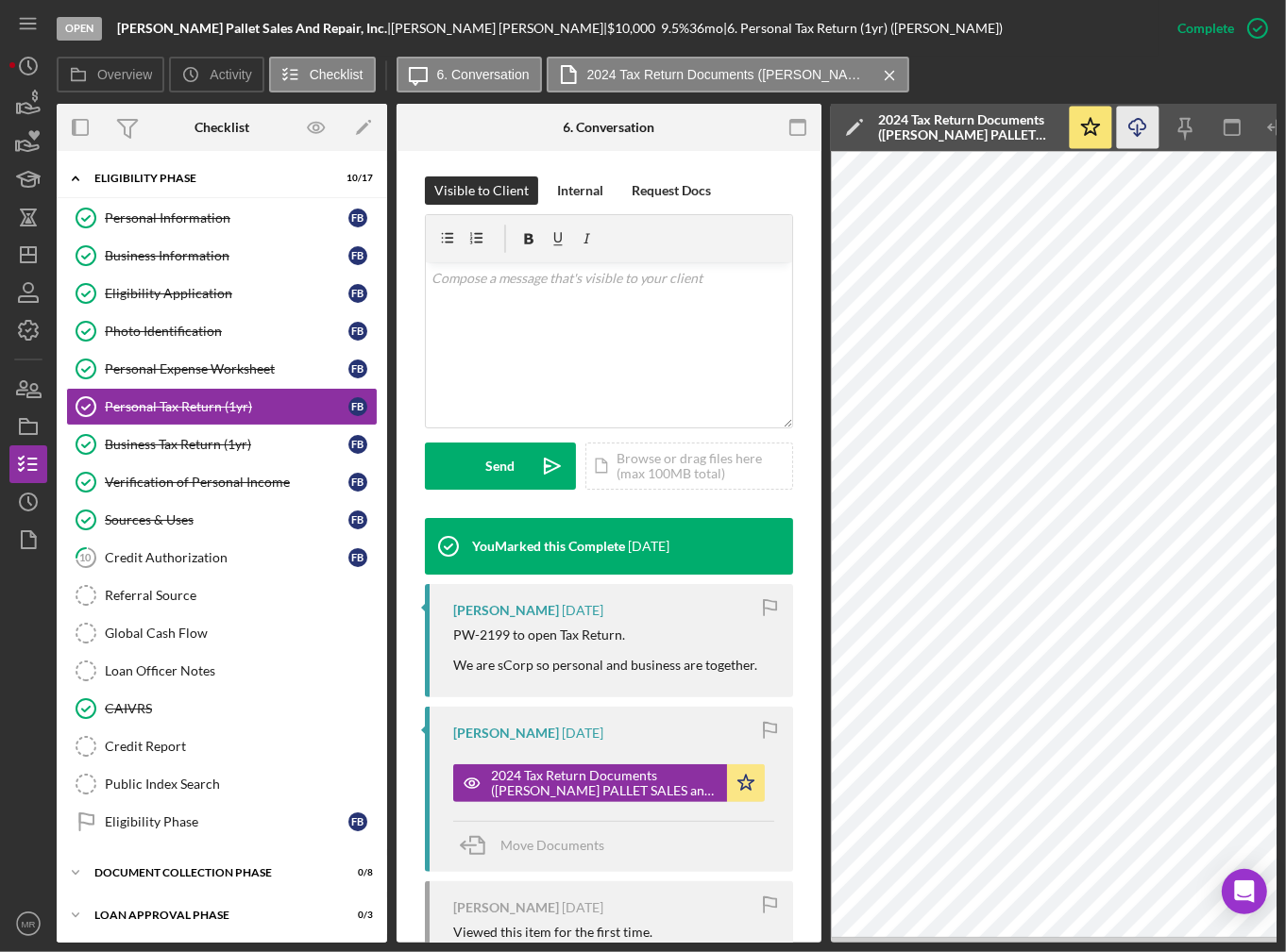
click at [1144, 134] on icon "Icon/Download" at bounding box center [1138, 127] width 43 height 43
click at [240, 469] on link "Verification of Personal Income Verification of Personal Income F B" at bounding box center [222, 482] width 312 height 38
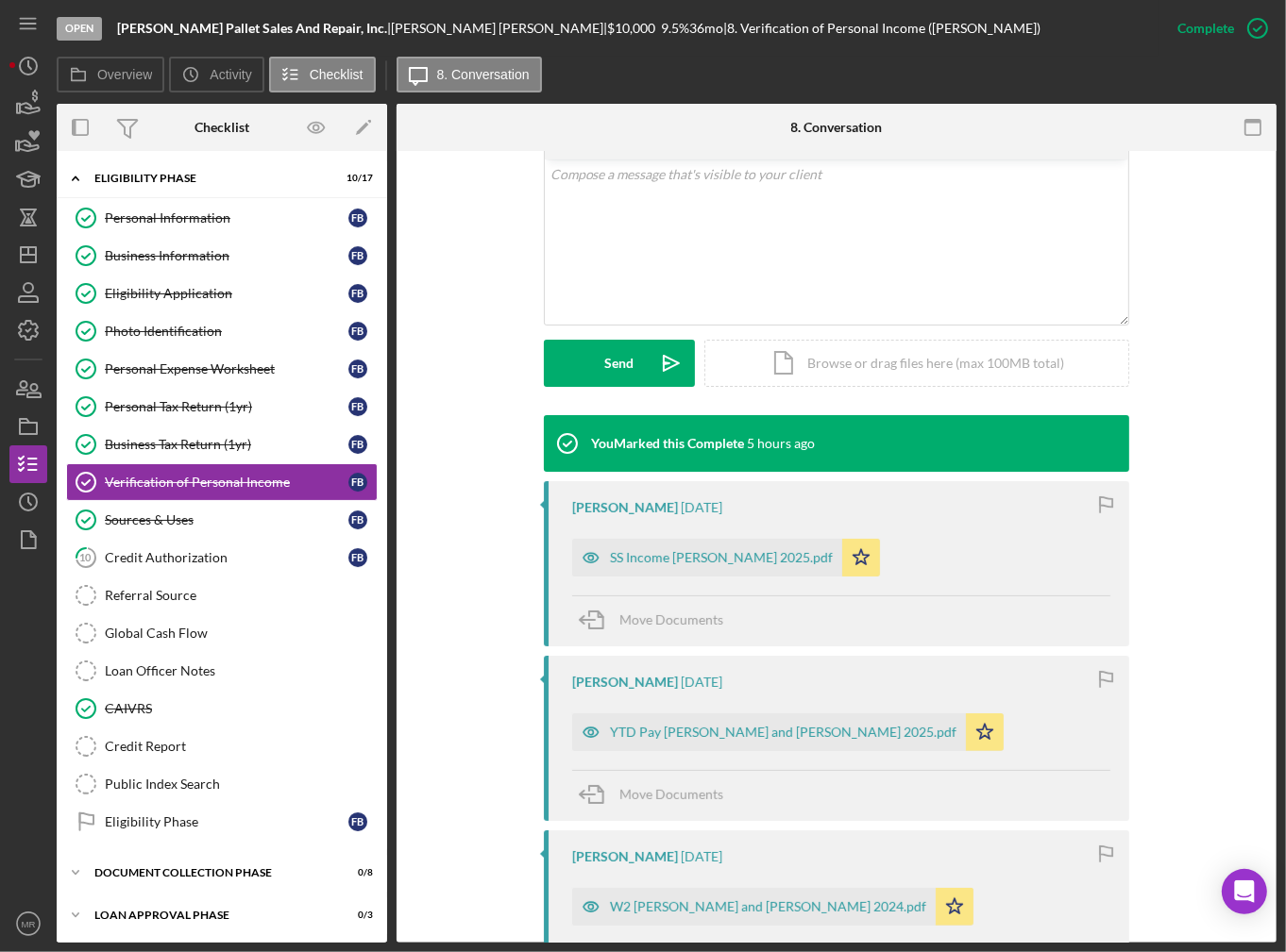
scroll to position [377, 0]
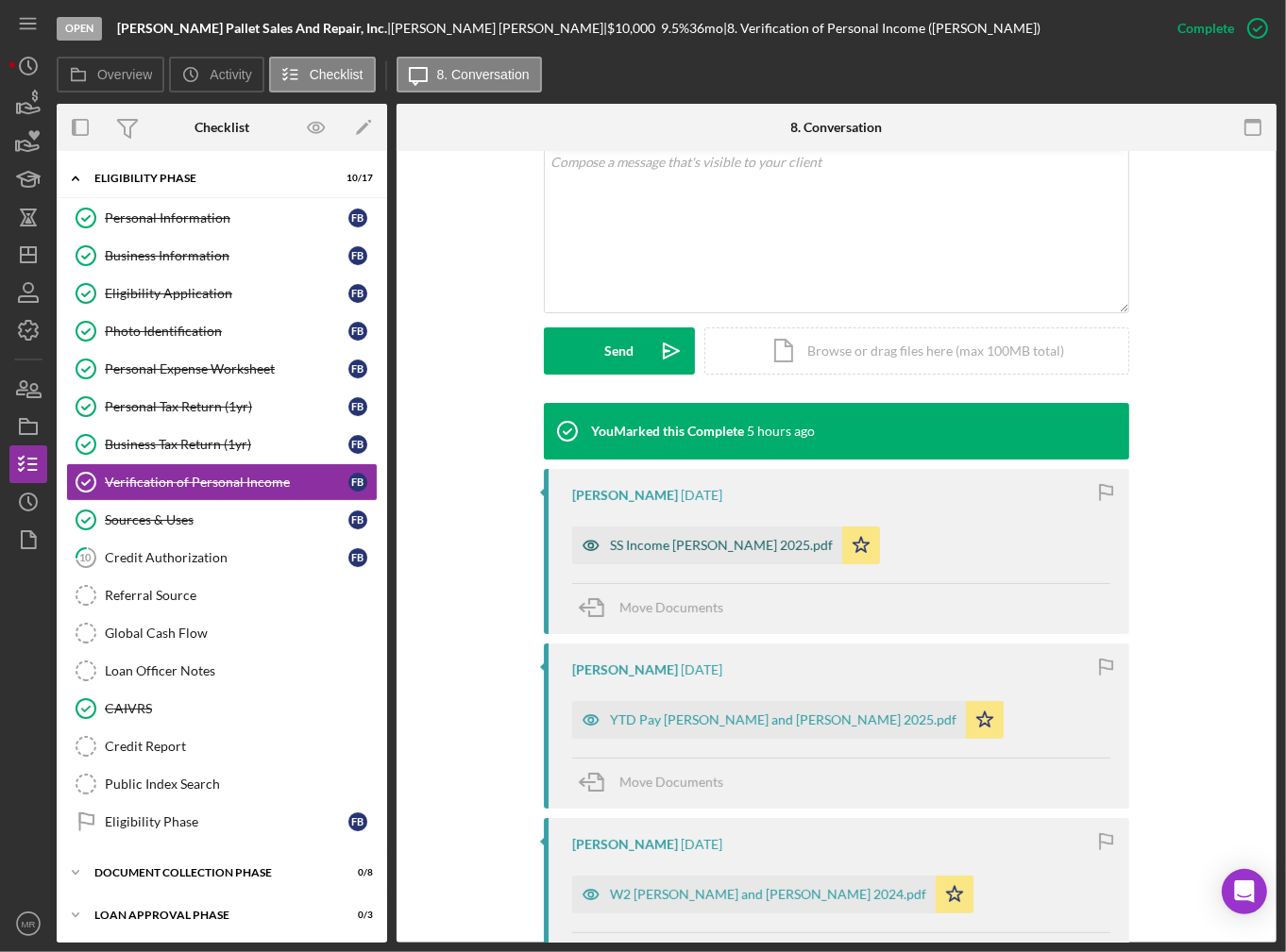
click at [716, 557] on div "SS Income [PERSON_NAME] 2025.pdf" at bounding box center [707, 546] width 270 height 38
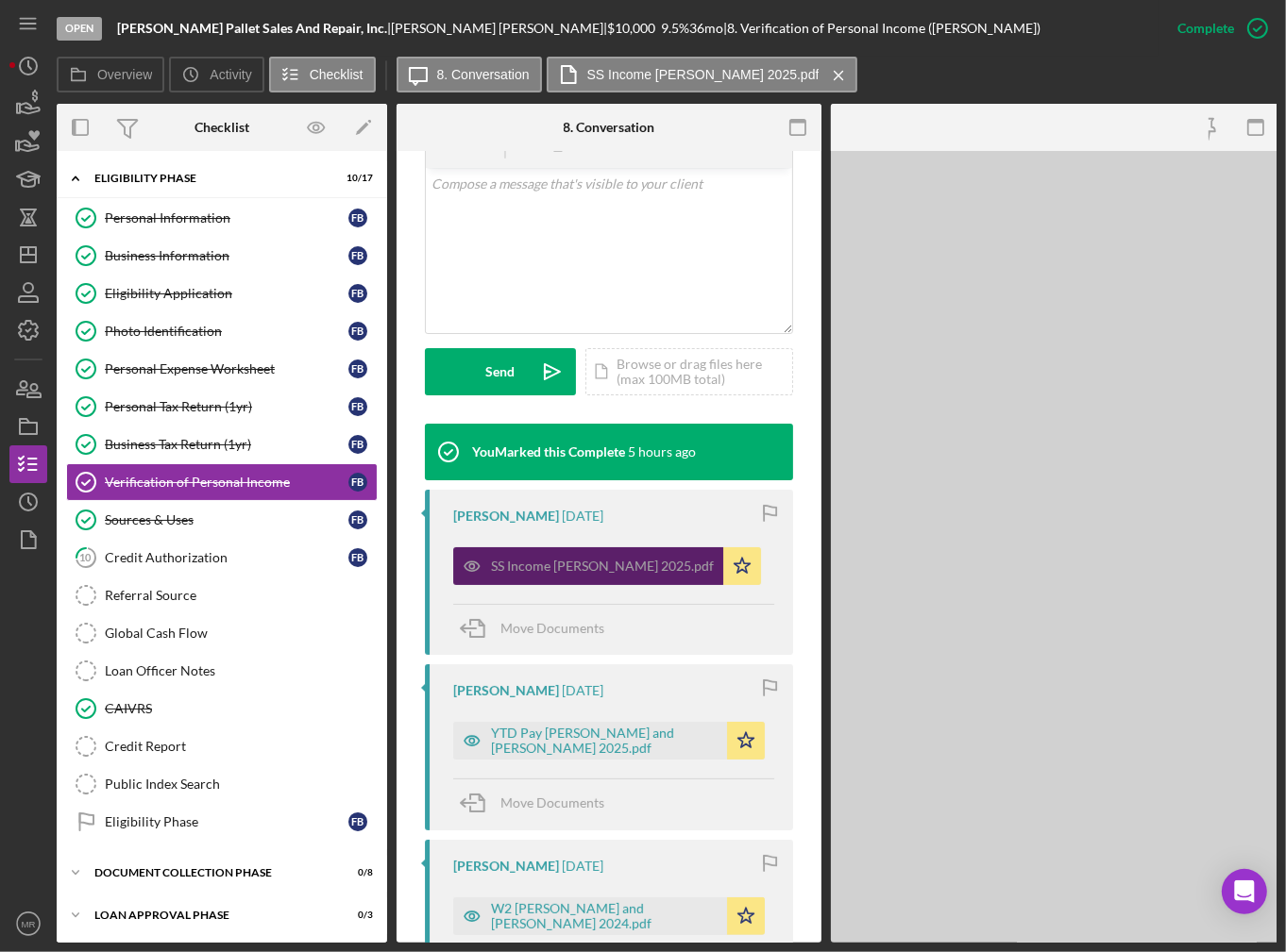
scroll to position [398, 0]
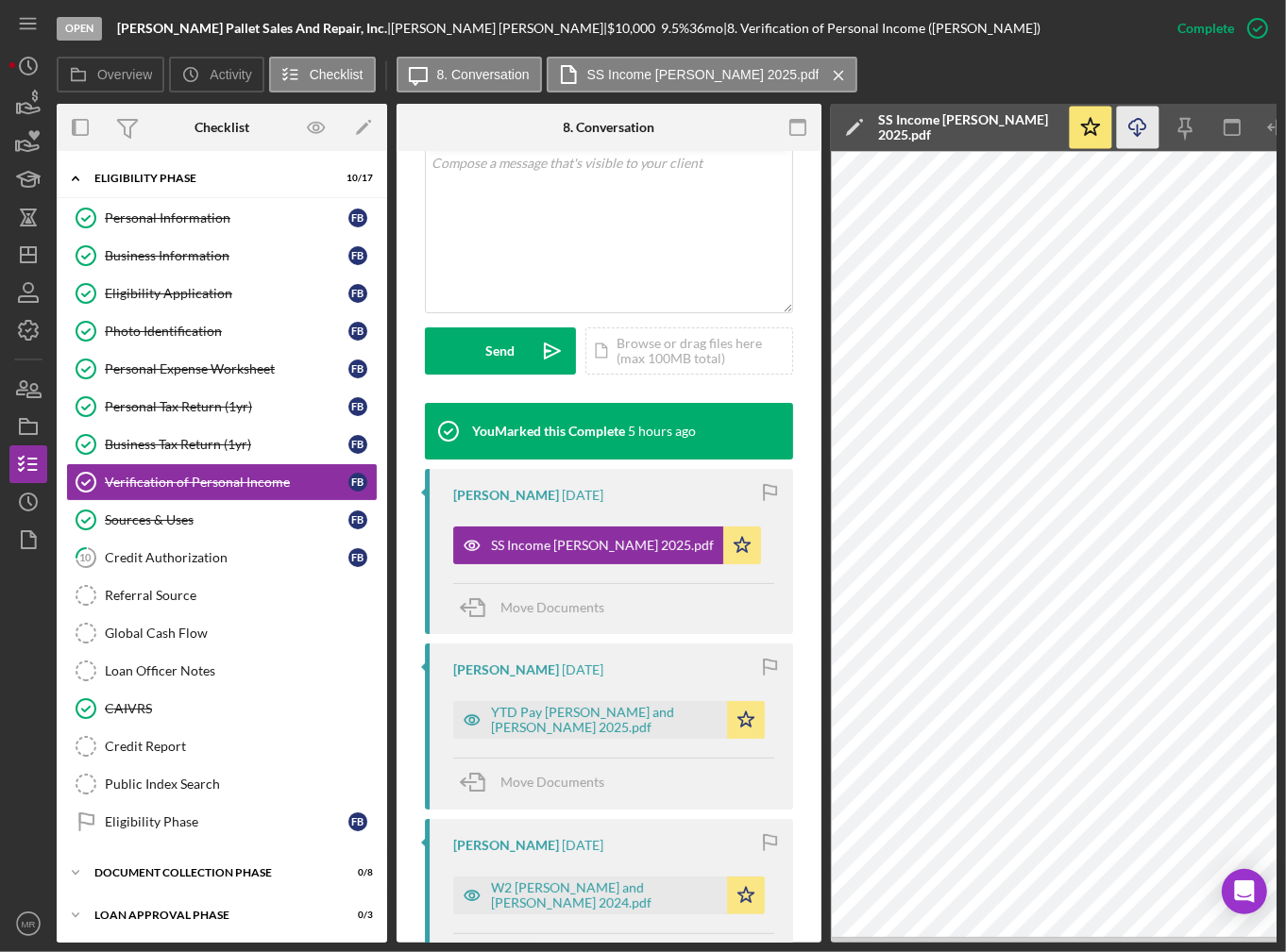
click at [1135, 128] on icon "Icon/Download" at bounding box center [1138, 127] width 43 height 43
click at [562, 716] on div "YTD Pay [PERSON_NAME] and [PERSON_NAME] 2025.pdf" at bounding box center [604, 720] width 226 height 30
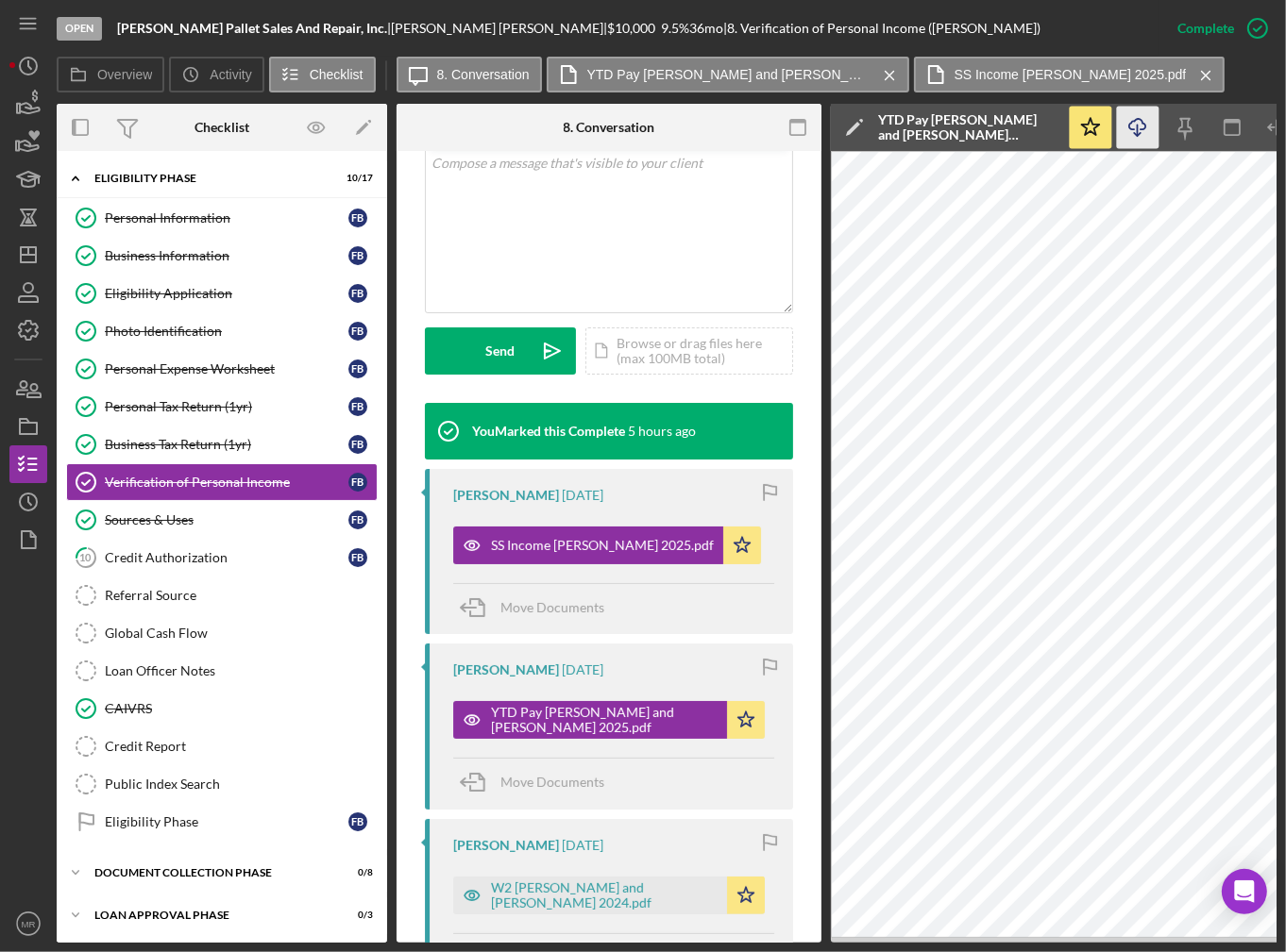
click at [1137, 111] on icon "Icon/Download" at bounding box center [1138, 127] width 43 height 43
click at [596, 905] on div "W2 [PERSON_NAME] and [PERSON_NAME] 2024.pdf" at bounding box center [590, 895] width 274 height 38
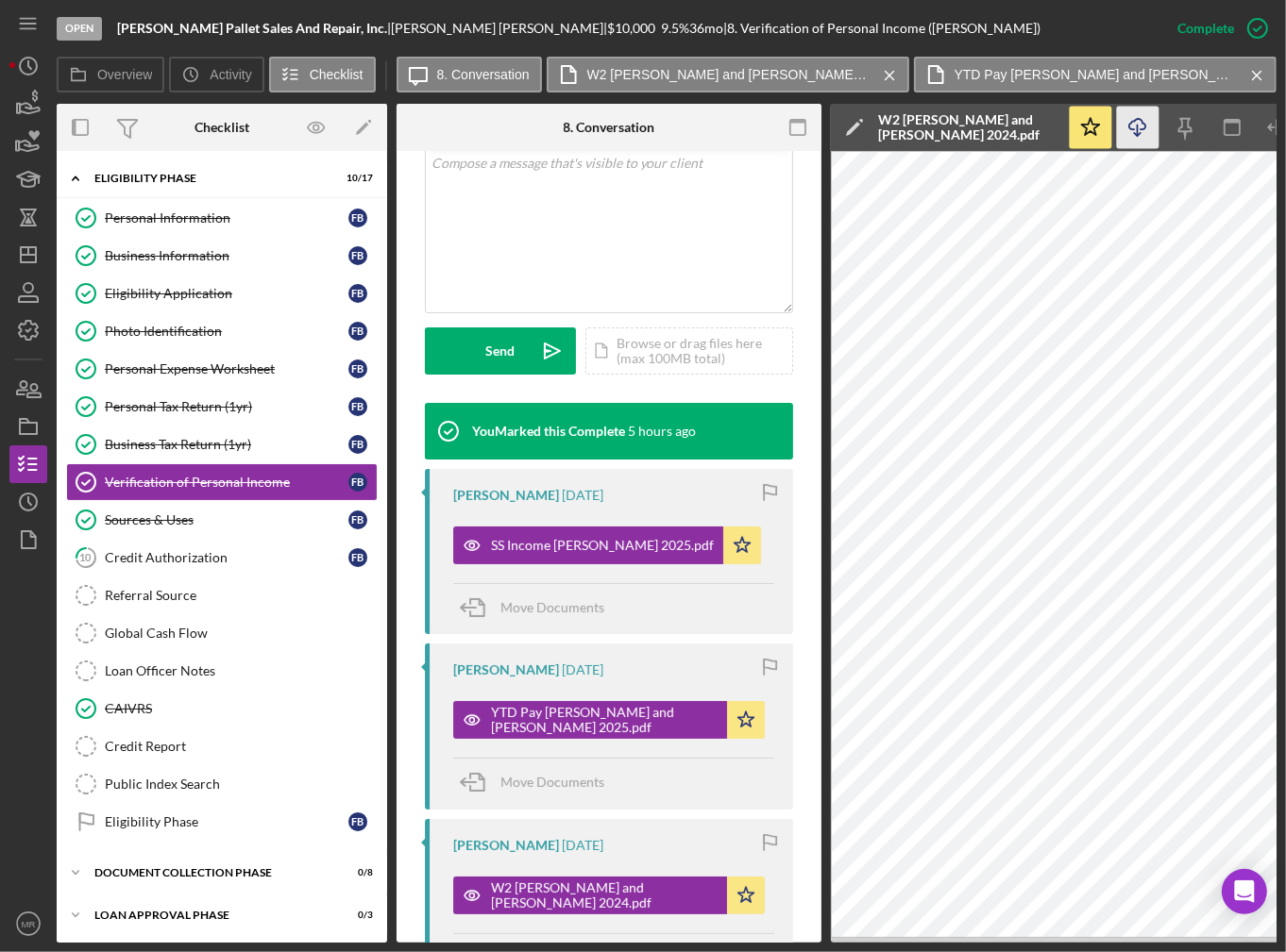
click at [1136, 124] on icon "Icon/Download" at bounding box center [1138, 127] width 43 height 43
click at [265, 522] on div "Sources & Uses" at bounding box center [226, 519] width 243 height 15
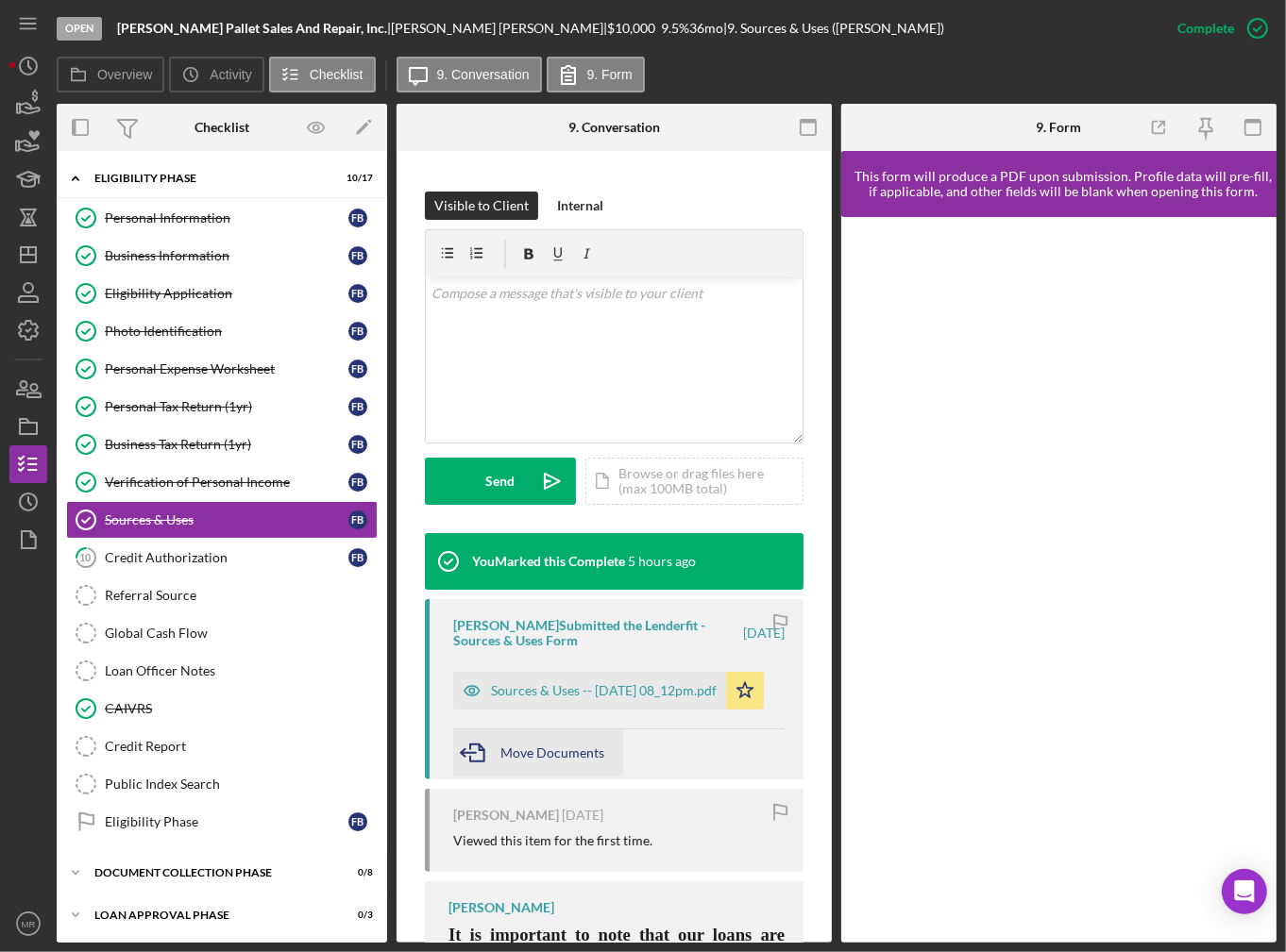
scroll to position [283, 0]
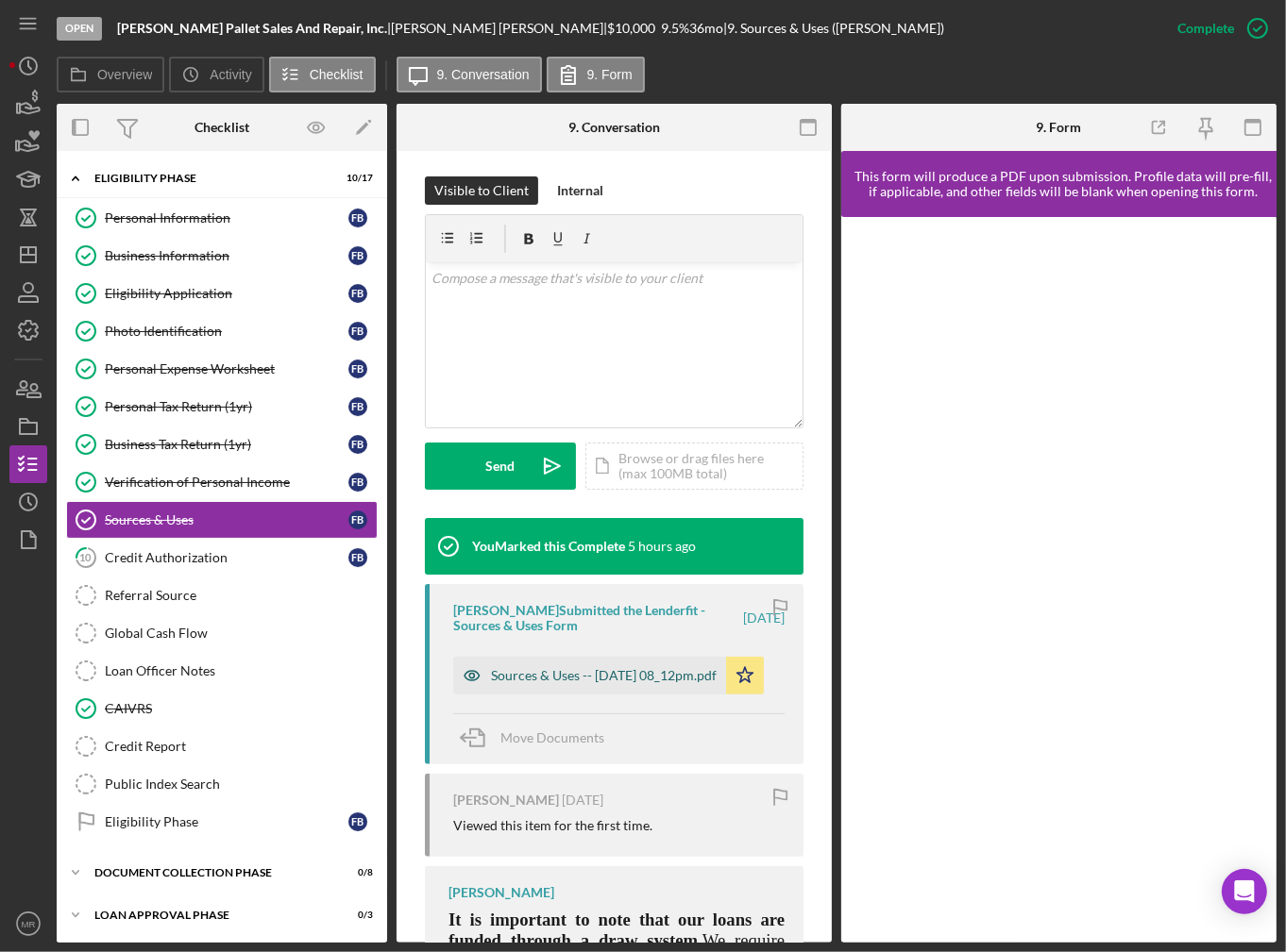
click at [562, 677] on div "Sources & Uses -- [DATE] 08_12pm.pdf" at bounding box center [603, 675] width 225 height 15
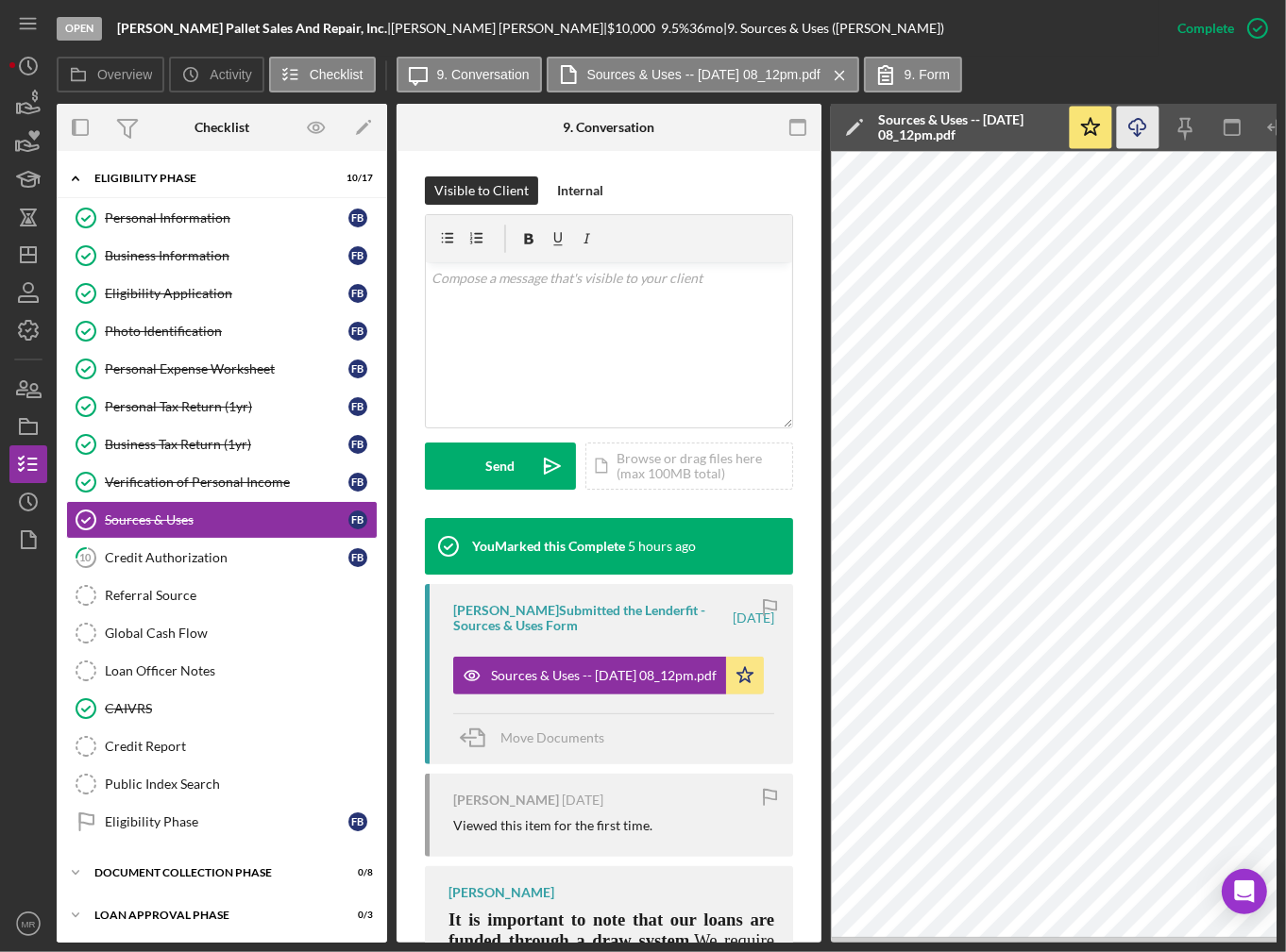
click at [1147, 127] on icon "Icon/Download" at bounding box center [1138, 127] width 43 height 43
click at [221, 543] on link "10 Credit Authorization F B" at bounding box center [222, 558] width 312 height 38
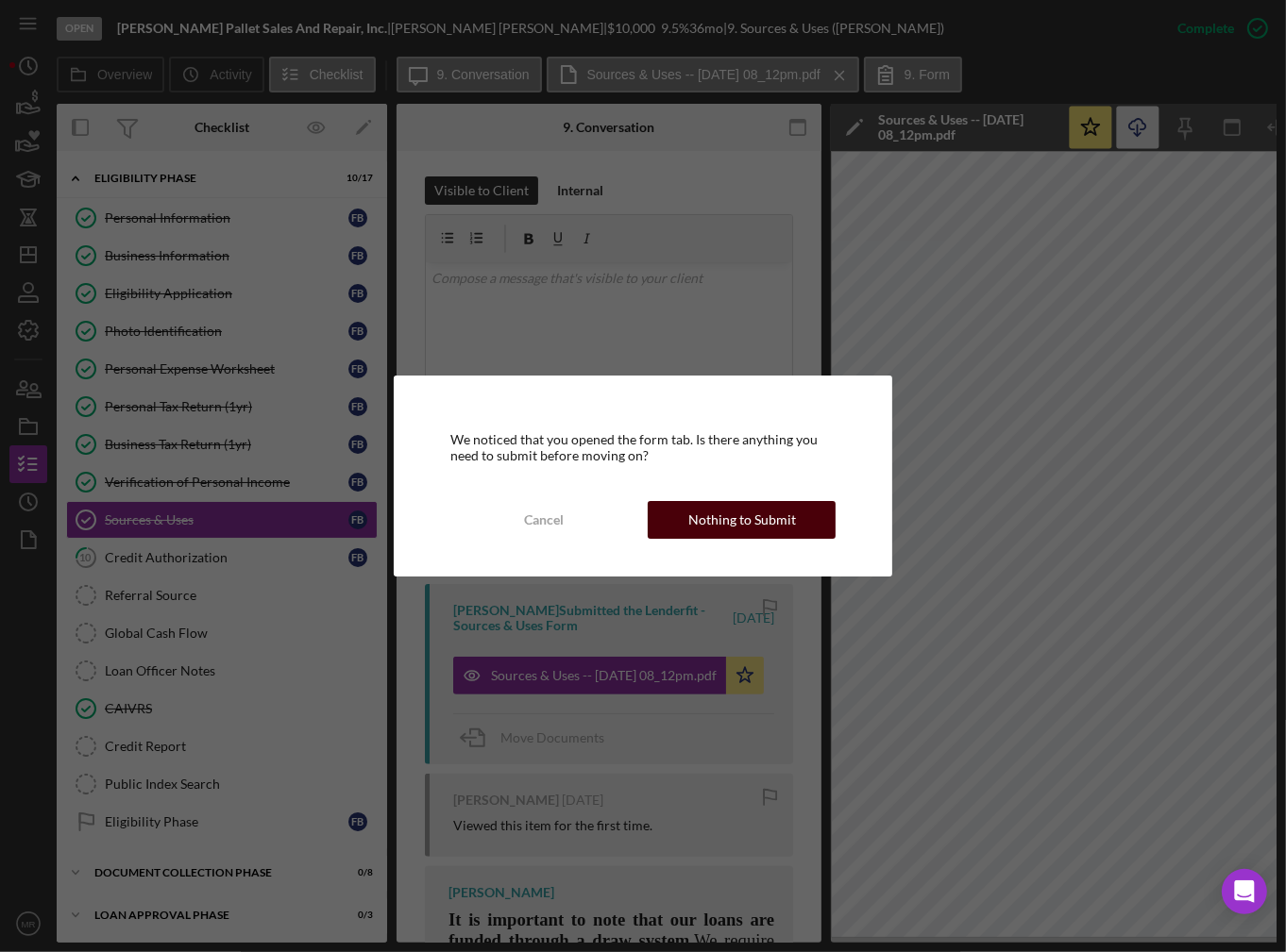
click at [748, 531] on div "Nothing to Submit" at bounding box center [742, 520] width 107 height 38
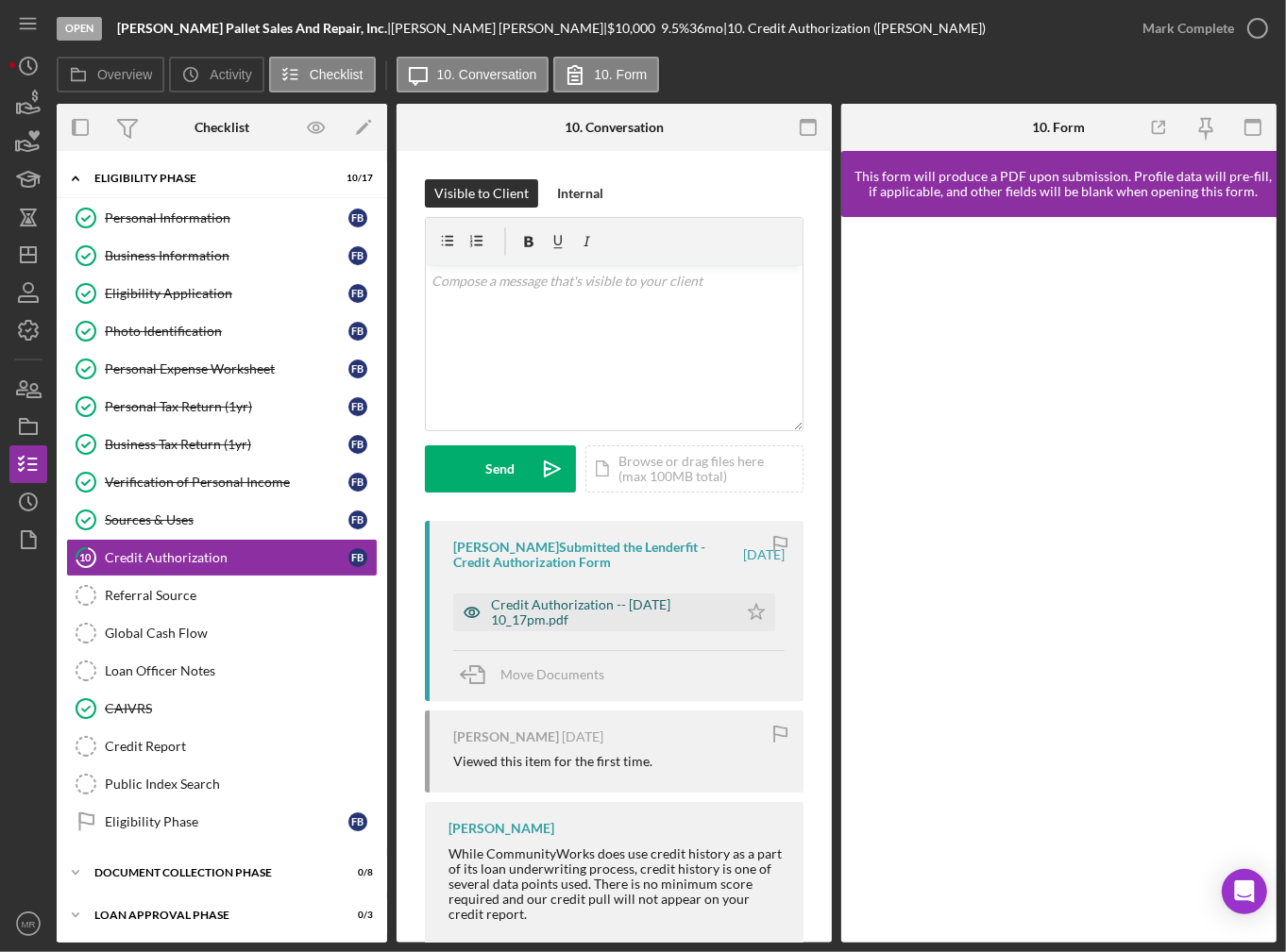
click at [586, 612] on div "Credit Authorization -- [DATE] 10_17pm.pdf" at bounding box center [609, 612] width 237 height 30
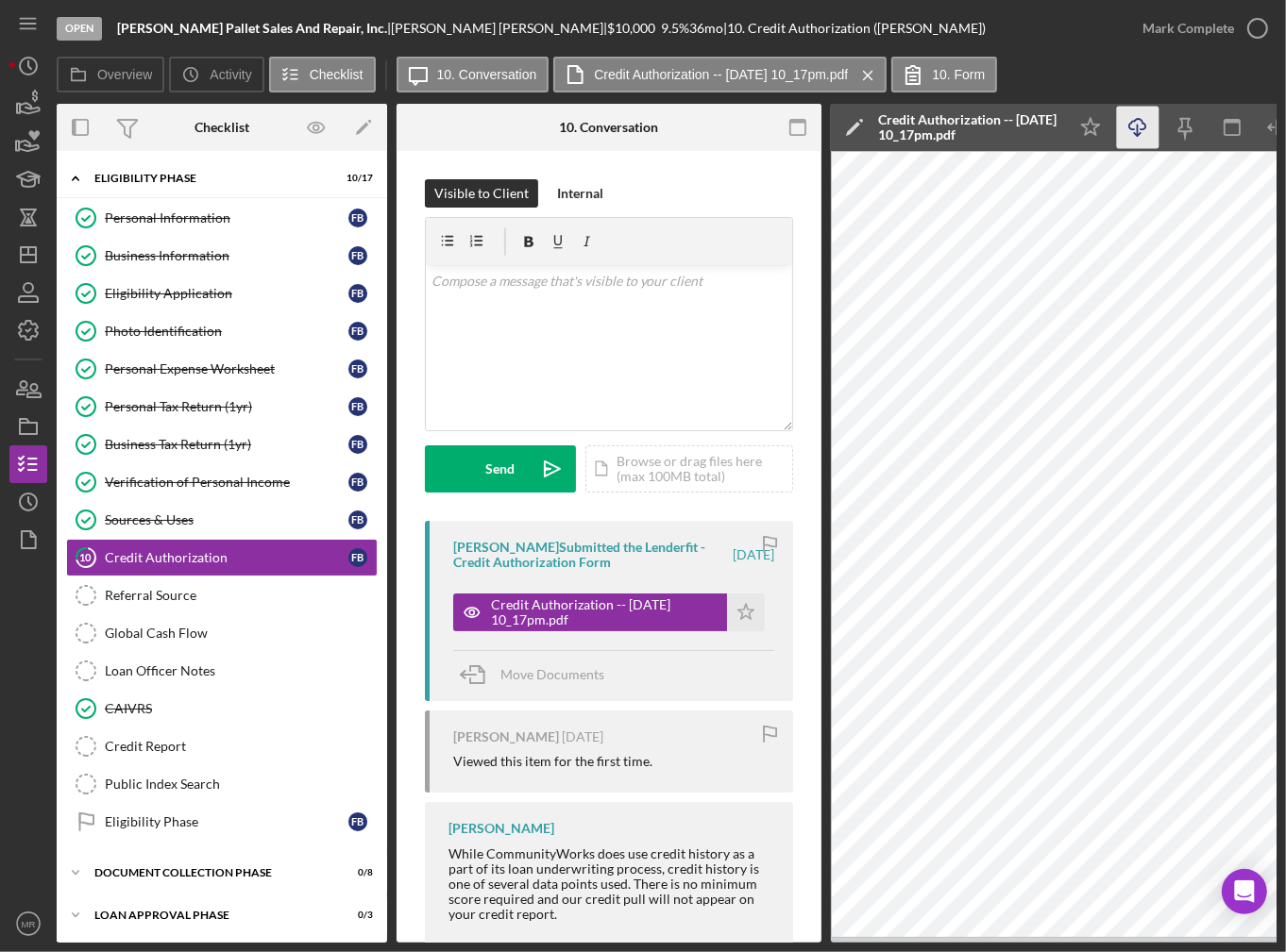
click at [1146, 122] on icon "Icon/Download" at bounding box center [1138, 127] width 43 height 43
click at [1234, 58] on div "Overview Icon/History Activity Checklist Icon/Message 10. Conversation Credit A…" at bounding box center [666, 75] width 1220 height 38
click at [1099, 128] on icon "Icon/Star" at bounding box center [1090, 127] width 43 height 43
click at [1248, 37] on icon "button" at bounding box center [1258, 29] width 48 height 48
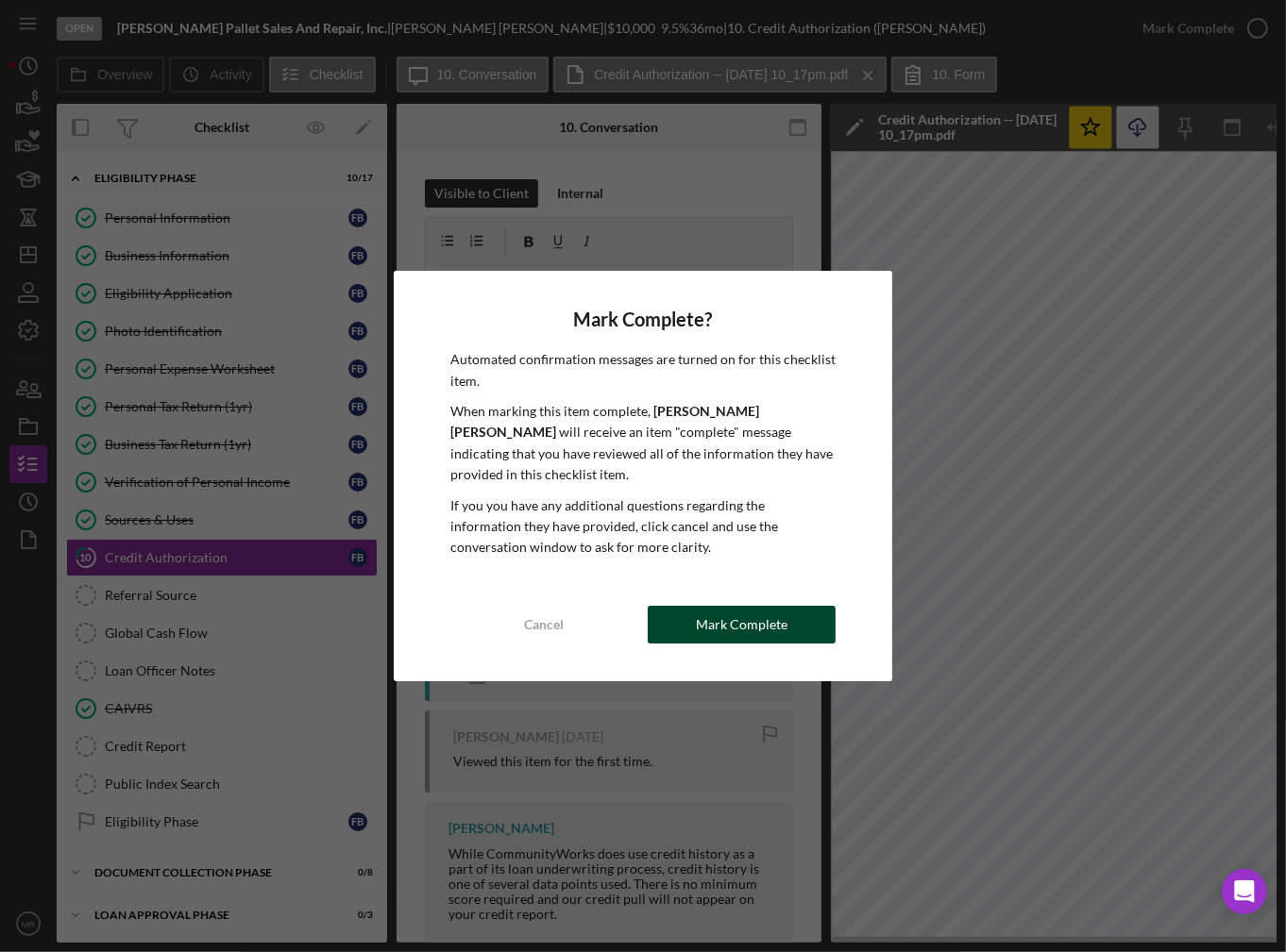
click at [740, 606] on div "Mark Complete" at bounding box center [742, 624] width 91 height 38
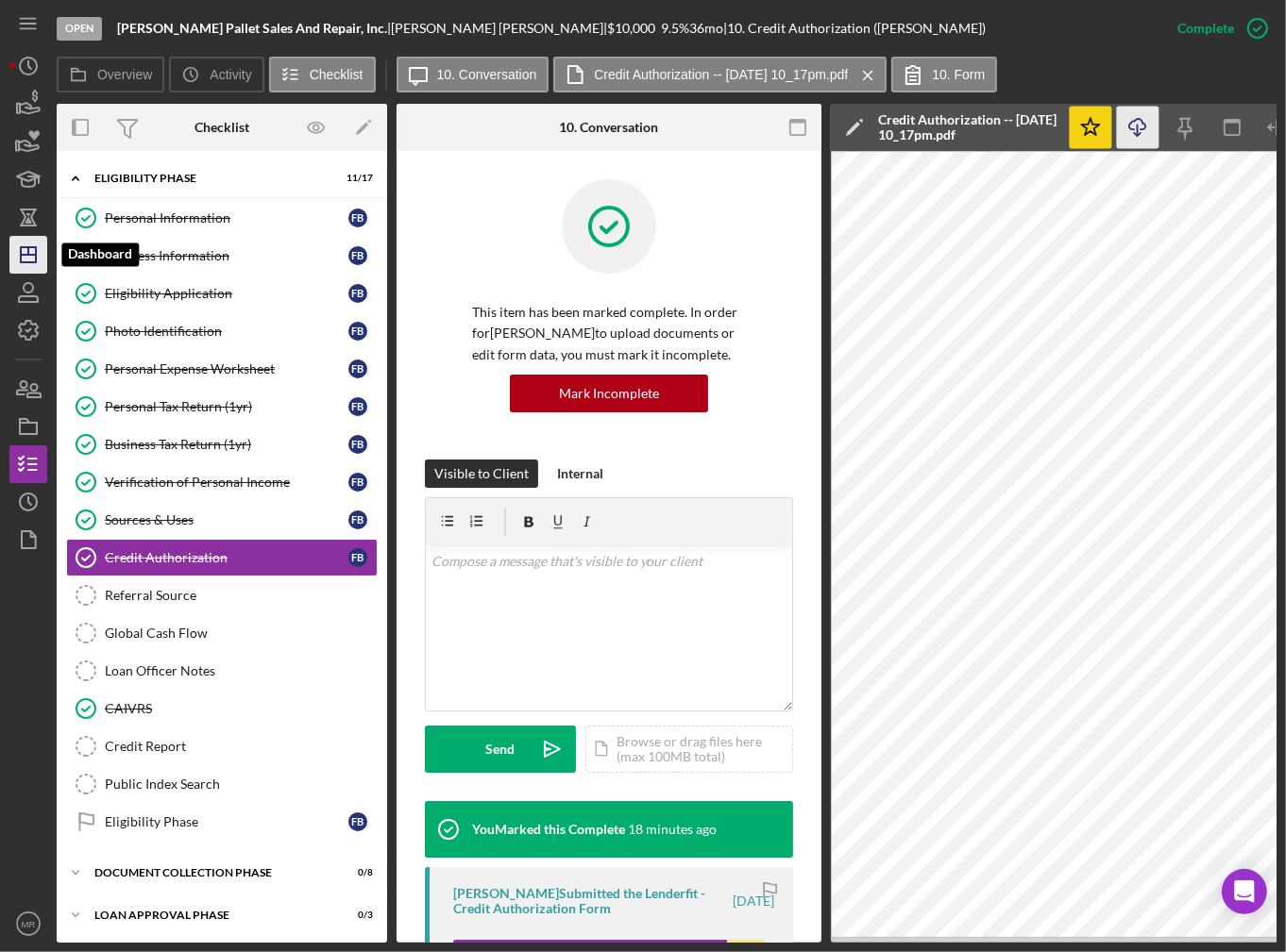
click at [23, 250] on icon "Icon/Dashboard" at bounding box center [29, 255] width 48 height 48
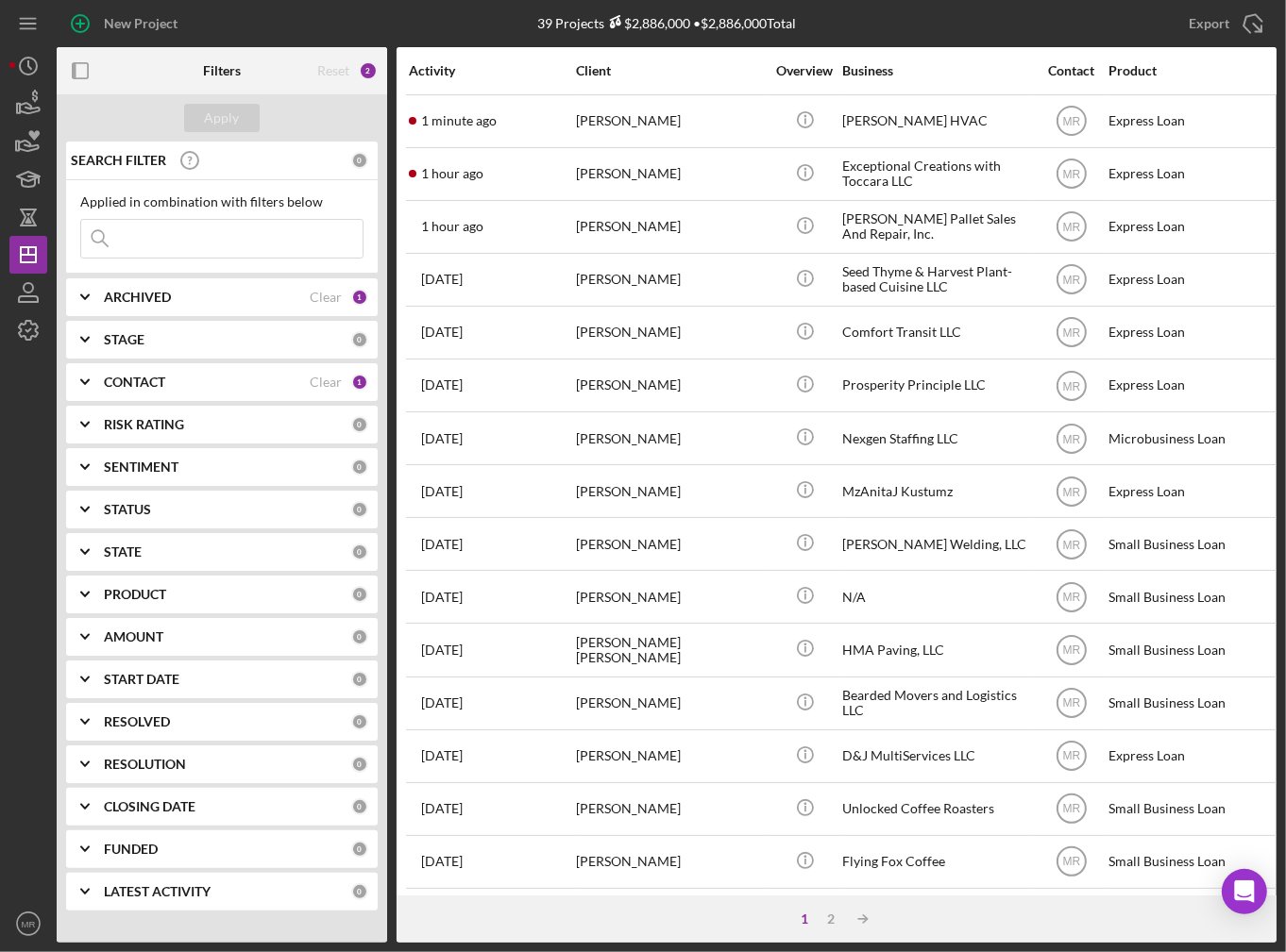
click at [165, 247] on input at bounding box center [221, 239] width 281 height 38
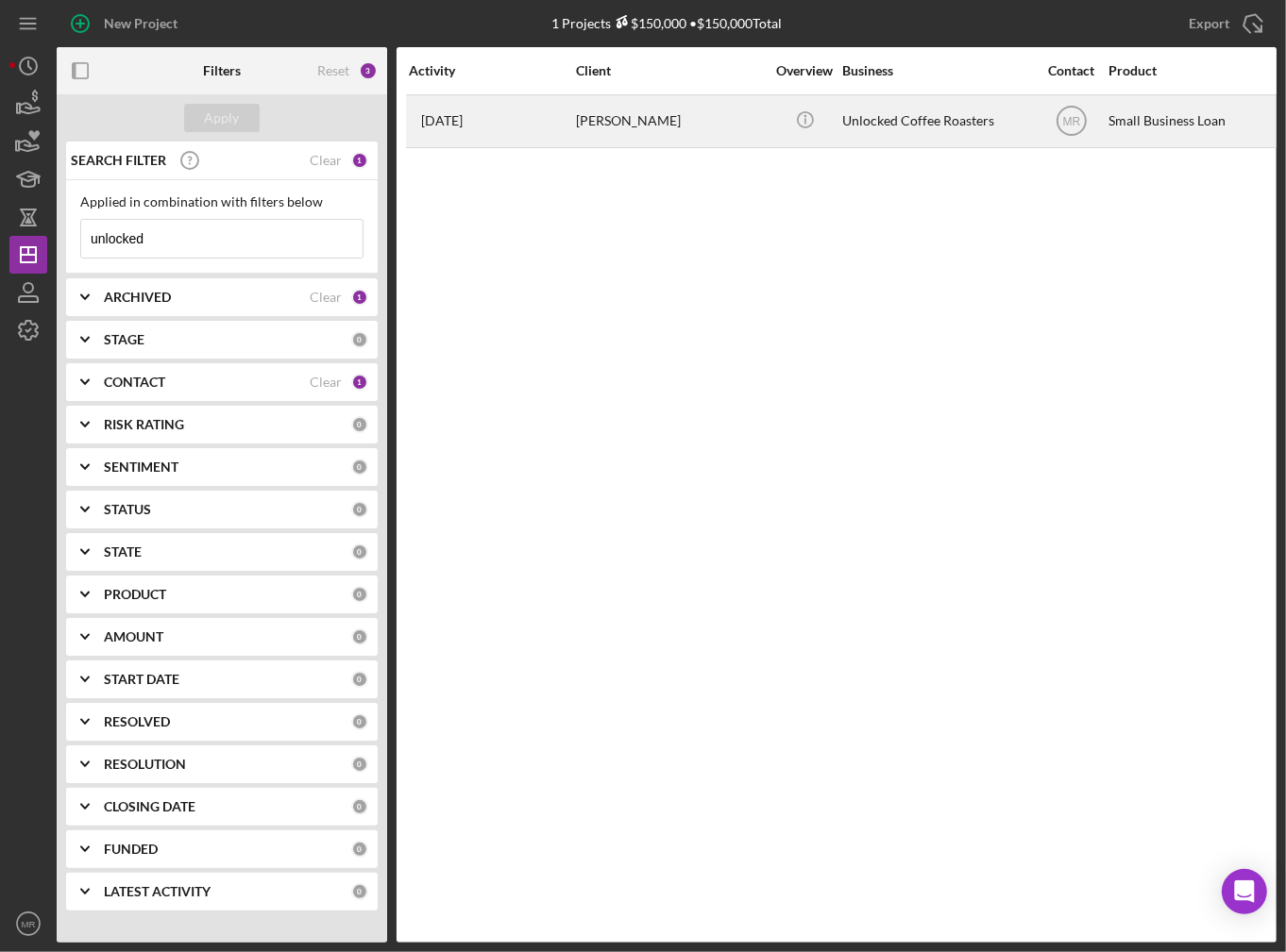
type input "unlocked"
click at [584, 137] on div "[PERSON_NAME]" at bounding box center [670, 121] width 189 height 50
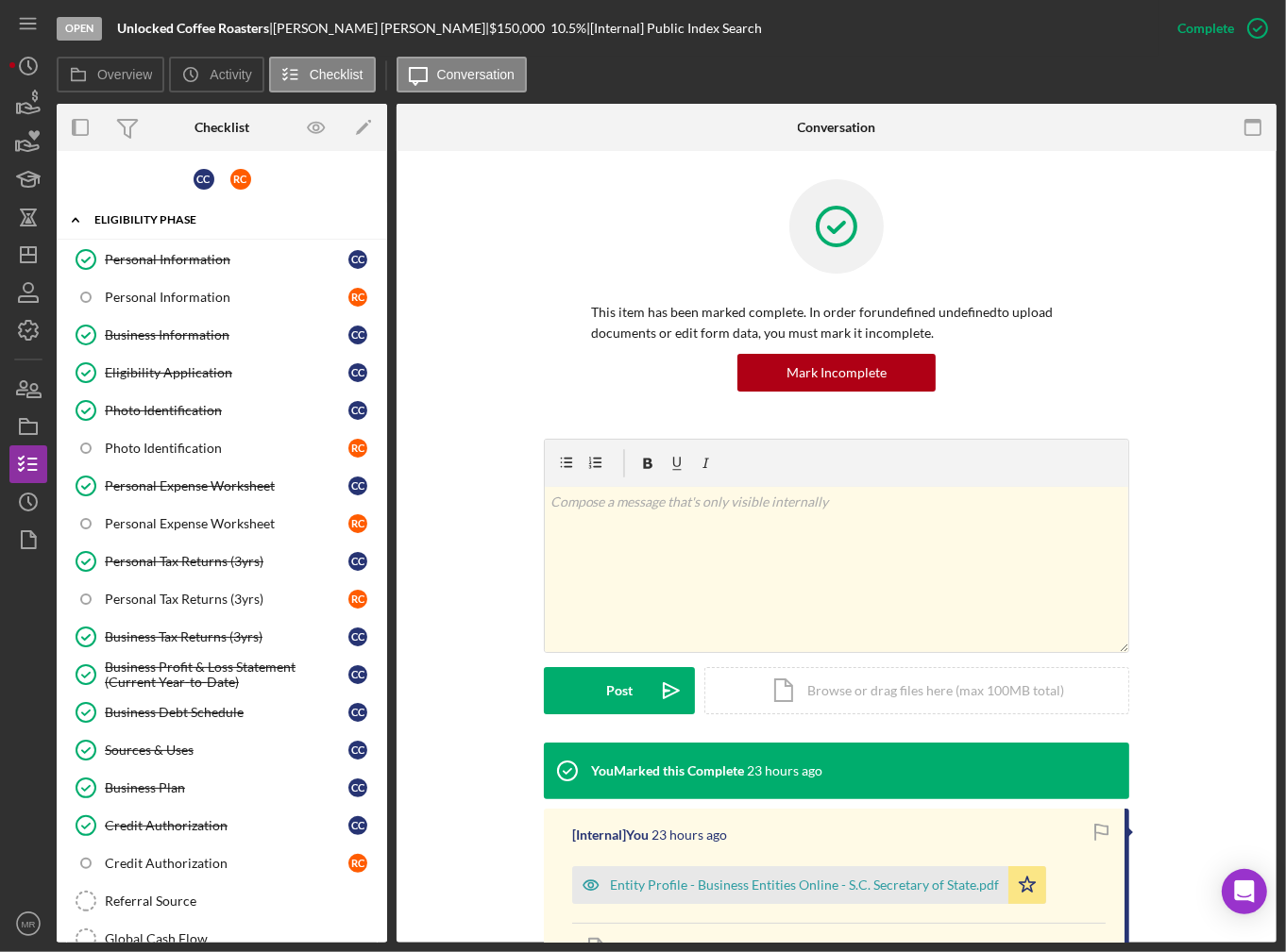
click at [144, 219] on div "Eligibility Phase" at bounding box center [228, 219] width 269 height 11
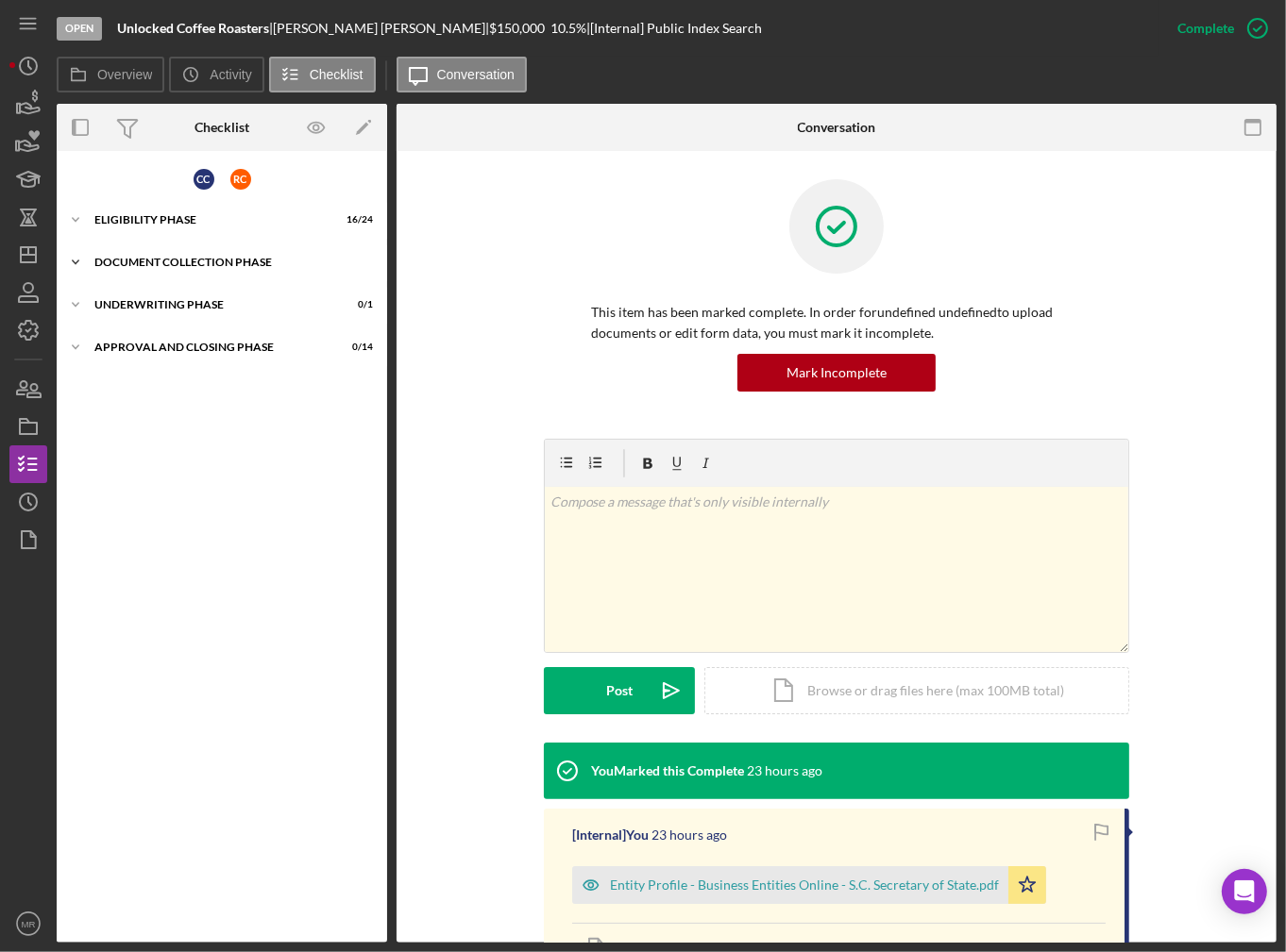
click at [142, 263] on div "Document Collection Phase" at bounding box center [228, 262] width 269 height 11
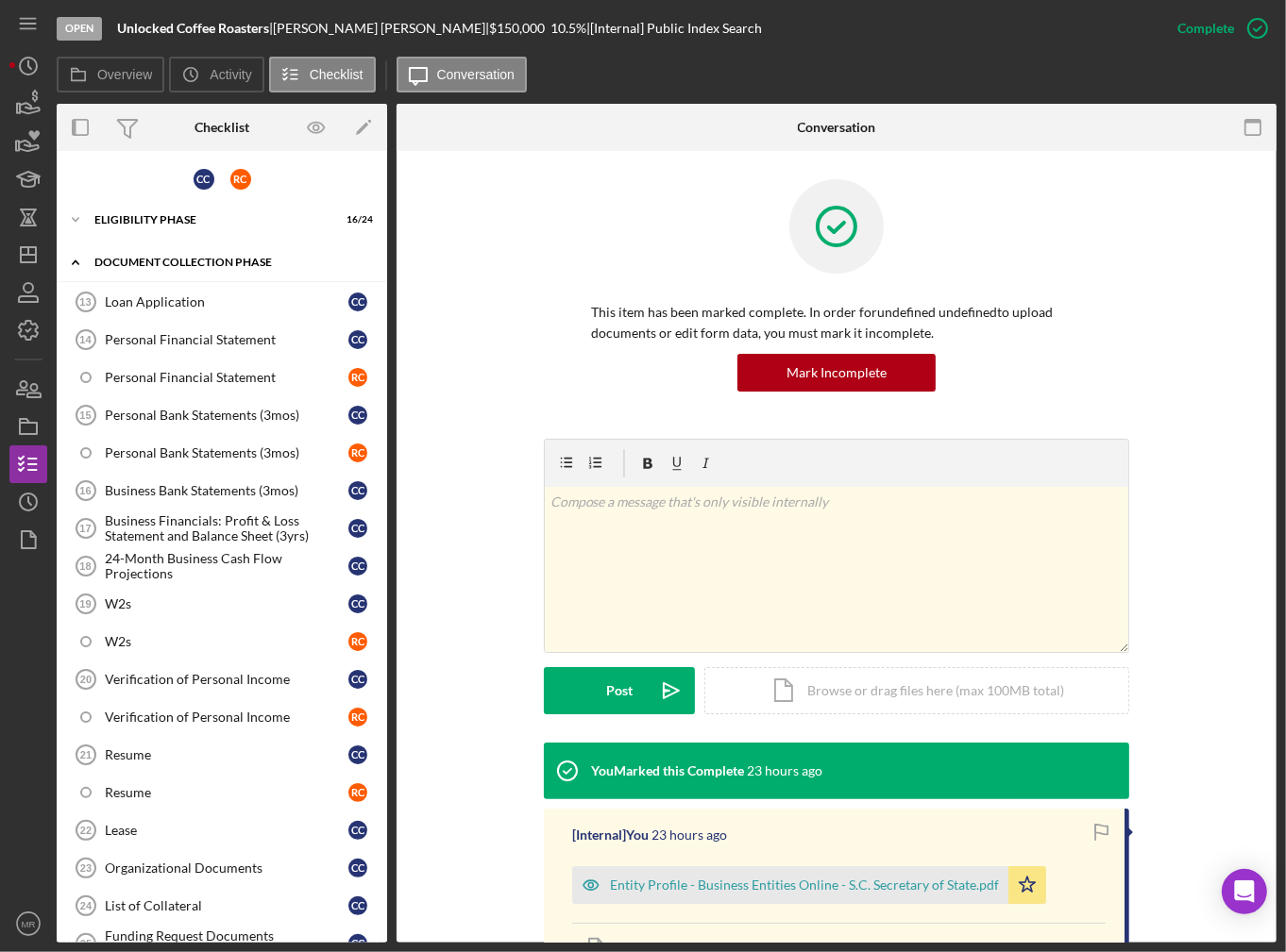
click at [143, 263] on div "Document Collection Phase" at bounding box center [228, 262] width 269 height 11
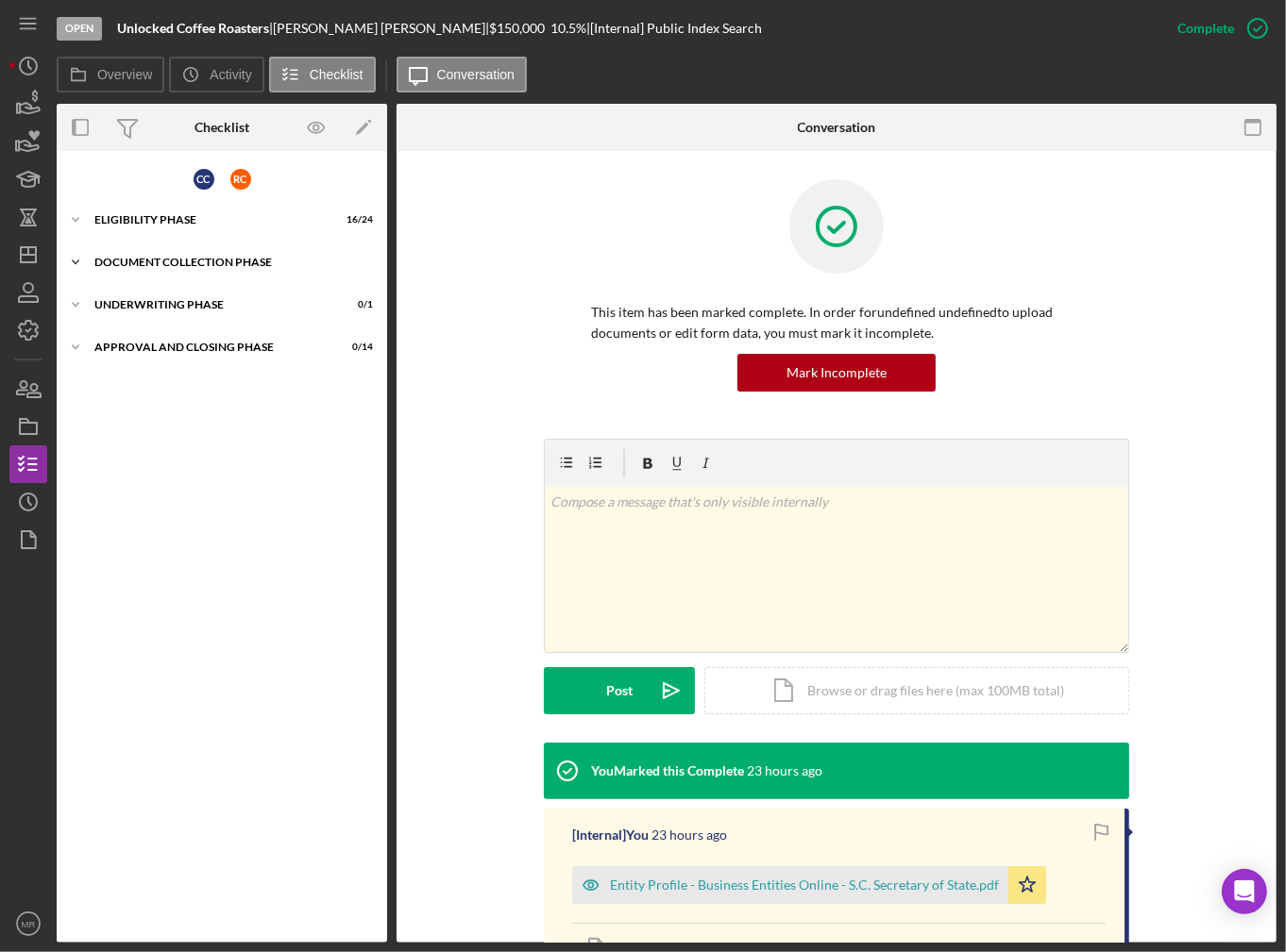
click at [143, 263] on div "Document Collection Phase" at bounding box center [228, 262] width 269 height 11
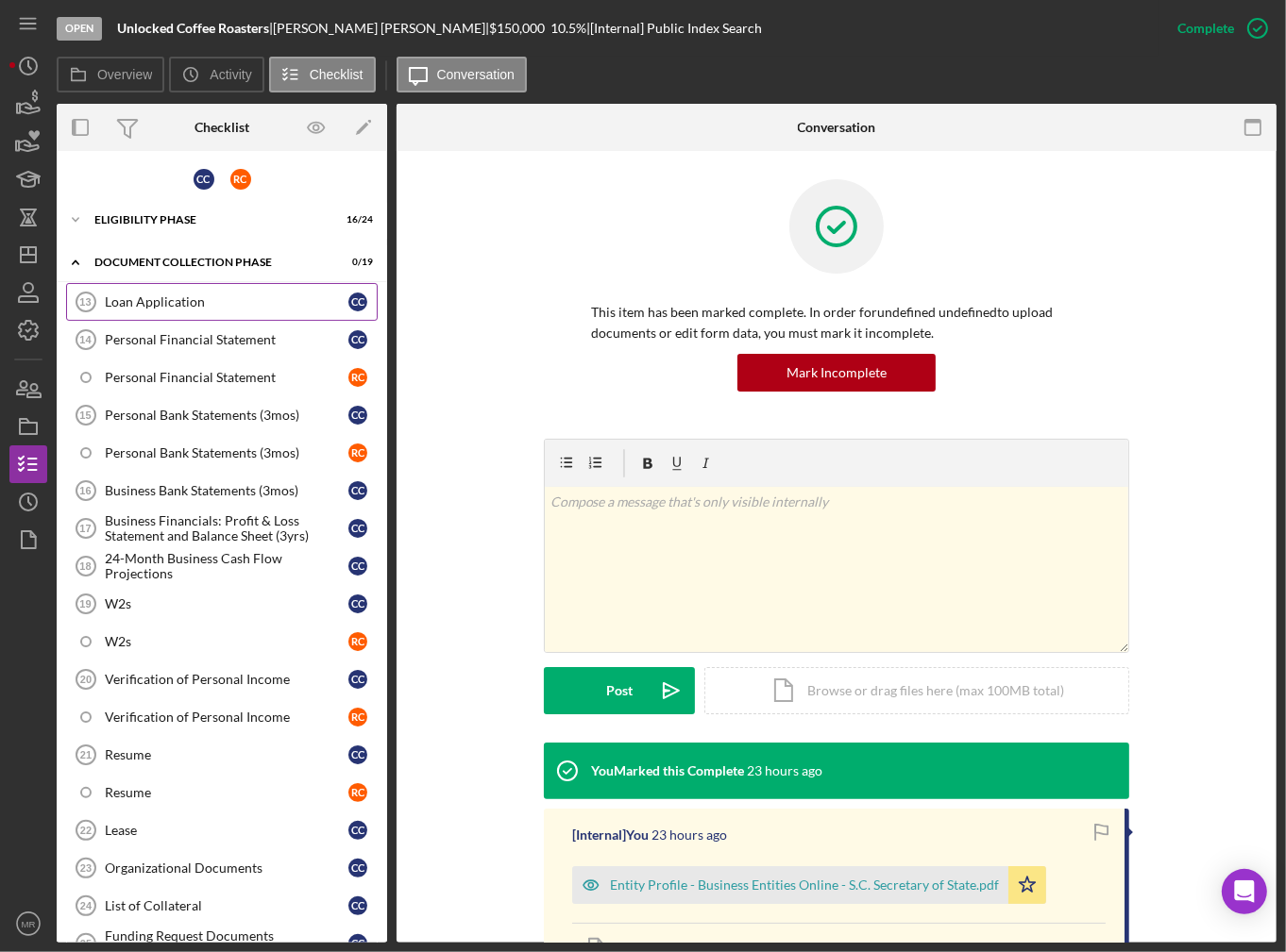
click at [144, 313] on link "Loan Application 13 Loan Application C C" at bounding box center [222, 302] width 312 height 38
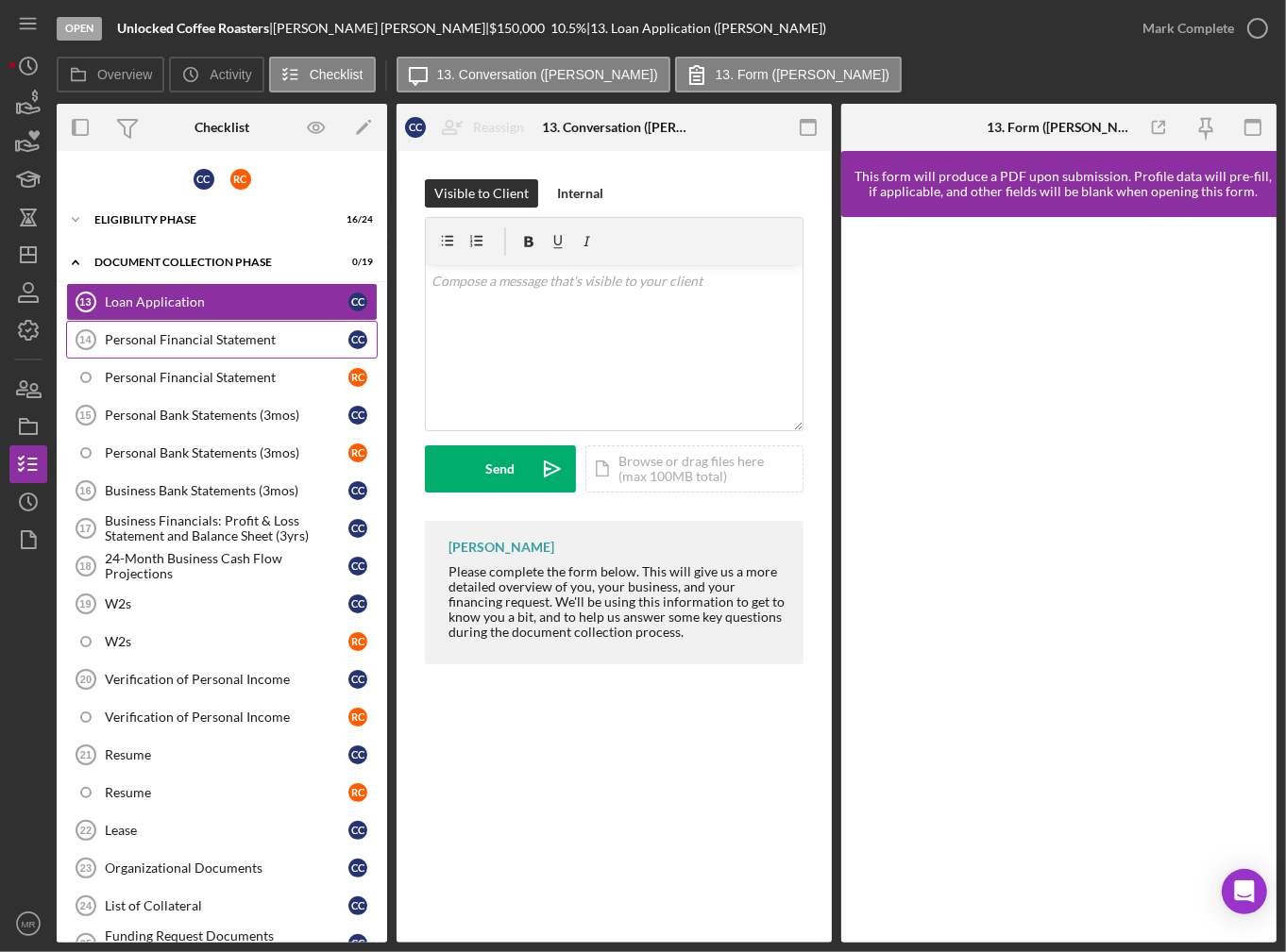
click at [164, 351] on link "Personal Financial Statement 14 Personal Financial Statement C C" at bounding box center [222, 340] width 312 height 38
